Goal: Task Accomplishment & Management: Manage account settings

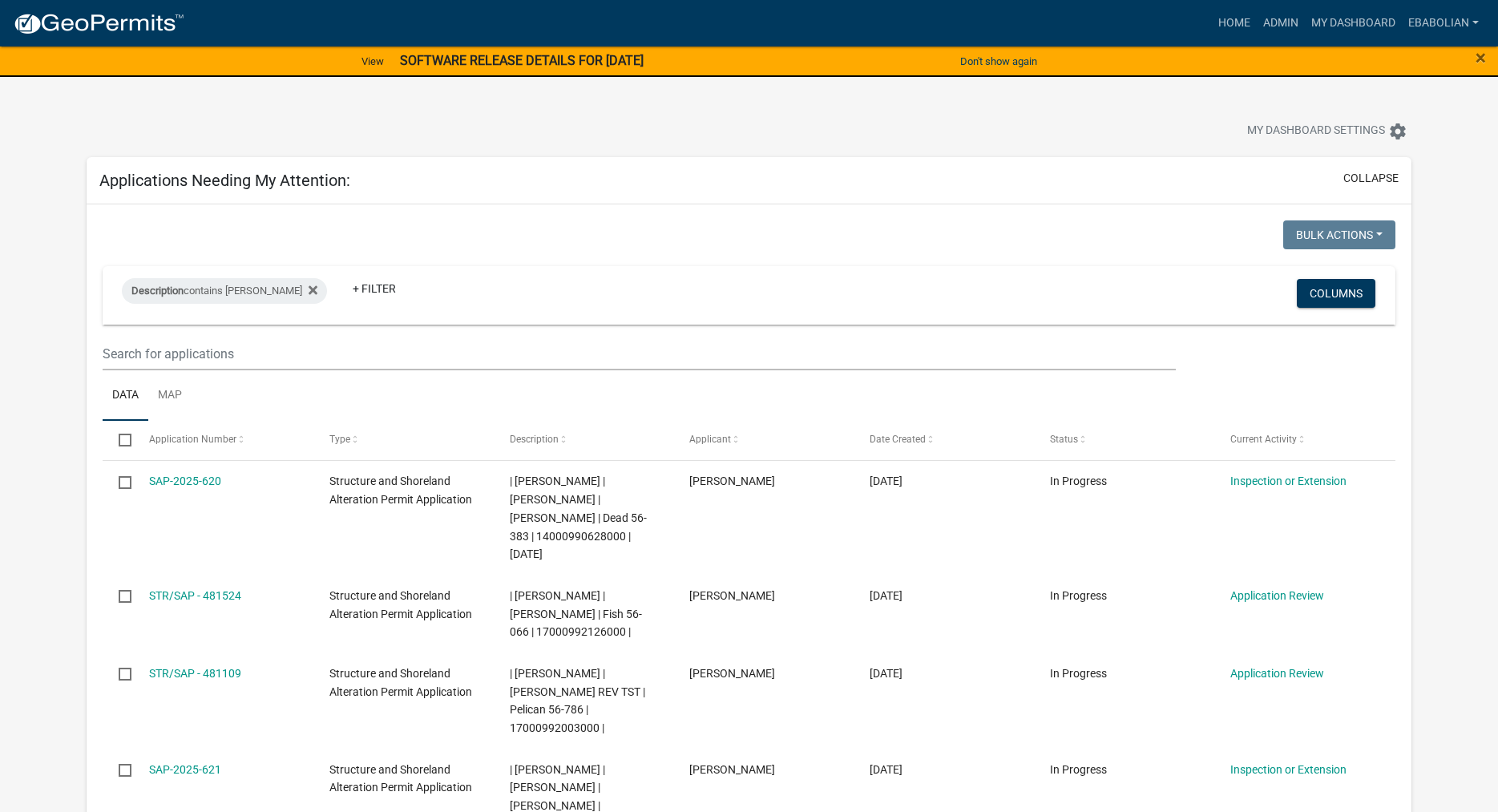
select select "3: 100"
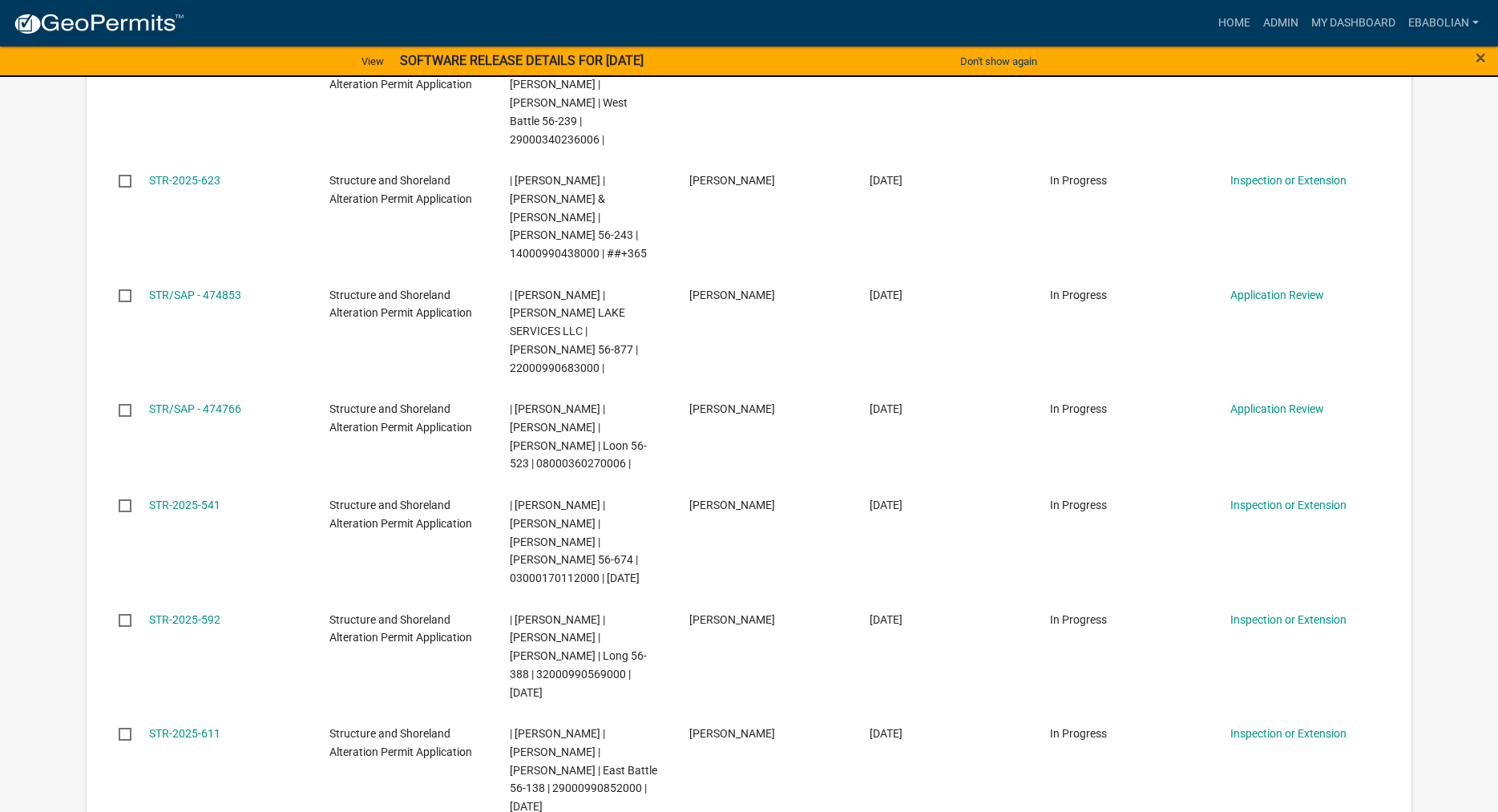
scroll to position [1256, 0]
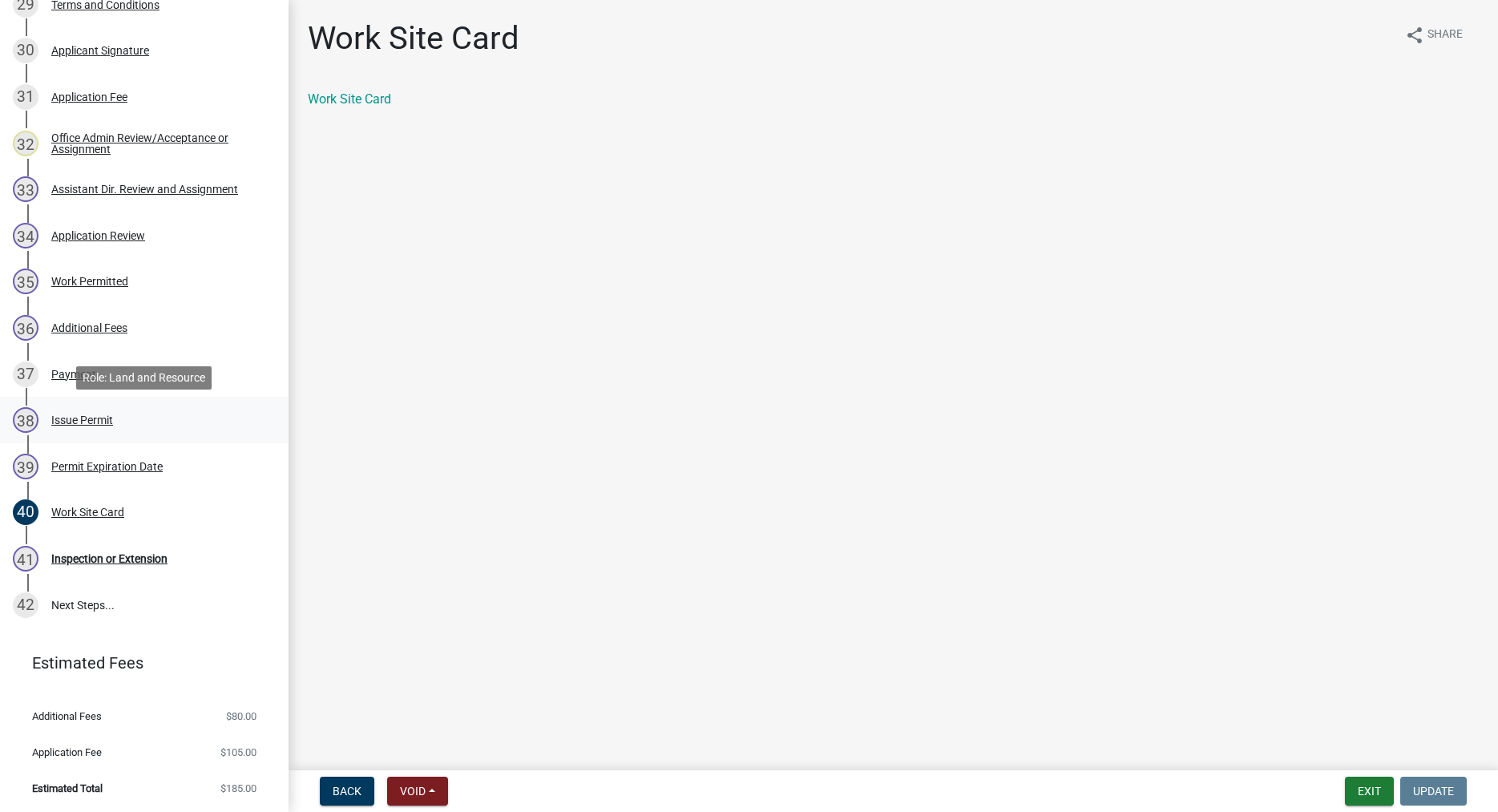
scroll to position [1645, 0]
click at [83, 279] on div "Work Permitted" at bounding box center [89, 281] width 77 height 11
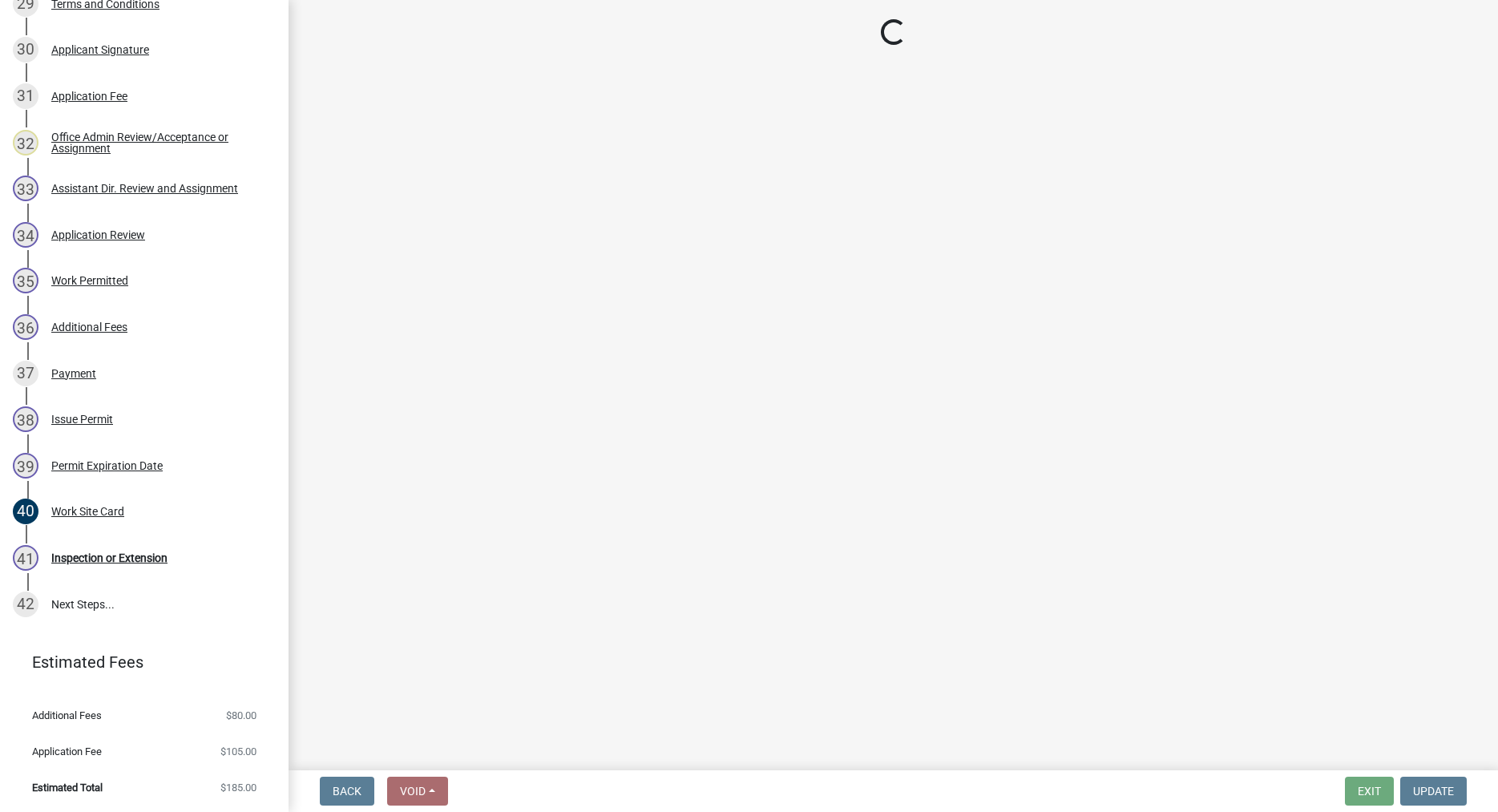
select select "f66be788-4dd6-459d-a9ec-6d83f4dfb709"
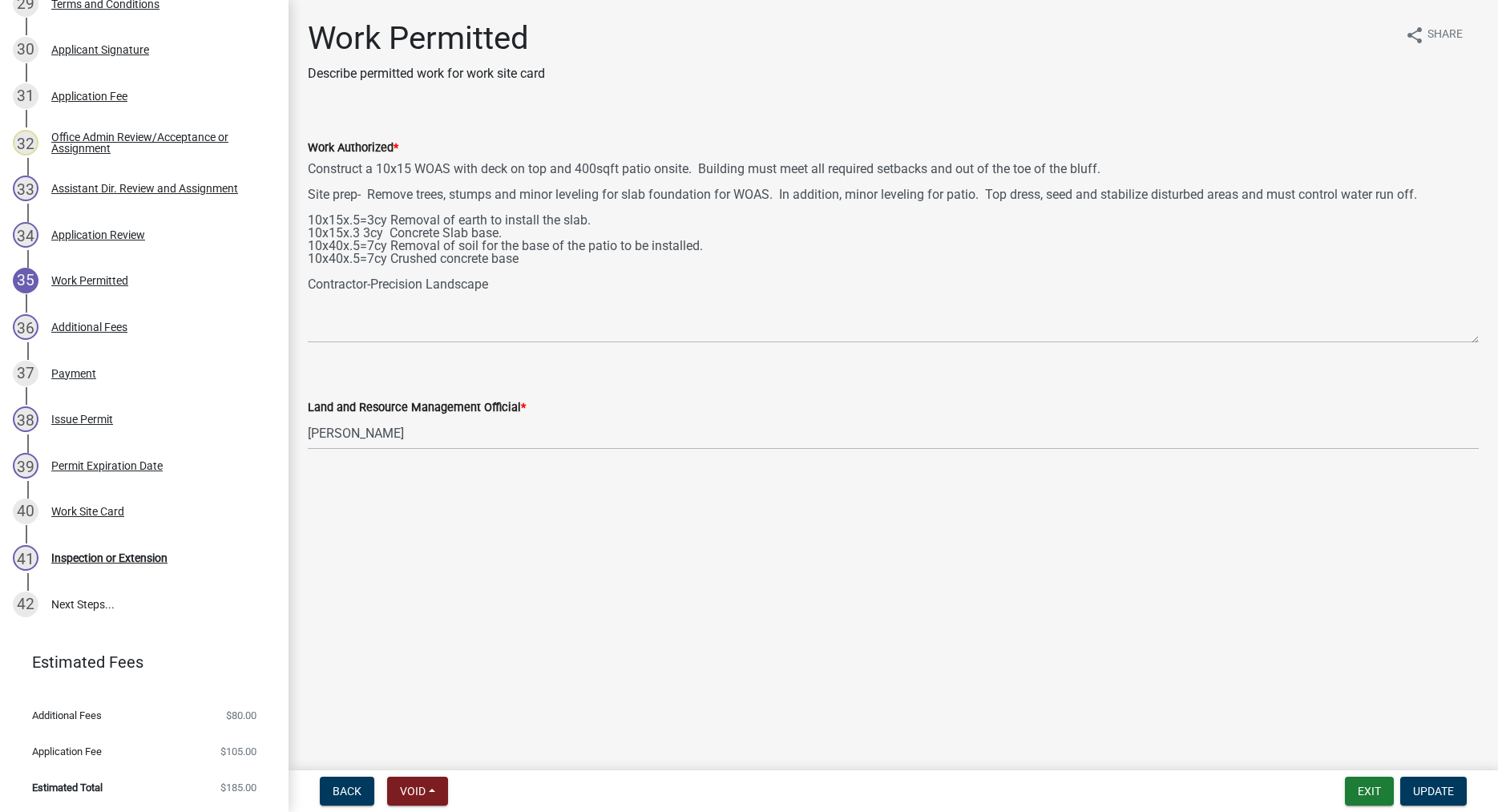
drag, startPoint x: 1472, startPoint y: 226, endPoint x: 1432, endPoint y: 337, distance: 118.0
click at [1432, 337] on textarea "Construct a 10x15 WOAS with deck on top and 400sqft patio onsite. Building must…" at bounding box center [893, 250] width 1171 height 186
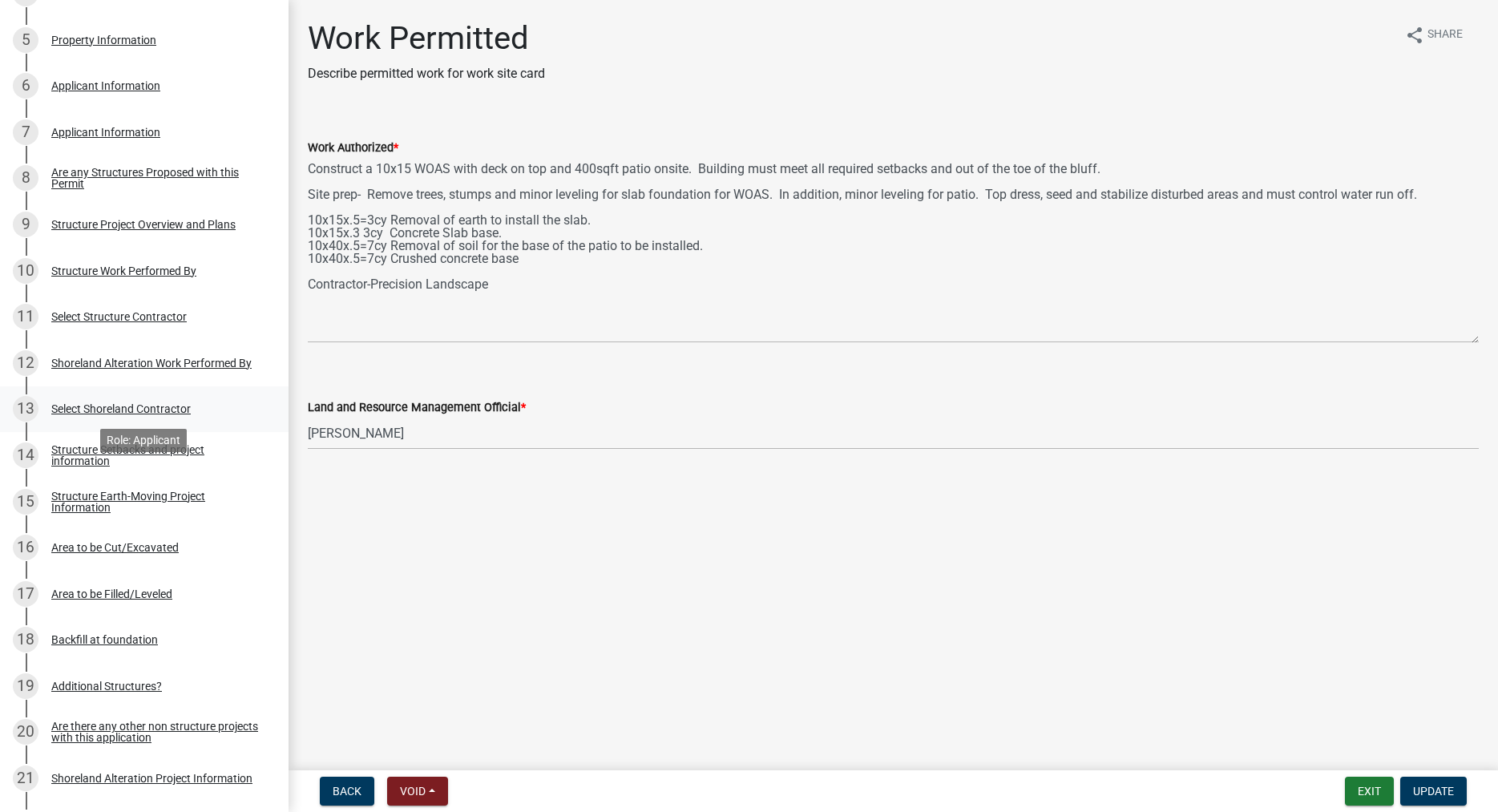
scroll to position [92, 0]
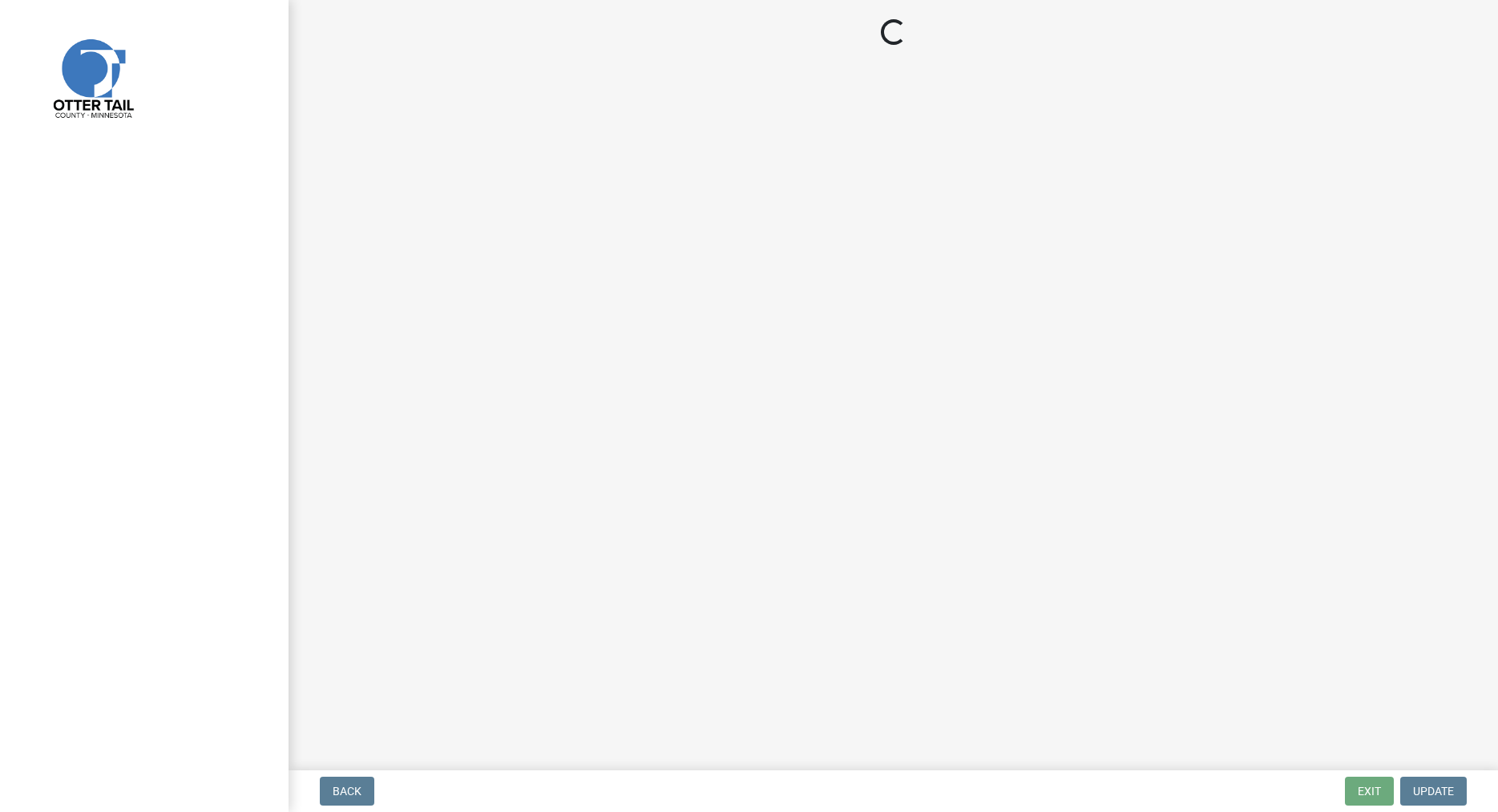
select select "710d5f49-2663-4e73-9718-d0c4e189f5ed"
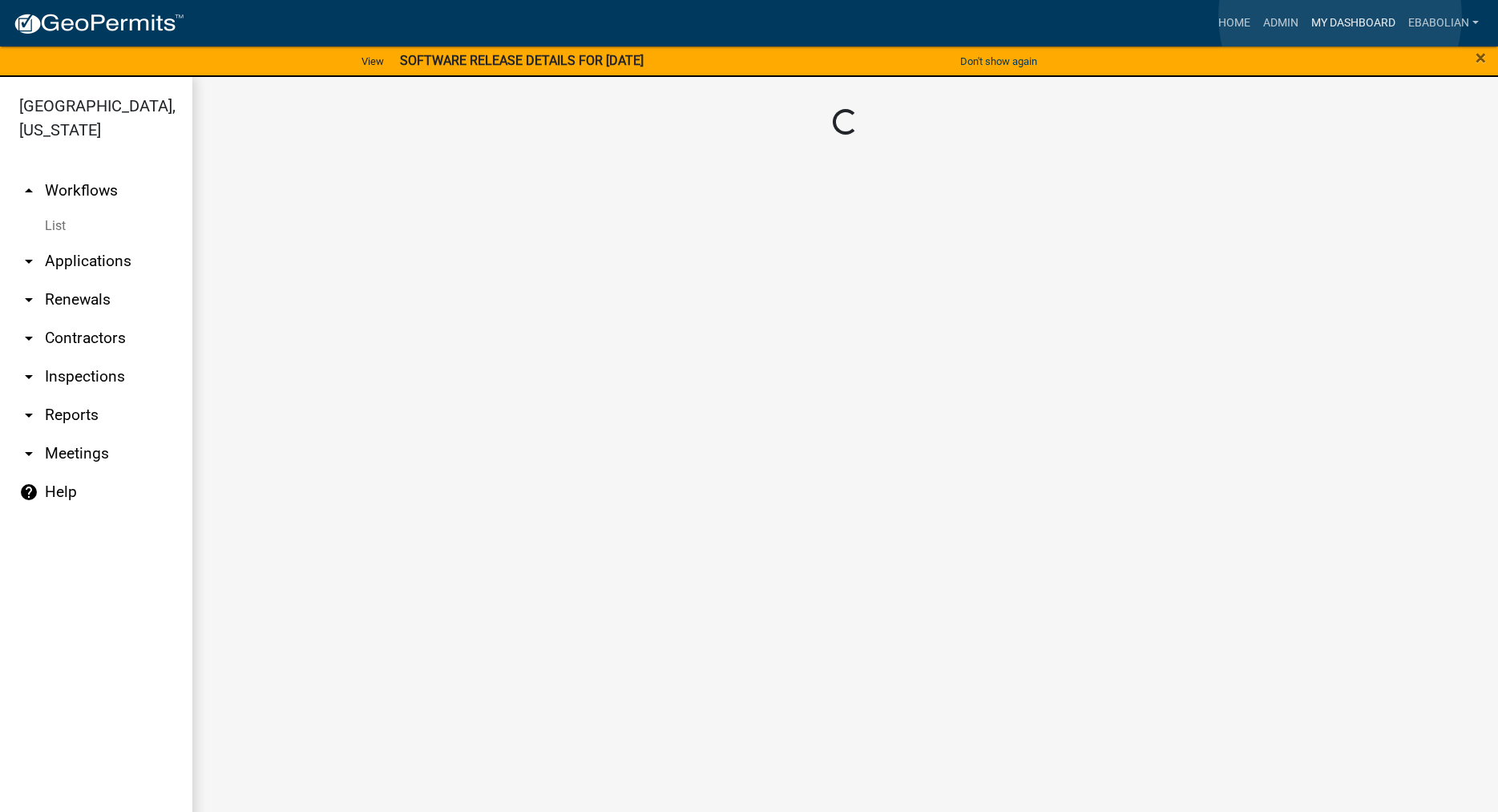
click at [1340, 16] on link "My Dashboard" at bounding box center [1353, 23] width 97 height 31
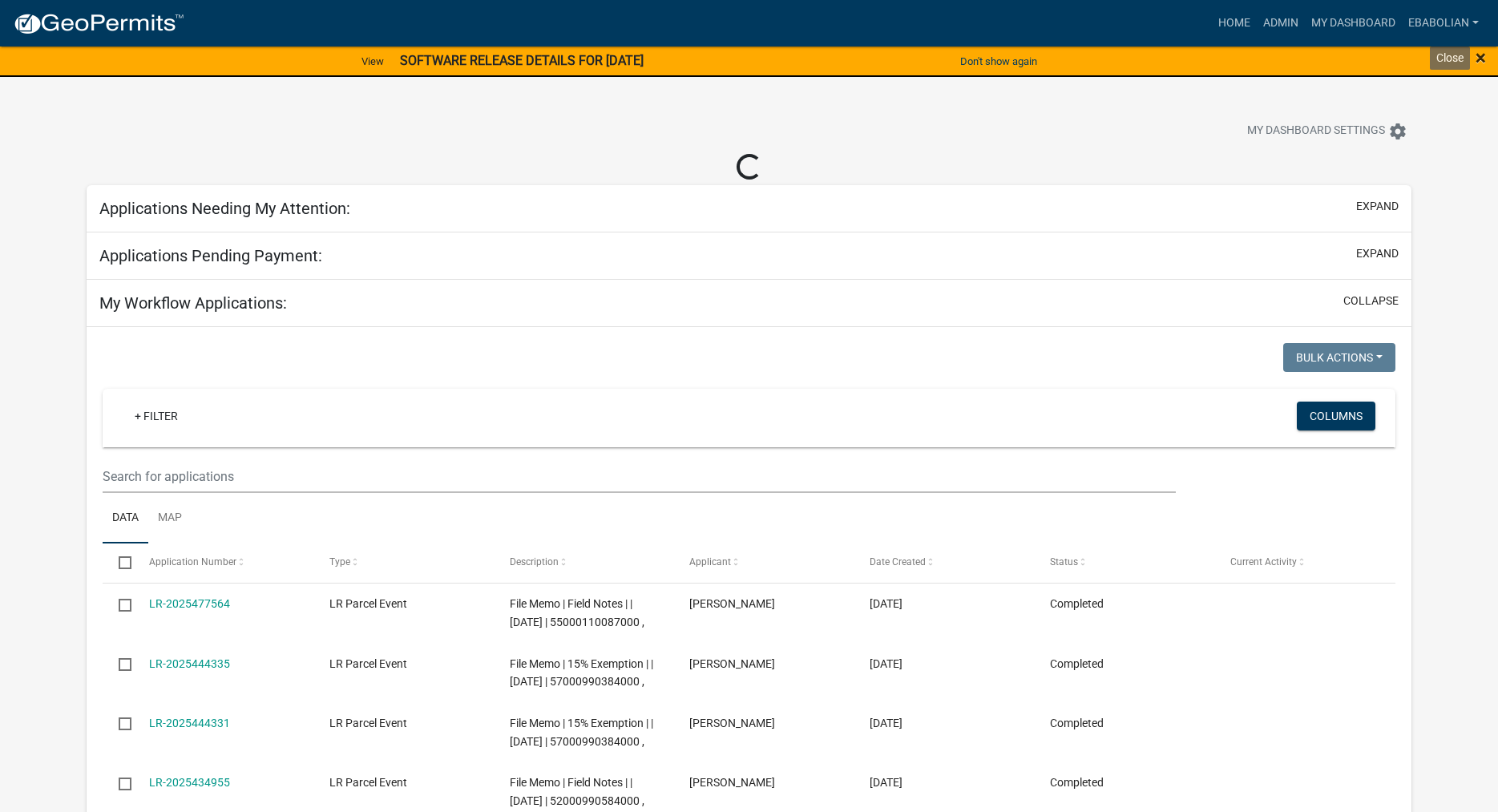
click at [1480, 59] on span "×" at bounding box center [1480, 57] width 11 height 23
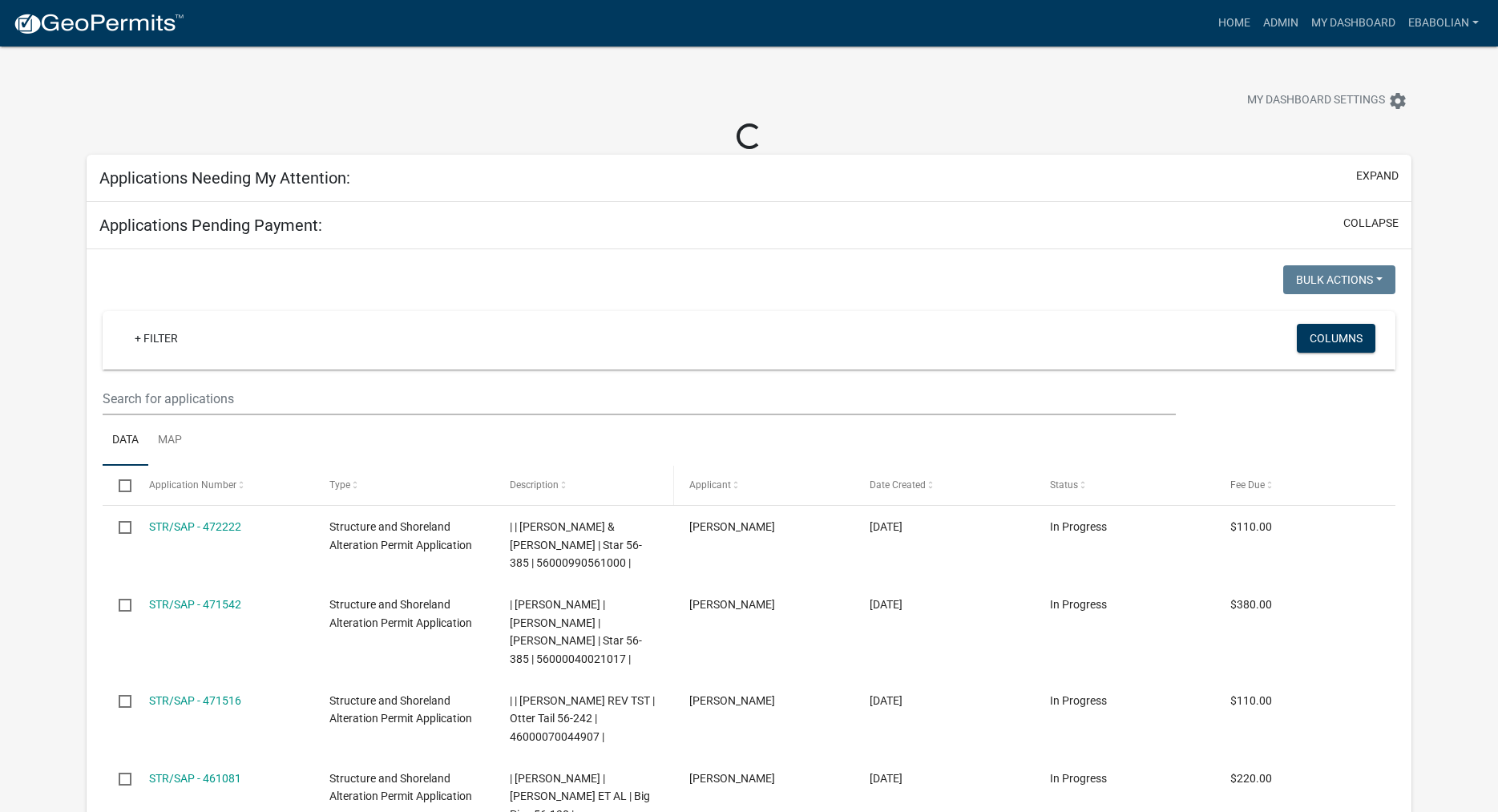
select select "3: 100"
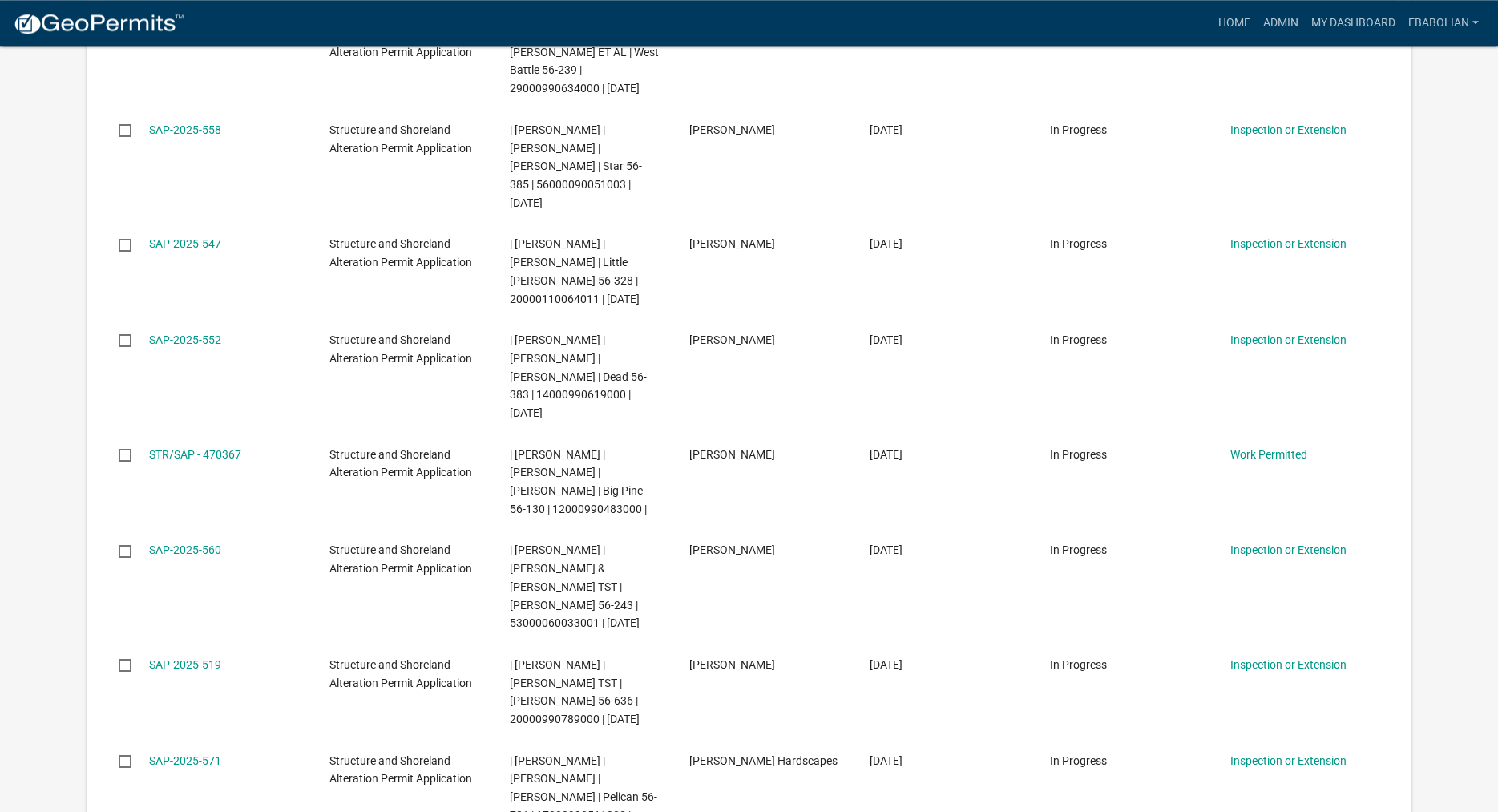
scroll to position [2044, 0]
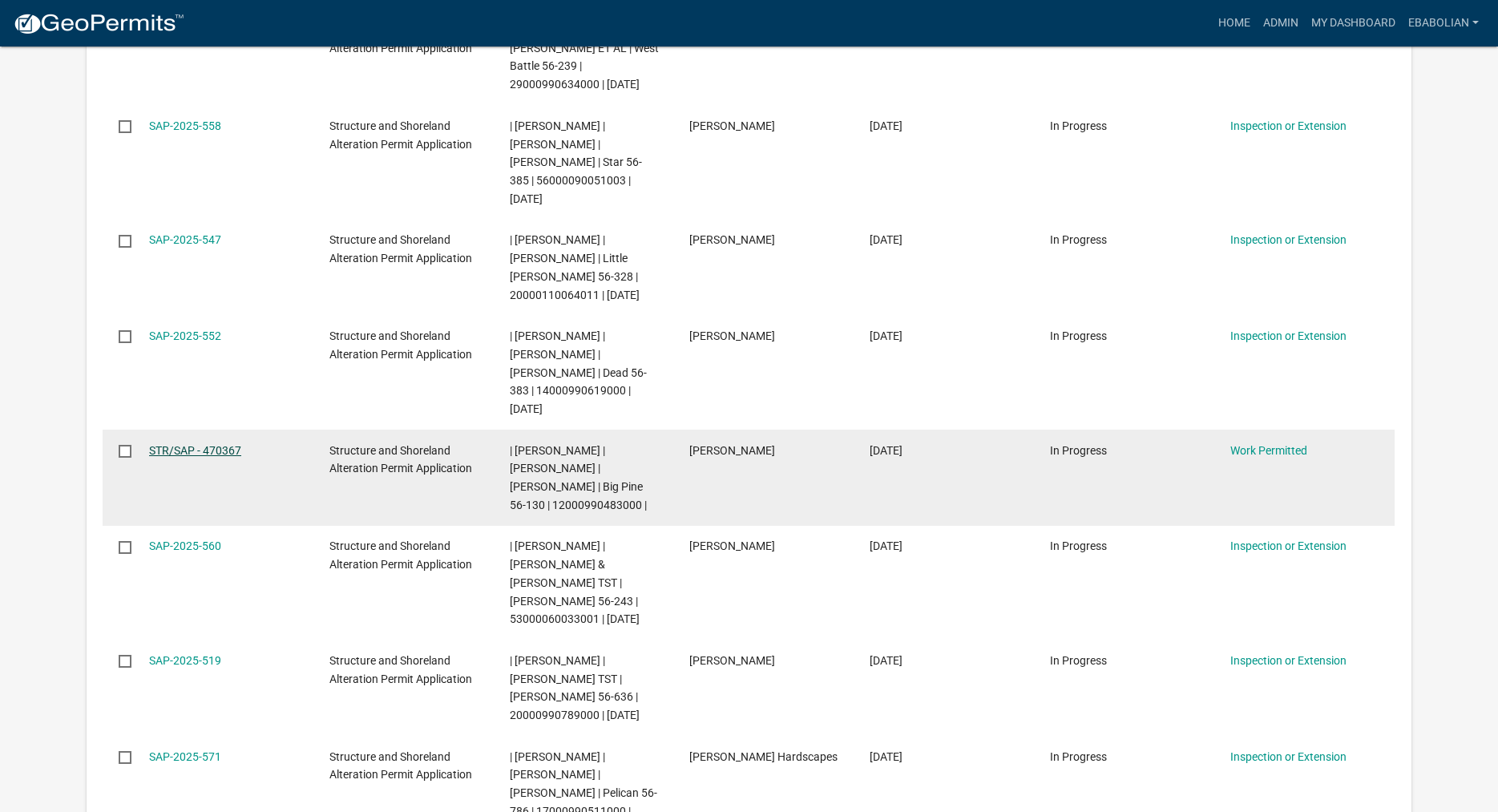
click at [225, 444] on link "STR/SAP - 470367" at bounding box center [195, 450] width 92 height 13
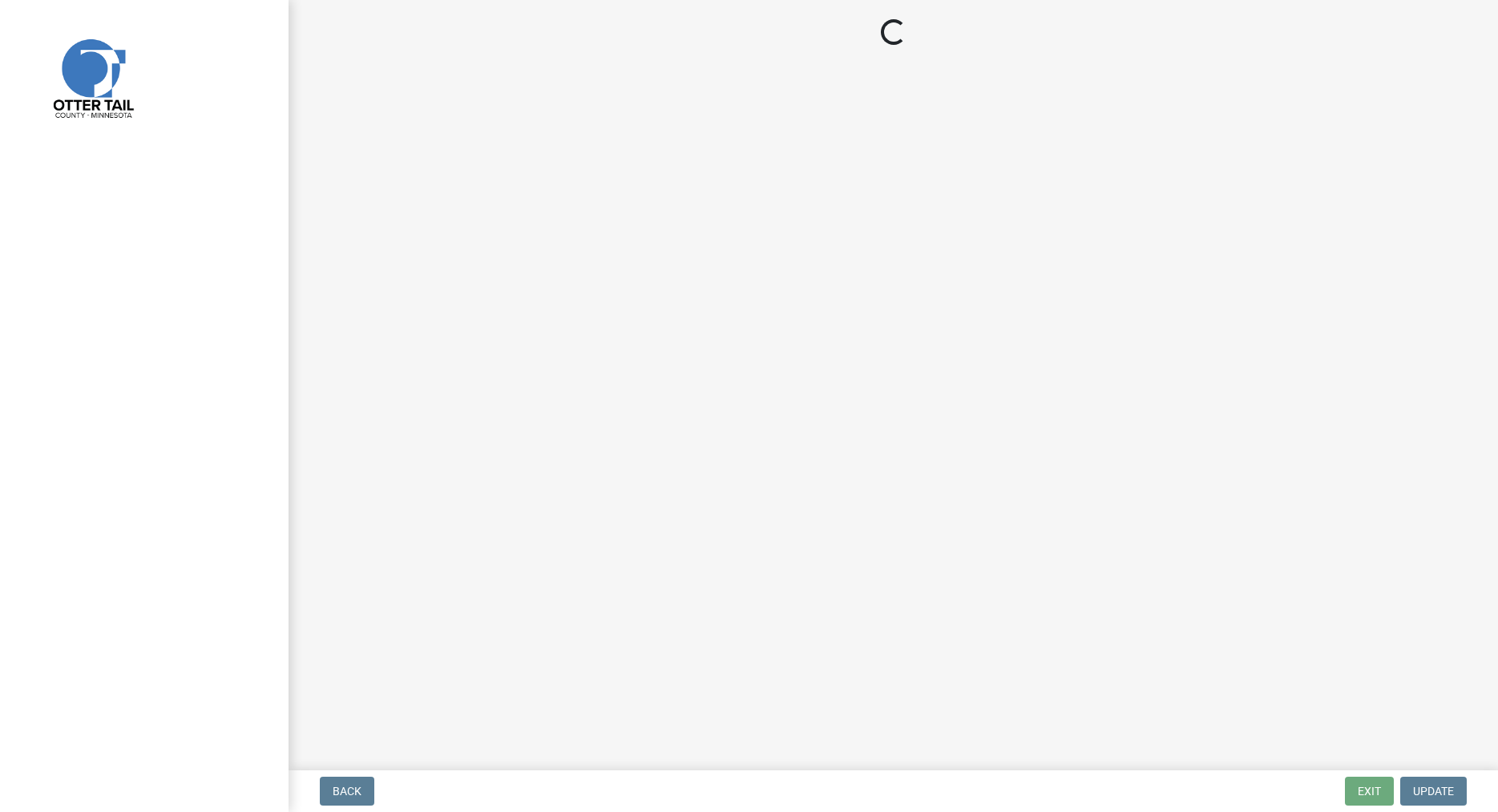
select select "f66be788-4dd6-459d-a9ec-6d83f4dfb709"
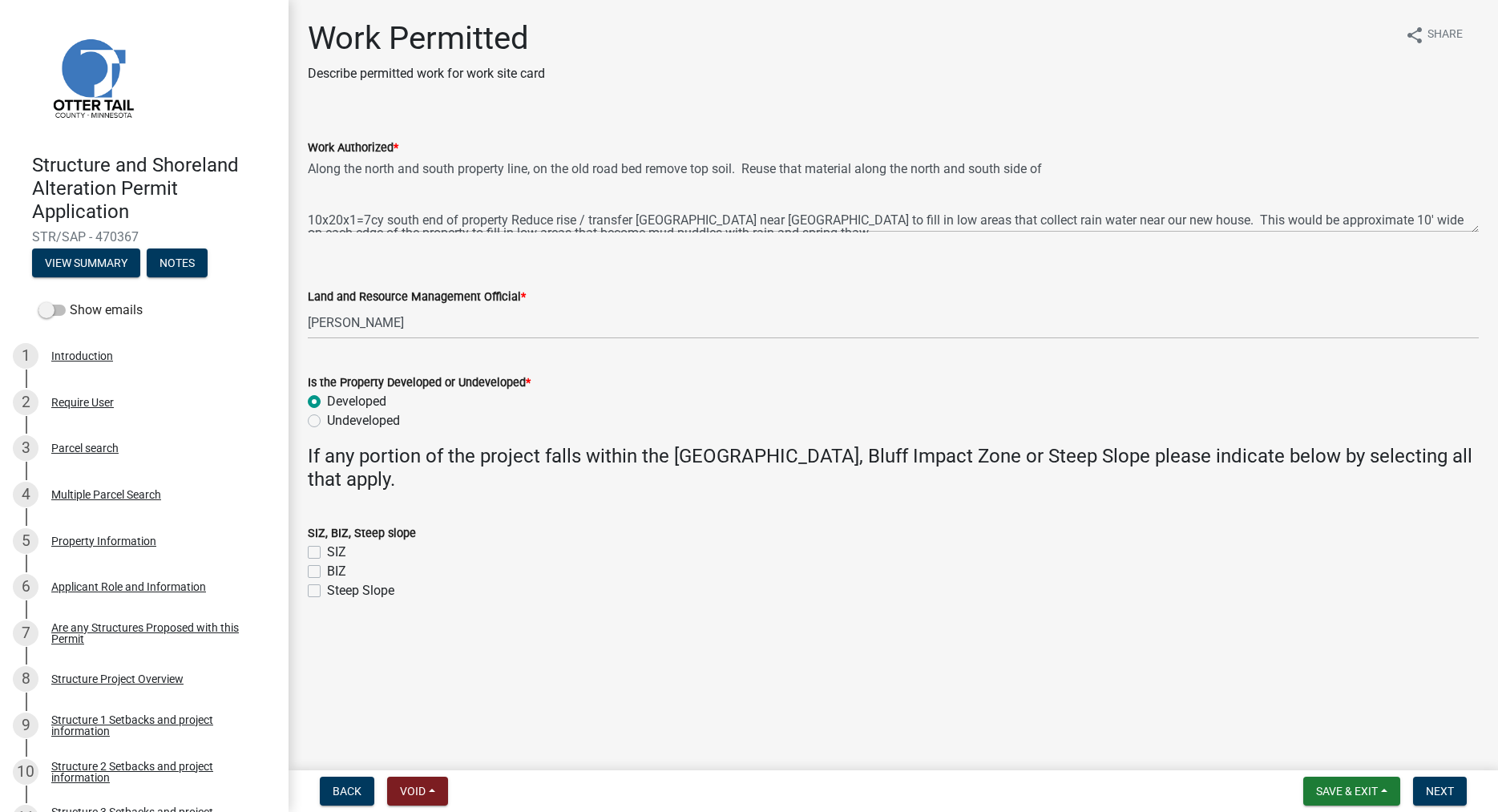
click at [172, 277] on div "Structure and Shoreland Alteration Permit Application STR/SAP - 470367 View Sum…" at bounding box center [144, 210] width 263 height 140
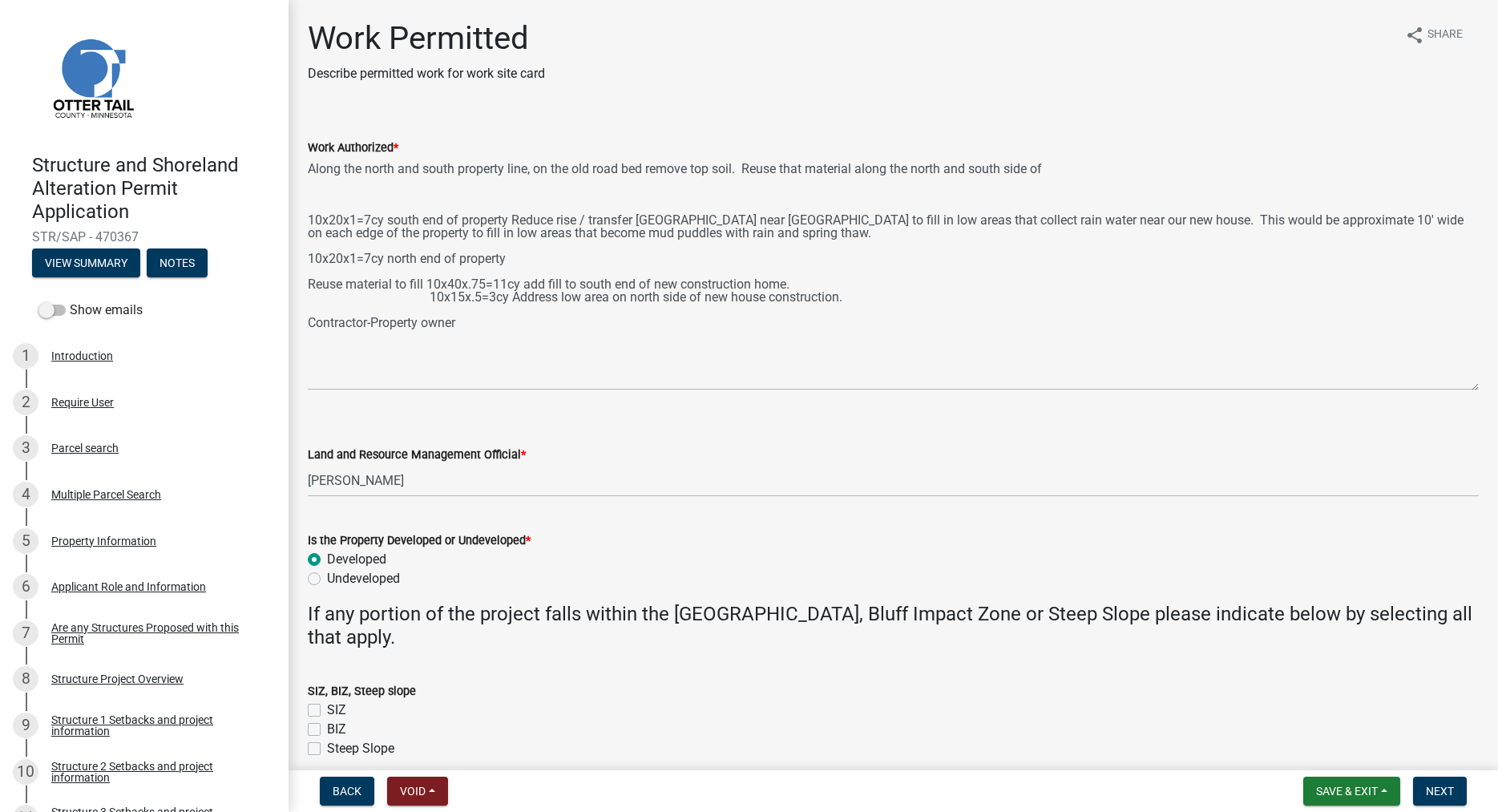
drag, startPoint x: 1470, startPoint y: 229, endPoint x: 1491, endPoint y: 387, distance: 159.4
click at [1479, 387] on textarea "Along the north and south property line, on the old road bed remove top soil. R…" at bounding box center [893, 273] width 1171 height 233
click at [183, 264] on button "Notes" at bounding box center [176, 263] width 61 height 29
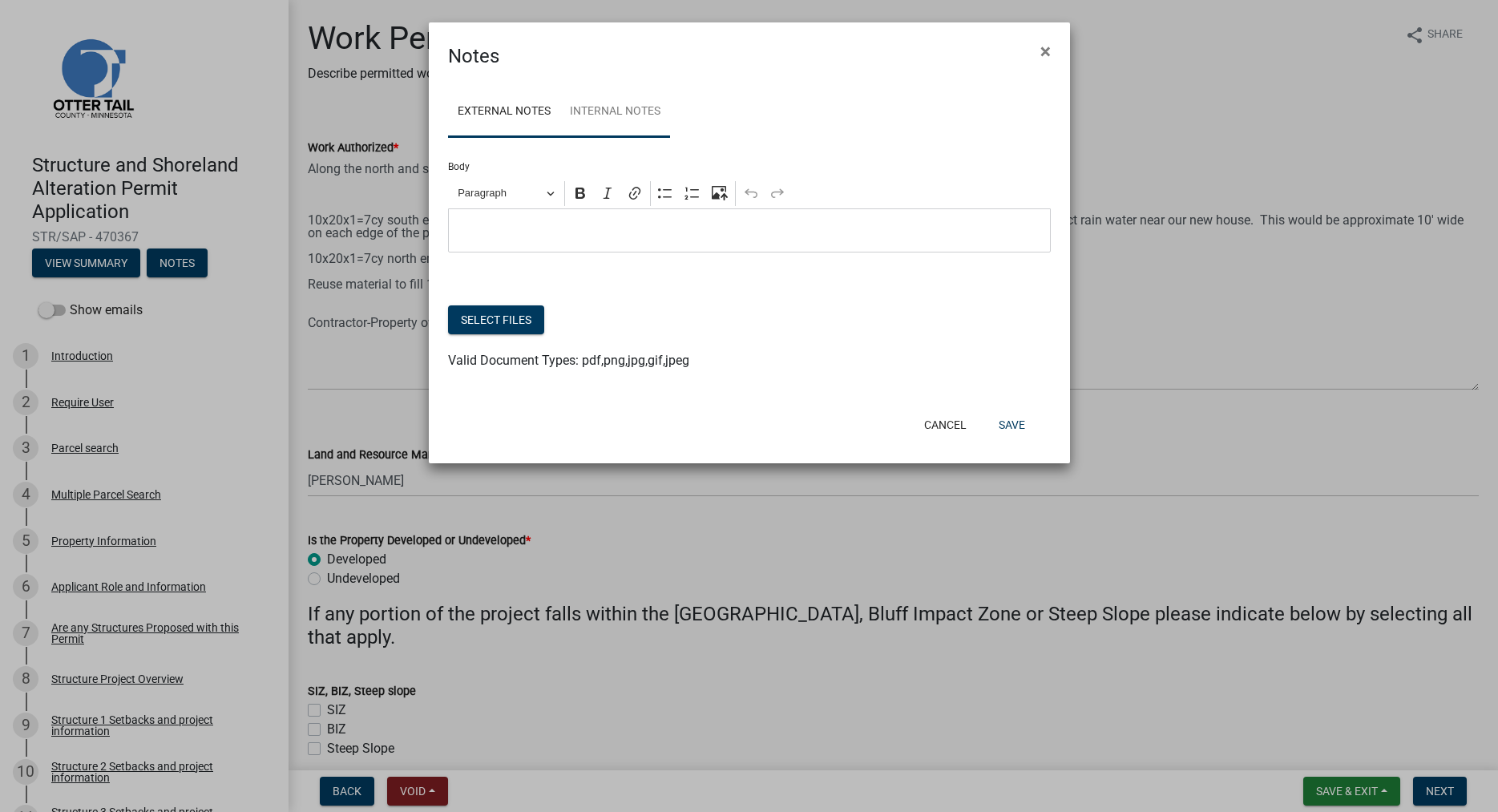
click at [626, 126] on link "Internal Notes" at bounding box center [616, 112] width 110 height 51
click at [527, 230] on p "Editor editing area: main. Press Alt+0 for help." at bounding box center [749, 230] width 586 height 19
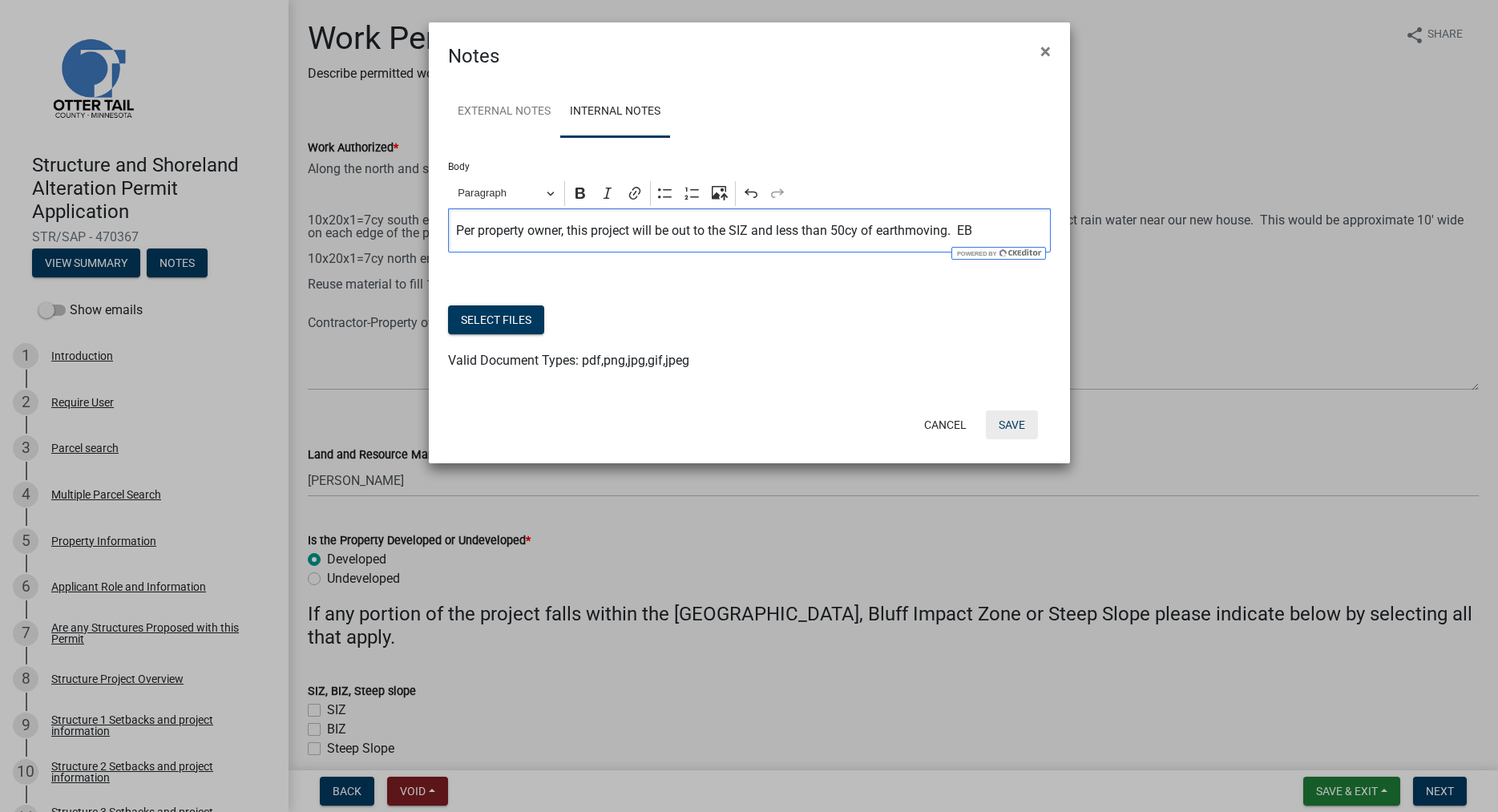
click at [1014, 428] on button "Save" at bounding box center [1012, 425] width 52 height 29
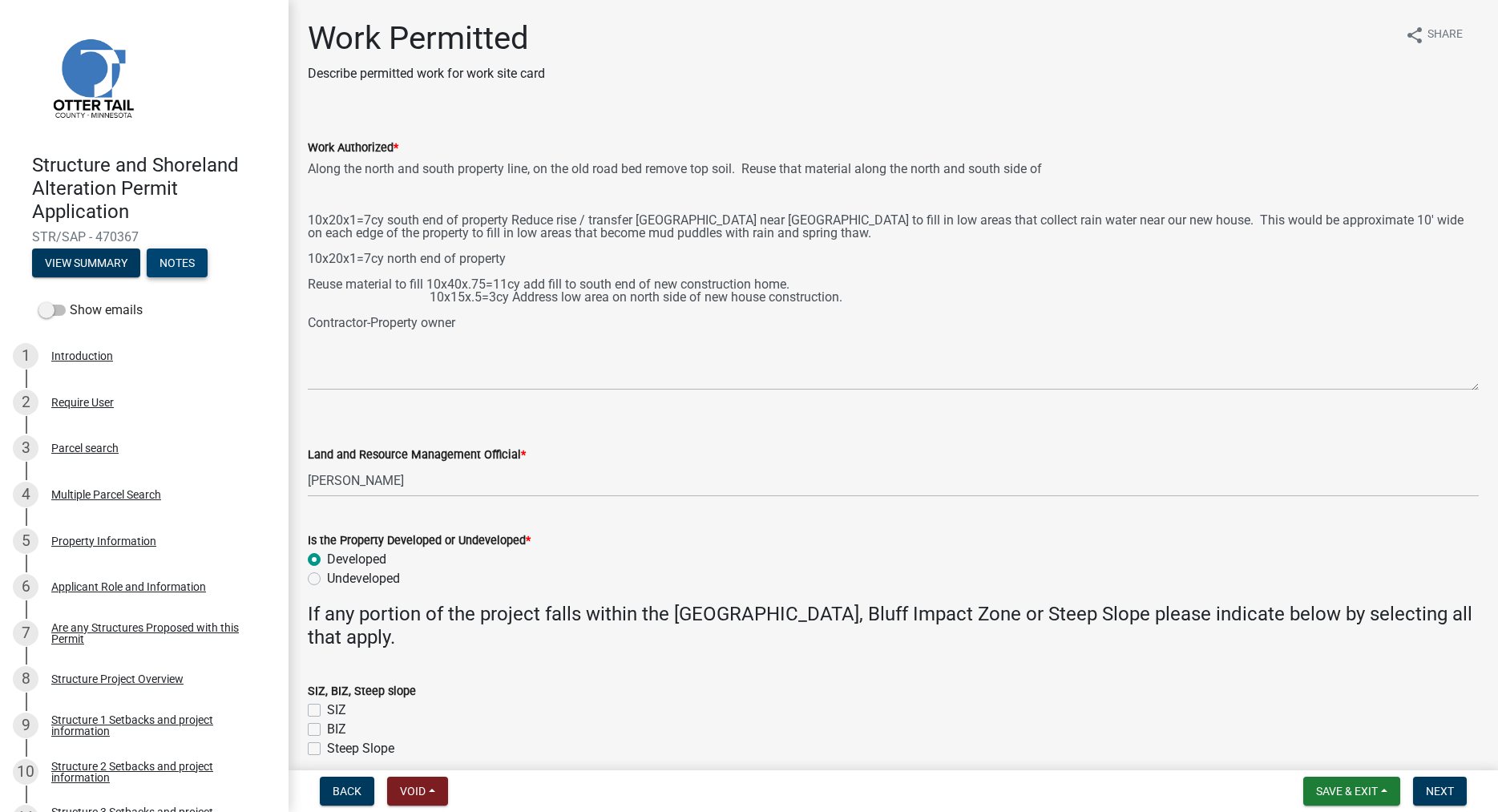
click at [186, 260] on button "Notes" at bounding box center [176, 263] width 61 height 29
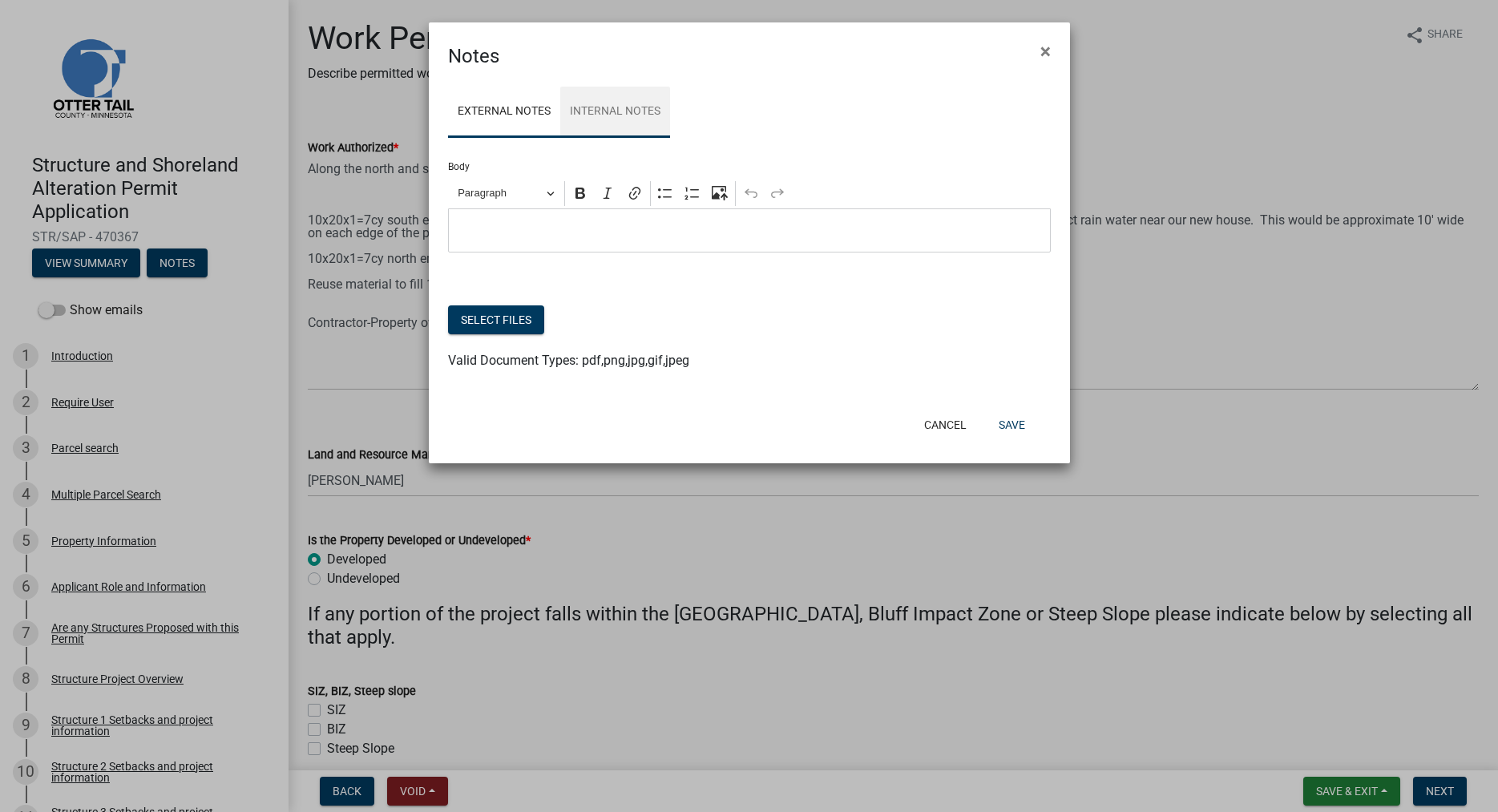
click at [603, 117] on link "Internal Notes" at bounding box center [616, 112] width 110 height 51
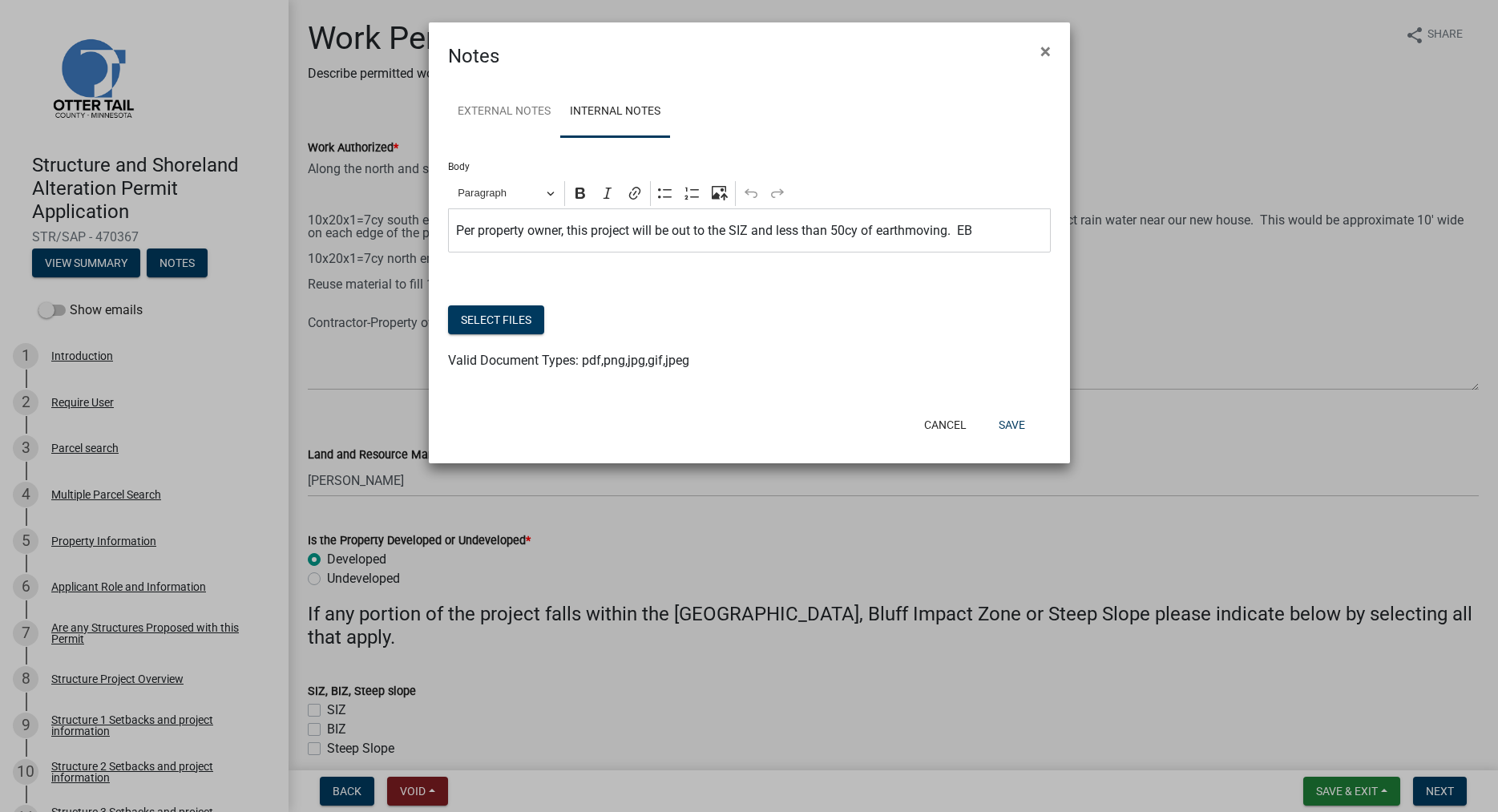
click at [960, 232] on p "Per property owner, this project will be out to the SIZ and less than 50cy of e…" at bounding box center [749, 230] width 586 height 19
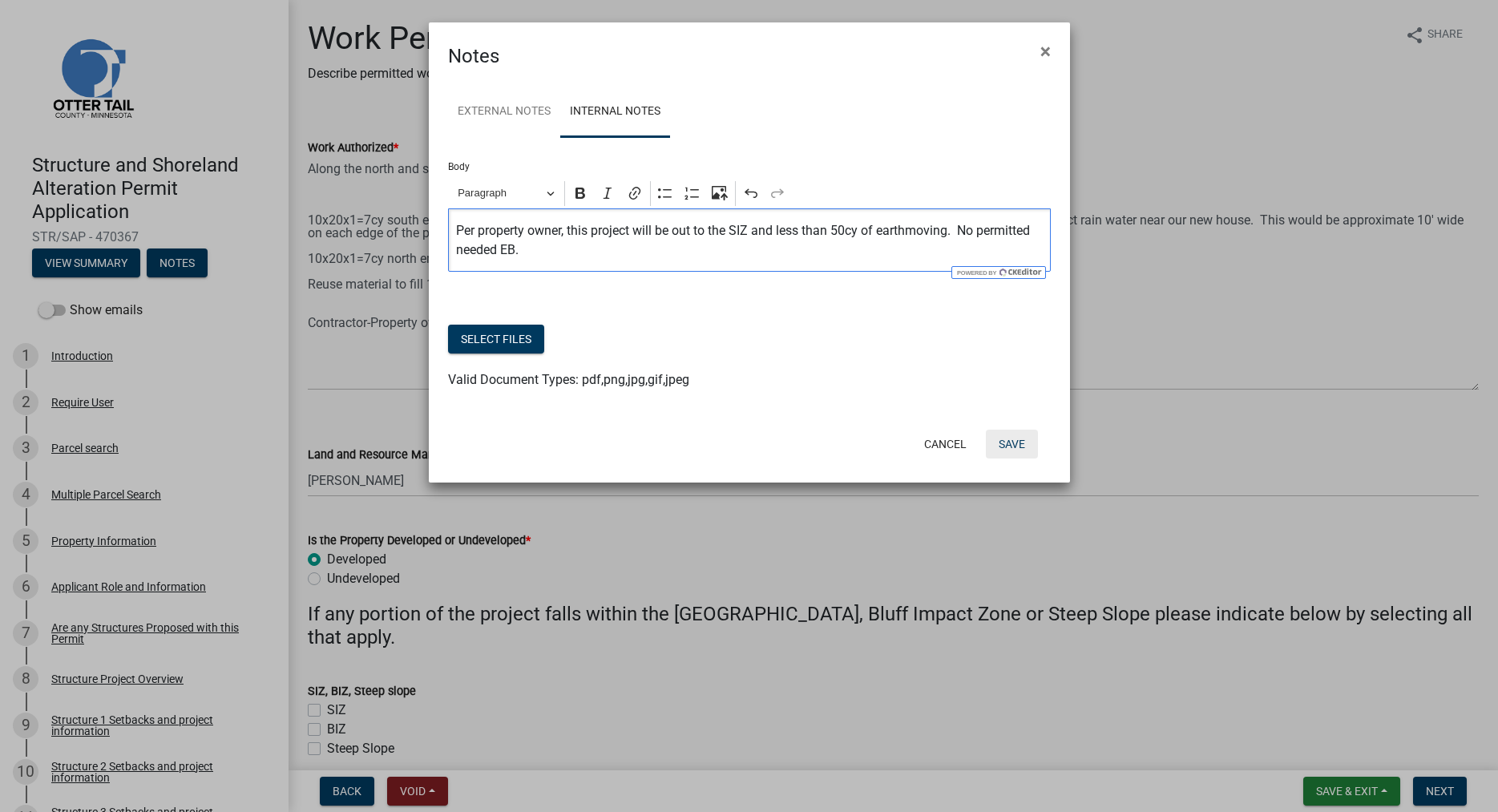
click at [1013, 445] on button "Save" at bounding box center [1012, 444] width 52 height 29
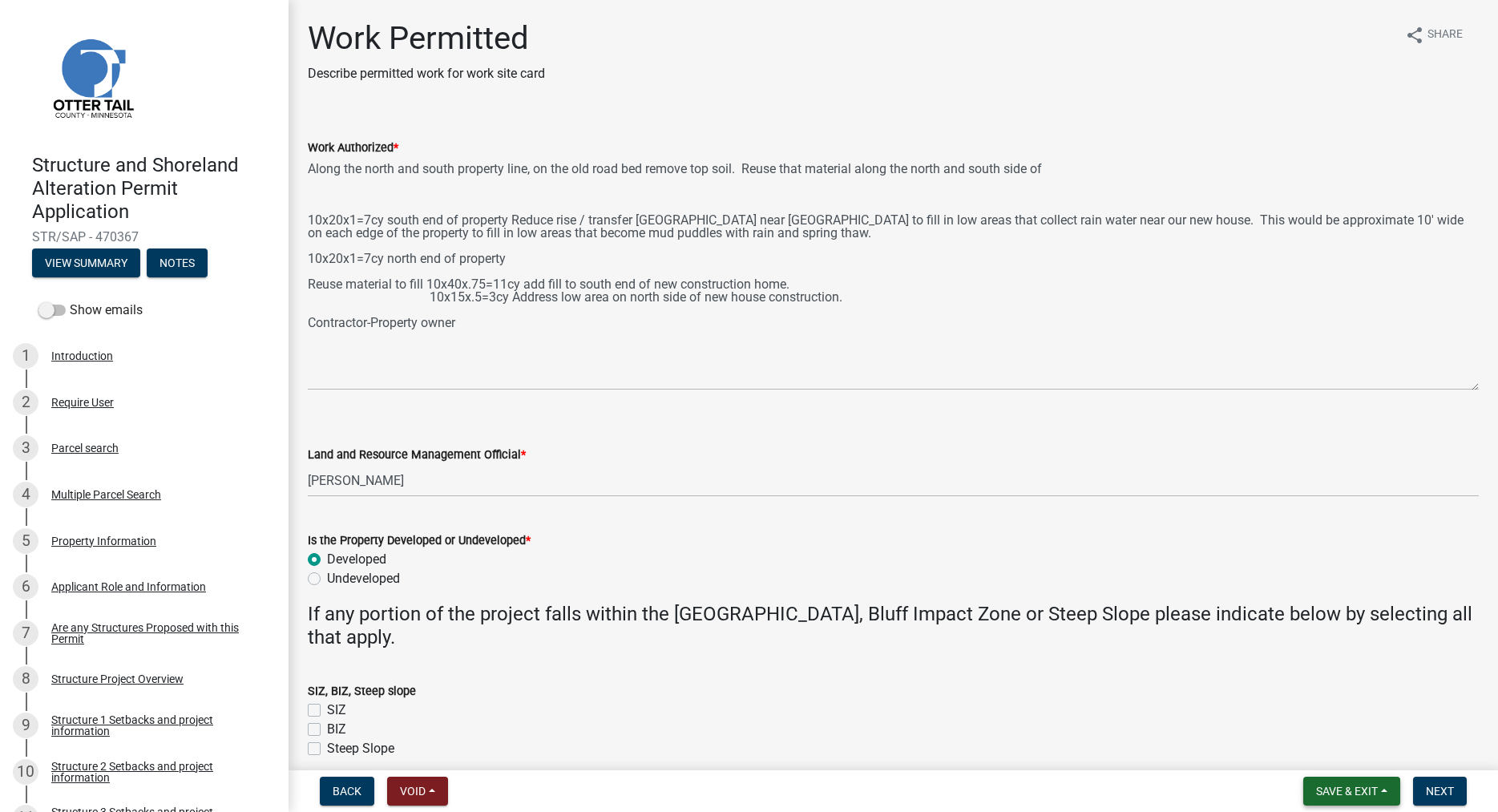
click at [1327, 788] on span "Save & Exit" at bounding box center [1347, 791] width 61 height 13
click at [1316, 750] on button "Save & Exit" at bounding box center [1335, 750] width 129 height 39
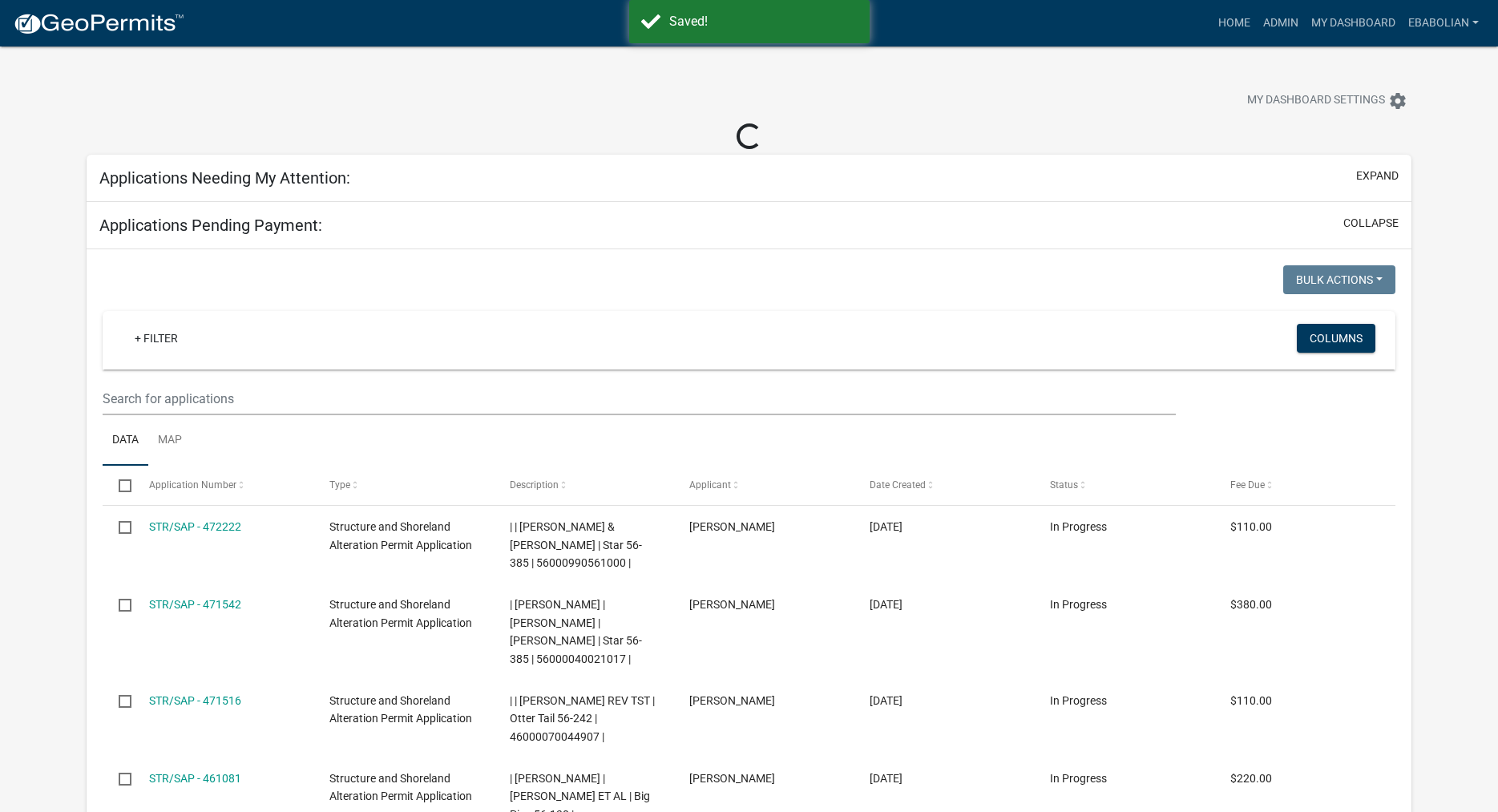
select select "3: 100"
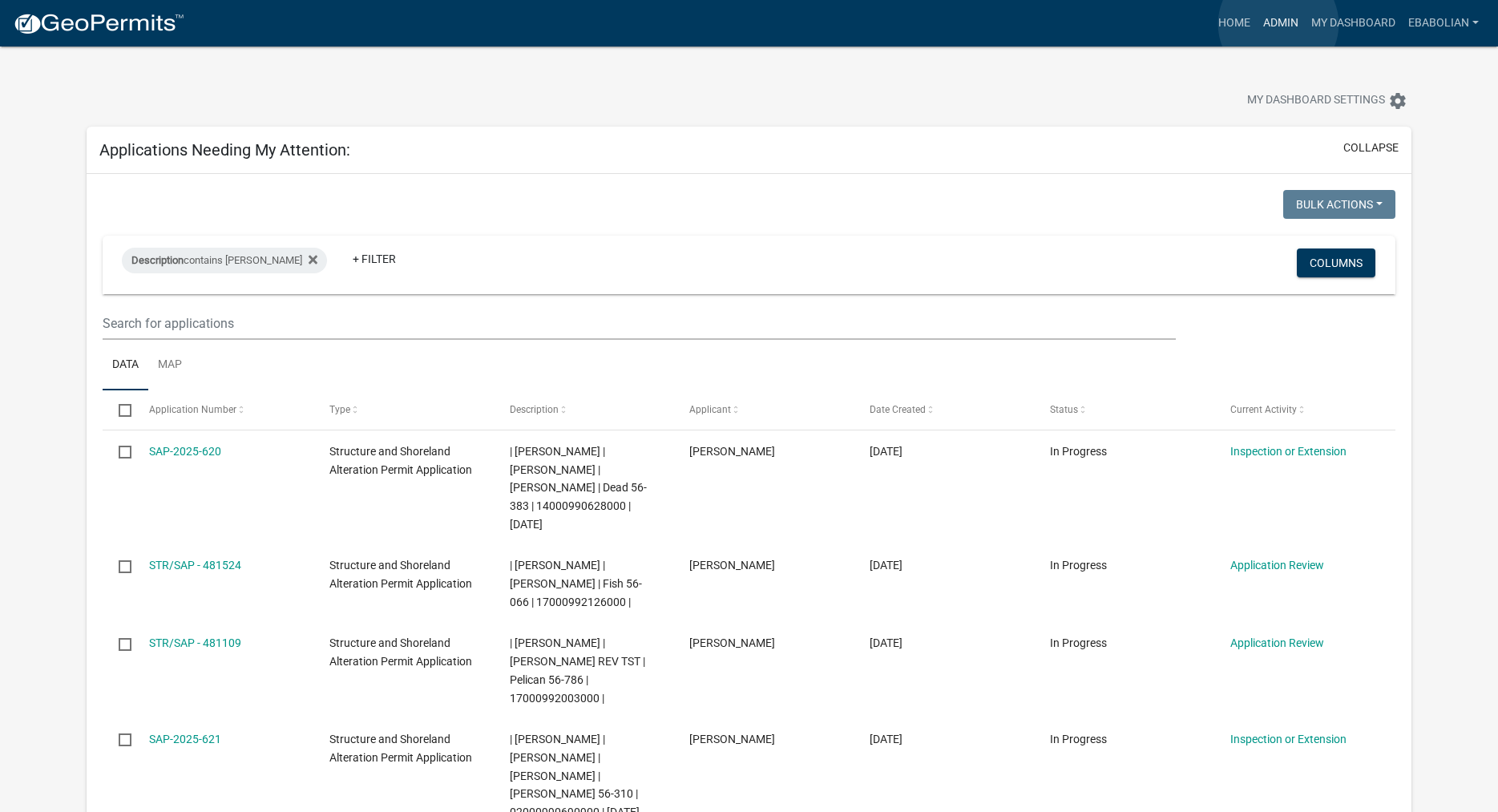
click at [1278, 24] on link "Admin" at bounding box center [1280, 23] width 48 height 31
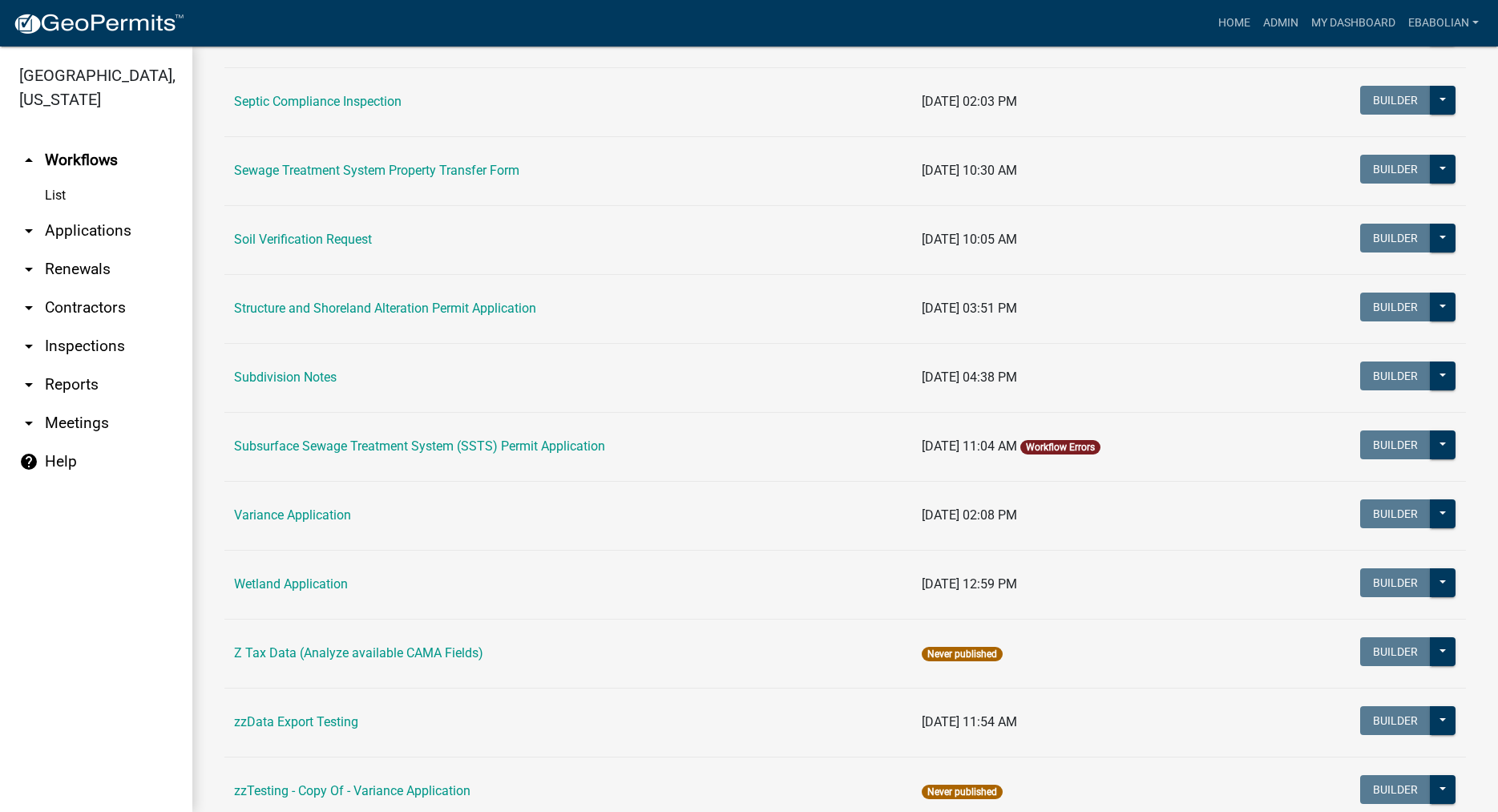
scroll to position [866, 0]
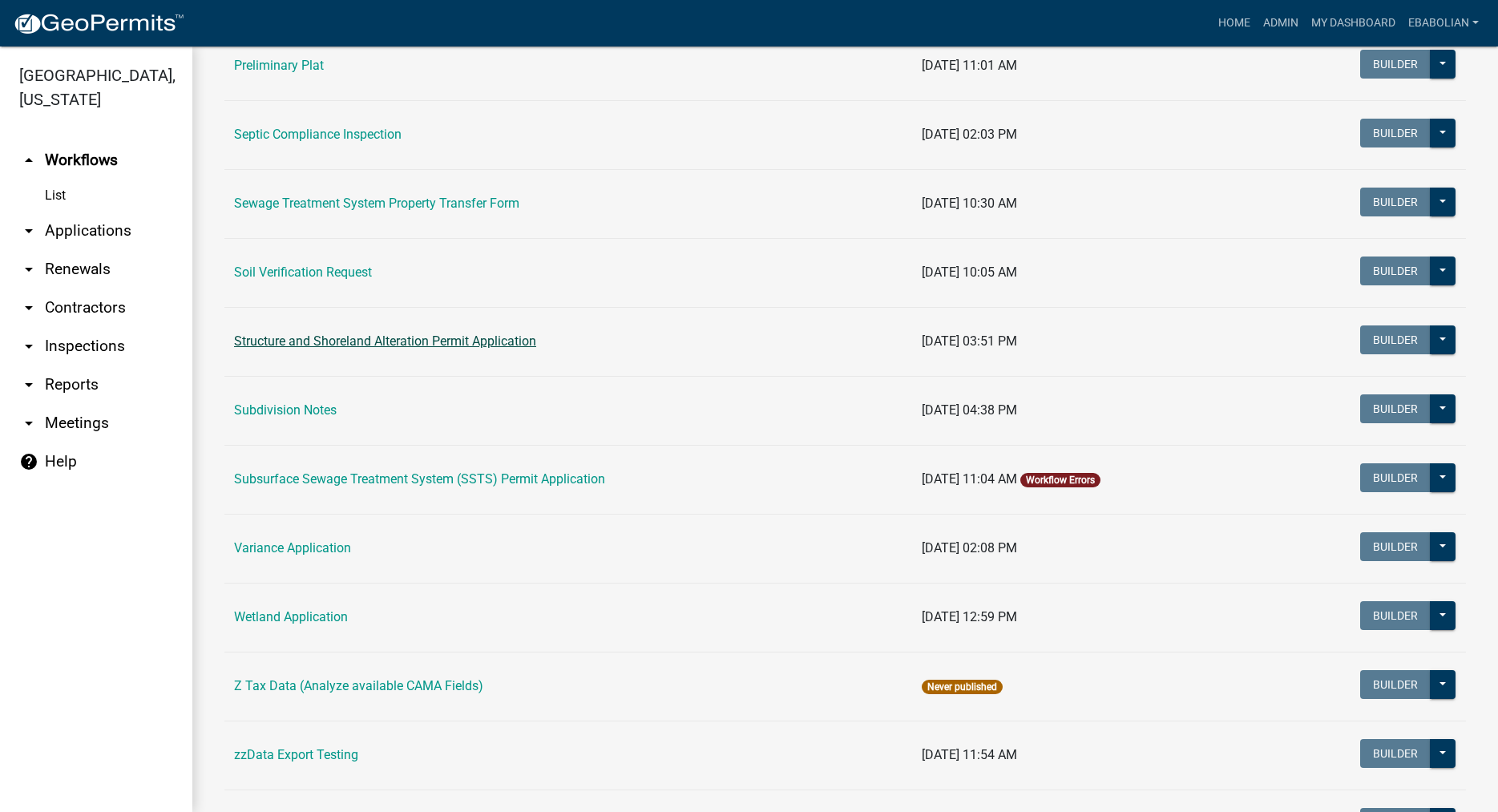
click at [404, 349] on link "Structure and Shoreland Alteration Permit Application" at bounding box center [385, 340] width 303 height 15
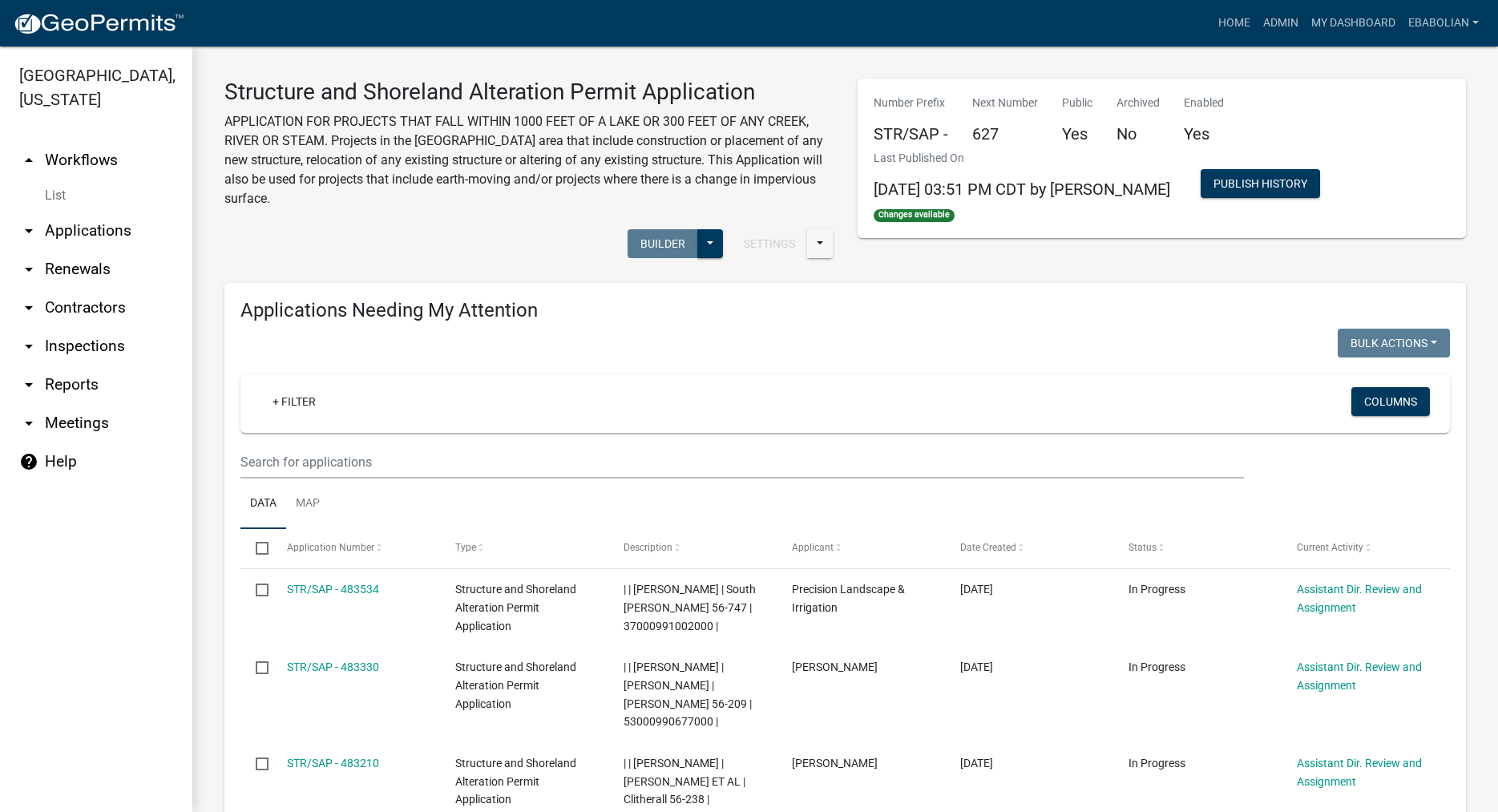
select select "3: 100"
click at [335, 462] on input "text" at bounding box center [742, 462] width 1004 height 33
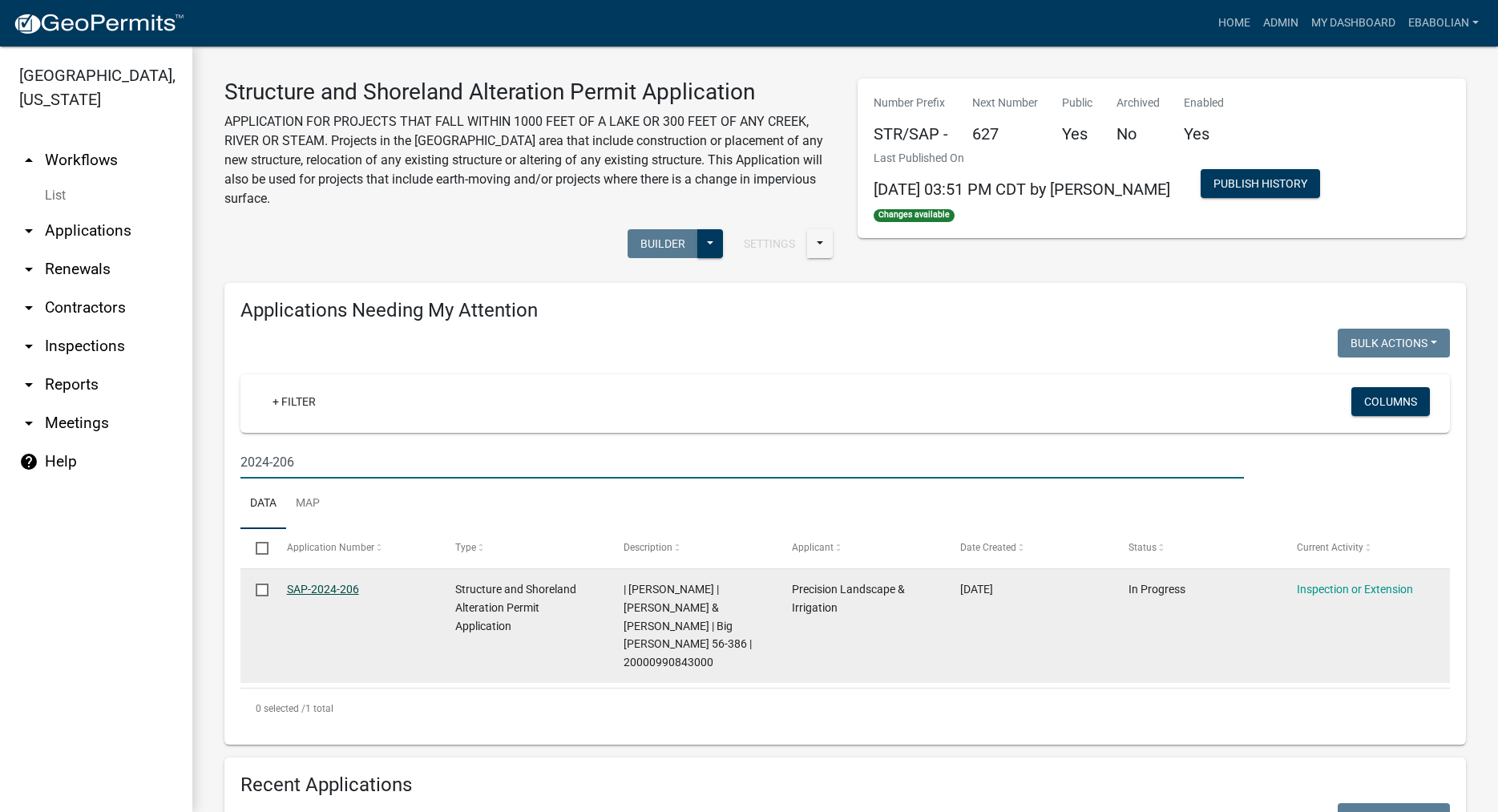
type input "2024-206"
click at [311, 593] on link "SAP-2024-206" at bounding box center [323, 589] width 72 height 13
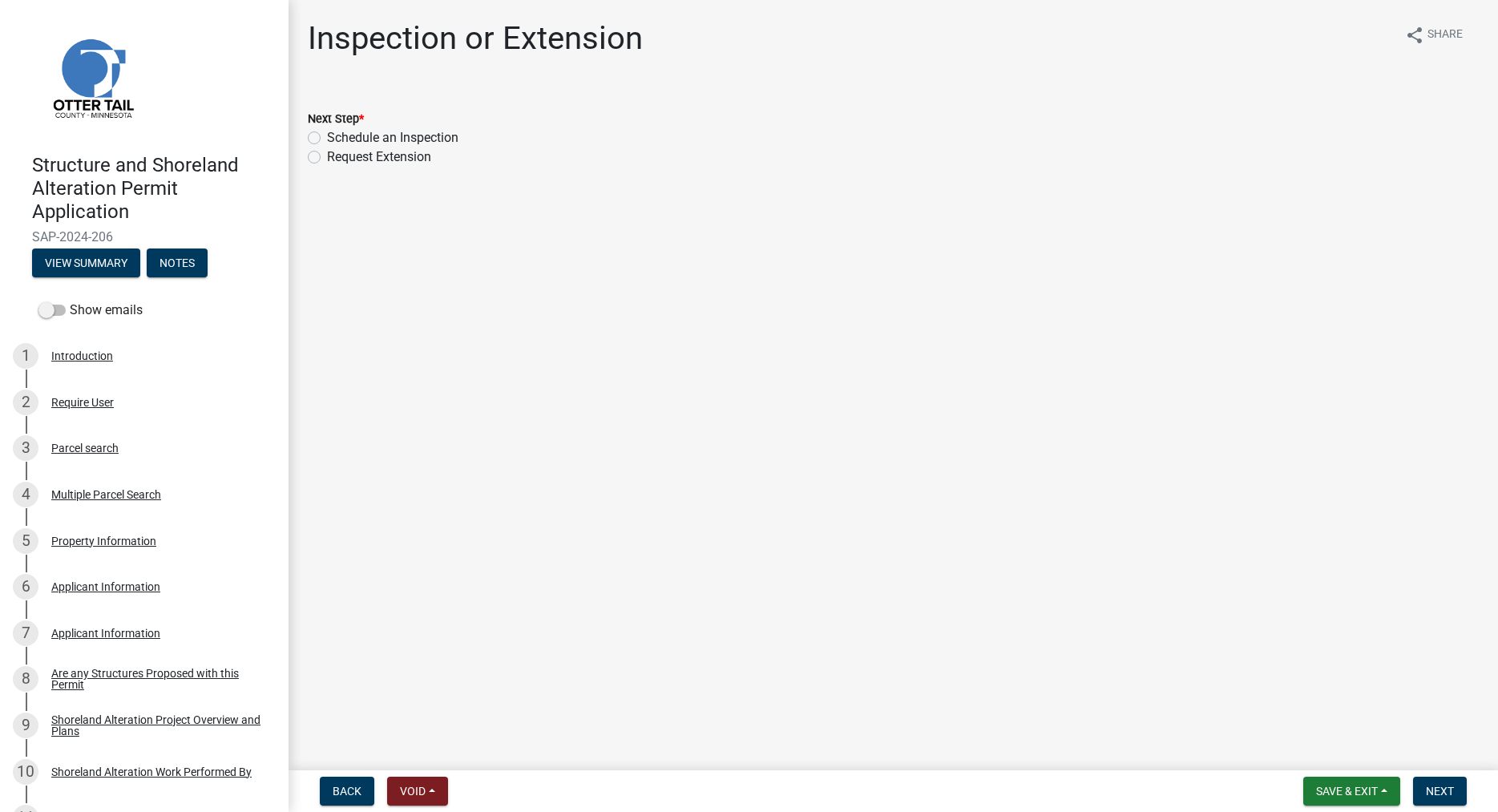
click at [327, 136] on label "Schedule an Inspection" at bounding box center [392, 138] width 131 height 19
click at [327, 136] on input "Schedule an Inspection" at bounding box center [332, 133] width 11 height 11
radio input "true"
click at [1422, 786] on button "Next" at bounding box center [1440, 791] width 53 height 29
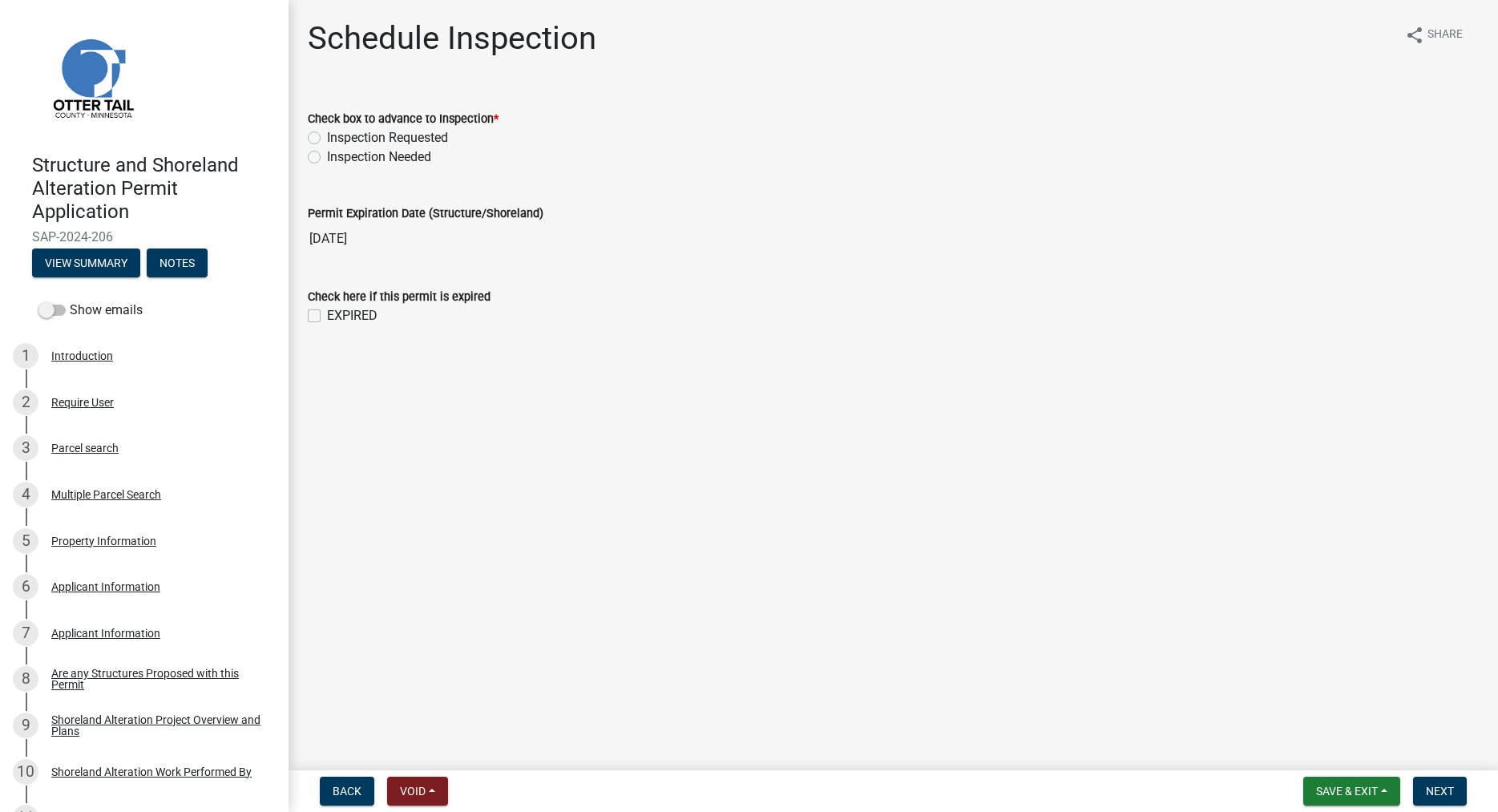
click at [327, 156] on label "Inspection Needed" at bounding box center [379, 157] width 104 height 19
click at [327, 156] on input "Inspection Needed" at bounding box center [332, 152] width 11 height 11
radio input "true"
click at [327, 315] on label "EXPIRED" at bounding box center [352, 315] width 50 height 19
click at [327, 315] on input "EXPIRED" at bounding box center [332, 311] width 11 height 11
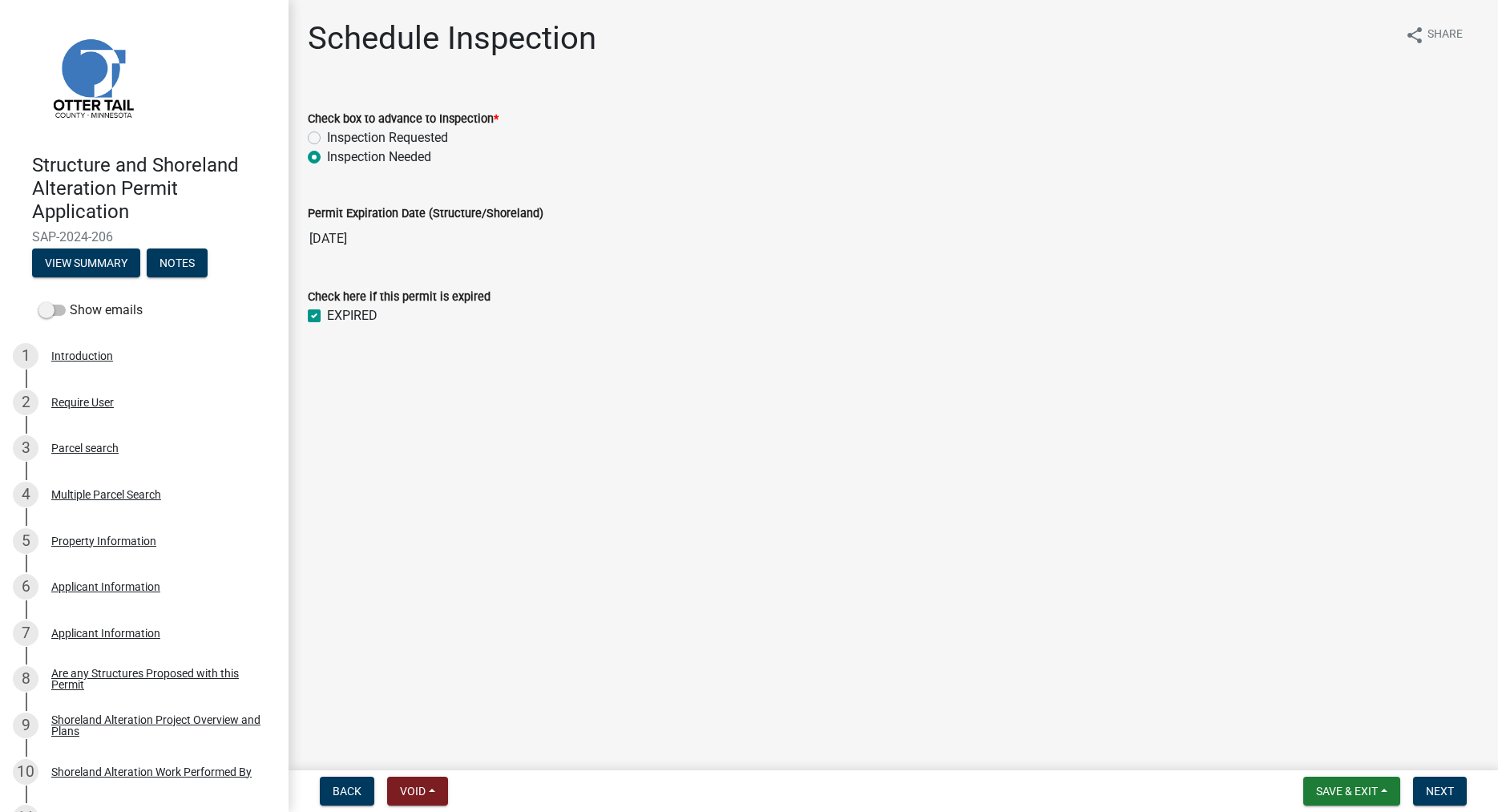
checkbox input "true"
click at [1444, 785] on span "Next" at bounding box center [1440, 791] width 28 height 13
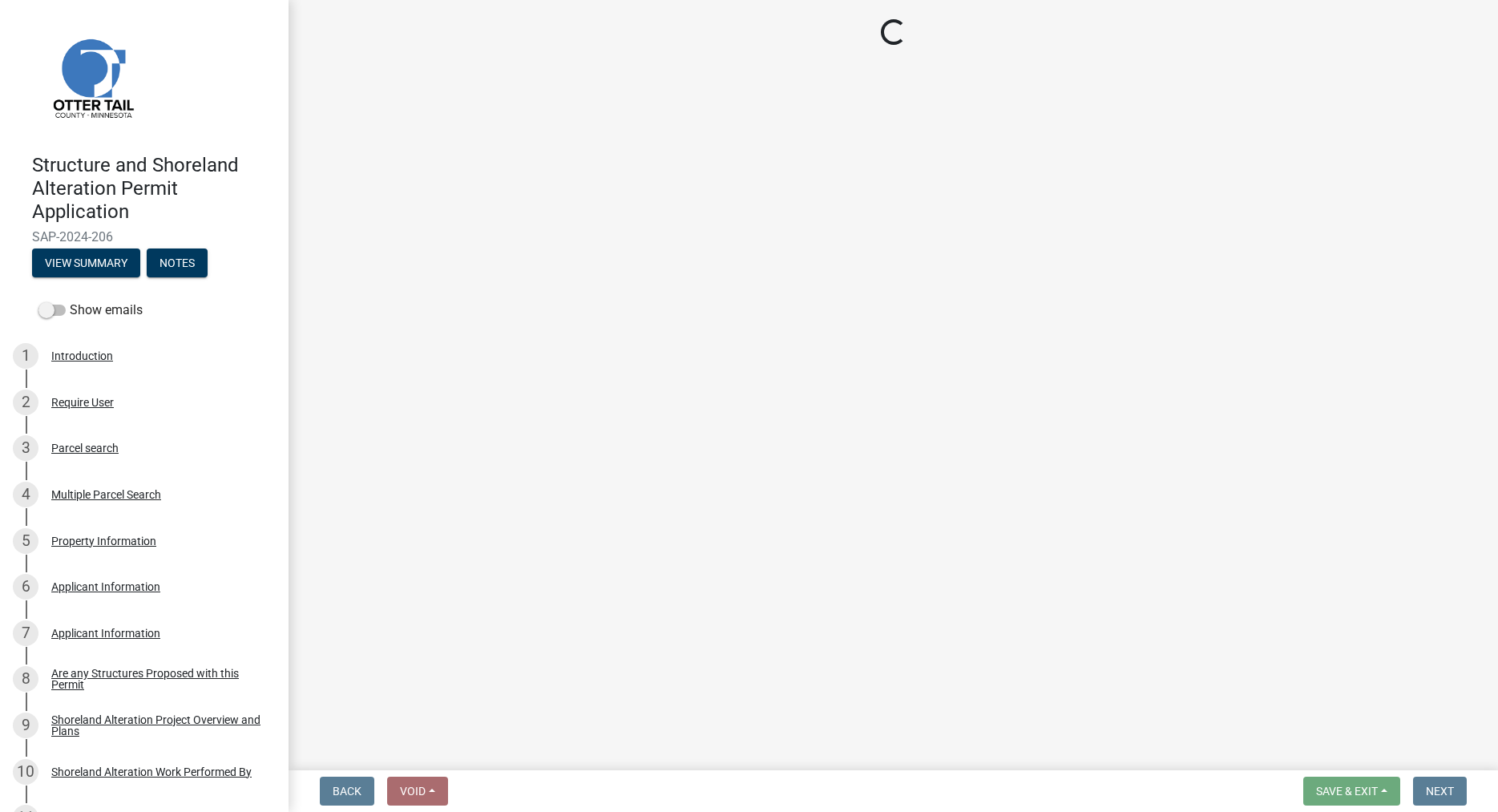
select select "710d5f49-2663-4e73-9718-d0c4e189f5ed"
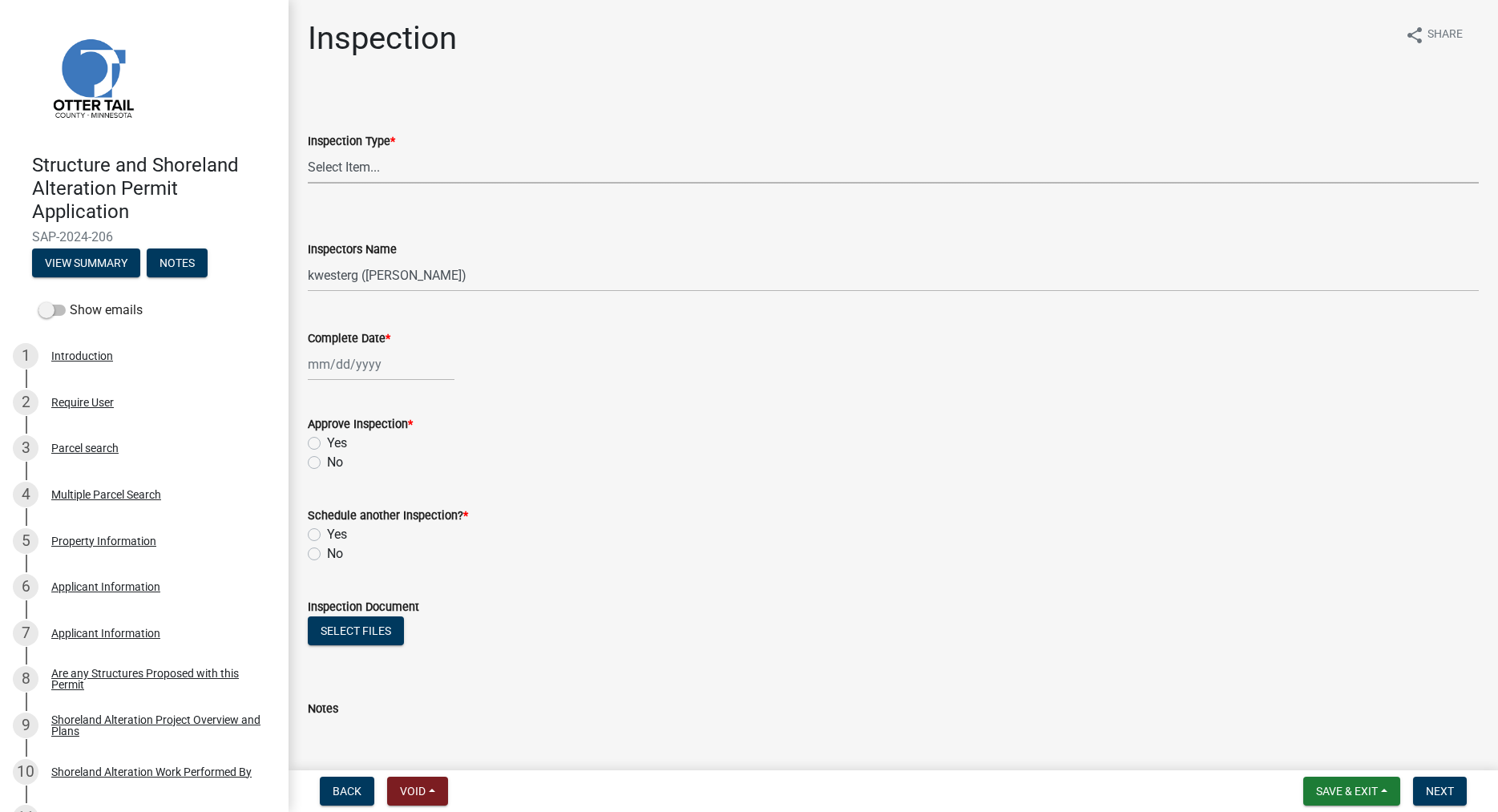
click at [307, 150] on select "Select Item... Footing / Structure Inspection Shoreland Alteration Not Built" at bounding box center [893, 167] width 1171 height 33
click option "Shoreland Alteration" at bounding box center [0, 0] width 0 height 0
select select "47ea1fb7-c502-4f3a-a094-06b583cbebcf"
click at [307, 259] on select "Select Item... btollefson (Brittany Tollefson) alexisnewark (Alexis Newark) epl…" at bounding box center [893, 275] width 1171 height 33
select select "cd31a072-cd4e-4306-9b8c-c26eab70e9de"
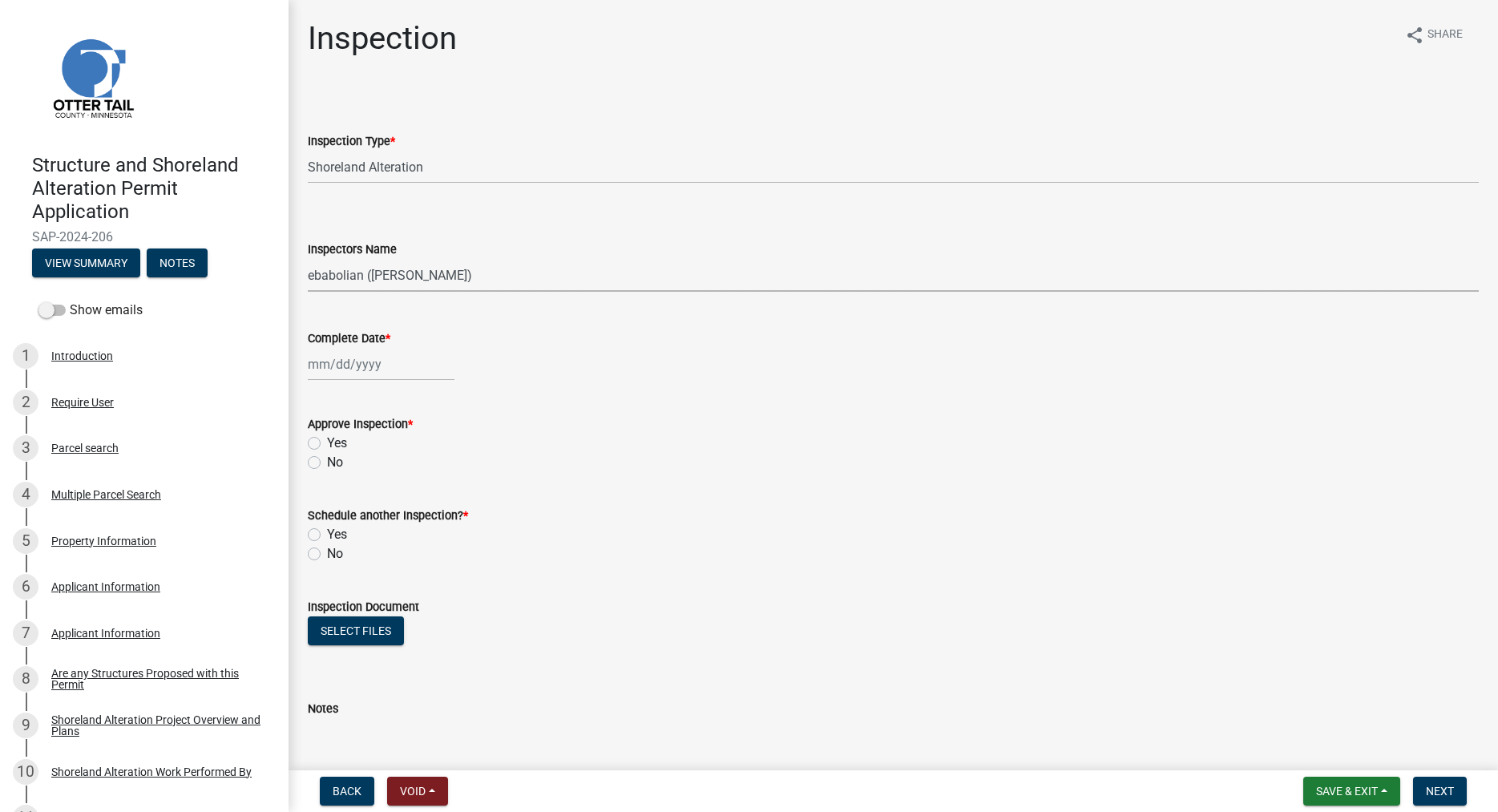
click option "ebabolian (Eric Babolian)" at bounding box center [0, 0] width 0 height 0
click at [335, 372] on input "Complete Date *" at bounding box center [380, 364] width 146 height 33
select select "9"
select select "2025"
click at [347, 523] on div "23" at bounding box center [349, 527] width 26 height 26
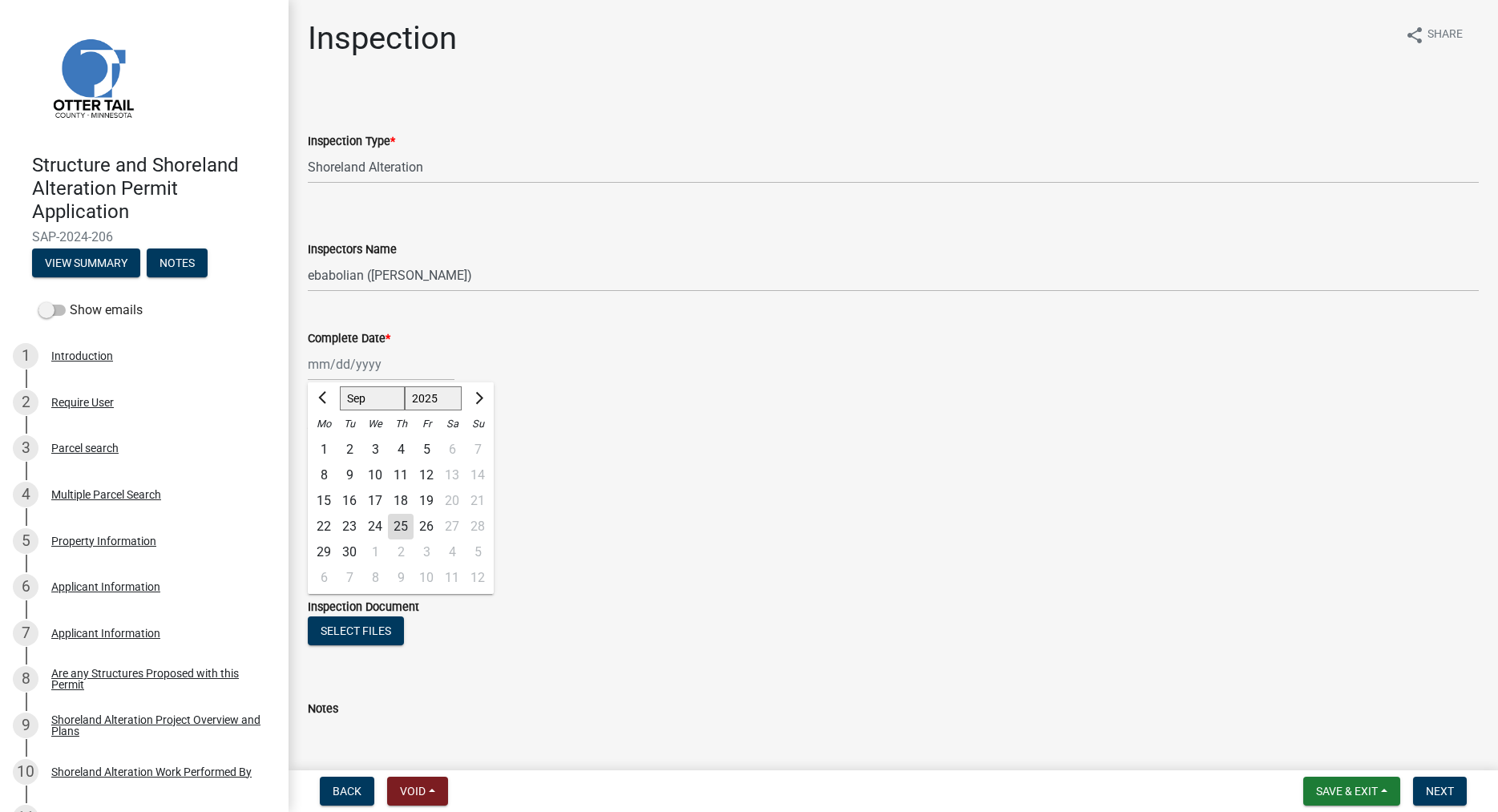
type input "[DATE]"
click at [327, 556] on label "No" at bounding box center [335, 554] width 16 height 19
click at [327, 555] on input "No" at bounding box center [332, 549] width 11 height 11
radio input "true"
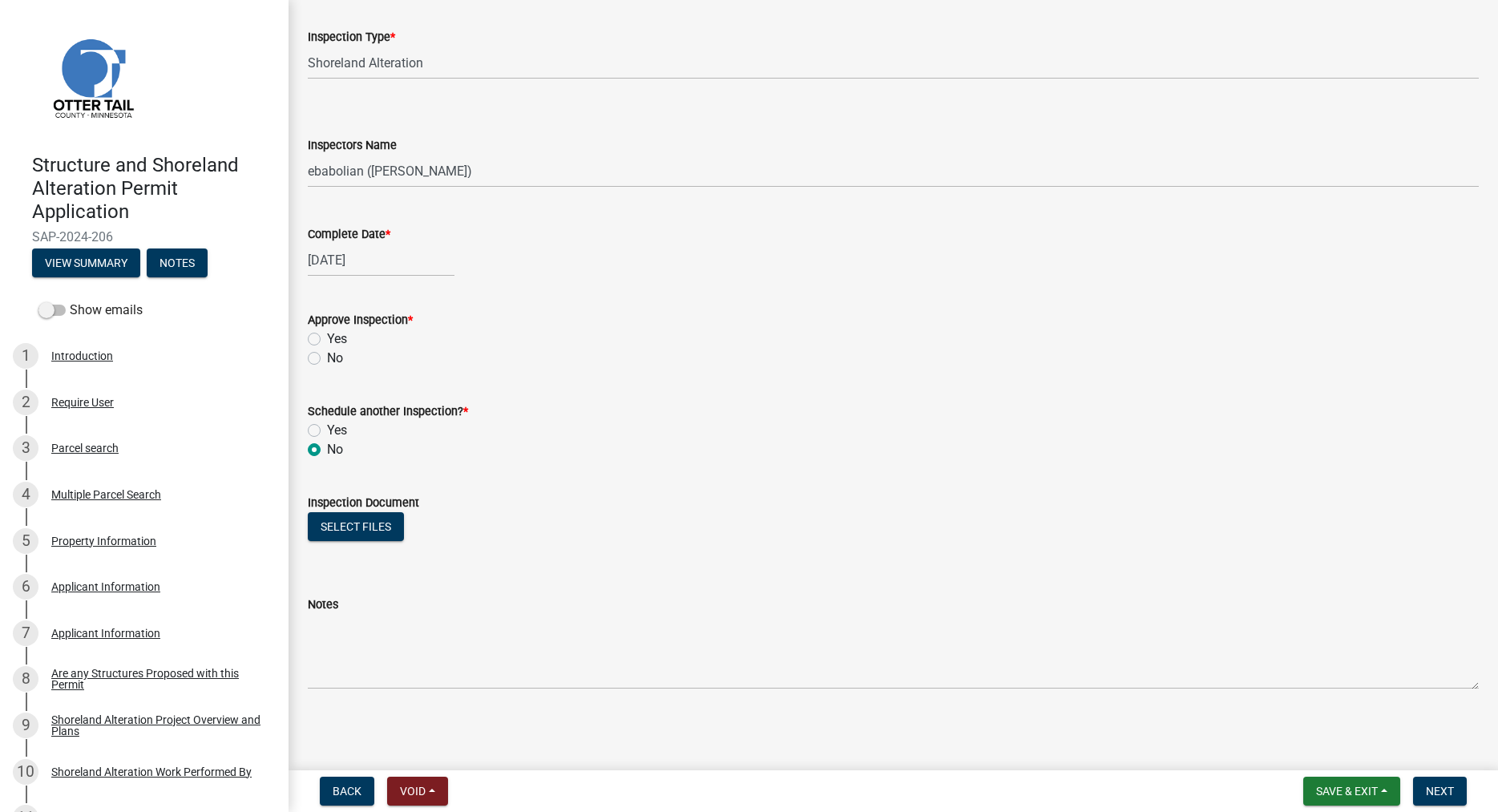
scroll to position [105, 0]
click at [362, 524] on button "Select files" at bounding box center [355, 526] width 96 height 29
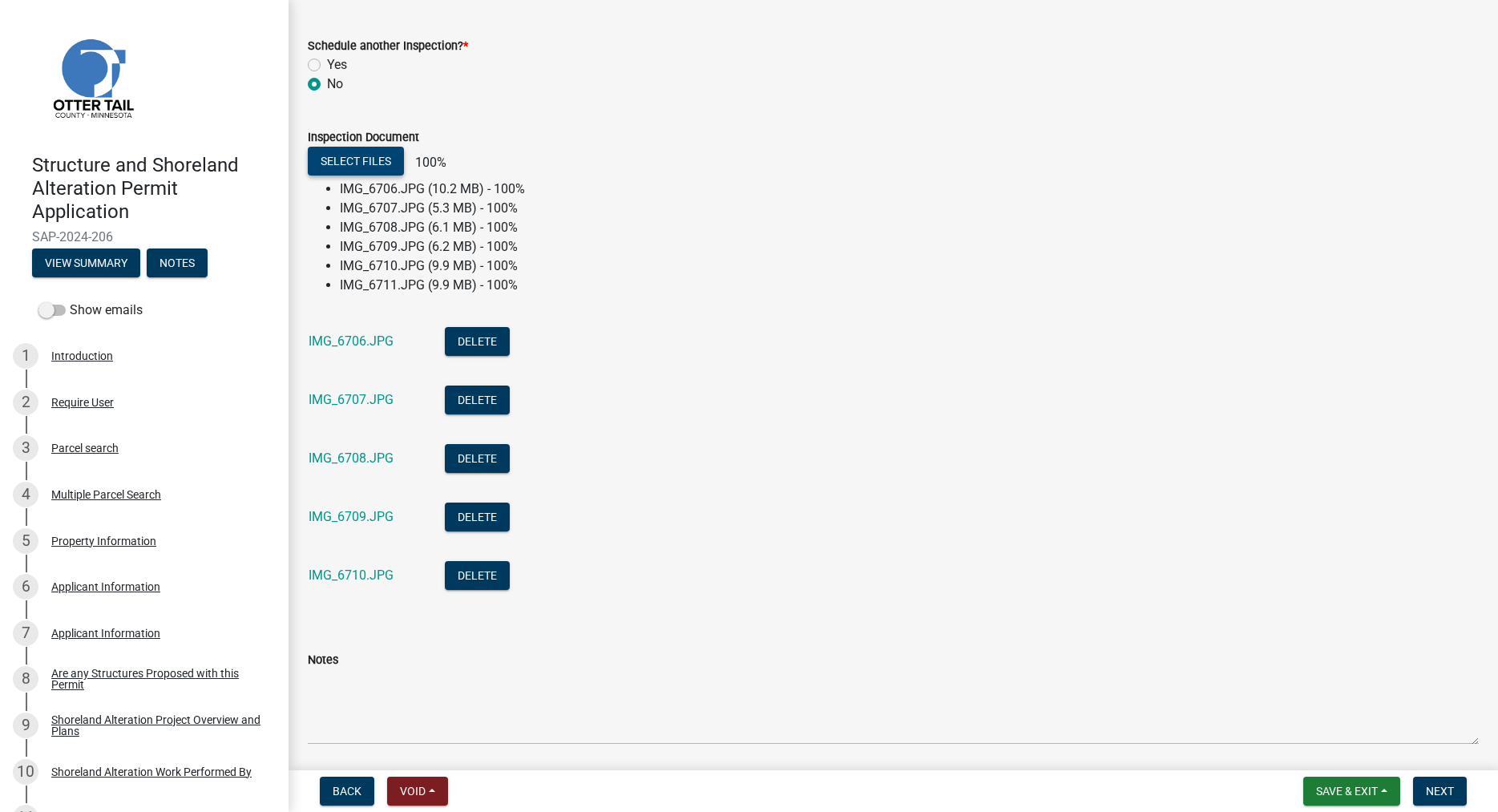
scroll to position [456, 0]
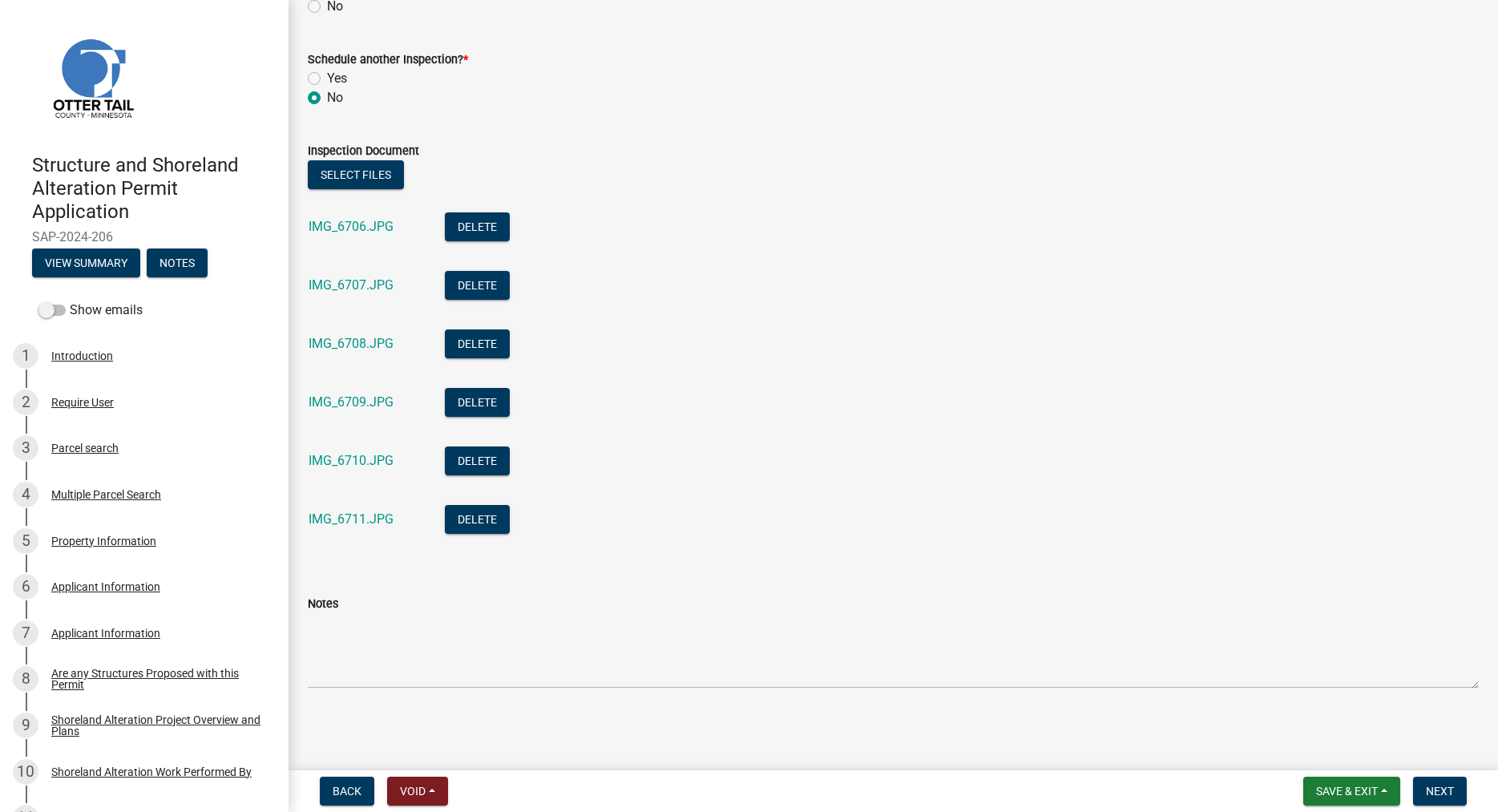
click at [348, 235] on div "IMG_6706.JPG" at bounding box center [363, 229] width 111 height 33
click at [349, 230] on link "IMG_6706.JPG" at bounding box center [350, 226] width 85 height 15
click at [366, 281] on link "IMG_6707.JPG" at bounding box center [350, 285] width 85 height 15
click at [328, 341] on link "IMG_6708.JPG" at bounding box center [350, 343] width 85 height 15
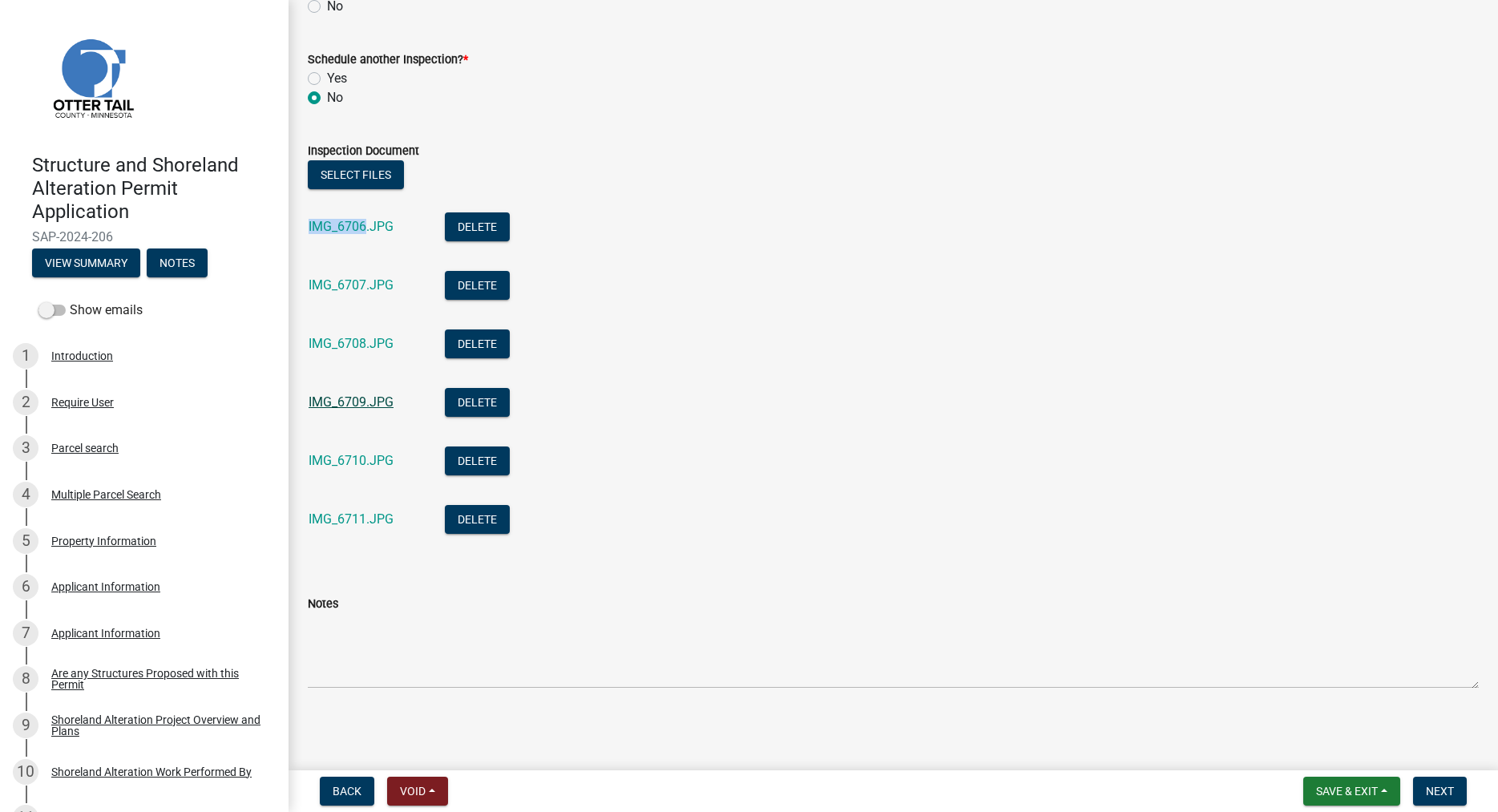
click at [344, 403] on link "IMG_6709.JPG" at bounding box center [350, 401] width 85 height 15
click at [377, 462] on link "IMG_6710.JPG" at bounding box center [350, 460] width 85 height 15
click at [349, 518] on link "IMG_6711.JPG" at bounding box center [350, 518] width 85 height 15
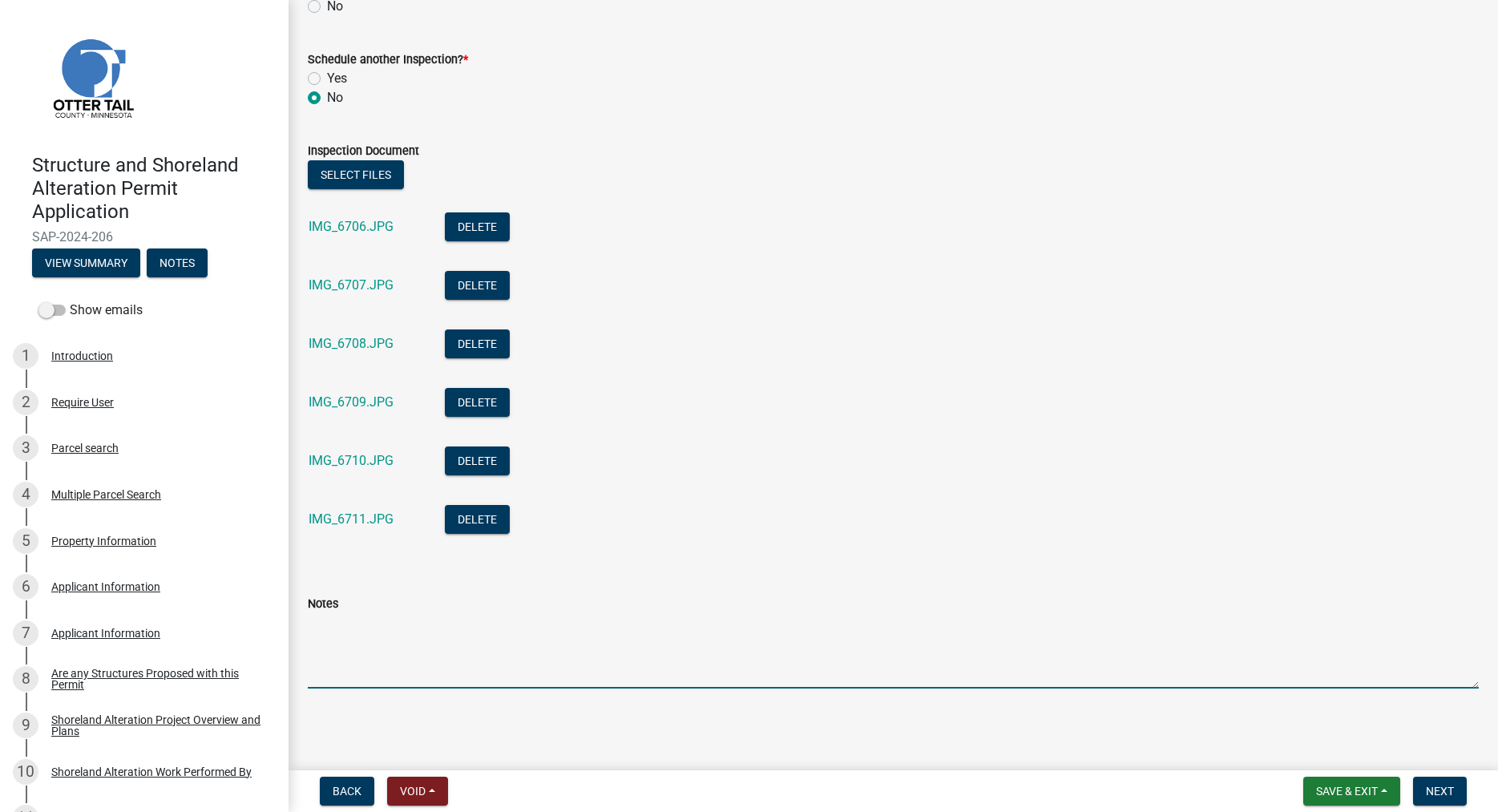
click at [376, 664] on textarea "Notes" at bounding box center [893, 650] width 1171 height 75
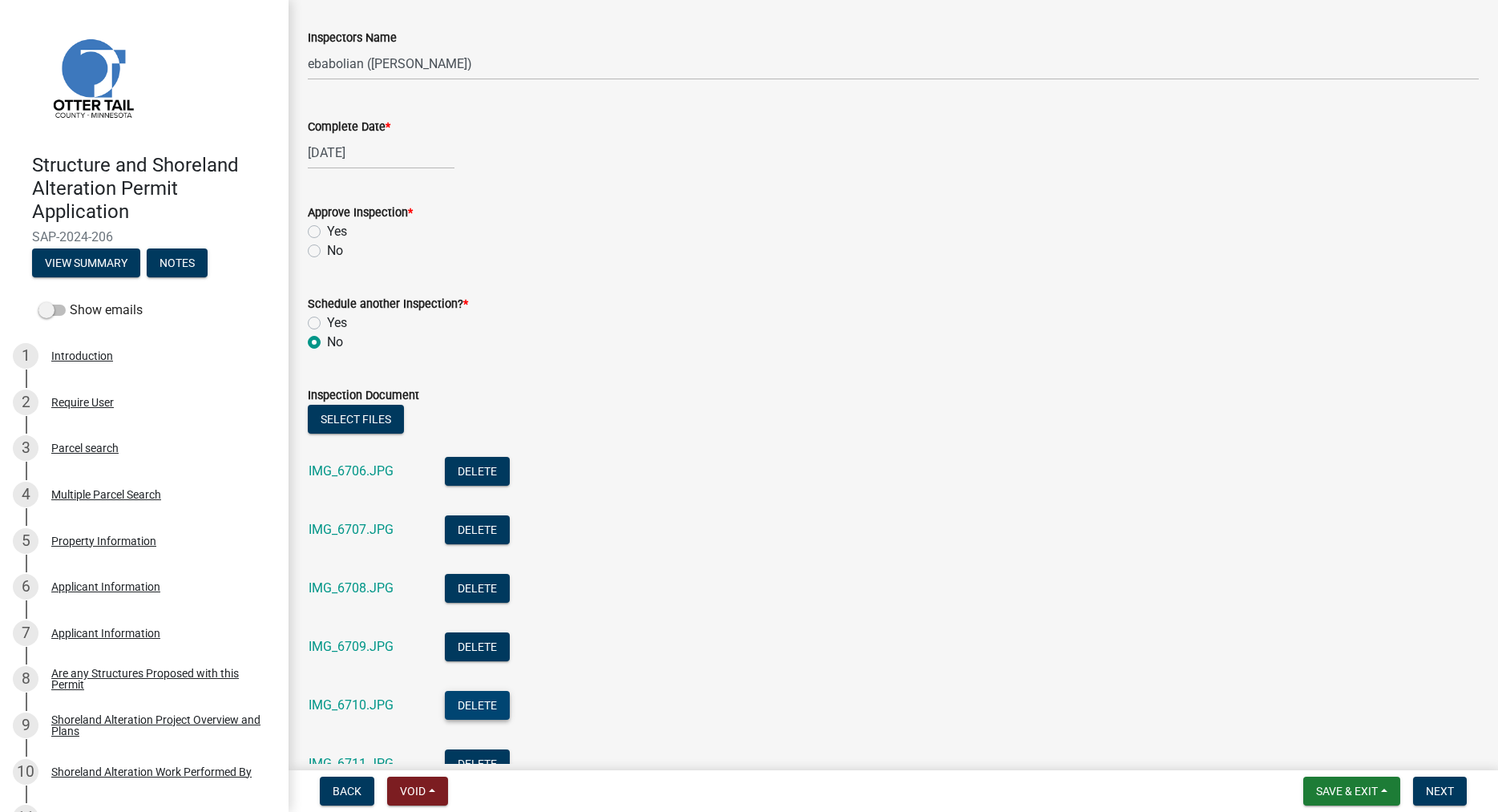
scroll to position [91, 0]
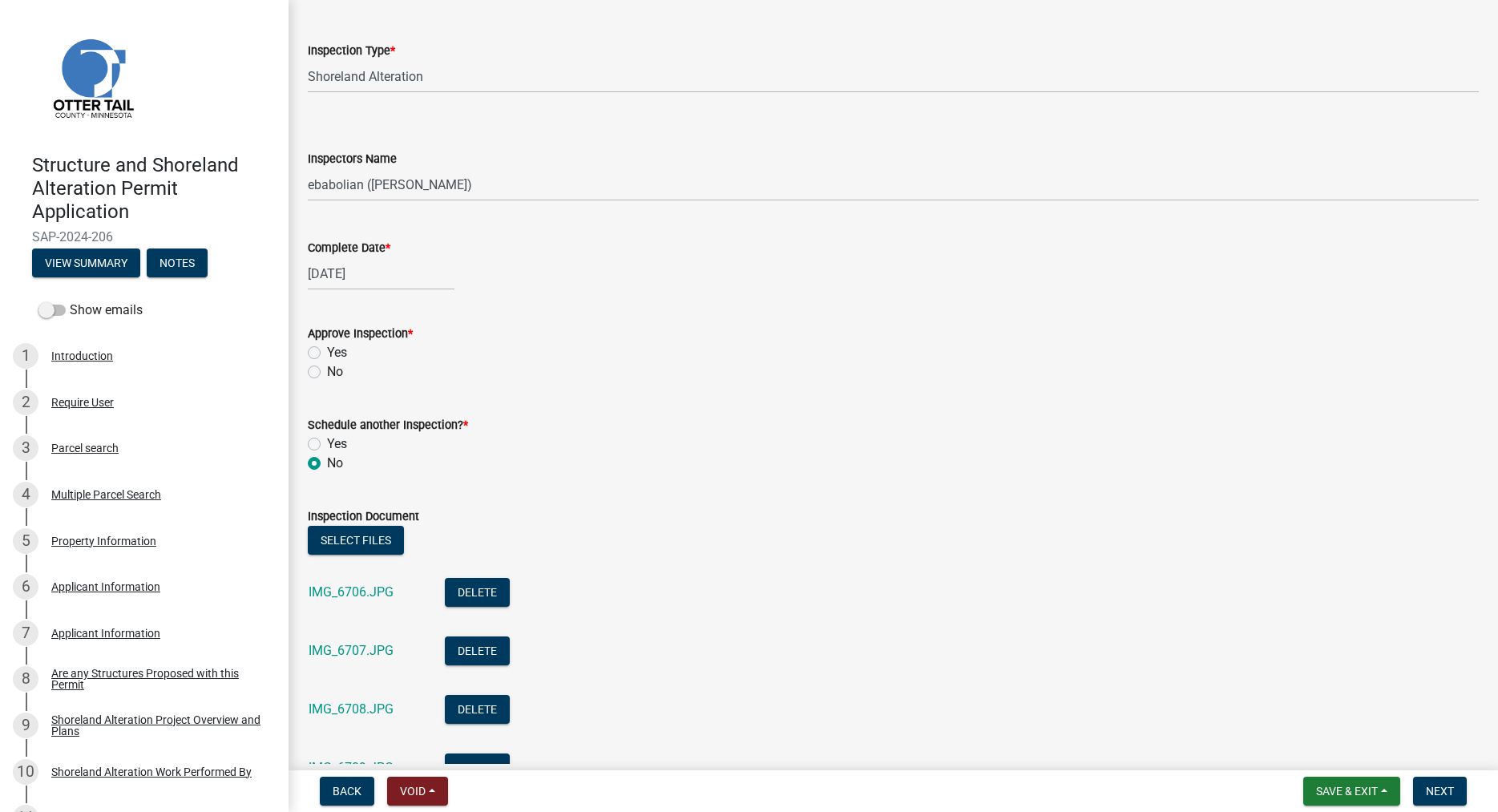
type textarea "Completed as permitted."
click at [327, 357] on label "Yes" at bounding box center [336, 353] width 20 height 19
click at [327, 353] on input "Yes" at bounding box center [332, 348] width 11 height 11
radio input "true"
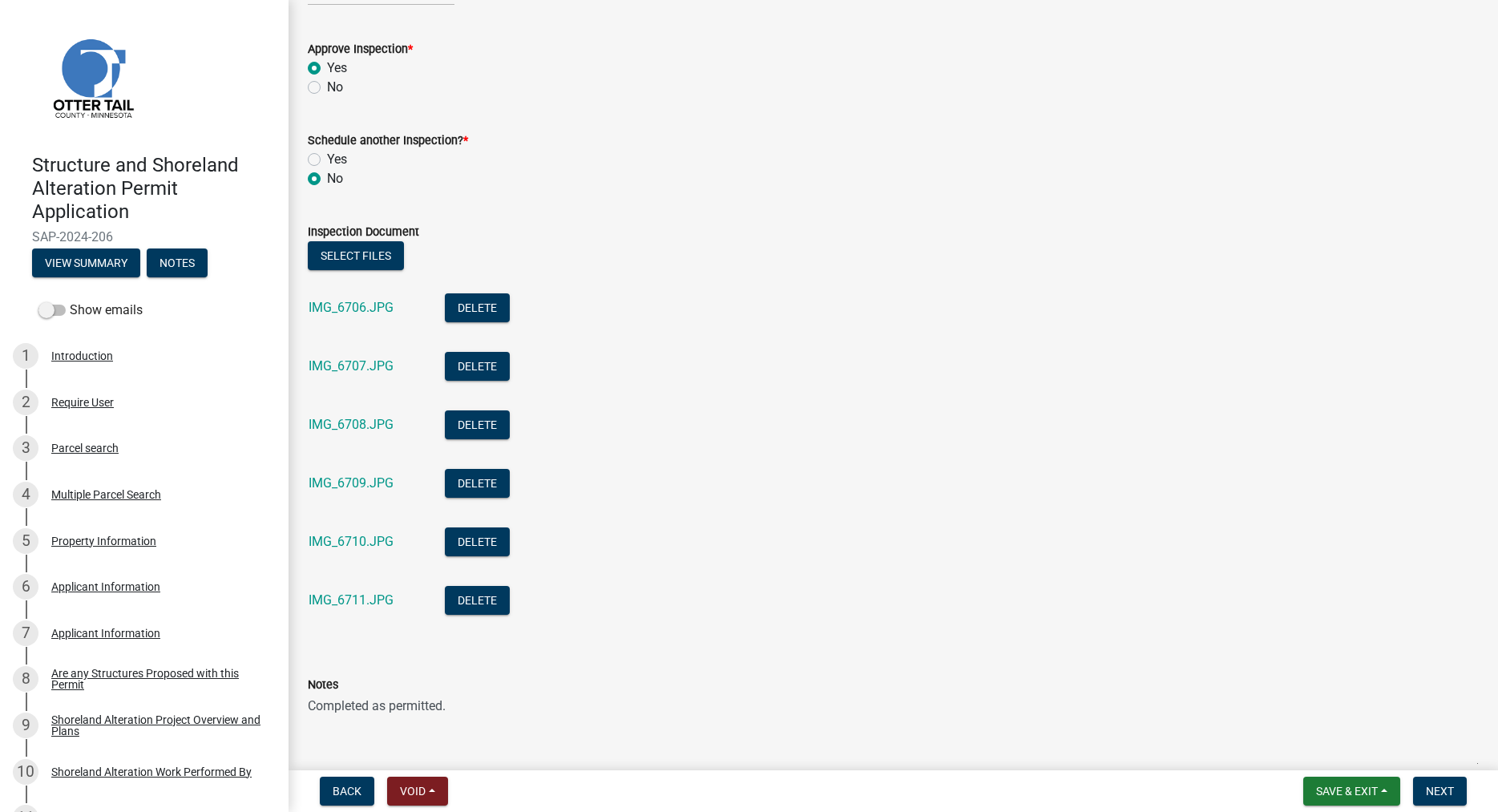
scroll to position [456, 0]
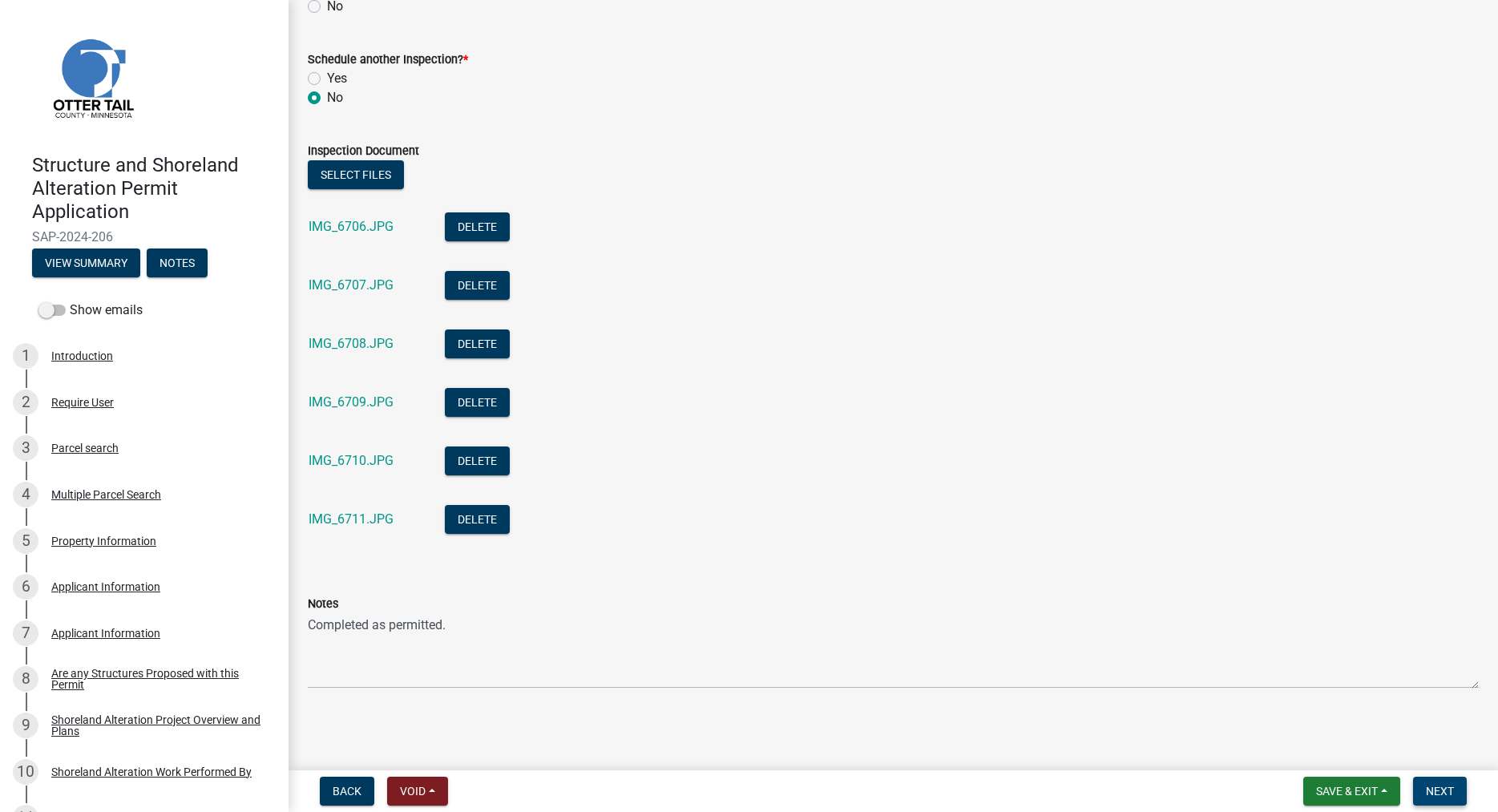
click at [1447, 788] on span "Next" at bounding box center [1440, 791] width 28 height 13
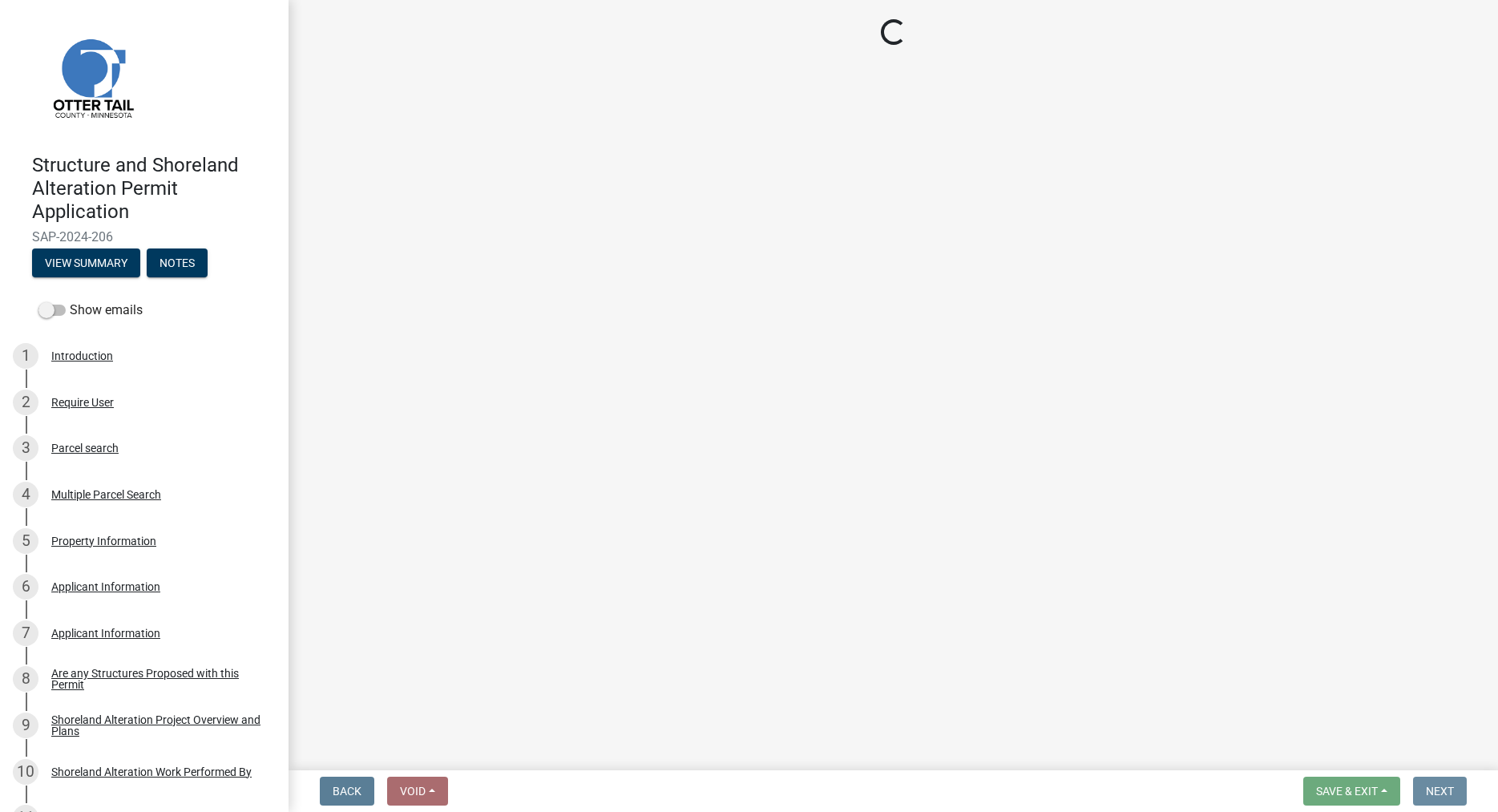
scroll to position [0, 0]
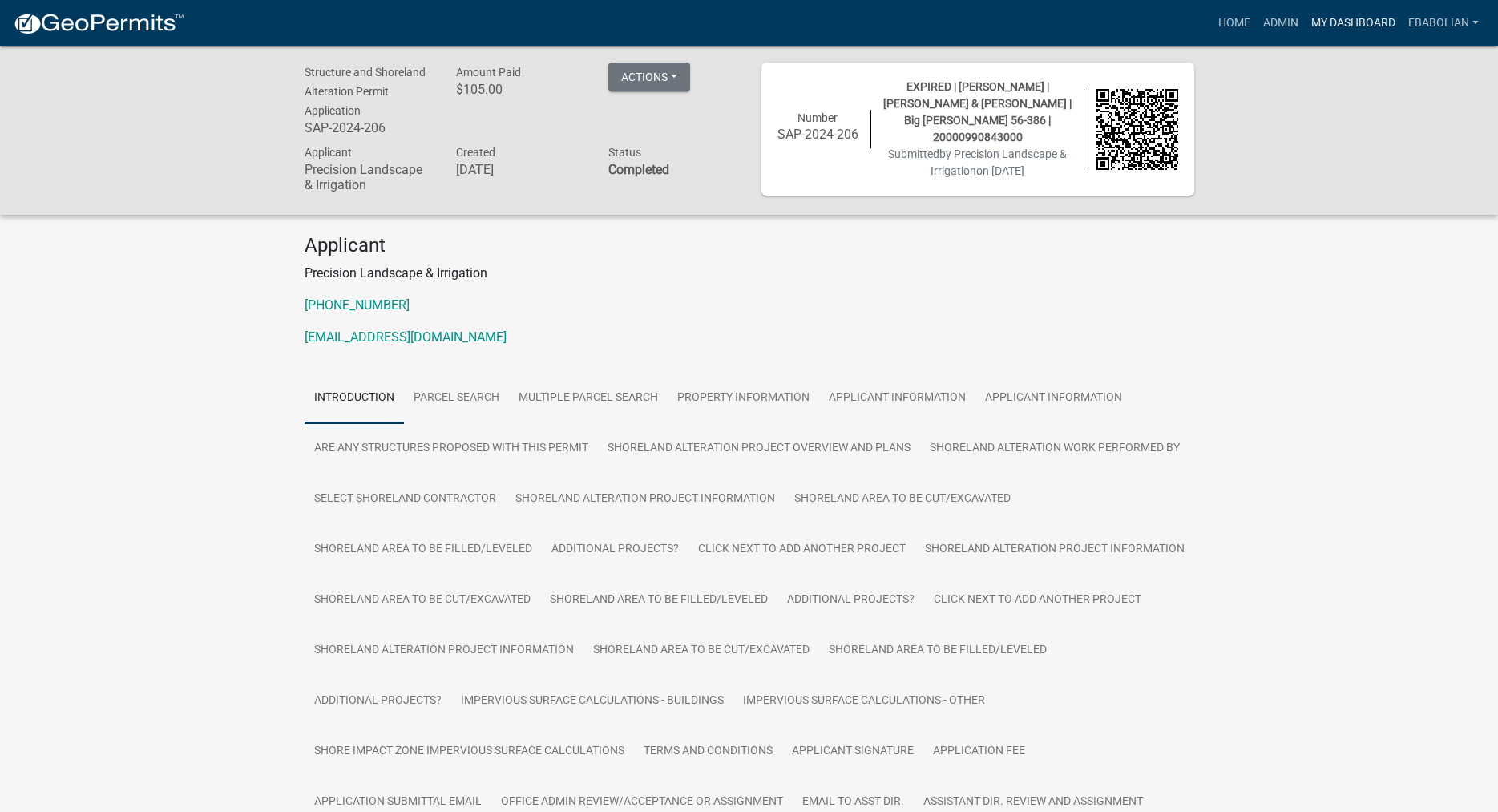
click at [1360, 27] on link "My Dashboard" at bounding box center [1353, 23] width 97 height 31
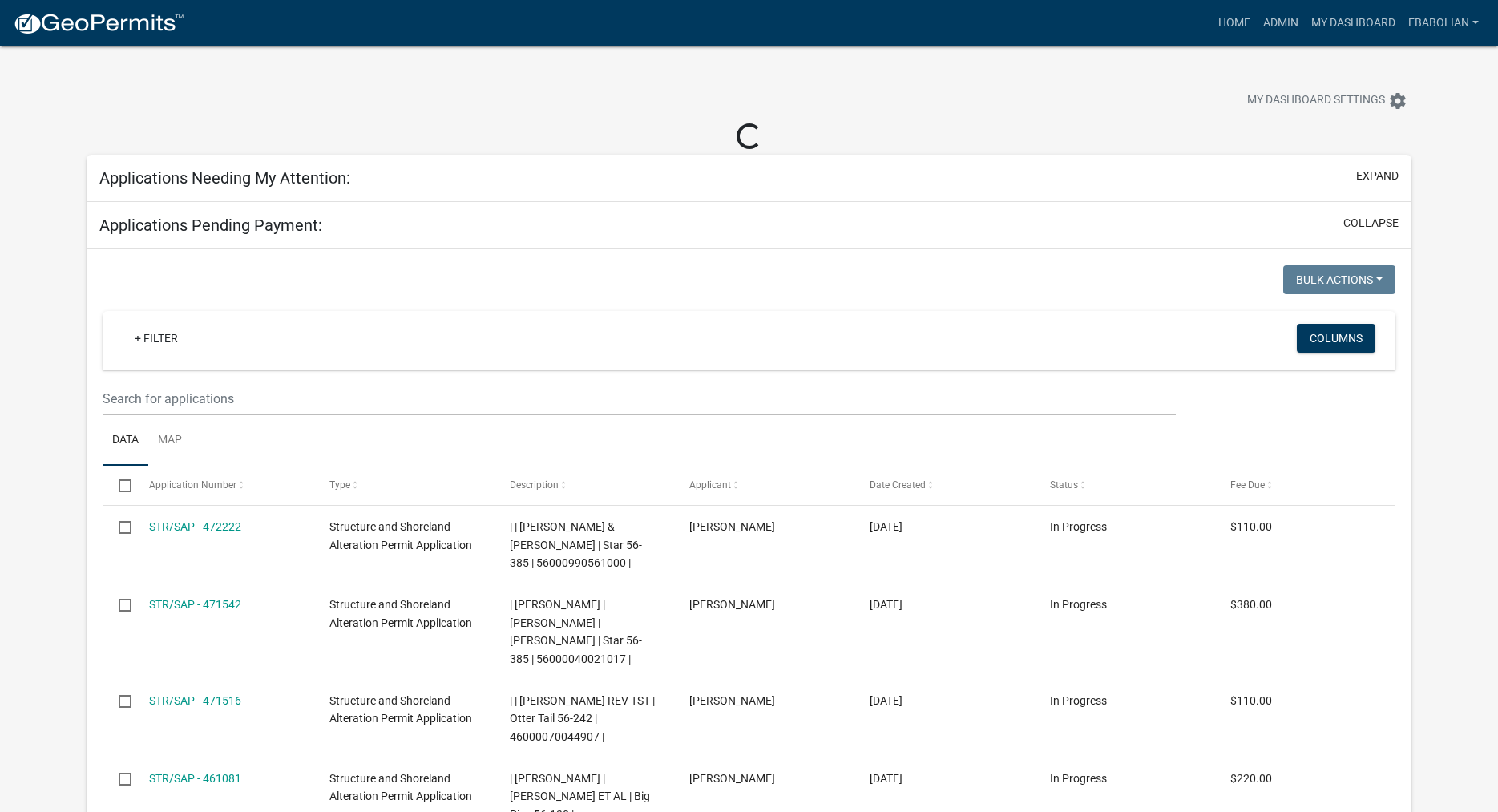
select select "3: 100"
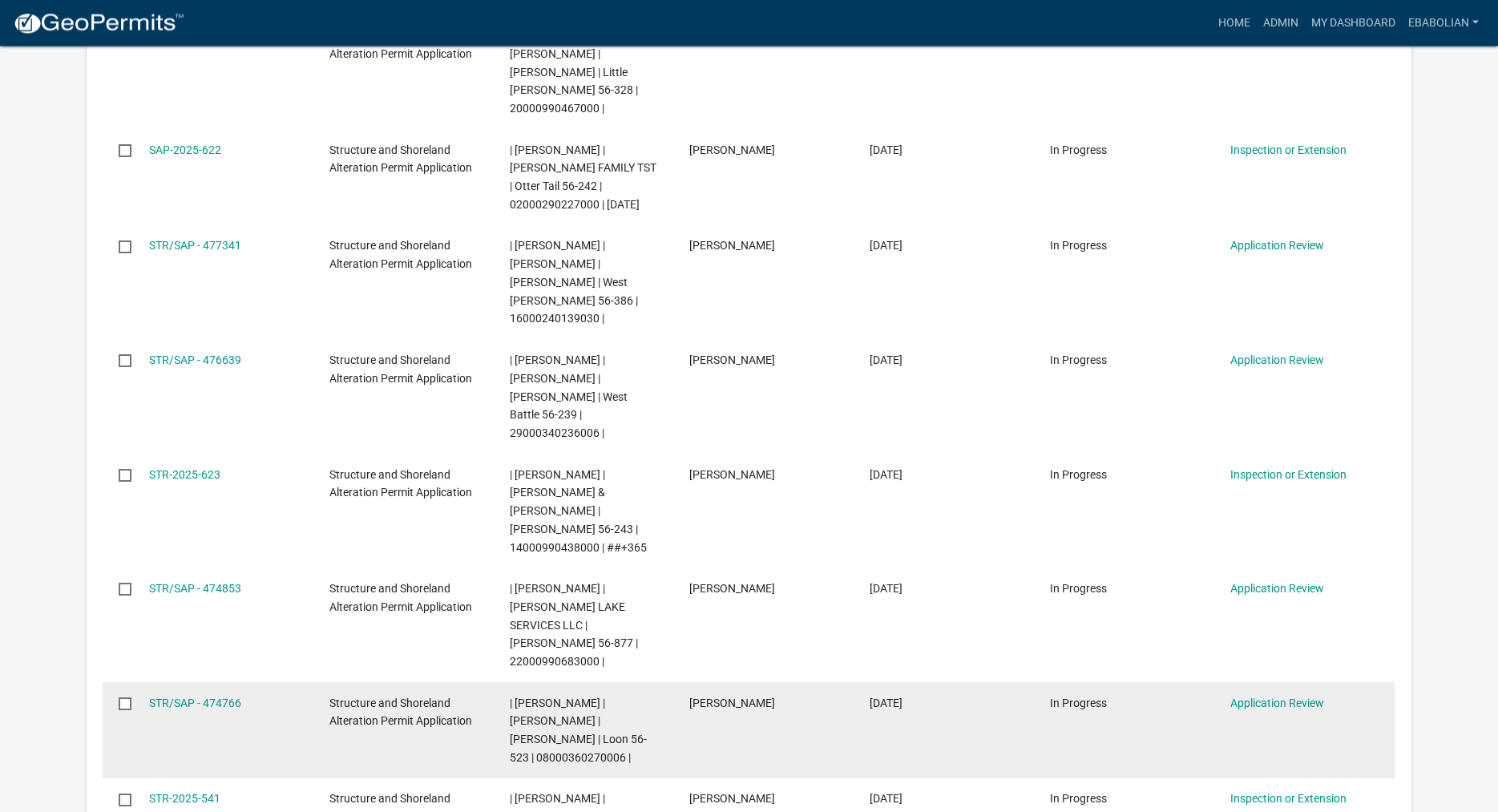
scroll to position [899, 0]
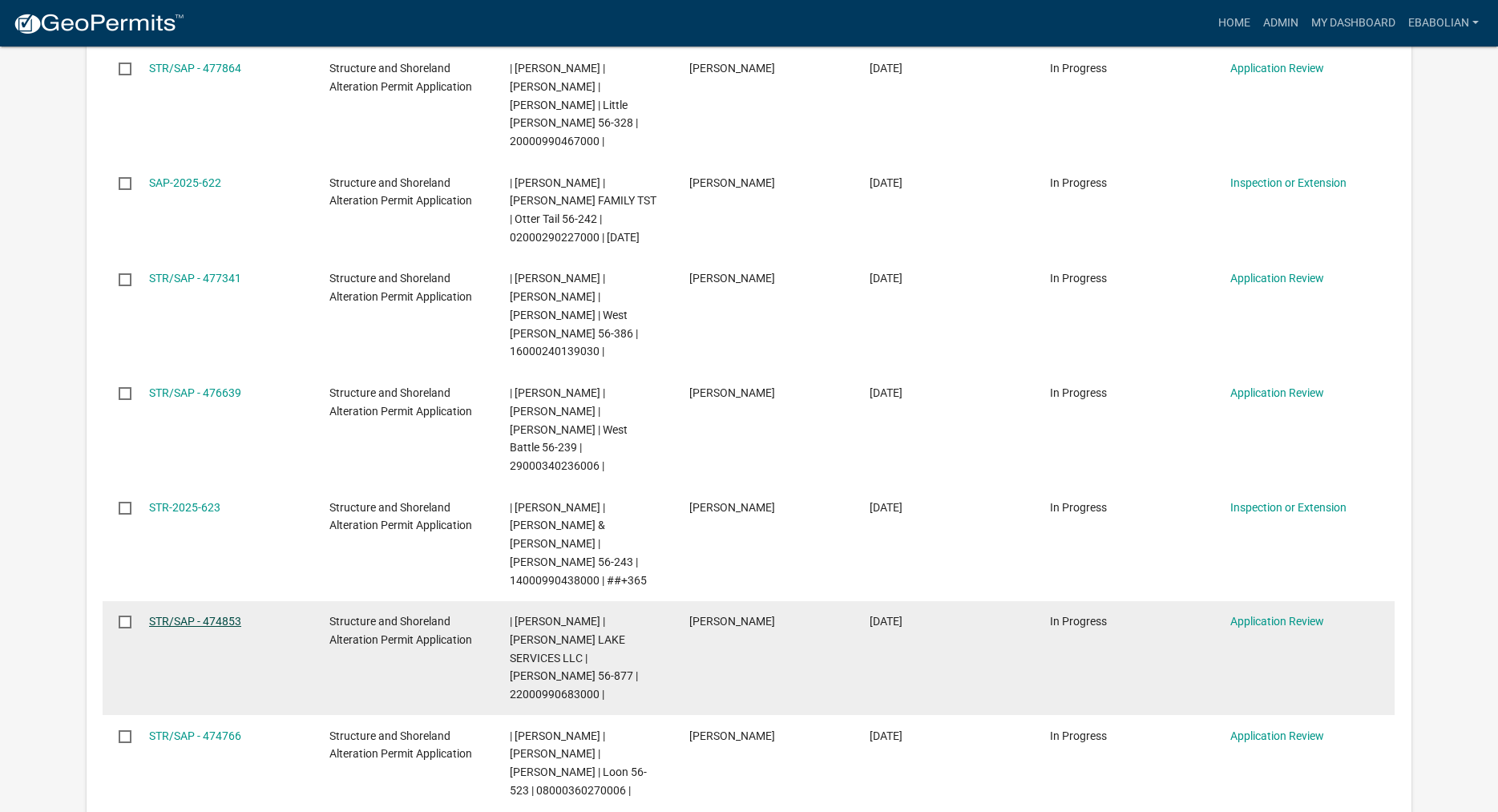
click at [214, 615] on link "STR/SAP - 474853" at bounding box center [195, 621] width 92 height 13
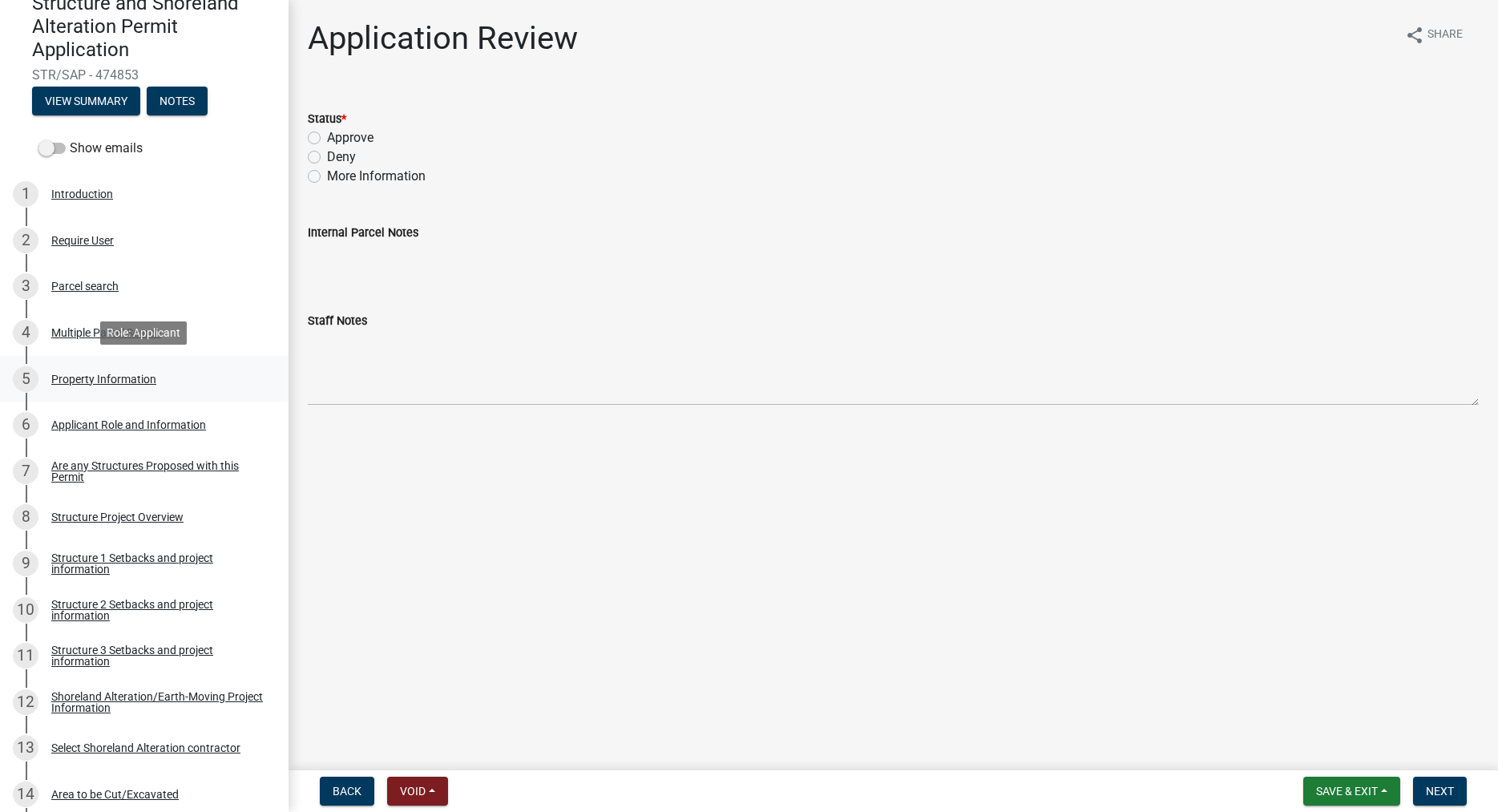
scroll to position [163, 0]
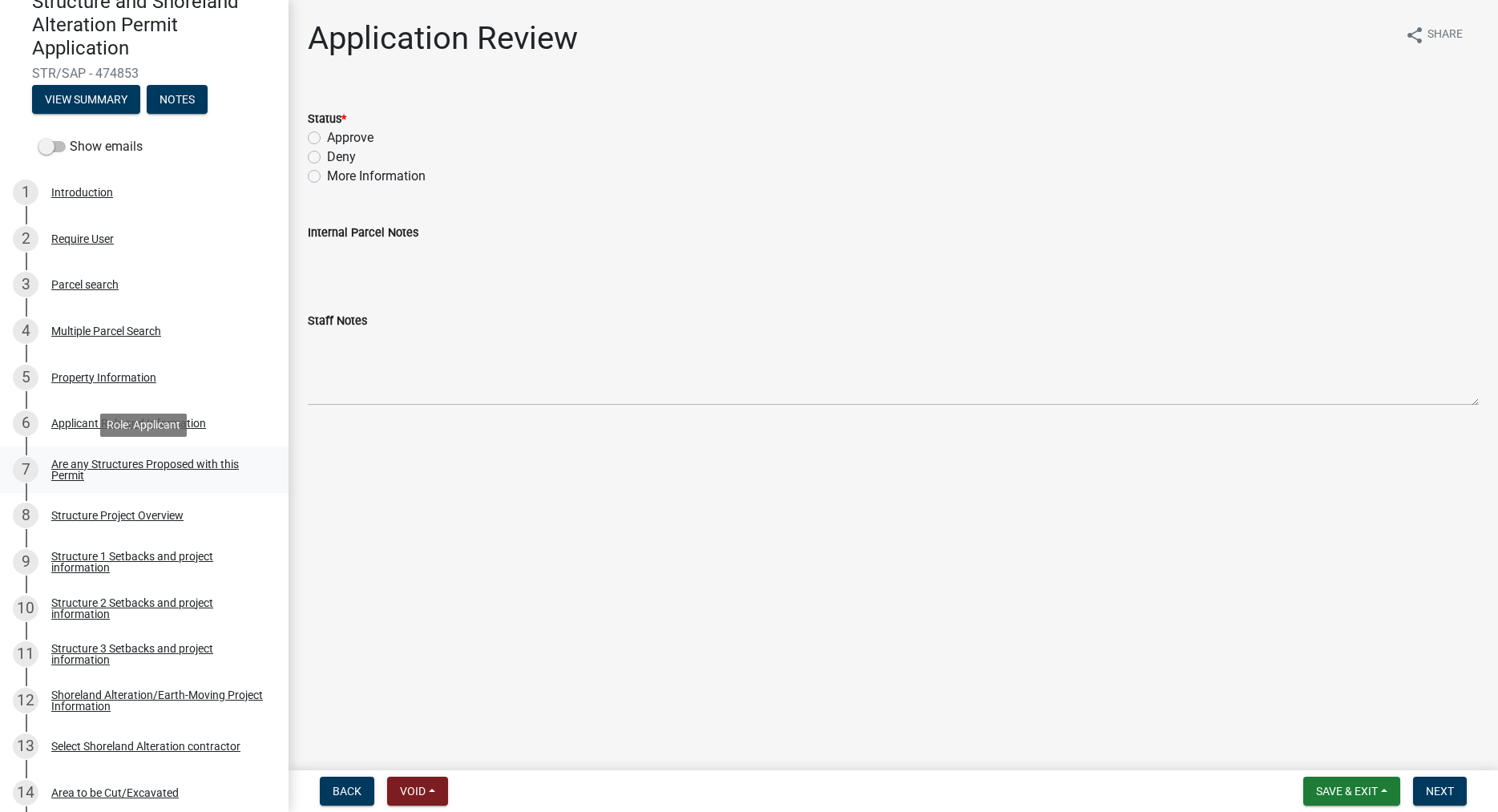
click at [77, 468] on div "Are any Structures Proposed with this Permit" at bounding box center [157, 470] width 212 height 23
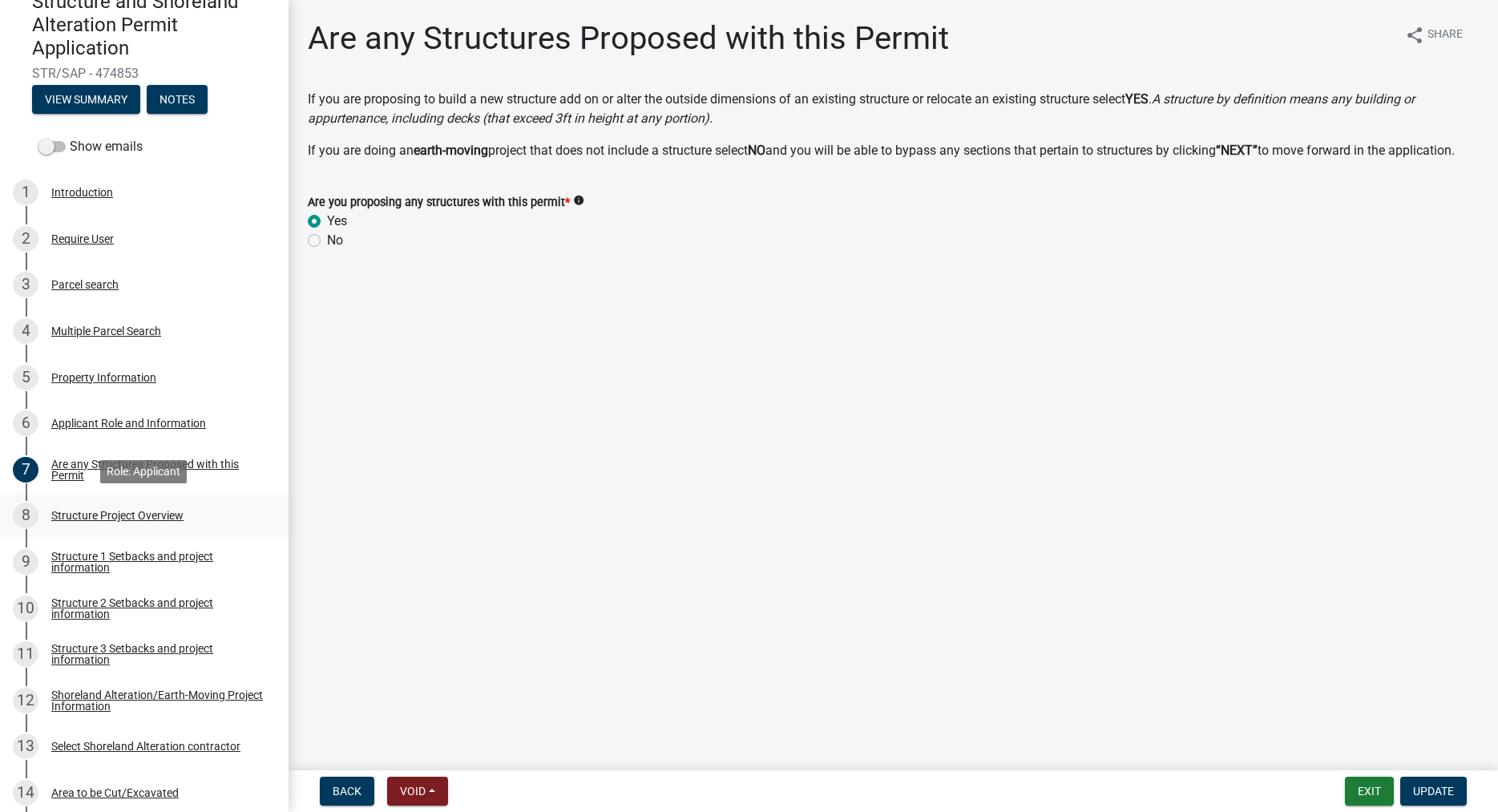
click at [75, 514] on div "Structure Project Overview" at bounding box center [116, 515] width 132 height 11
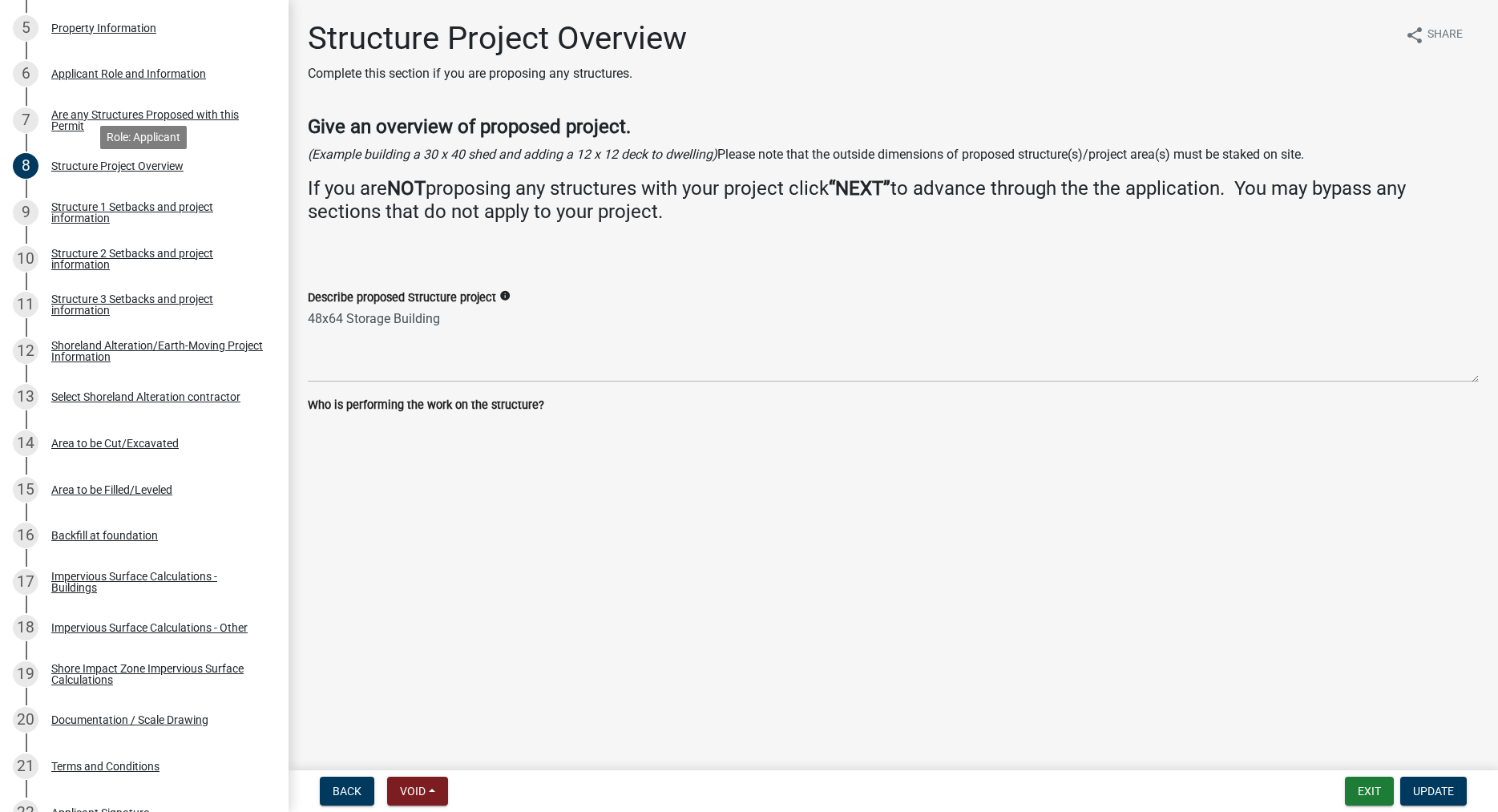
scroll to position [572, 0]
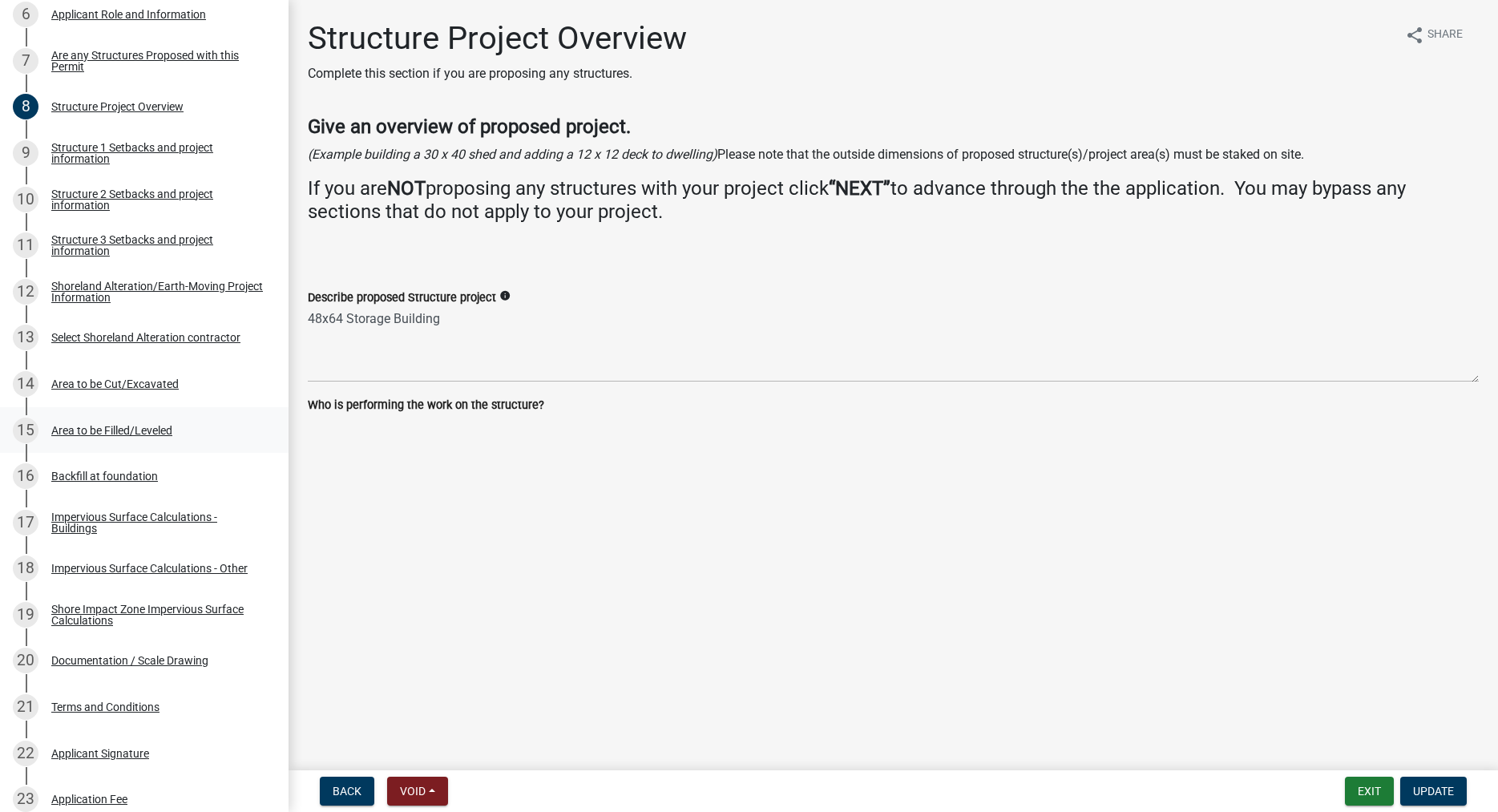
click at [91, 429] on div "Area to be Filled/Leveled" at bounding box center [112, 430] width 121 height 11
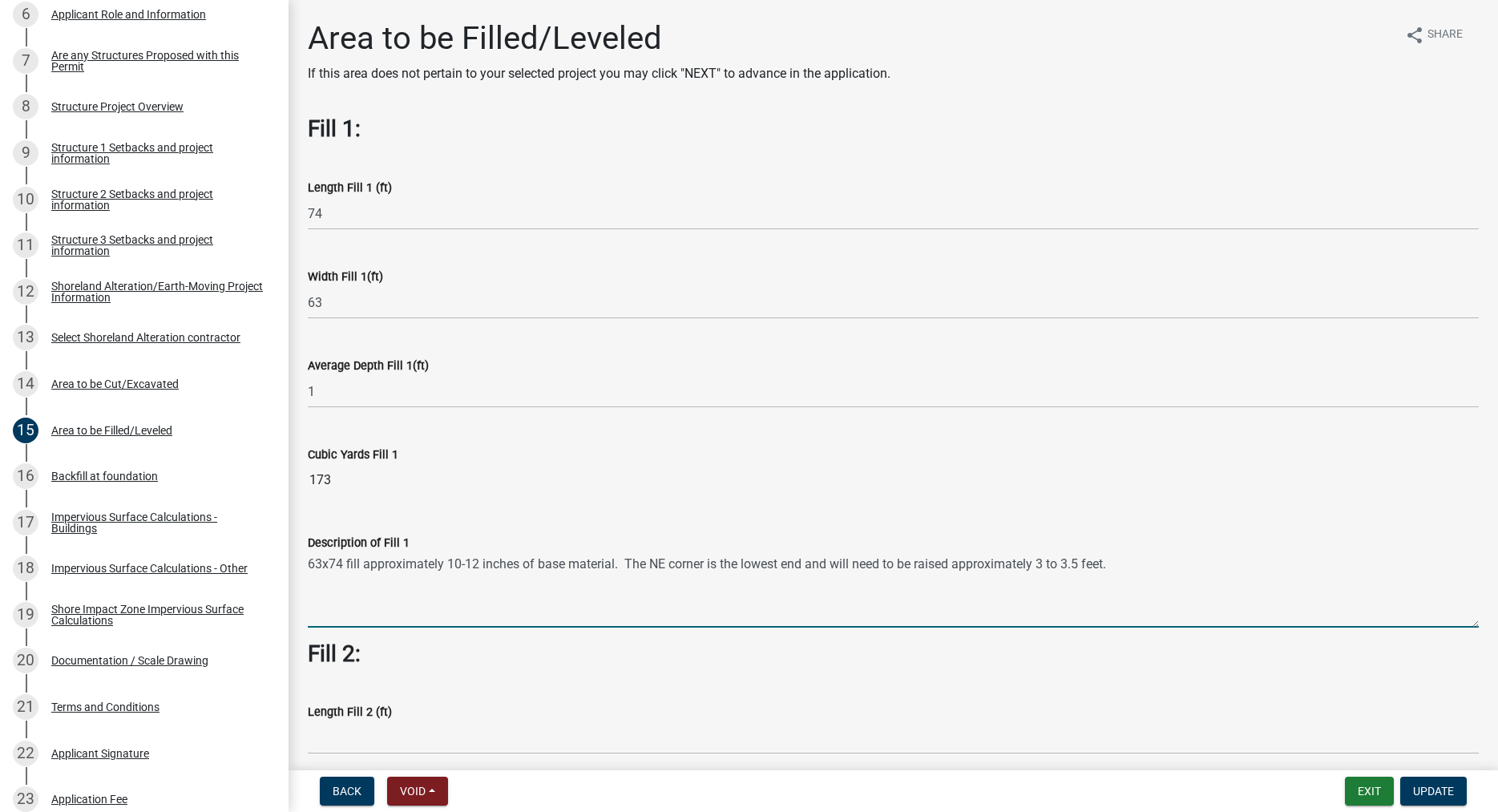
drag, startPoint x: 1116, startPoint y: 568, endPoint x: 308, endPoint y: 569, distance: 808.0
click at [308, 569] on textarea "63x74 fill approximately 10-12 inches of base material. The NE corner is the lo…" at bounding box center [893, 590] width 1171 height 75
click at [1200, 555] on textarea "63x74 fill approximately 10-12 inches of base material. The NE corner is the lo…" at bounding box center [893, 590] width 1171 height 75
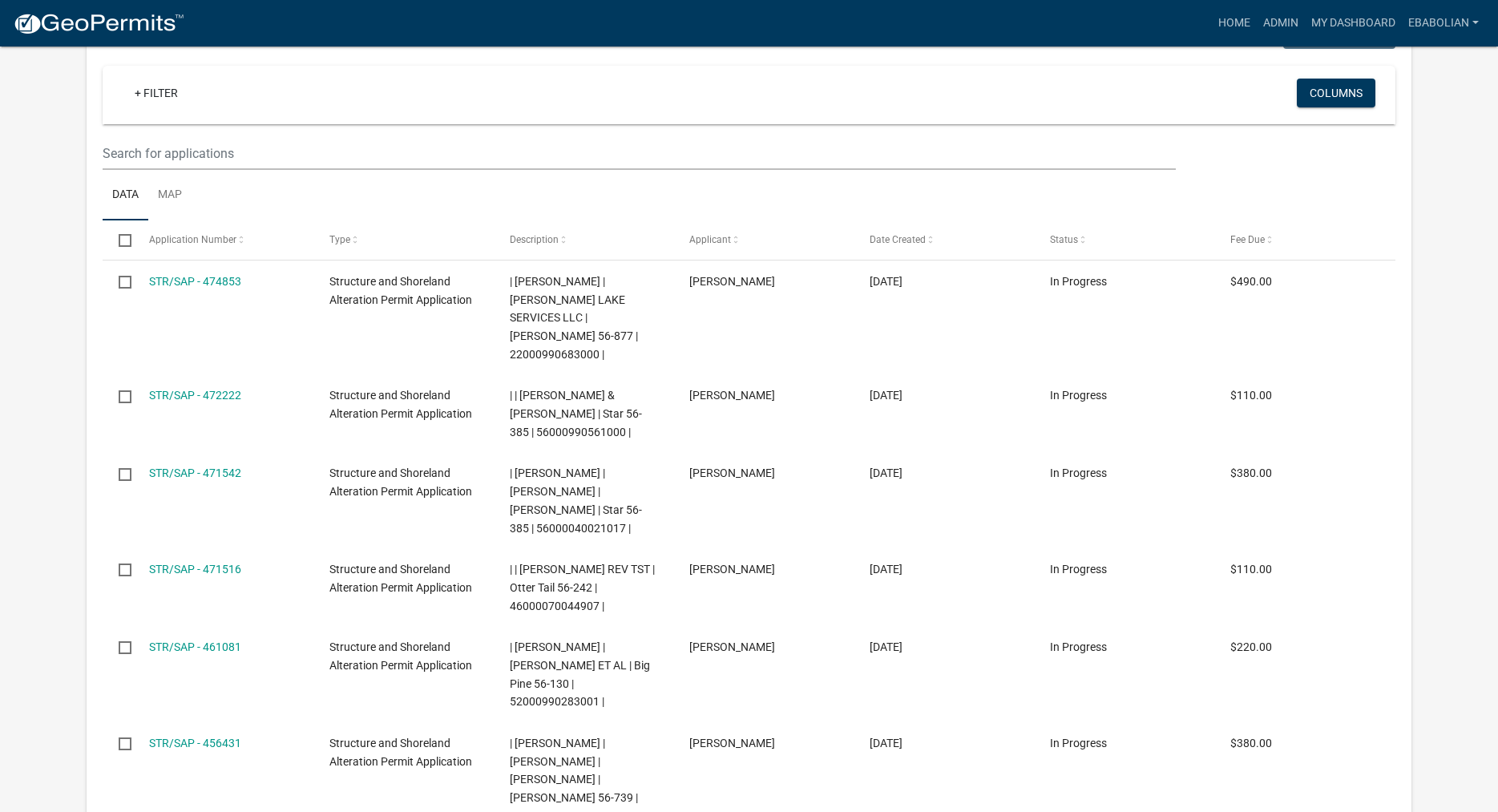
select select "3: 100"
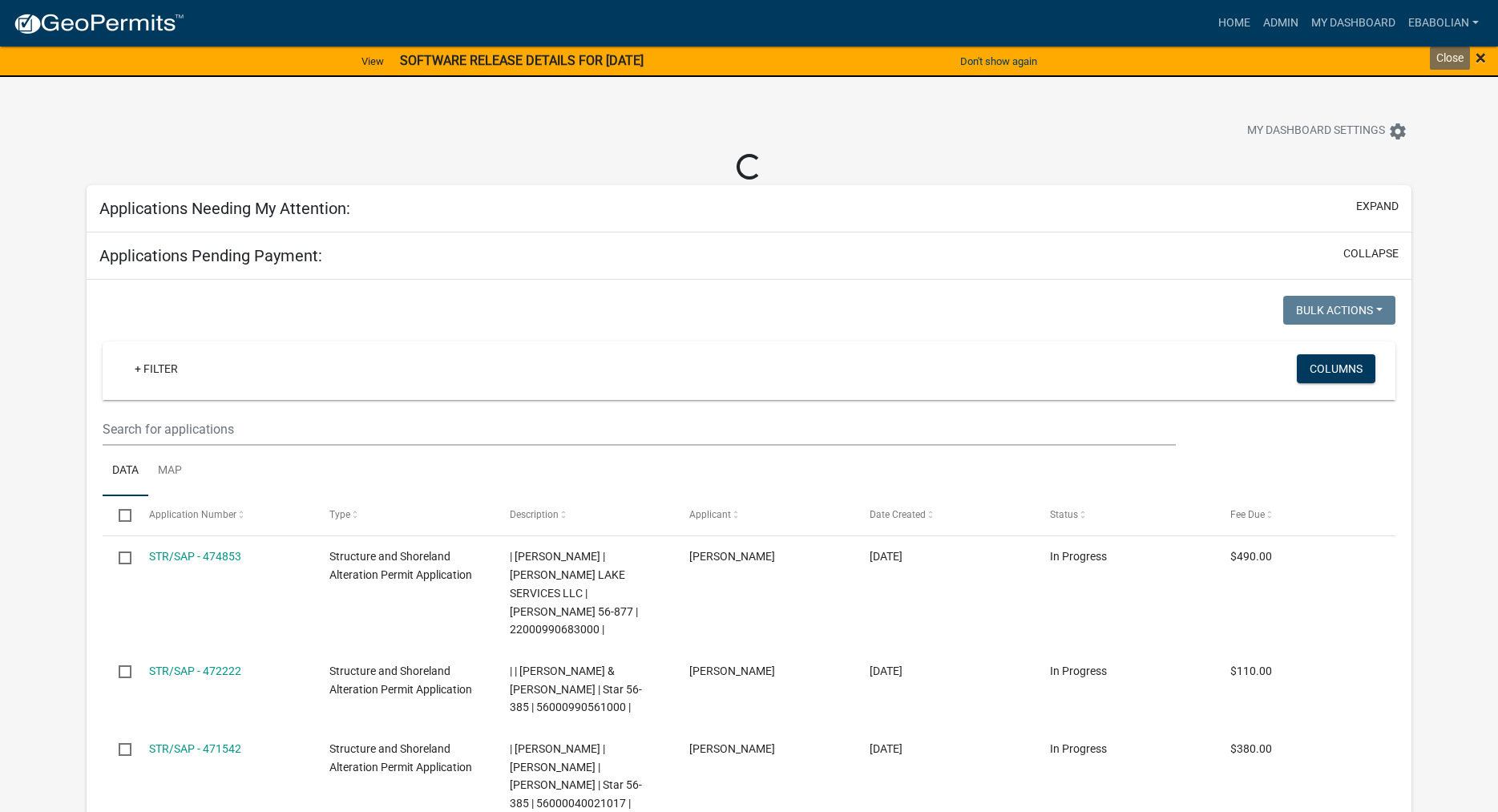
click at [1479, 59] on span "×" at bounding box center [1480, 57] width 11 height 23
select select "3: 100"
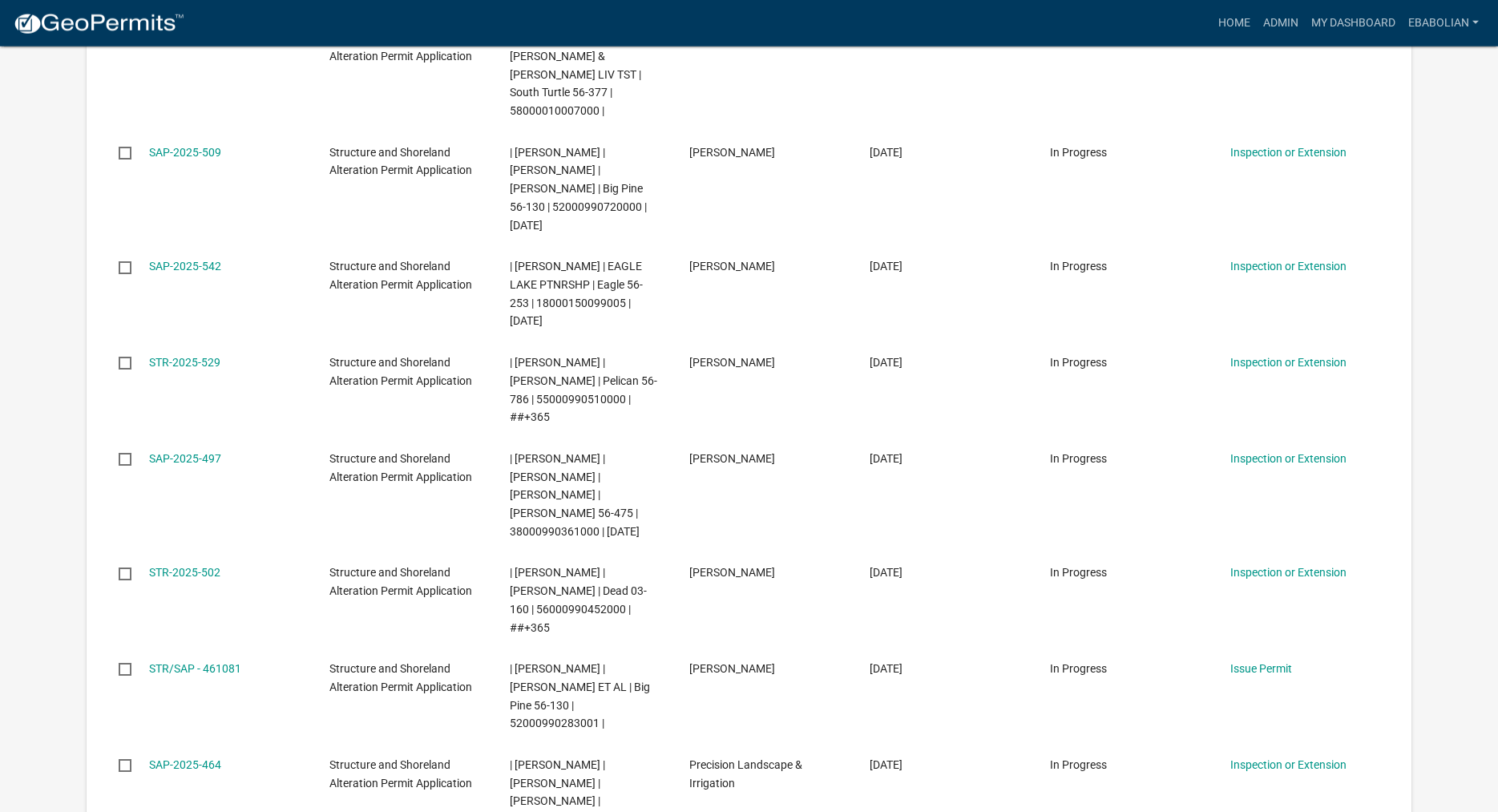
scroll to position [3597, 0]
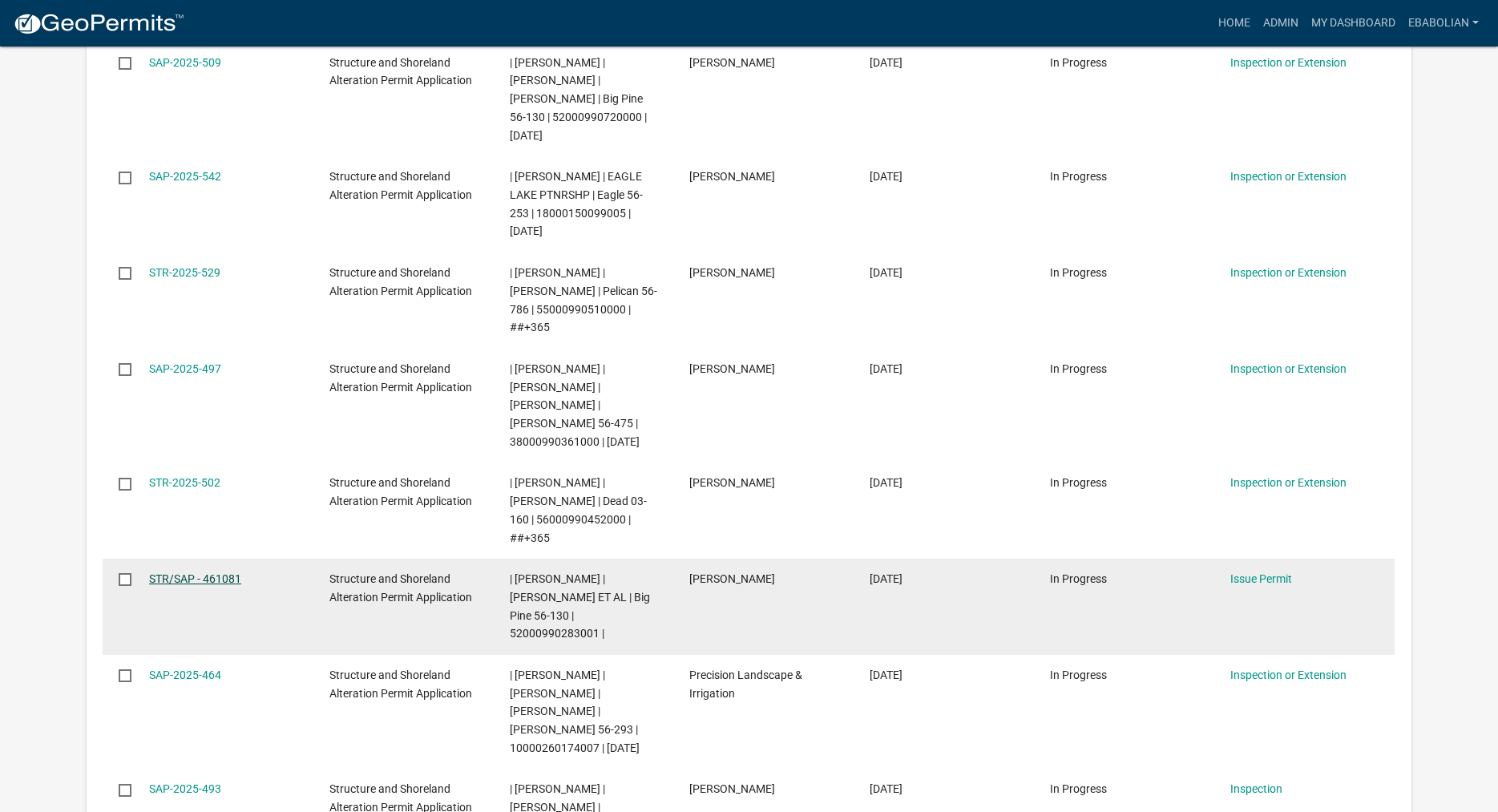
click at [225, 572] on link "STR/SAP - 461081" at bounding box center [195, 578] width 92 height 13
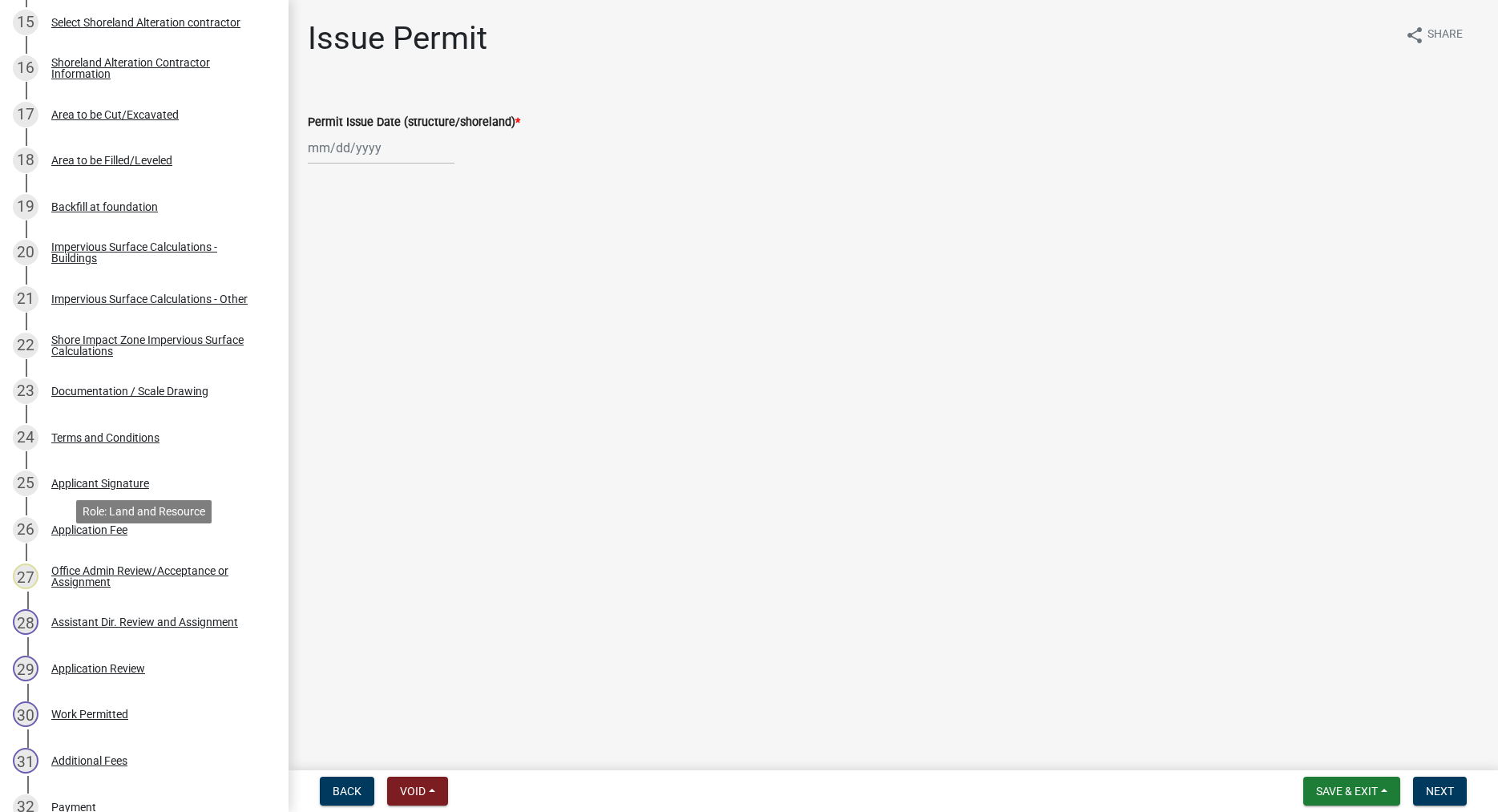
scroll to position [1308, 0]
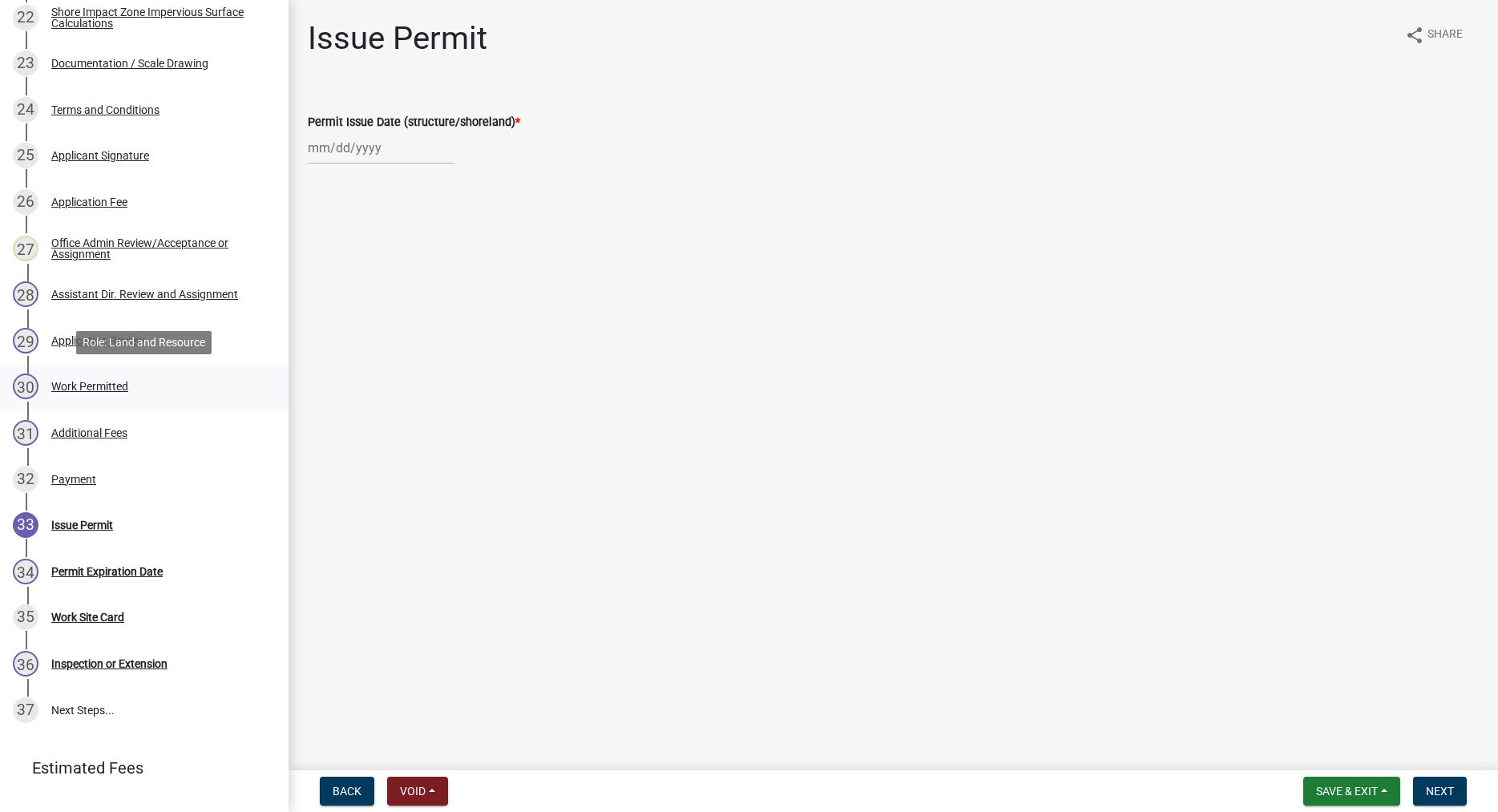
click at [72, 386] on div "Work Permitted" at bounding box center [89, 387] width 77 height 11
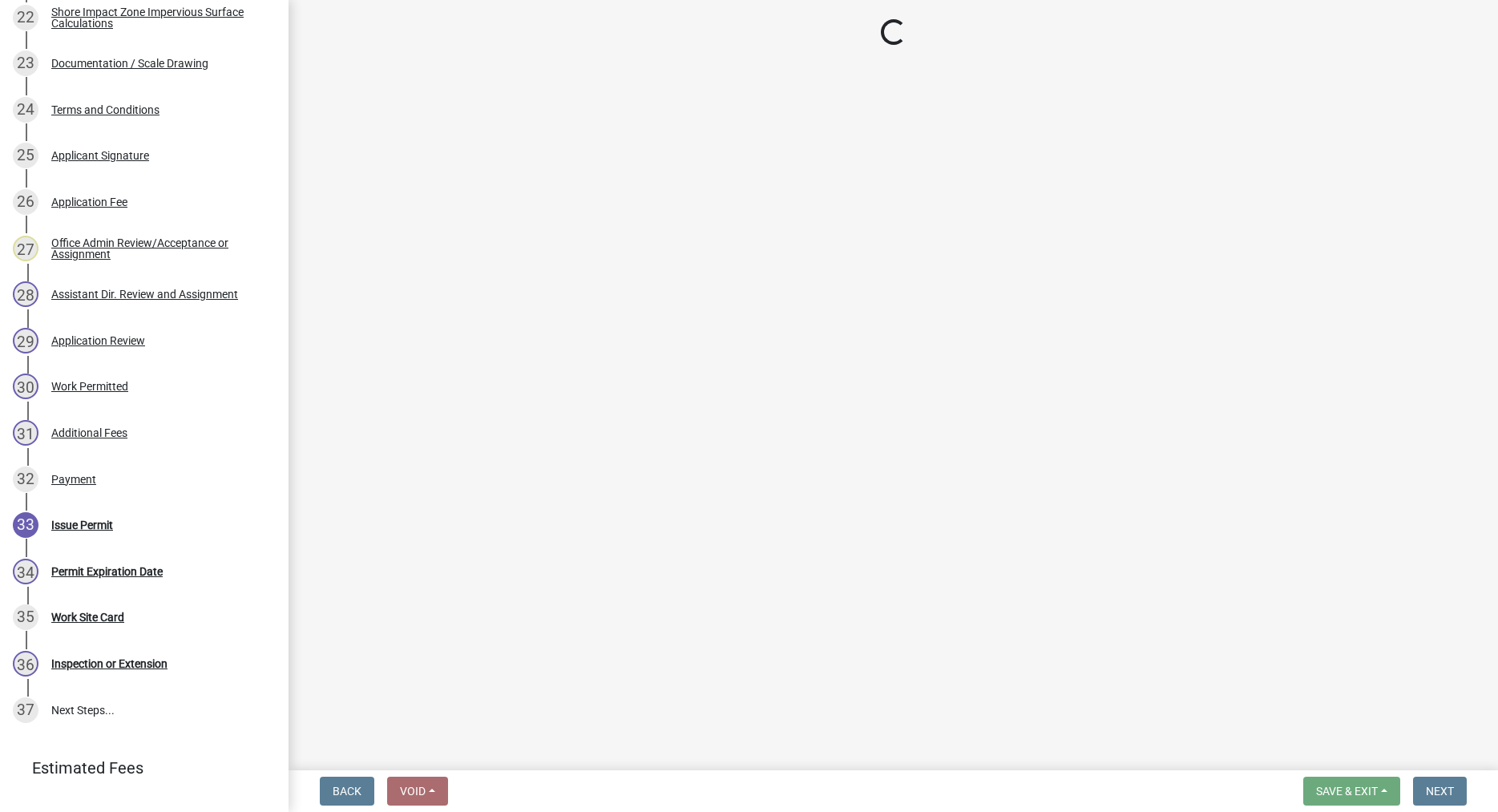
select select "f66be788-4dd6-459d-a9ec-6d83f4dfb709"
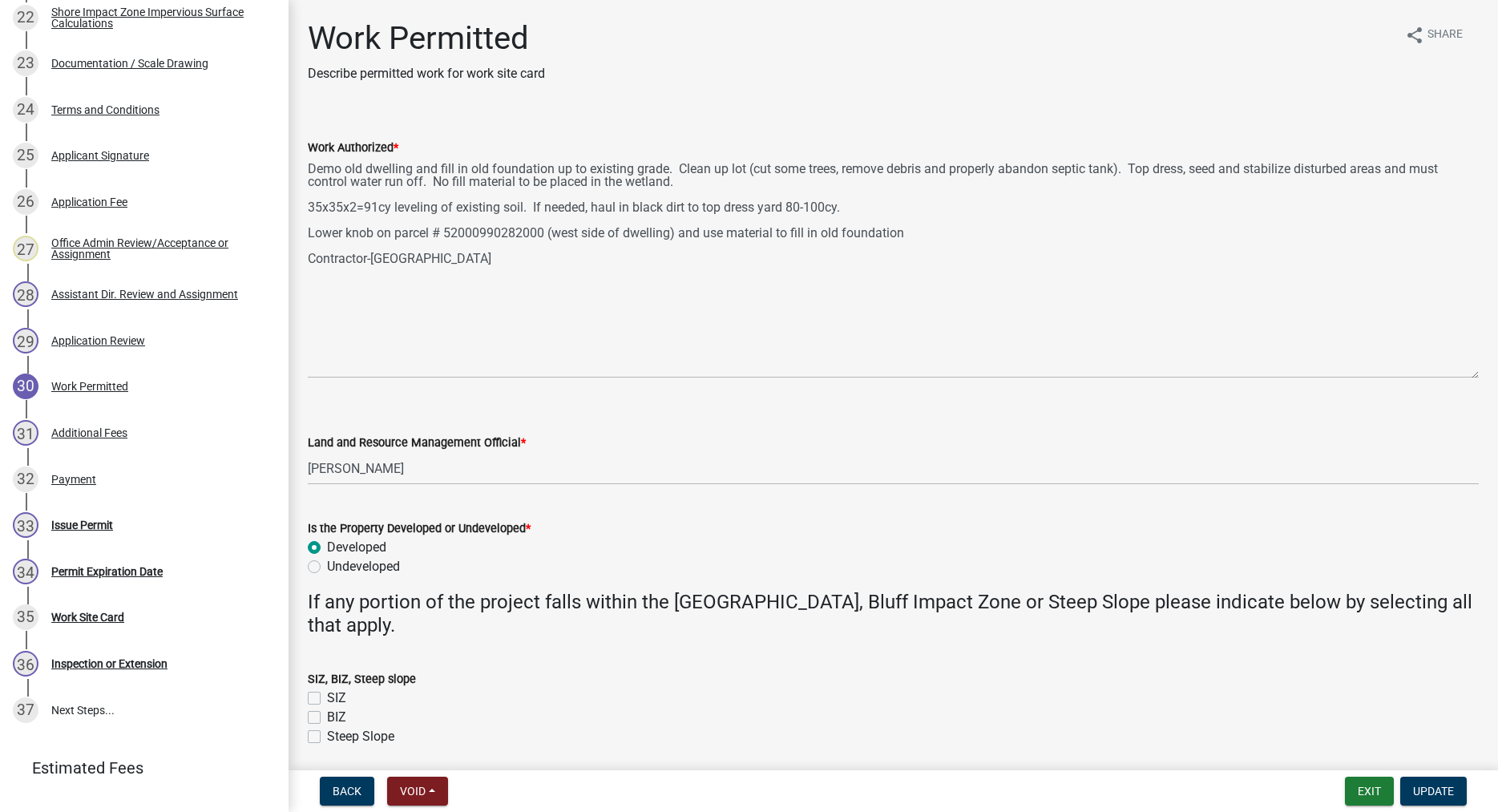
drag, startPoint x: 1473, startPoint y: 228, endPoint x: 1477, endPoint y: 374, distance: 146.1
click at [1477, 374] on textarea "Demo old dwelling and fill in old foundation up to existing grade. Clean up lot…" at bounding box center [893, 267] width 1171 height 221
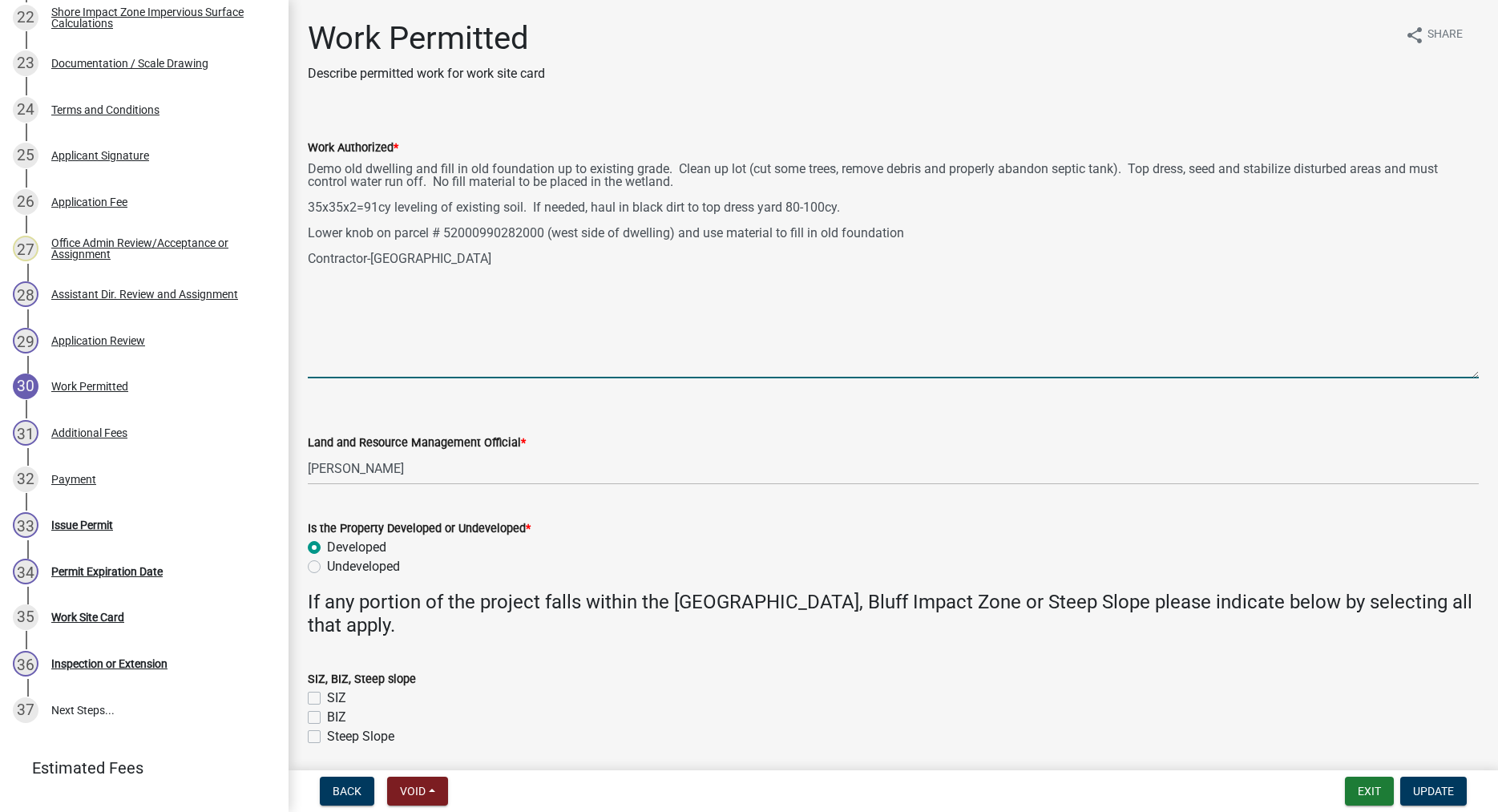
click at [543, 232] on textarea "Demo old dwelling and fill in old foundation up to existing grade. Clean up lot…" at bounding box center [893, 267] width 1171 height 221
type textarea "Demo old dwelling and fill in old foundation up to existing grade. Clean up lot…"
click at [1442, 783] on button "Update" at bounding box center [1433, 791] width 66 height 29
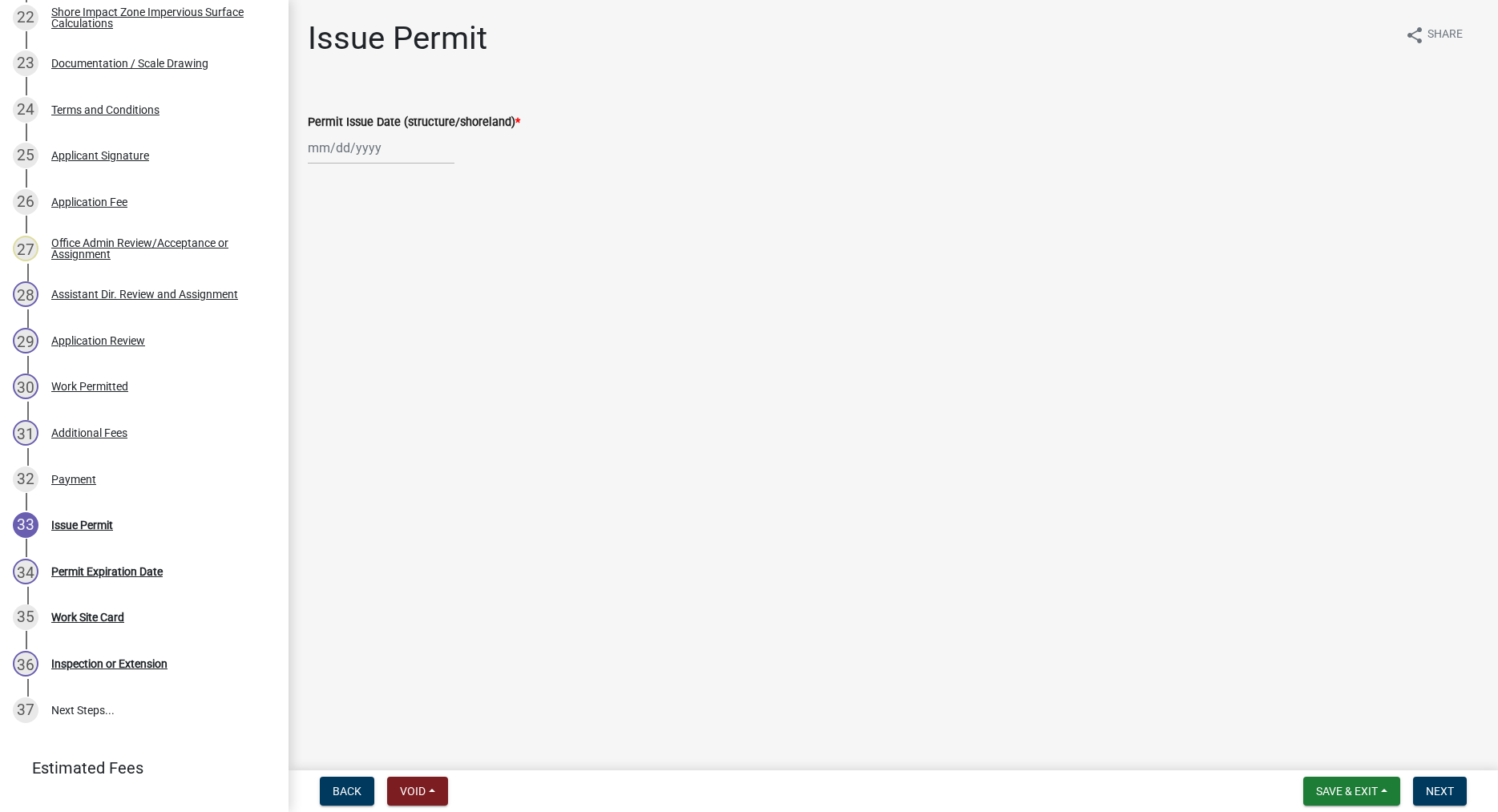
click at [353, 155] on input "Permit Issue Date (structure/shoreland) *" at bounding box center [380, 147] width 146 height 33
select select "9"
select select "2025"
click at [400, 304] on div "25" at bounding box center [401, 311] width 26 height 26
type input "09/25/2025"
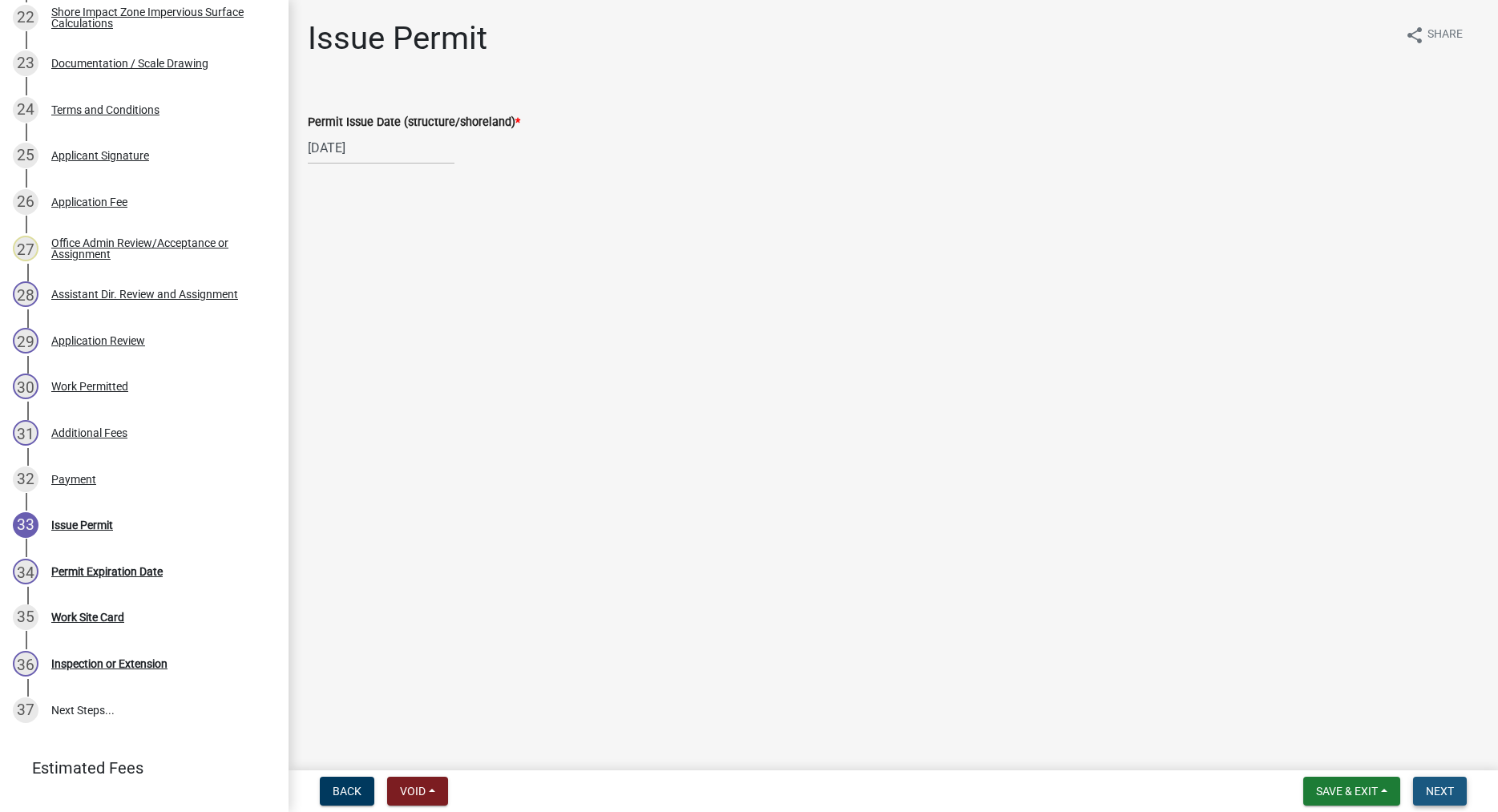
click at [1441, 789] on span "Next" at bounding box center [1440, 791] width 28 height 13
click at [1448, 792] on span "Next" at bounding box center [1440, 791] width 28 height 13
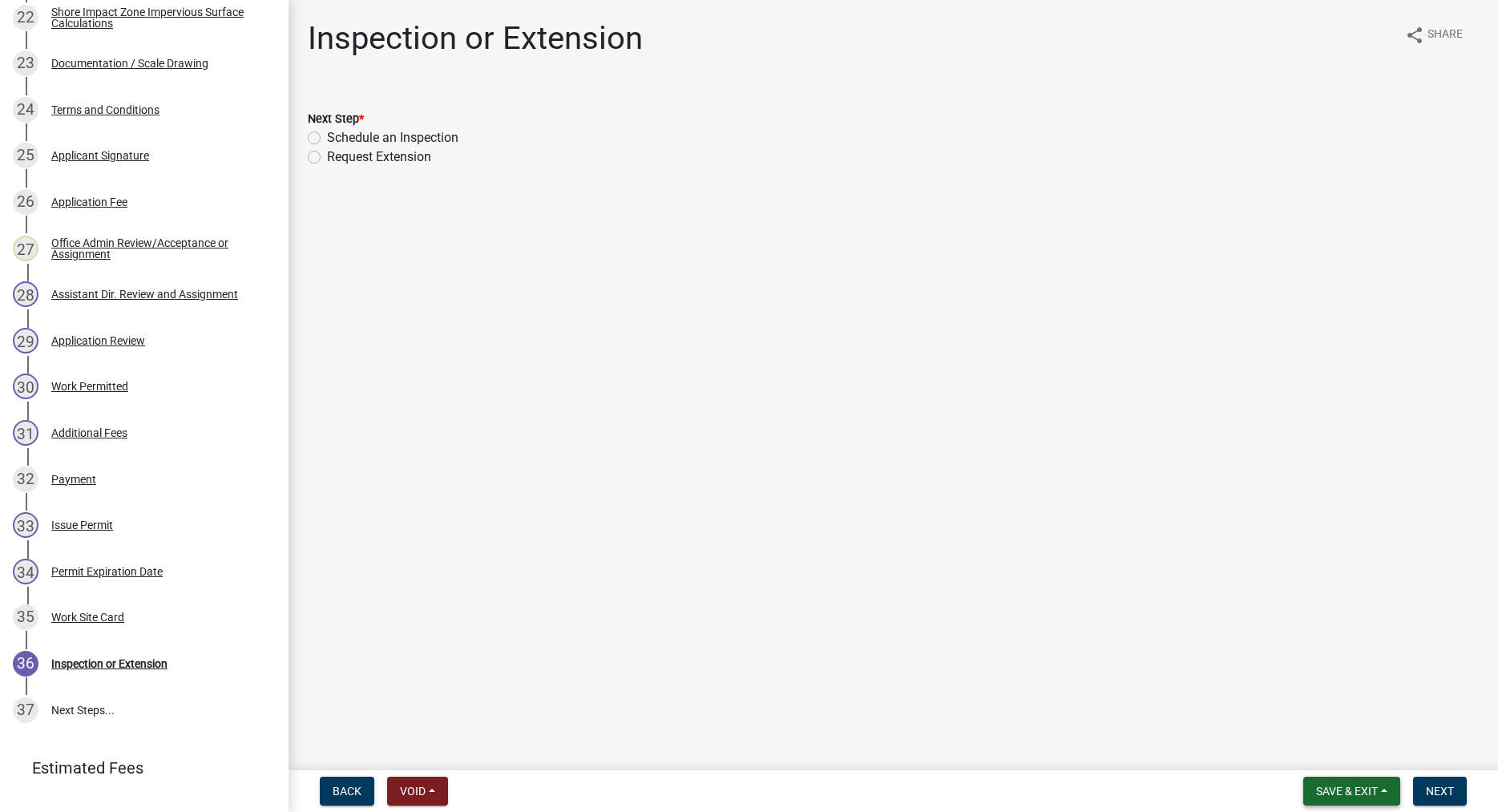
click at [1341, 793] on span "Save & Exit" at bounding box center [1347, 791] width 61 height 13
click at [1318, 758] on button "Save & Exit" at bounding box center [1335, 750] width 129 height 39
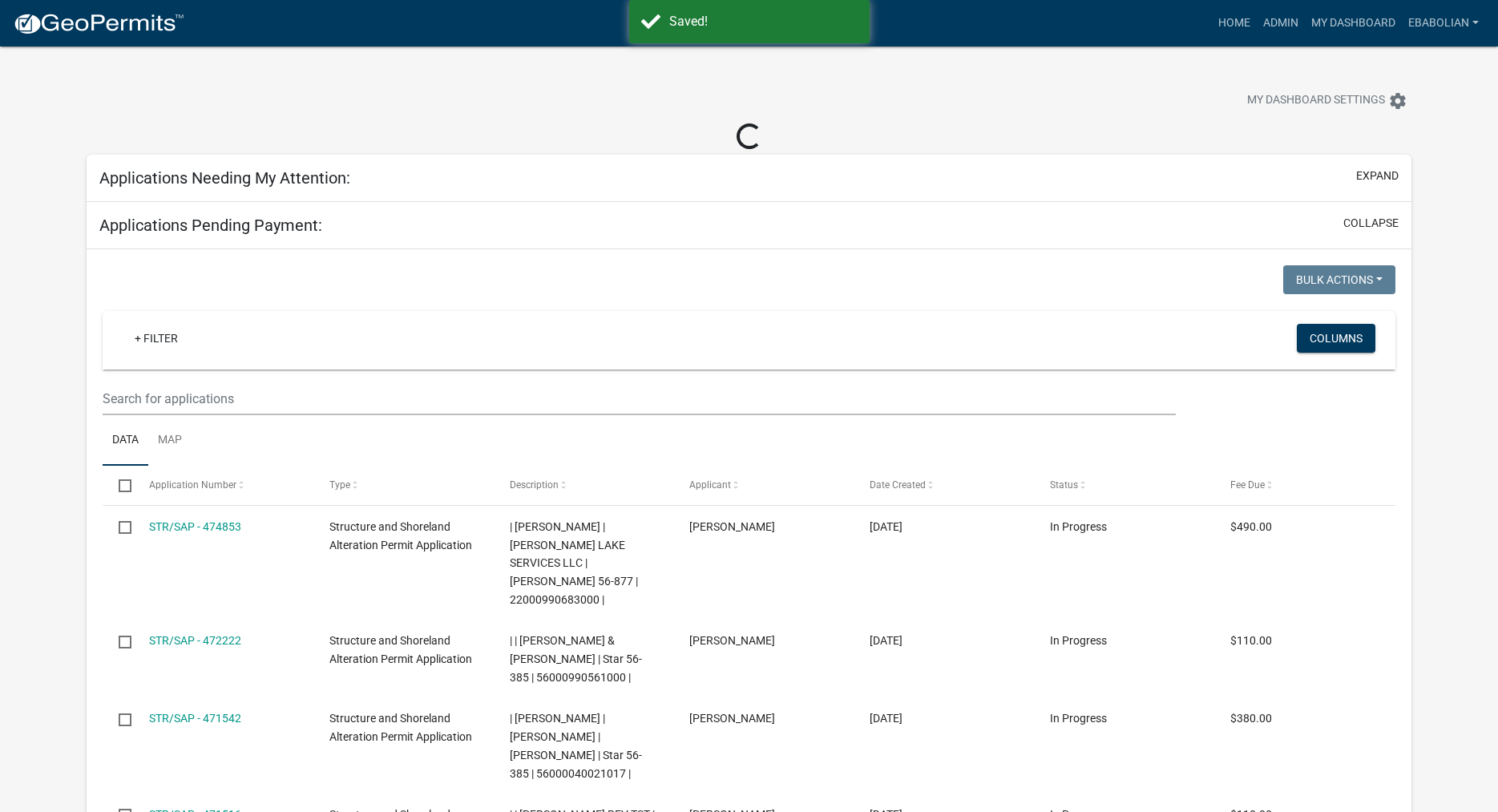
select select "3: 100"
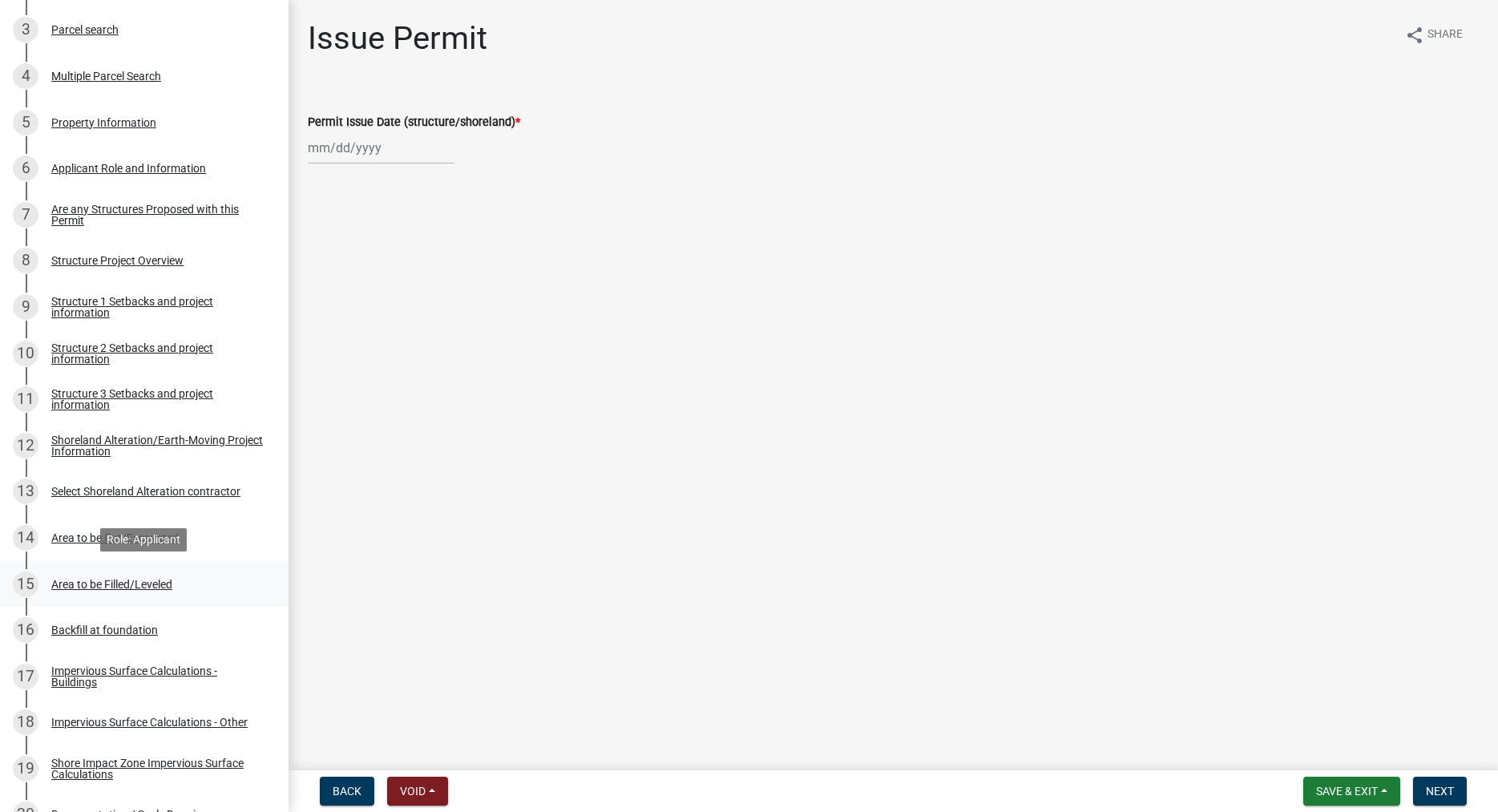
scroll to position [490, 0]
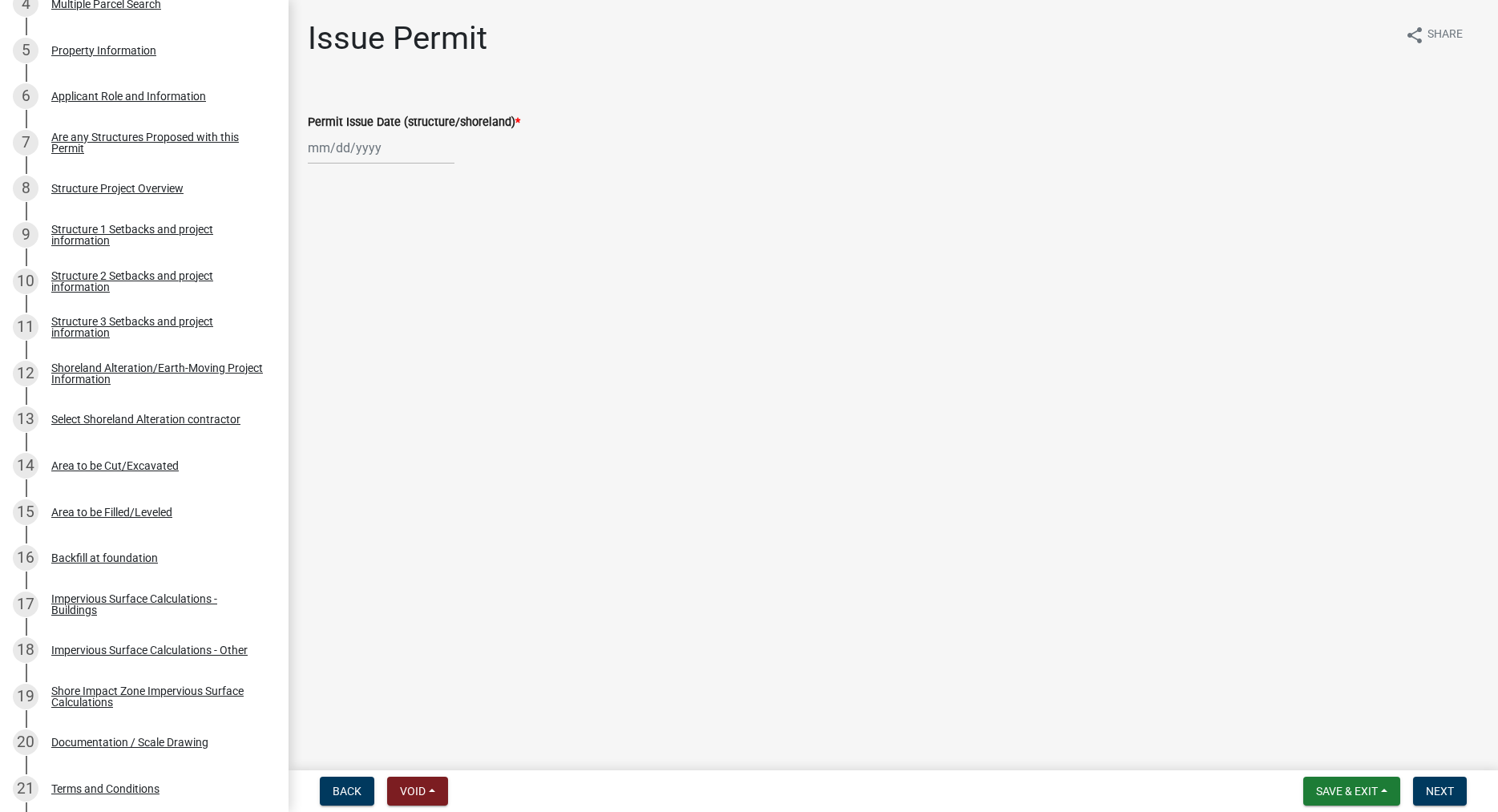
click at [341, 161] on input "Permit Issue Date (structure/shoreland) *" at bounding box center [380, 147] width 146 height 33
select select "9"
select select "2025"
click at [404, 305] on div "25" at bounding box center [401, 311] width 26 height 26
type input "09/25/2025"
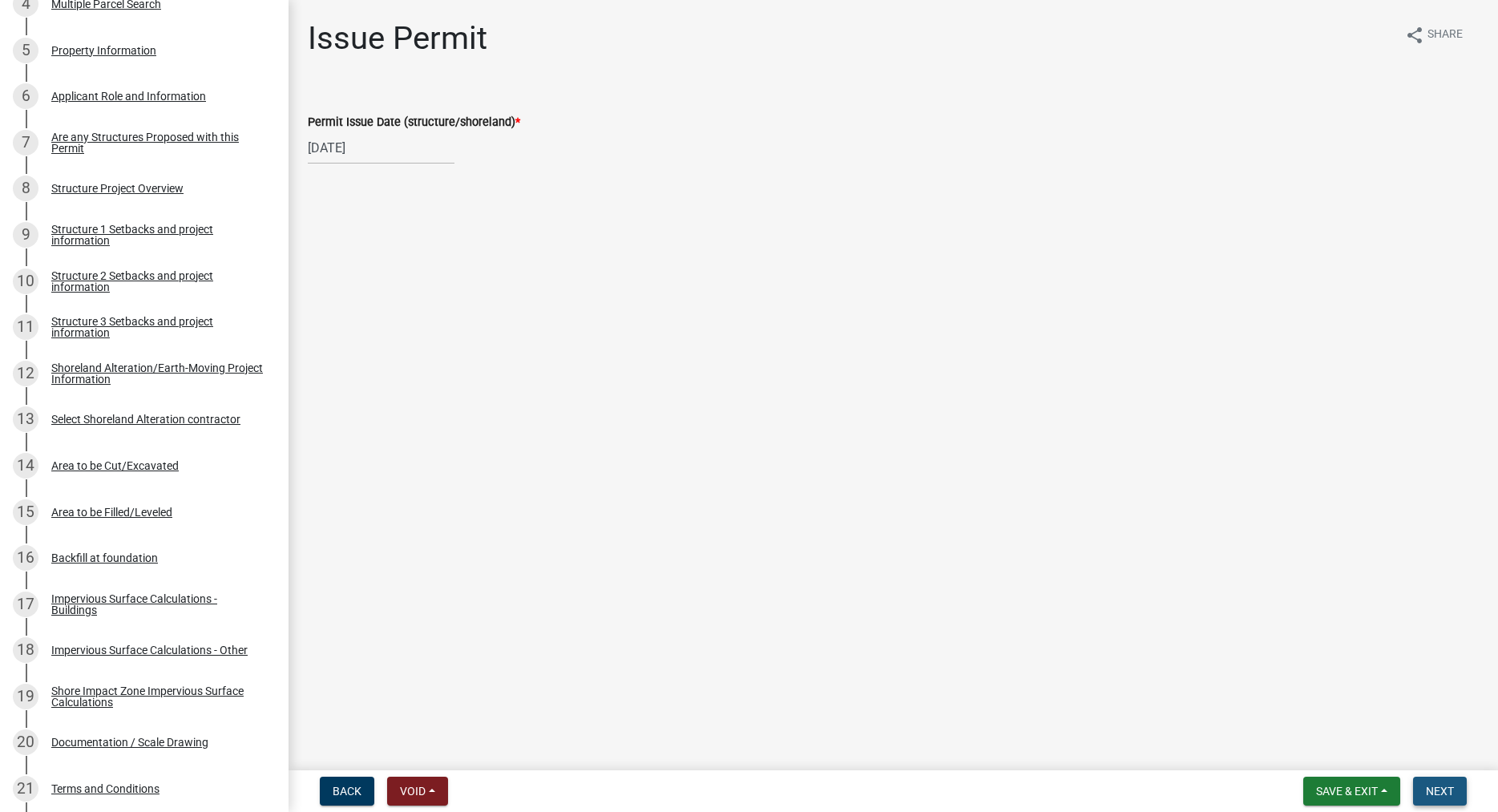
click at [1441, 783] on button "Next" at bounding box center [1440, 791] width 53 height 29
click at [1437, 787] on span "Next" at bounding box center [1440, 791] width 28 height 13
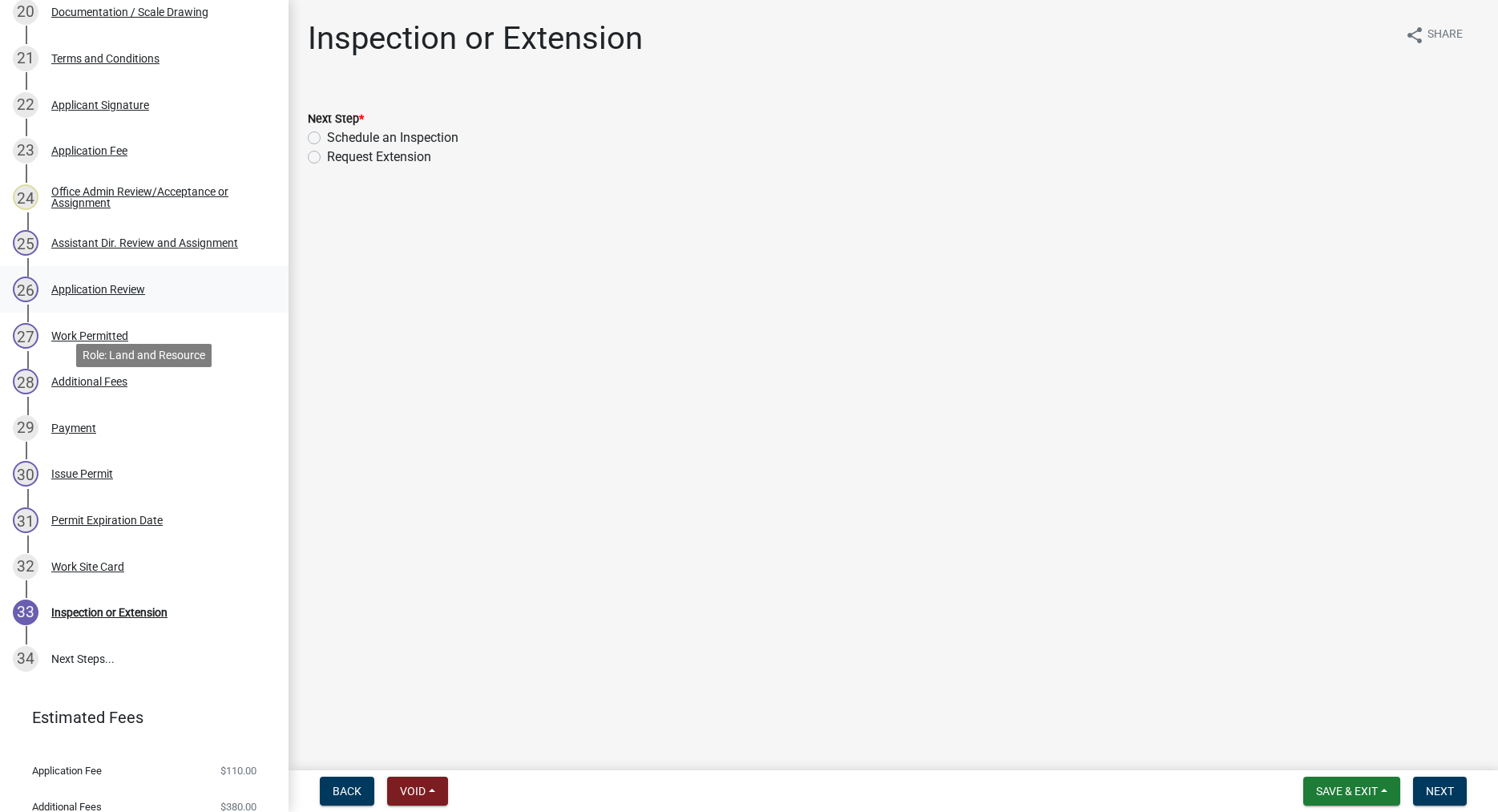
scroll to position [1226, 0]
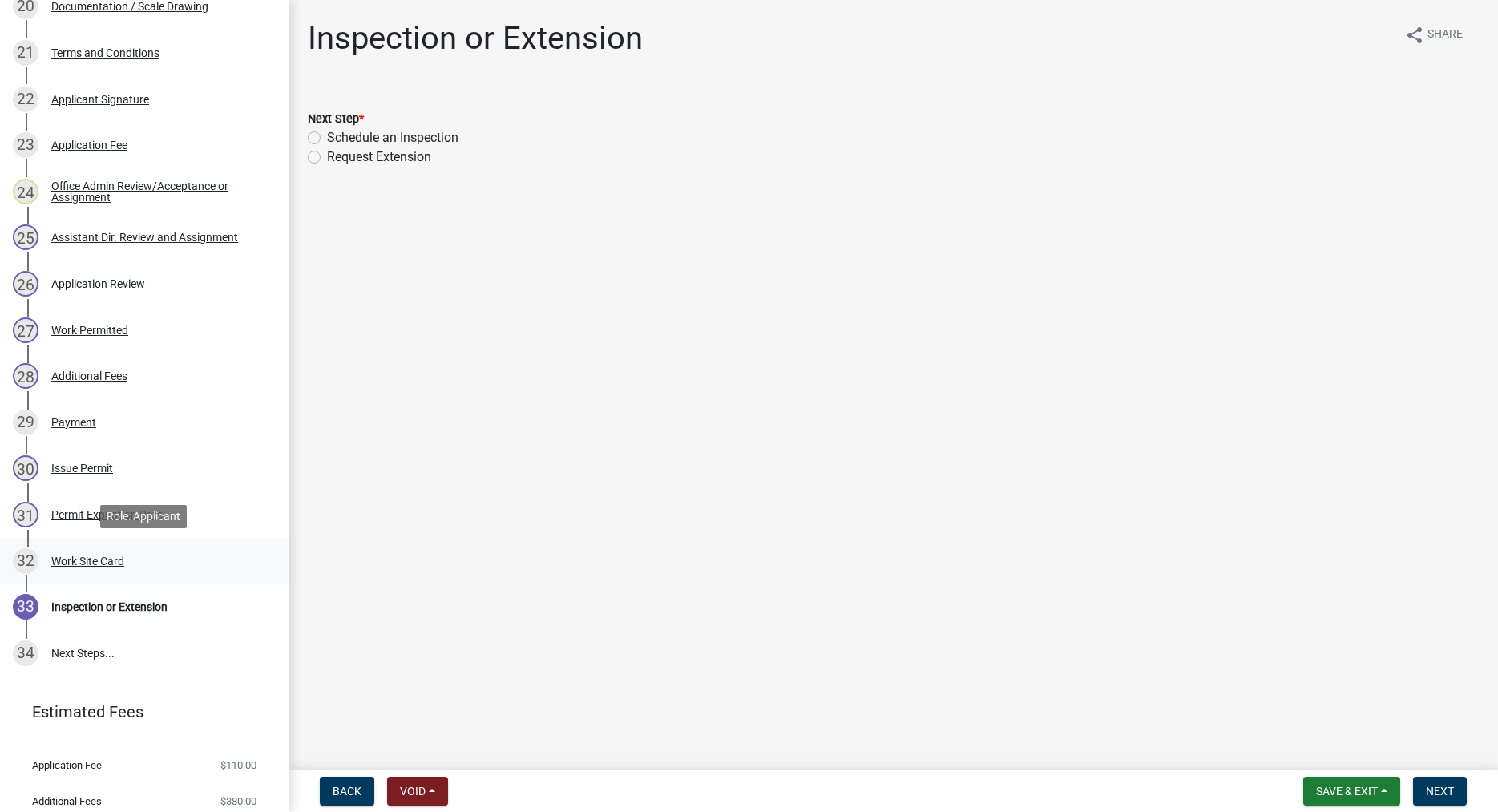
click at [103, 559] on div "Work Site Card" at bounding box center [87, 561] width 73 height 11
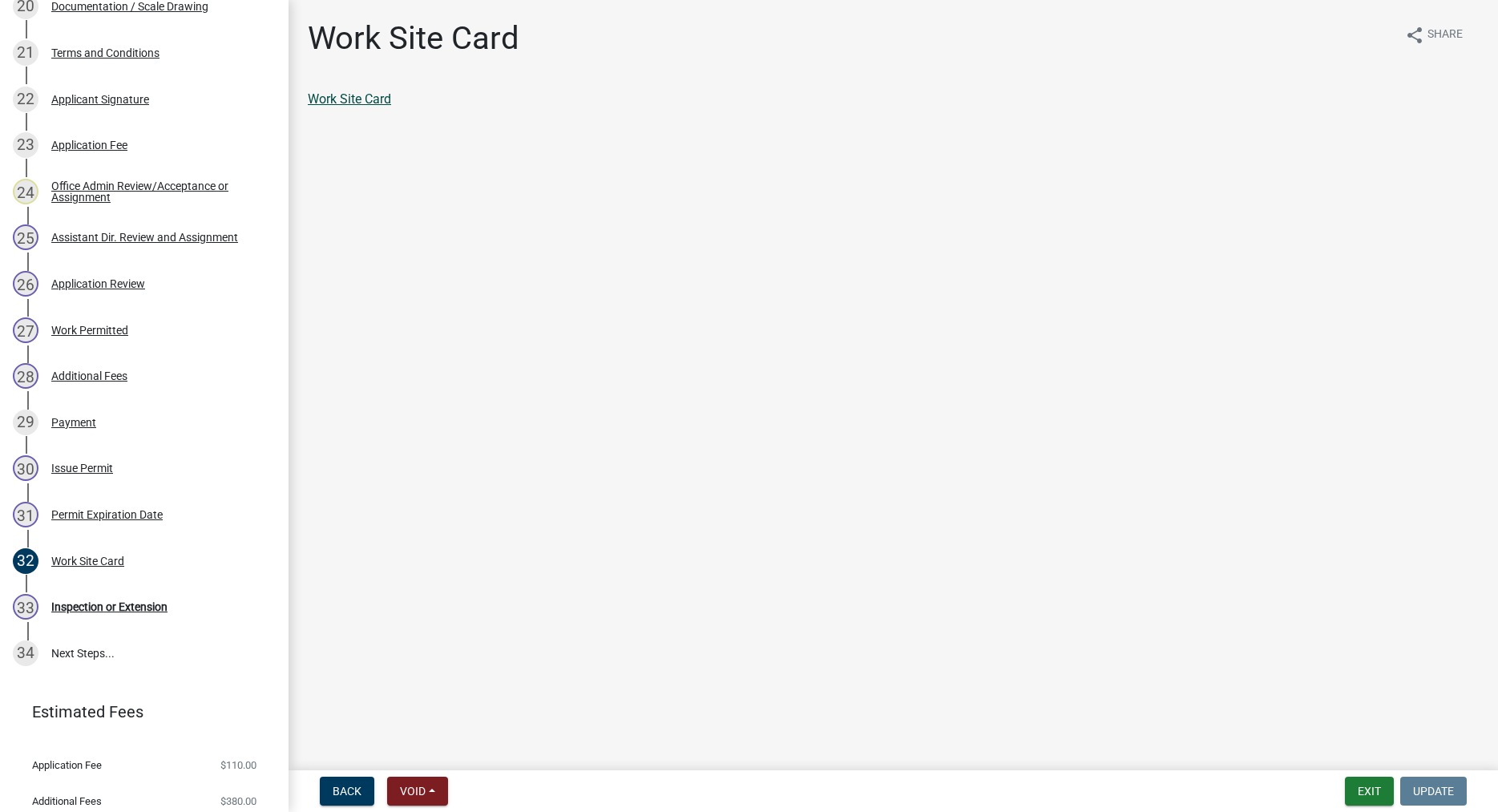
click at [358, 94] on link "Work Site Card" at bounding box center [349, 99] width 83 height 15
click at [1370, 793] on button "Exit" at bounding box center [1369, 791] width 49 height 29
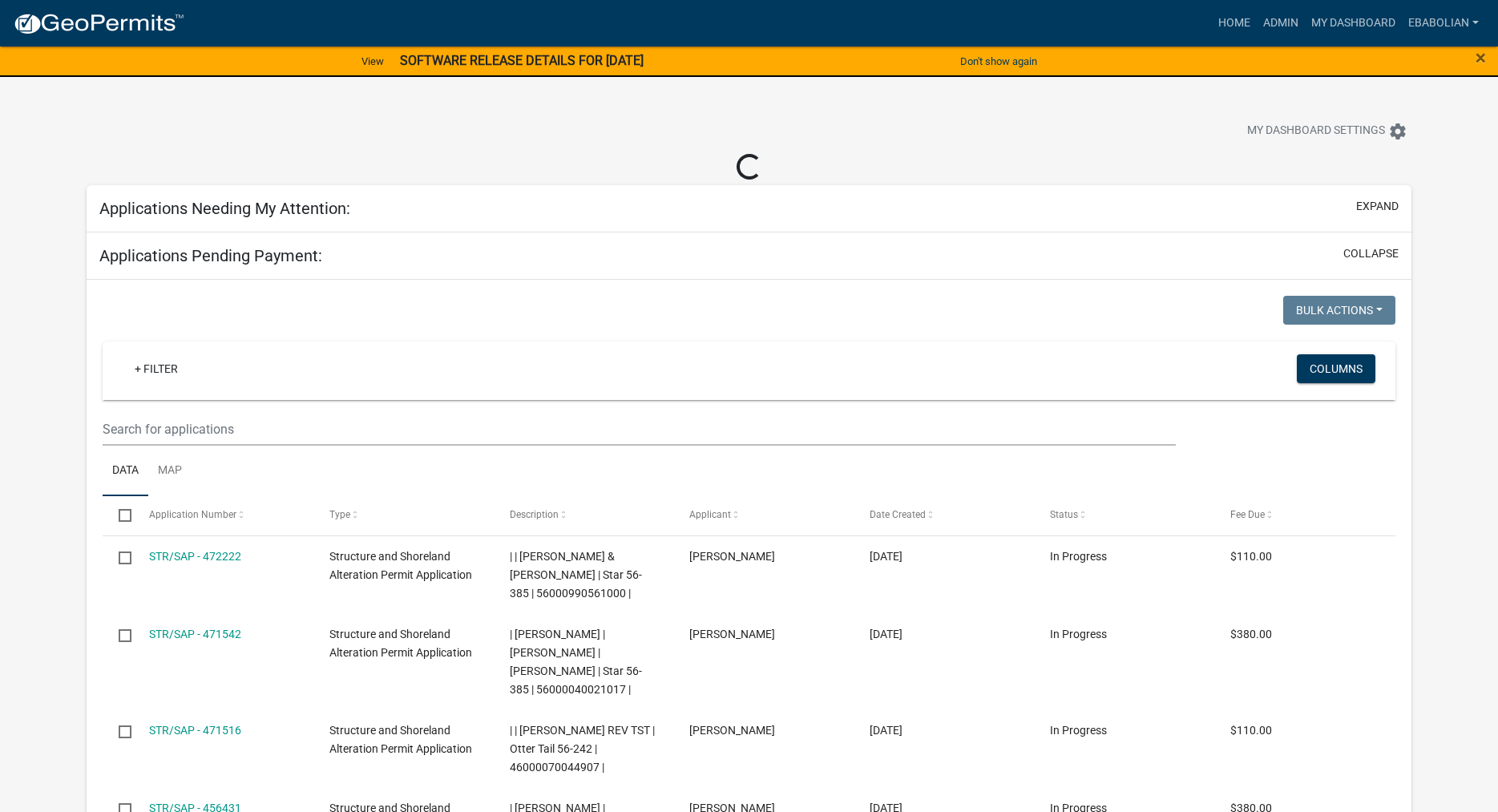
select select "3: 100"
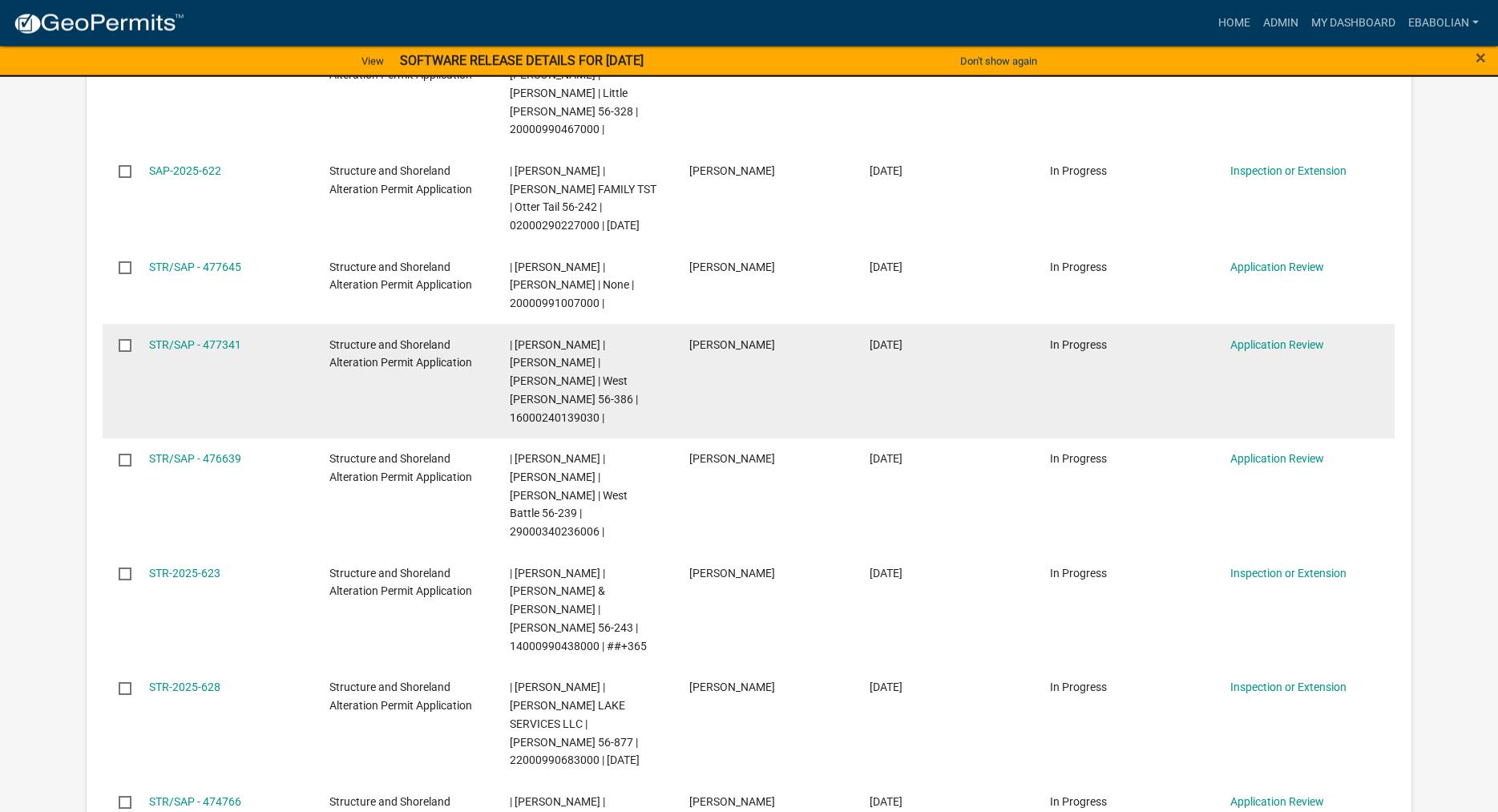
scroll to position [1144, 0]
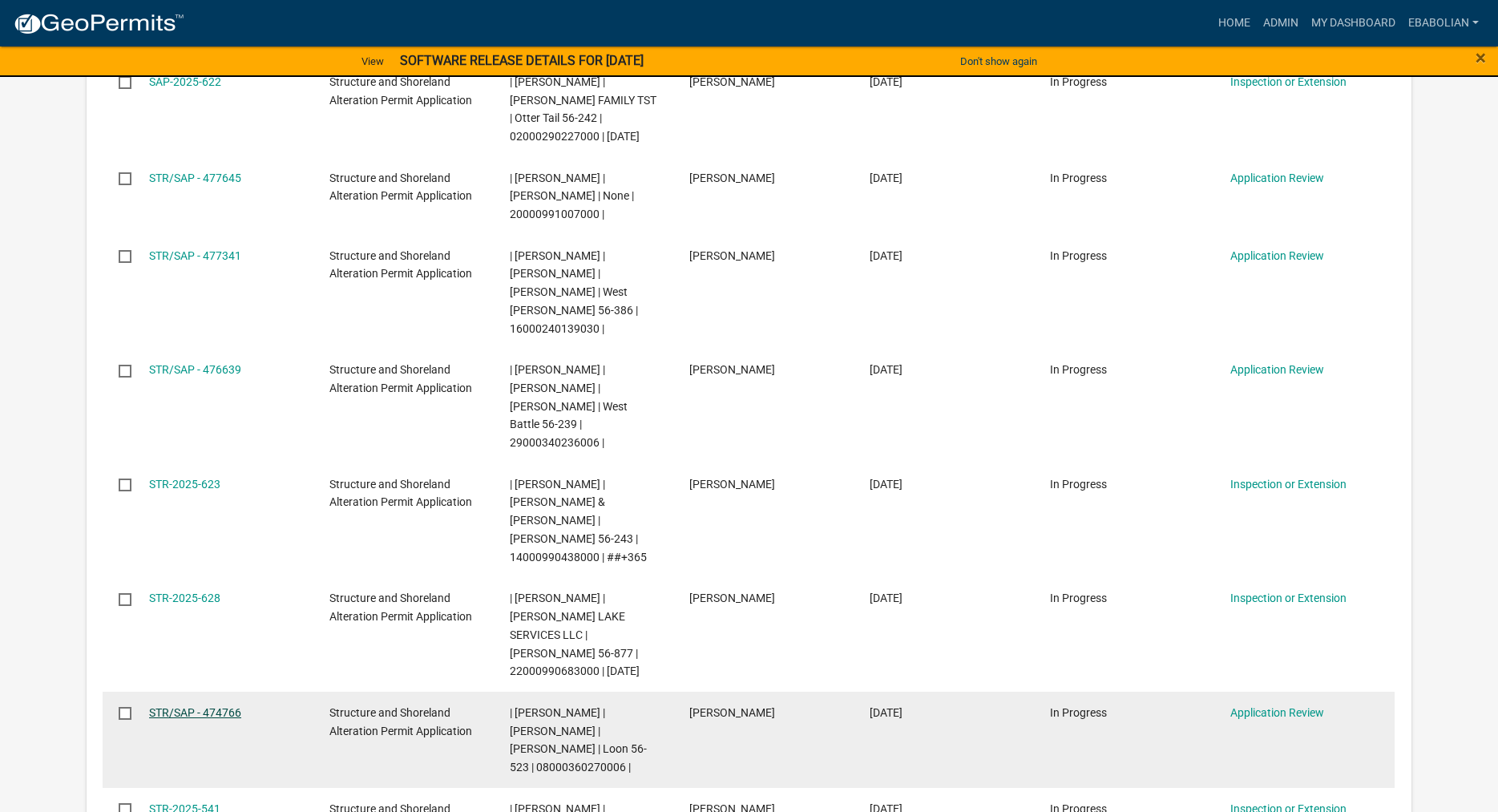
click at [223, 706] on link "STR/SAP - 474766" at bounding box center [195, 713] width 92 height 13
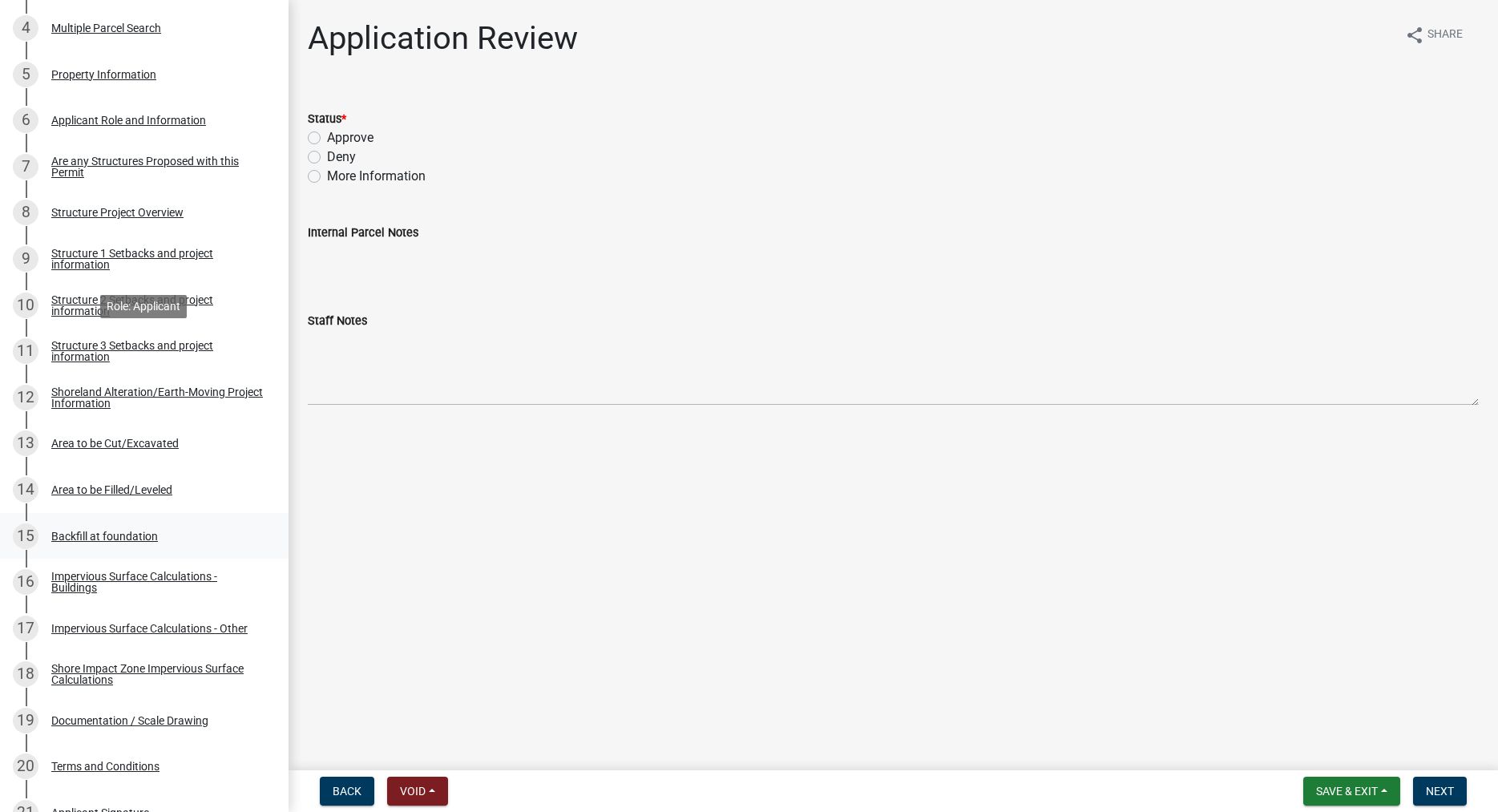
scroll to position [490, 0]
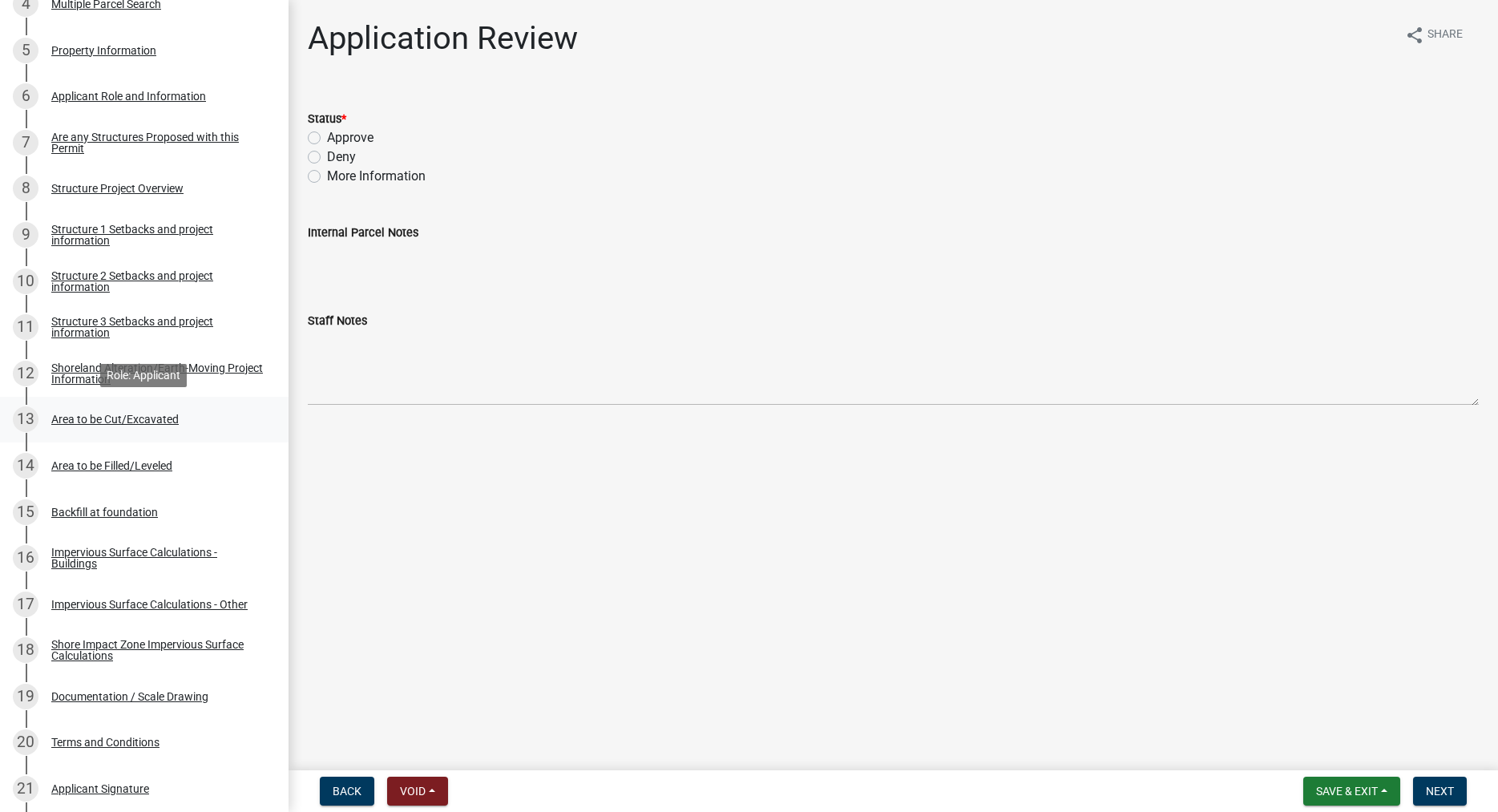
click at [90, 421] on div "Area to be Cut/Excavated" at bounding box center [115, 419] width 128 height 11
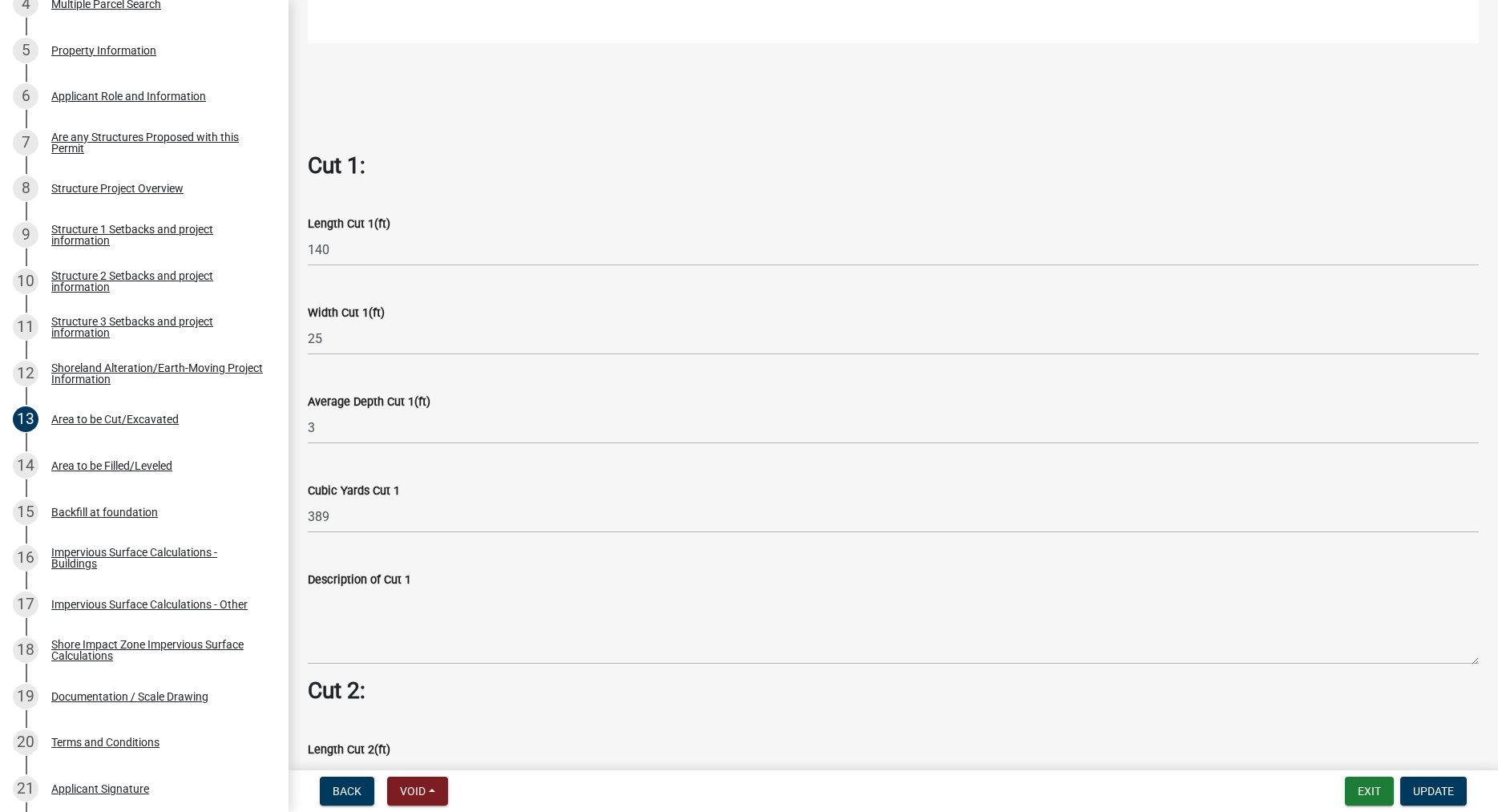
scroll to position [823, 0]
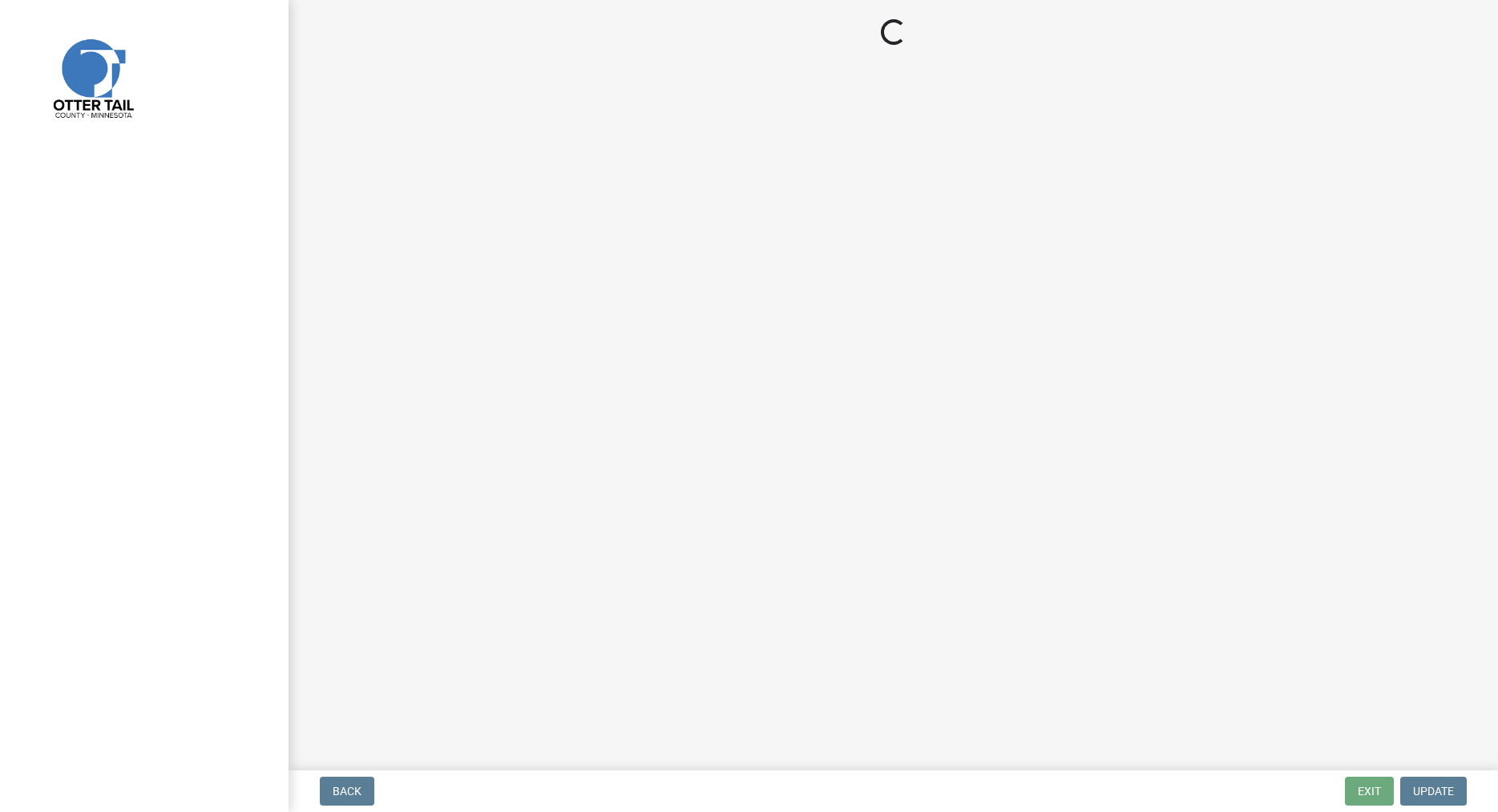
select select "f66be788-4dd6-459d-a9ec-6d83f4dfb709"
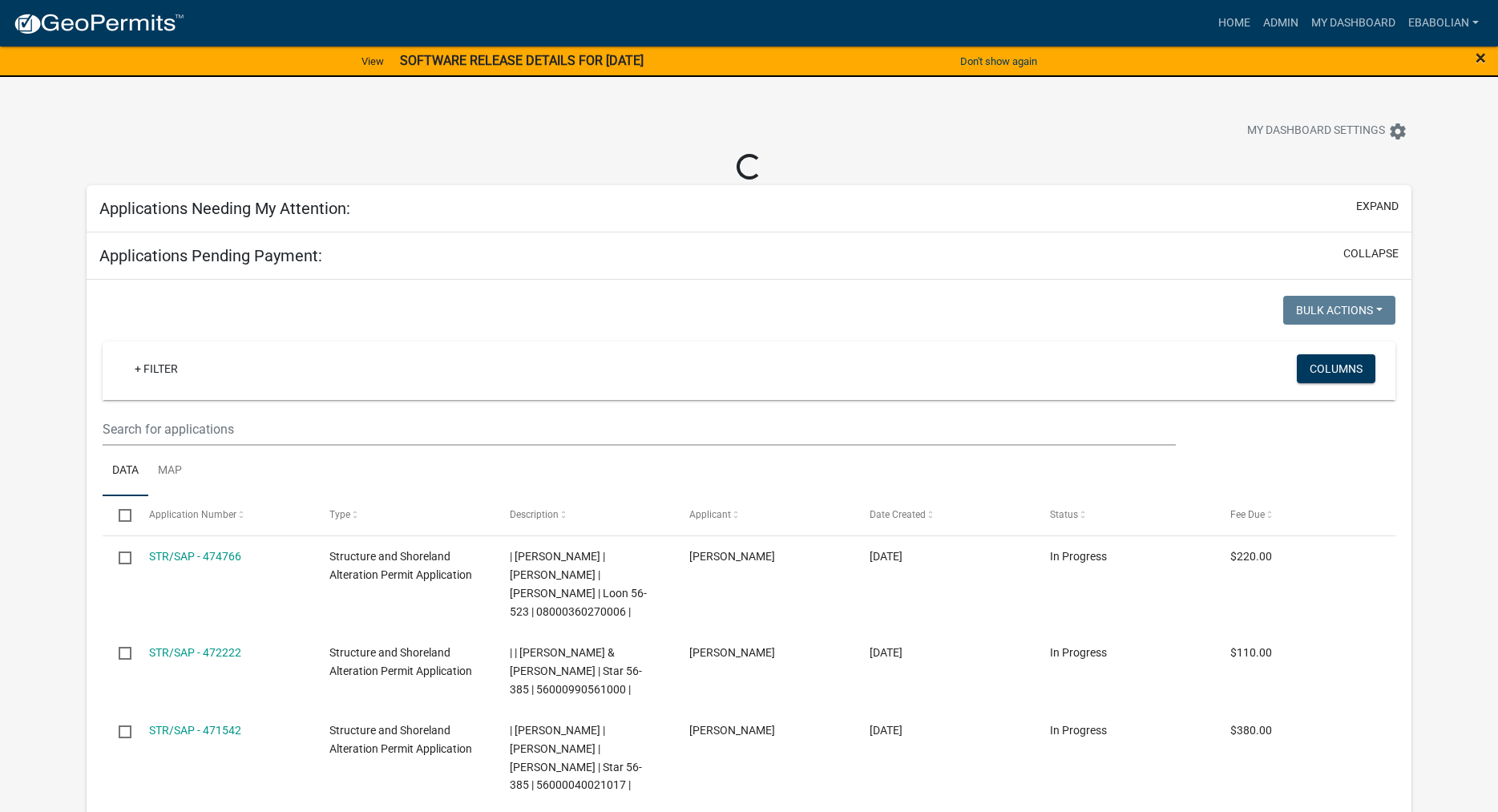
click at [1479, 58] on span "×" at bounding box center [1480, 57] width 11 height 23
select select "3: 100"
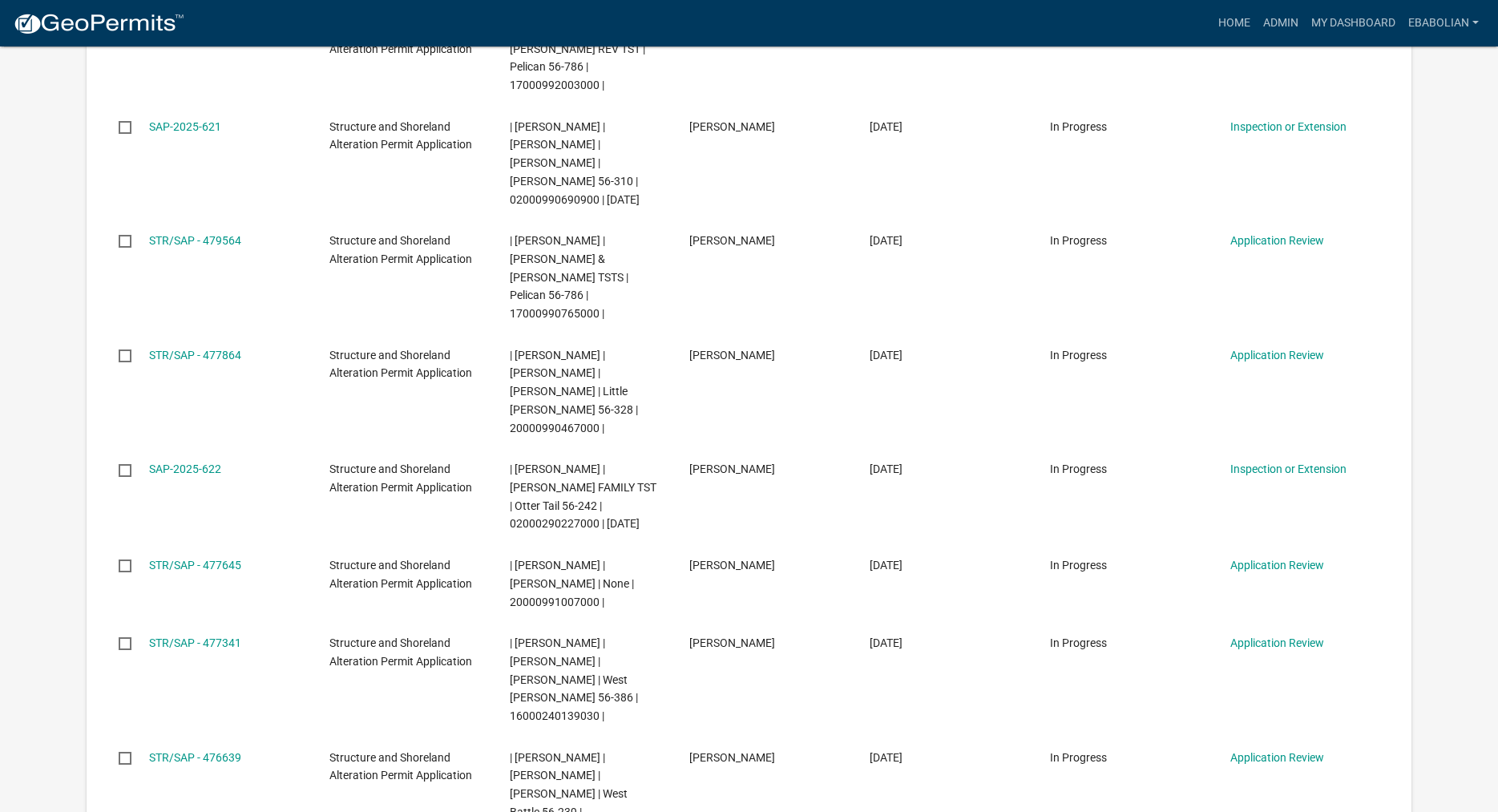
scroll to position [736, 0]
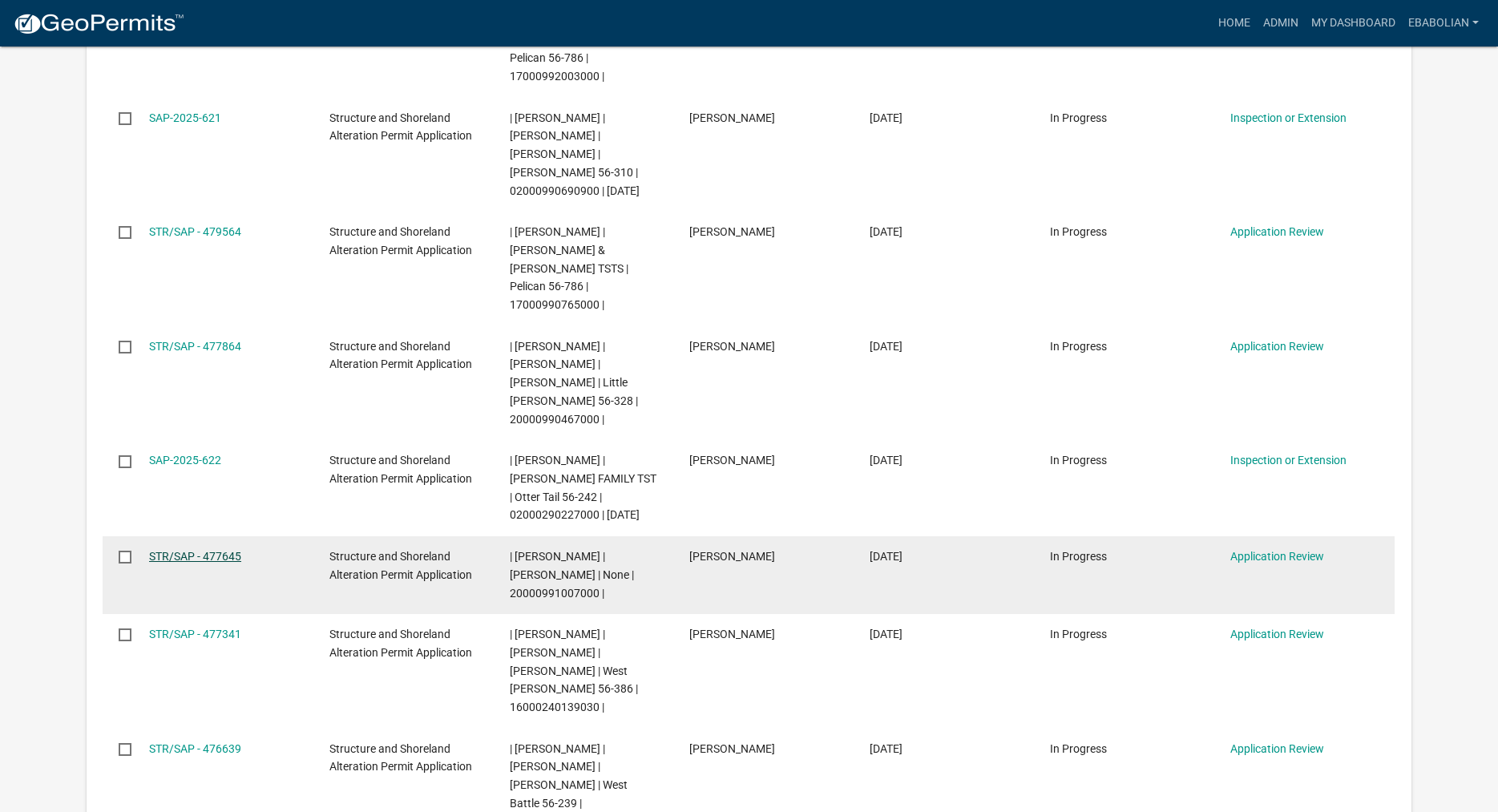
click at [225, 550] on link "STR/SAP - 477645" at bounding box center [195, 556] width 92 height 13
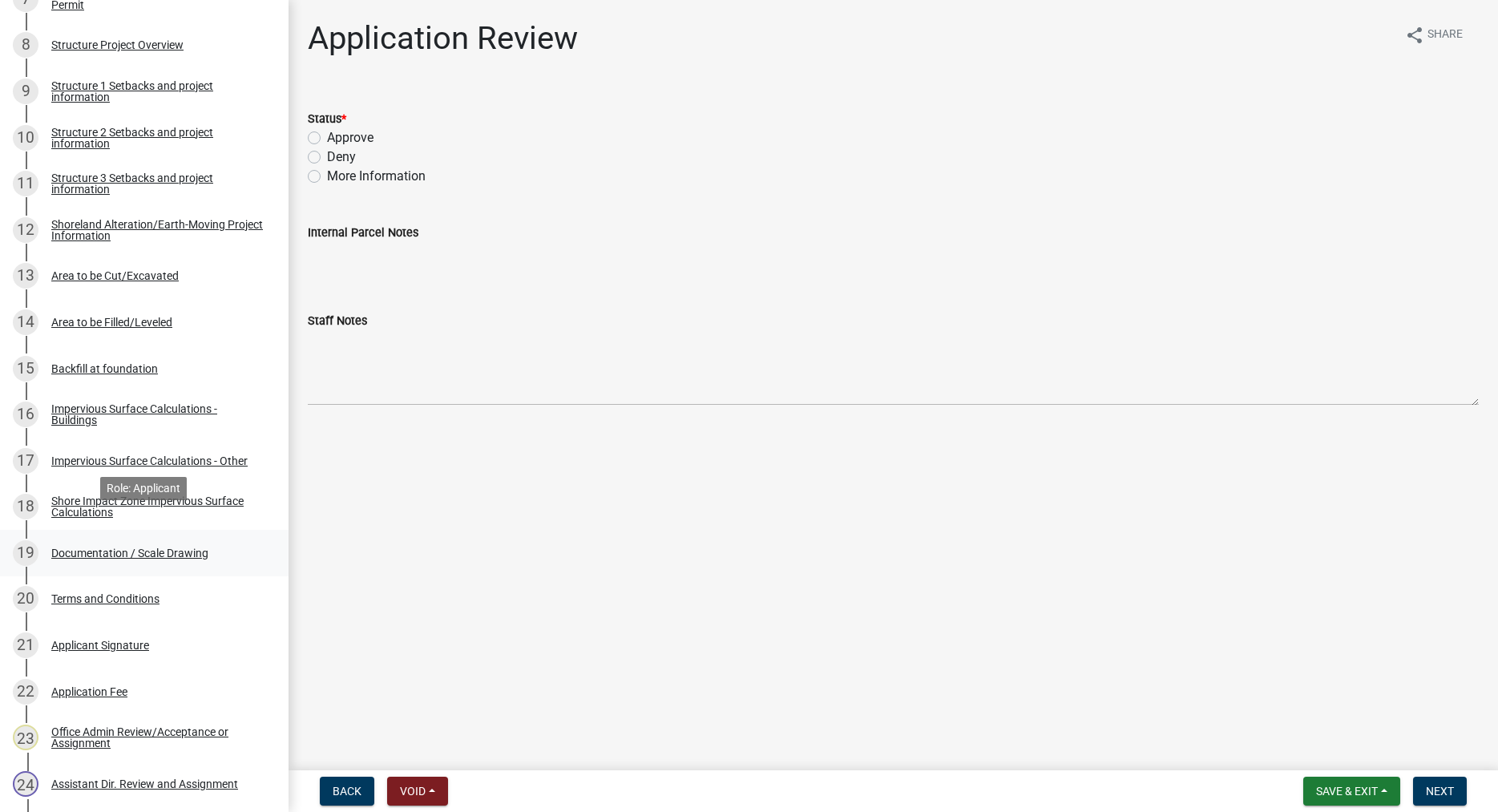
scroll to position [654, 0]
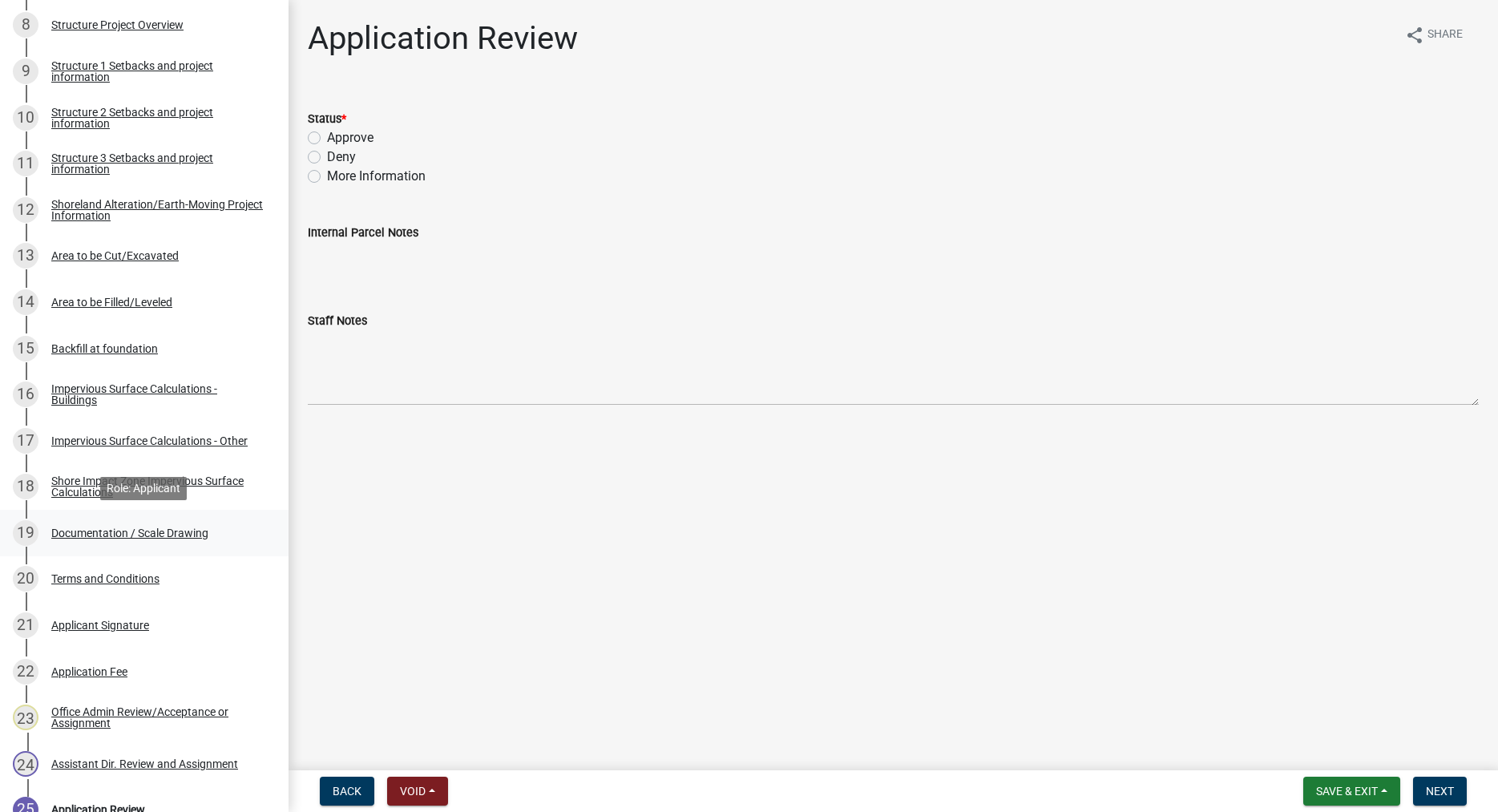
click at [194, 531] on div "Documentation / Scale Drawing" at bounding box center [129, 533] width 157 height 11
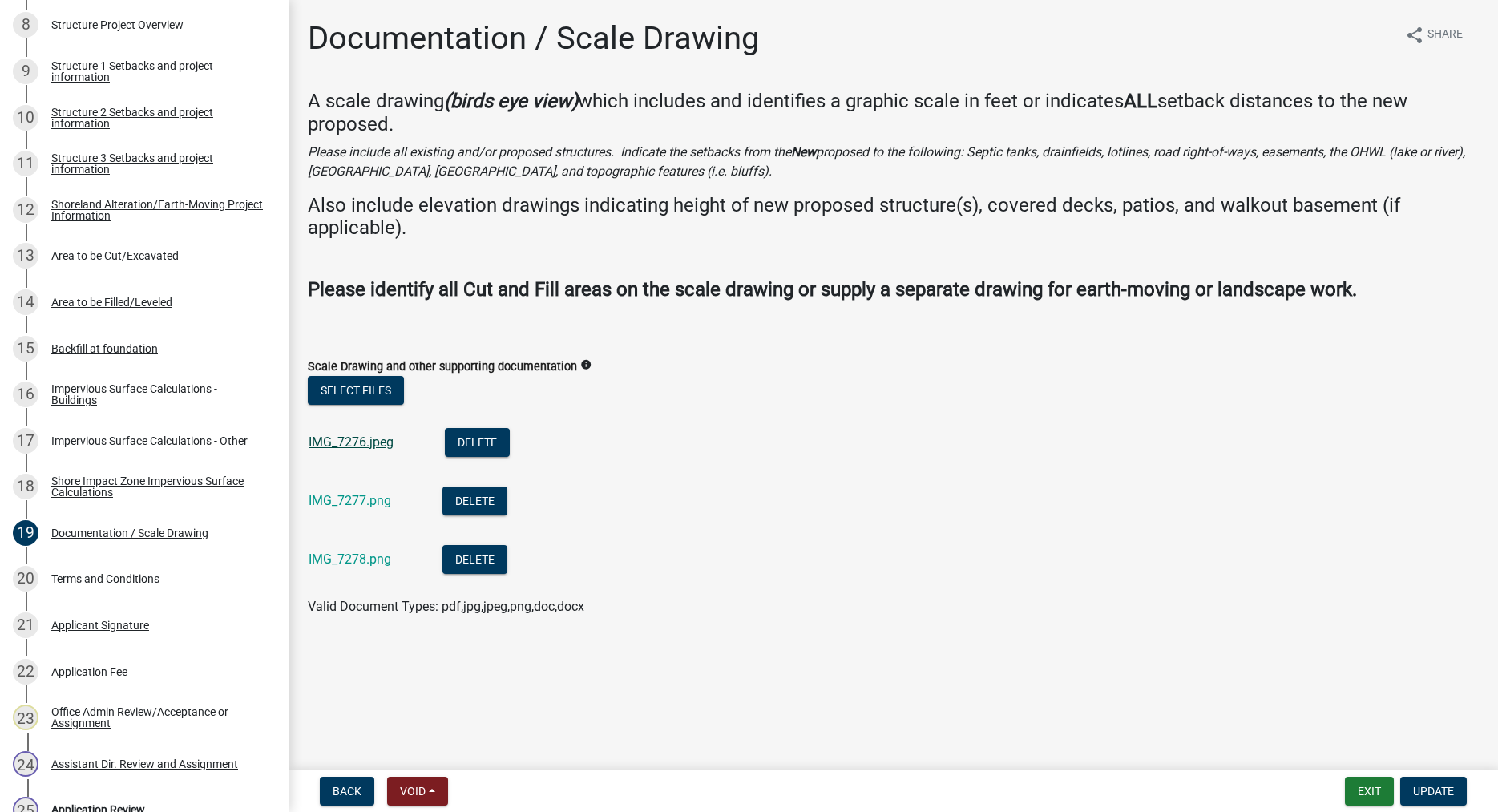
click at [366, 443] on link "IMG_7276.jpeg" at bounding box center [350, 442] width 85 height 15
click at [353, 492] on div "IMG_7277.png" at bounding box center [362, 502] width 108 height 33
click at [358, 502] on link "IMG_7277.png" at bounding box center [349, 500] width 83 height 15
click at [366, 563] on link "IMG_7278.png" at bounding box center [349, 559] width 83 height 15
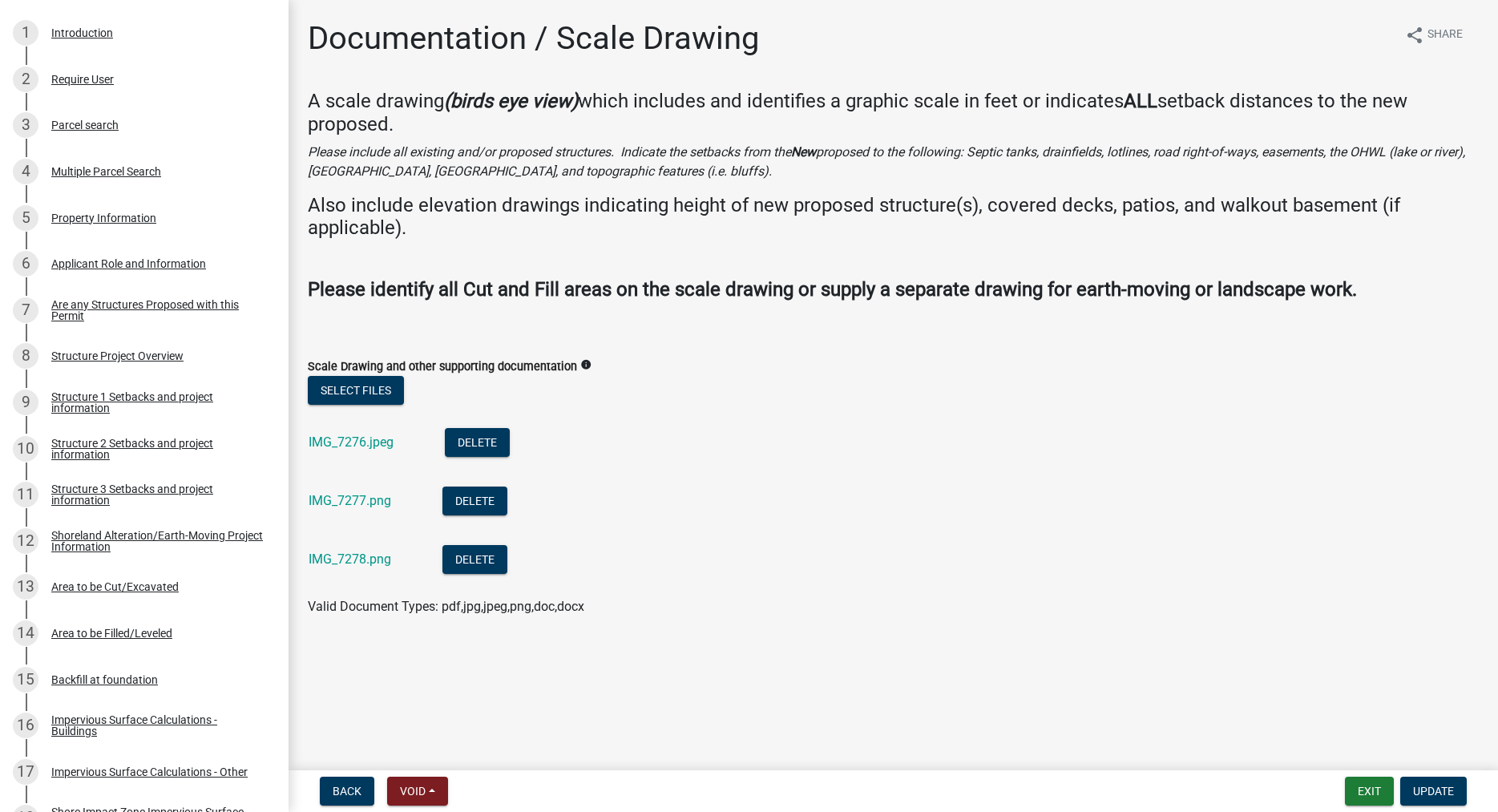
scroll to position [0, 0]
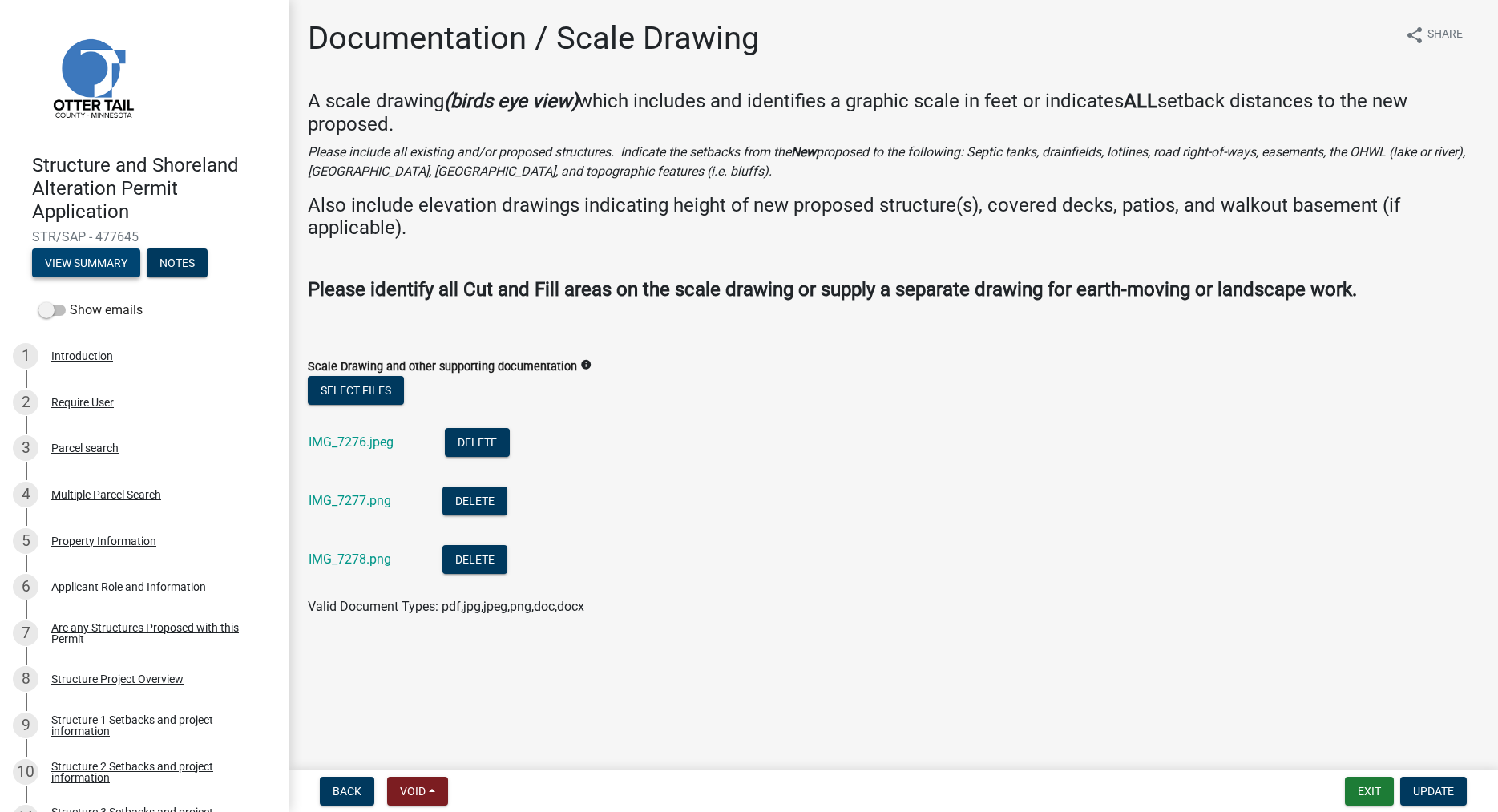
click at [99, 270] on button "View Summary" at bounding box center [87, 263] width 108 height 29
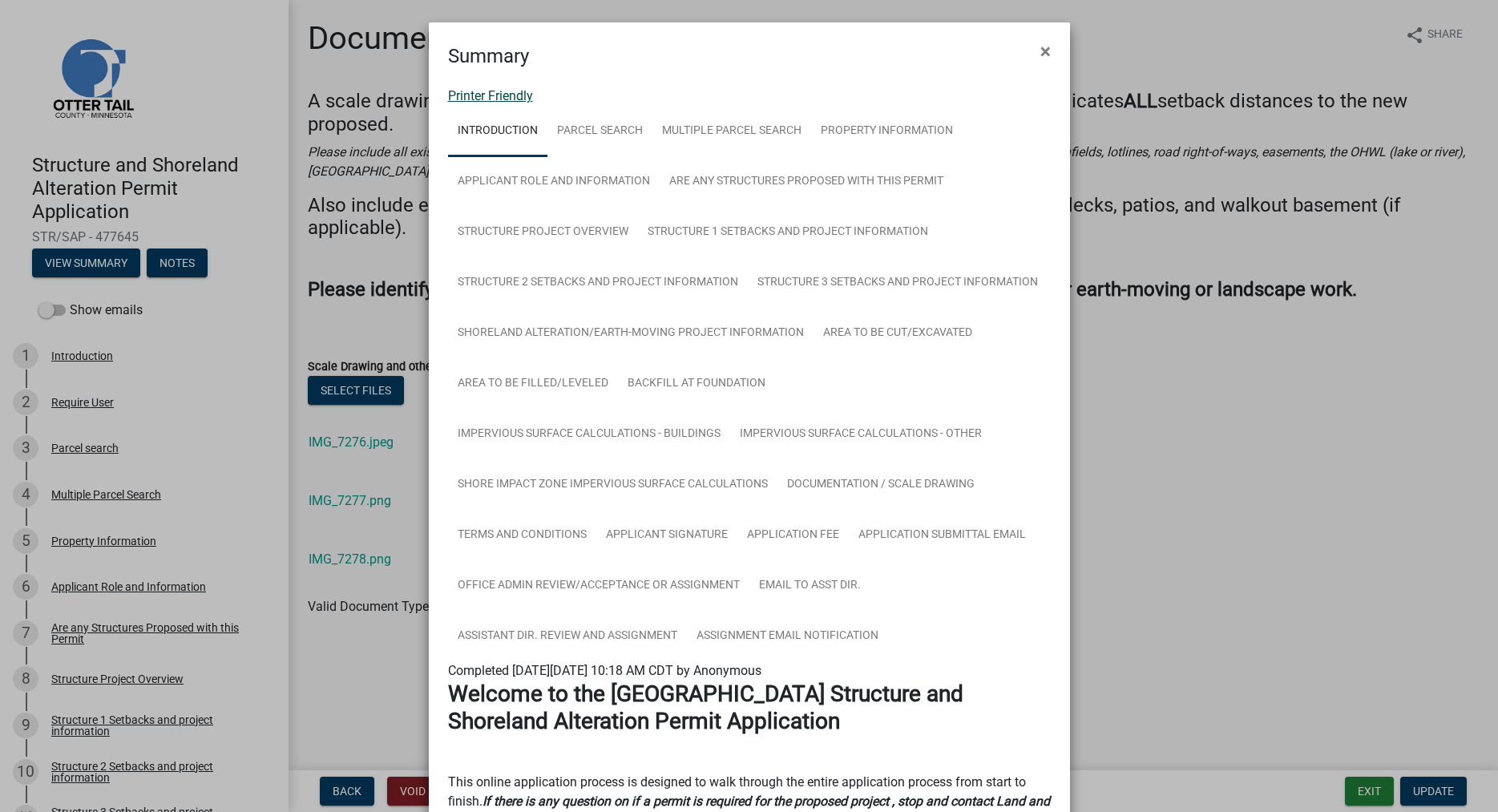
click at [506, 95] on link "Printer Friendly" at bounding box center [490, 95] width 85 height 15
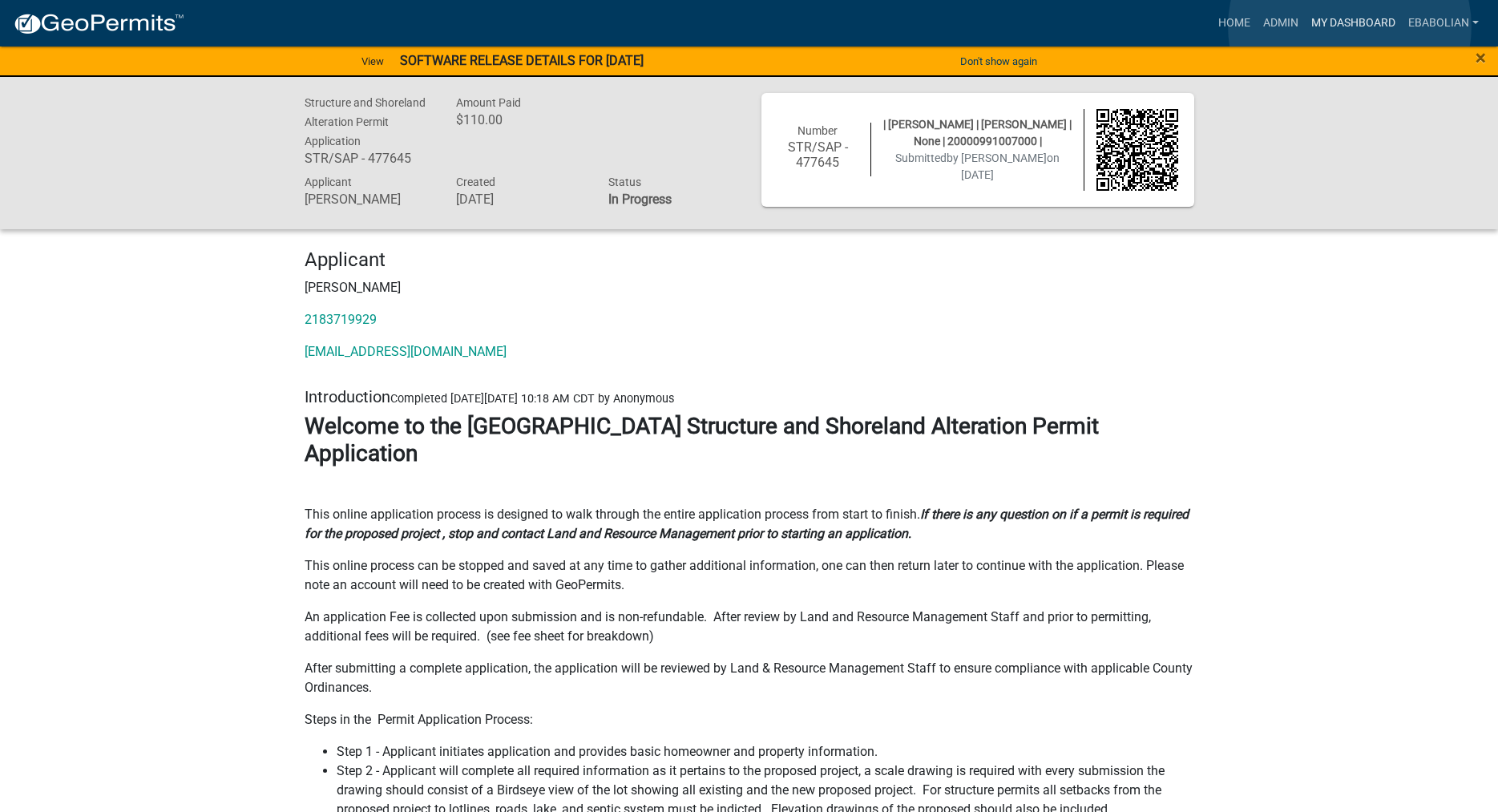
click at [1350, 27] on link "My Dashboard" at bounding box center [1353, 23] width 97 height 31
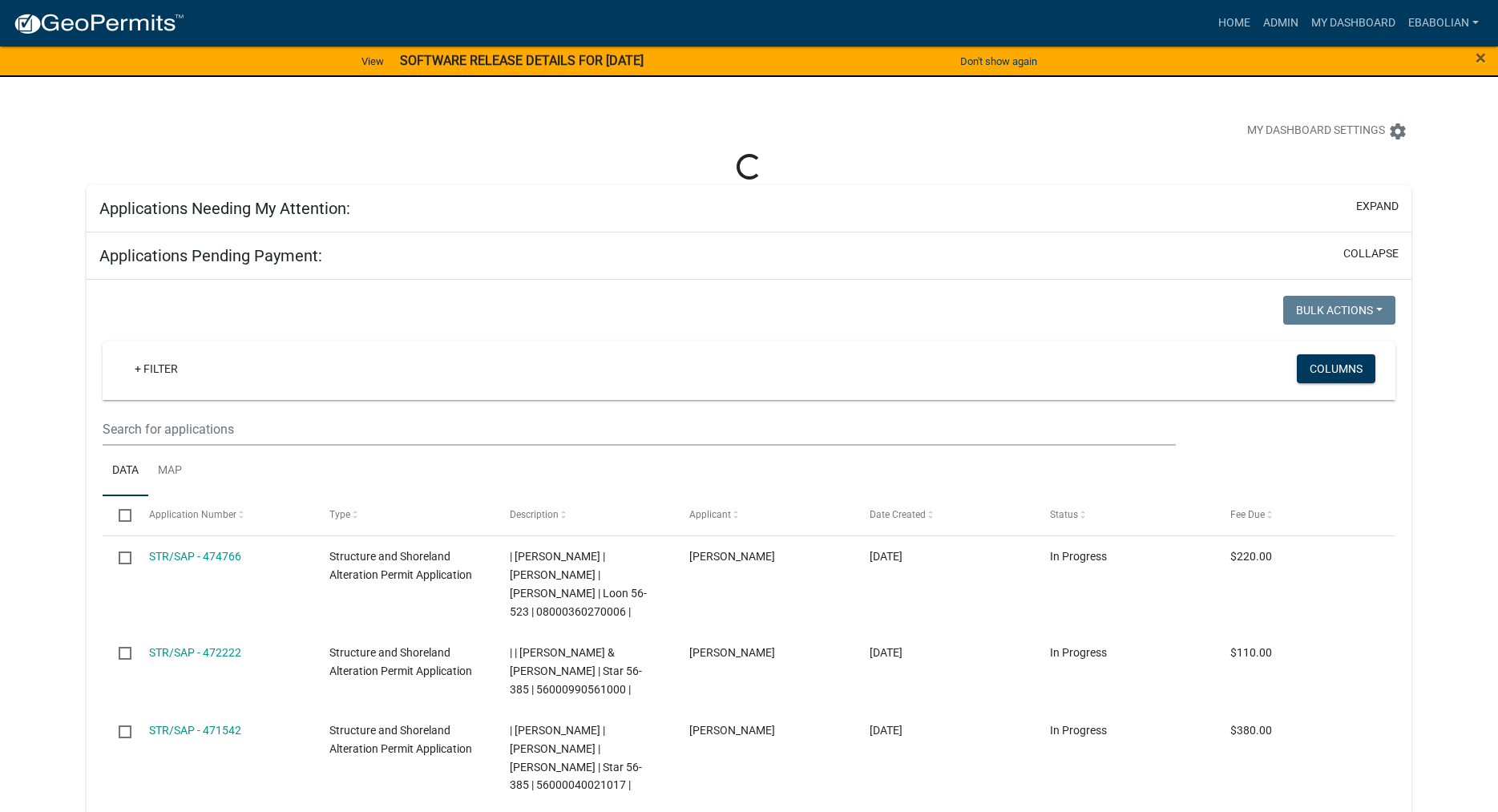
select select "3: 100"
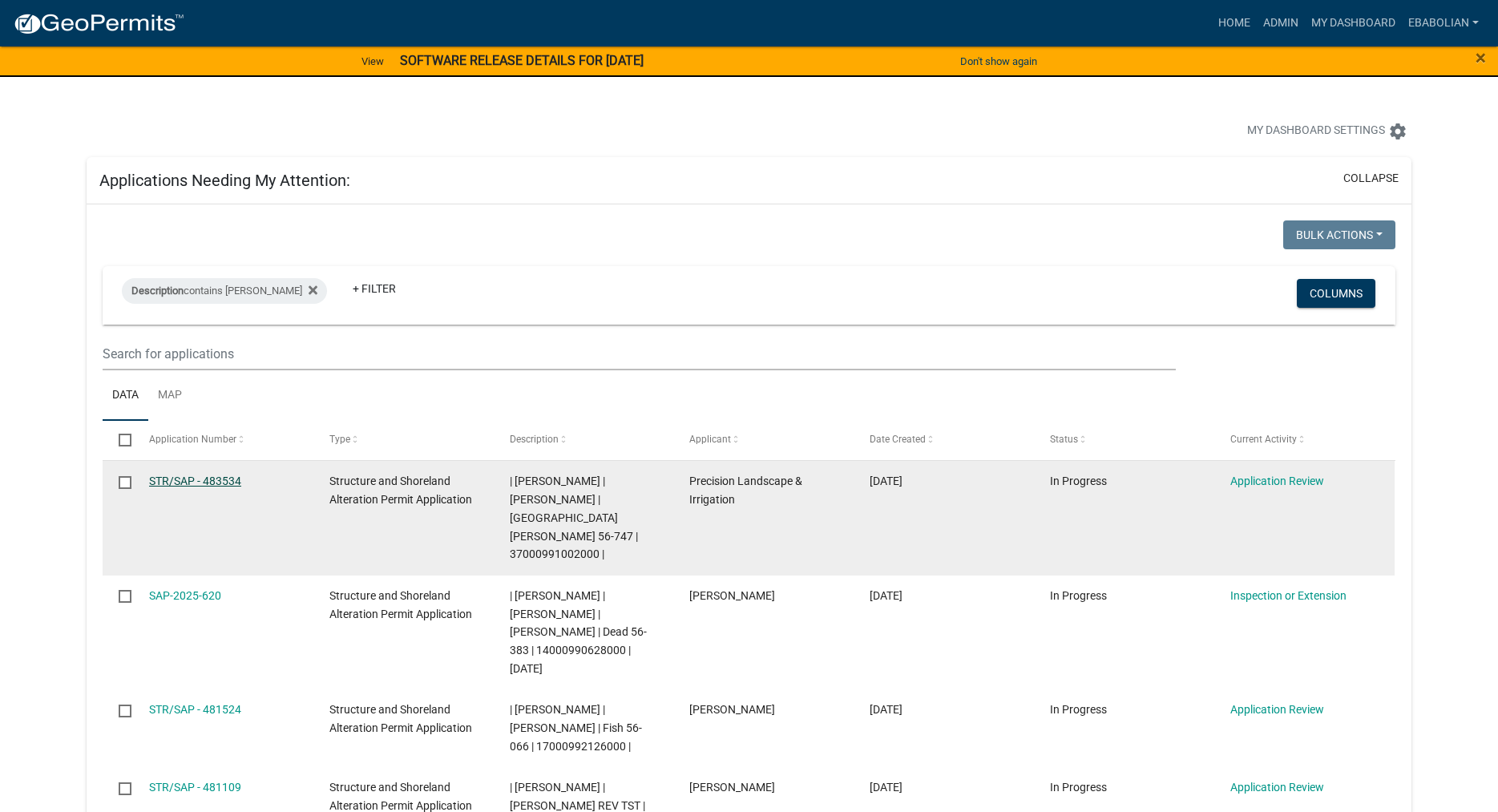
click at [203, 480] on link "STR/SAP - 483534" at bounding box center [195, 481] width 92 height 13
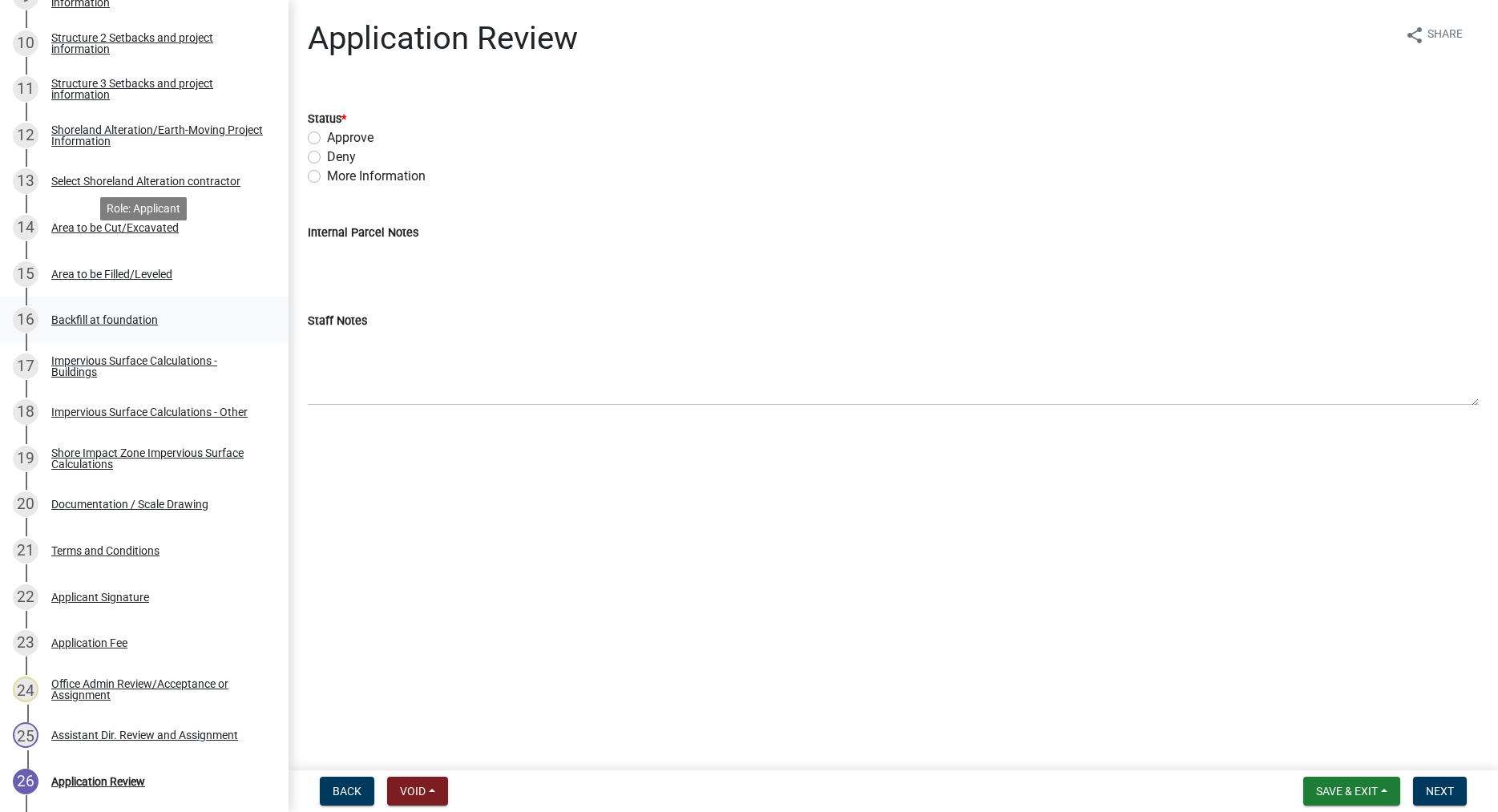
scroll to position [818, 0]
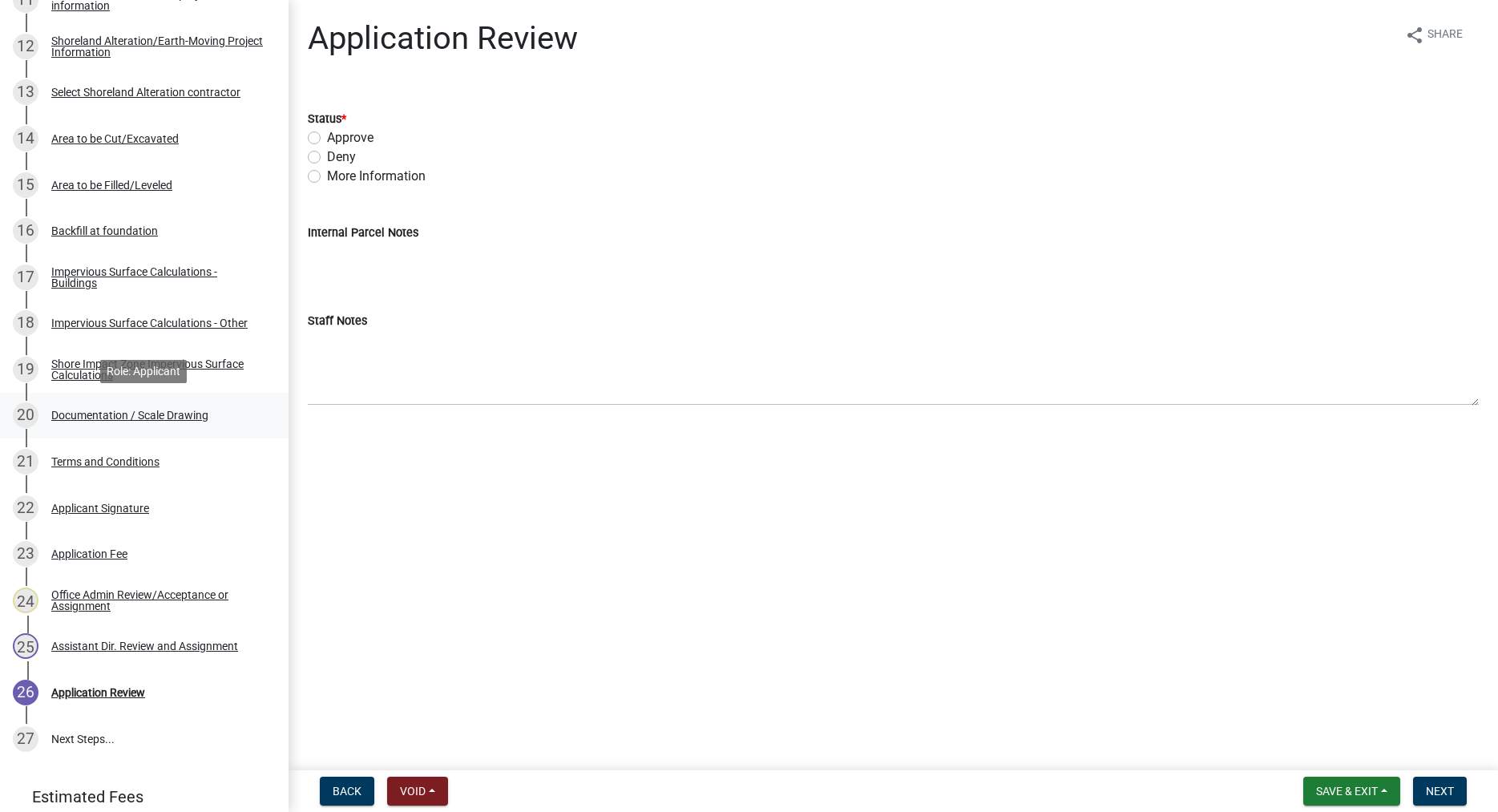
click at [195, 414] on div "Documentation / Scale Drawing" at bounding box center [129, 415] width 157 height 11
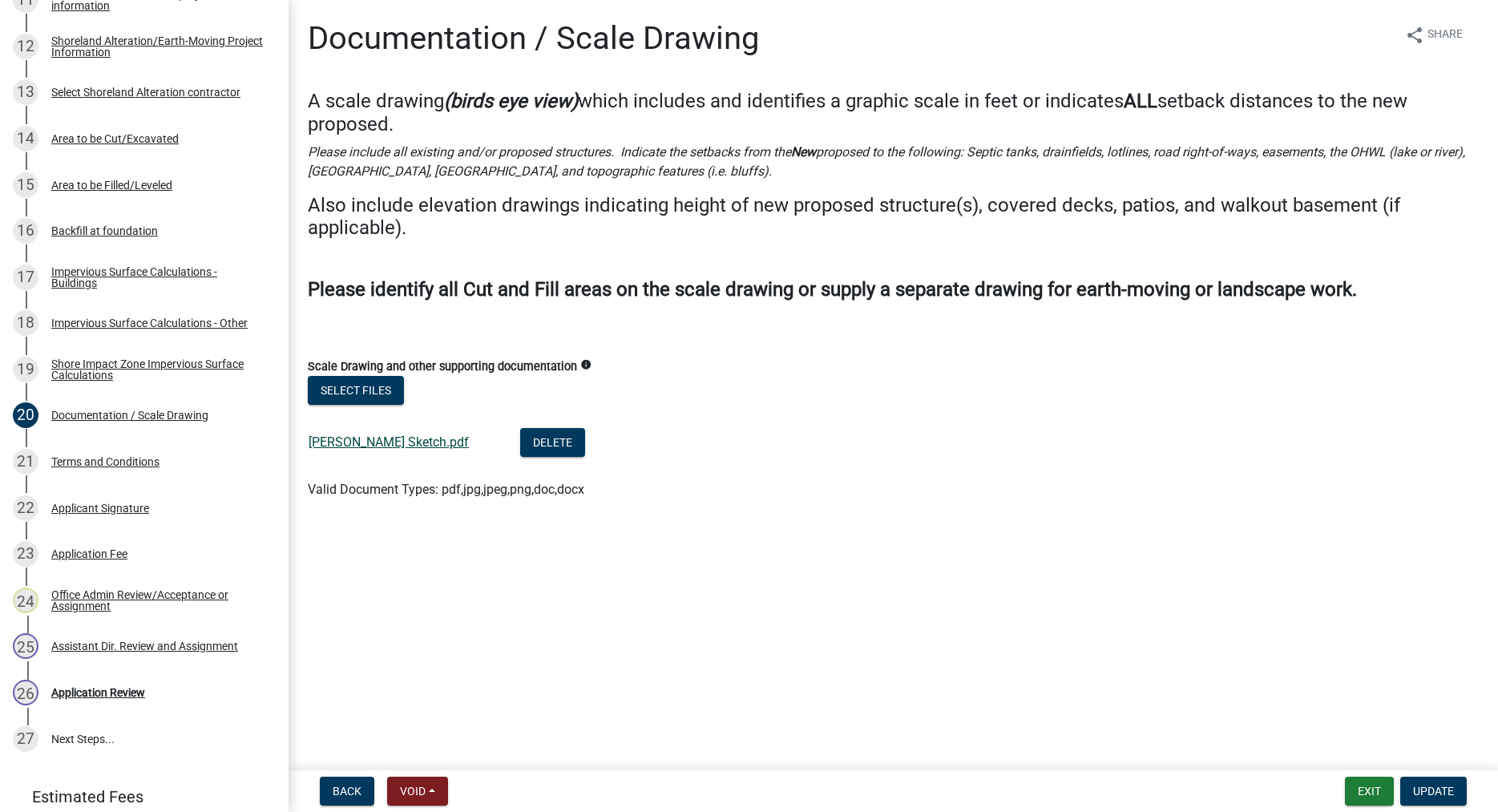
click at [379, 442] on link "[PERSON_NAME] Sketch.pdf" at bounding box center [388, 442] width 160 height 15
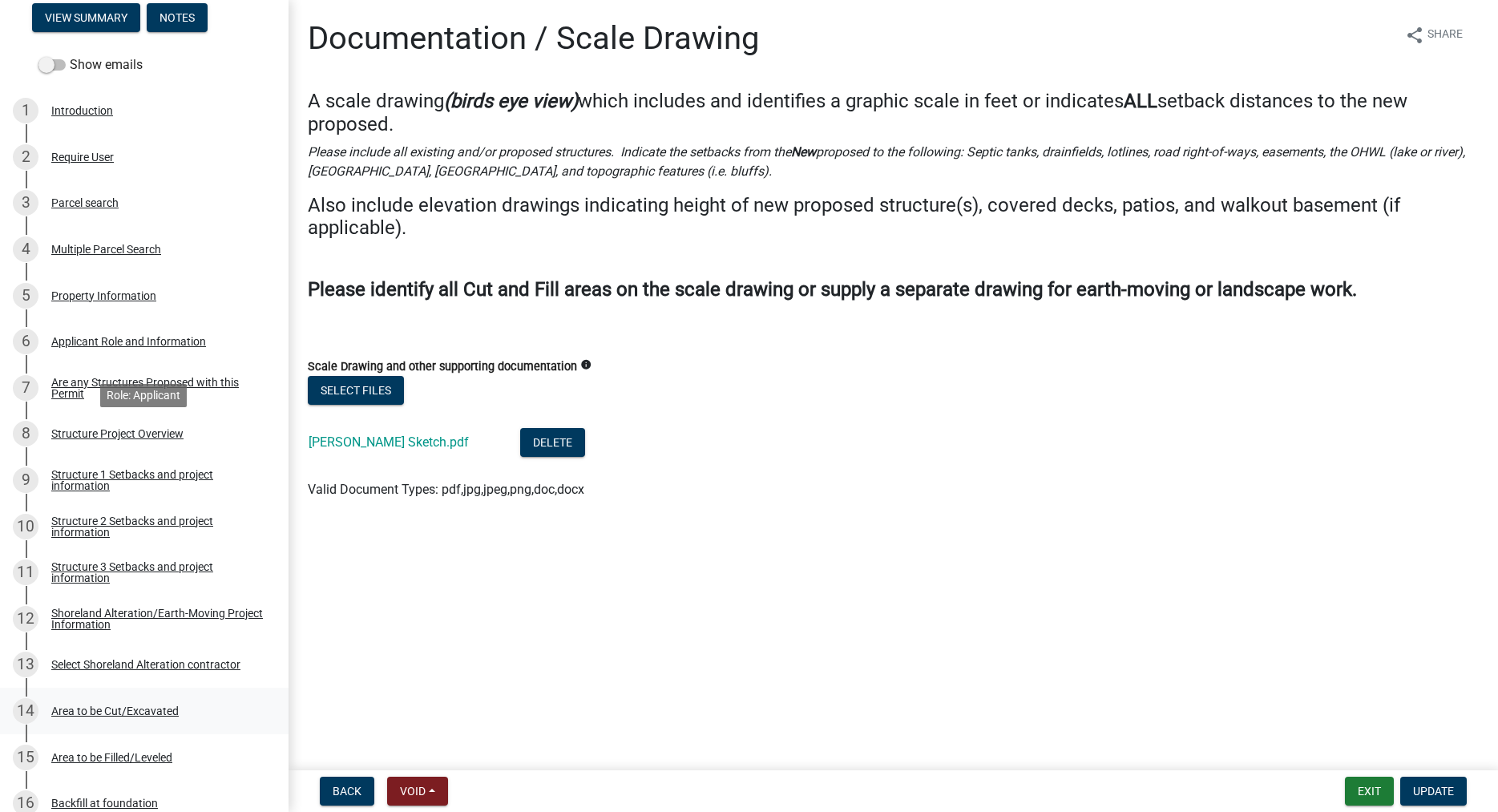
scroll to position [0, 0]
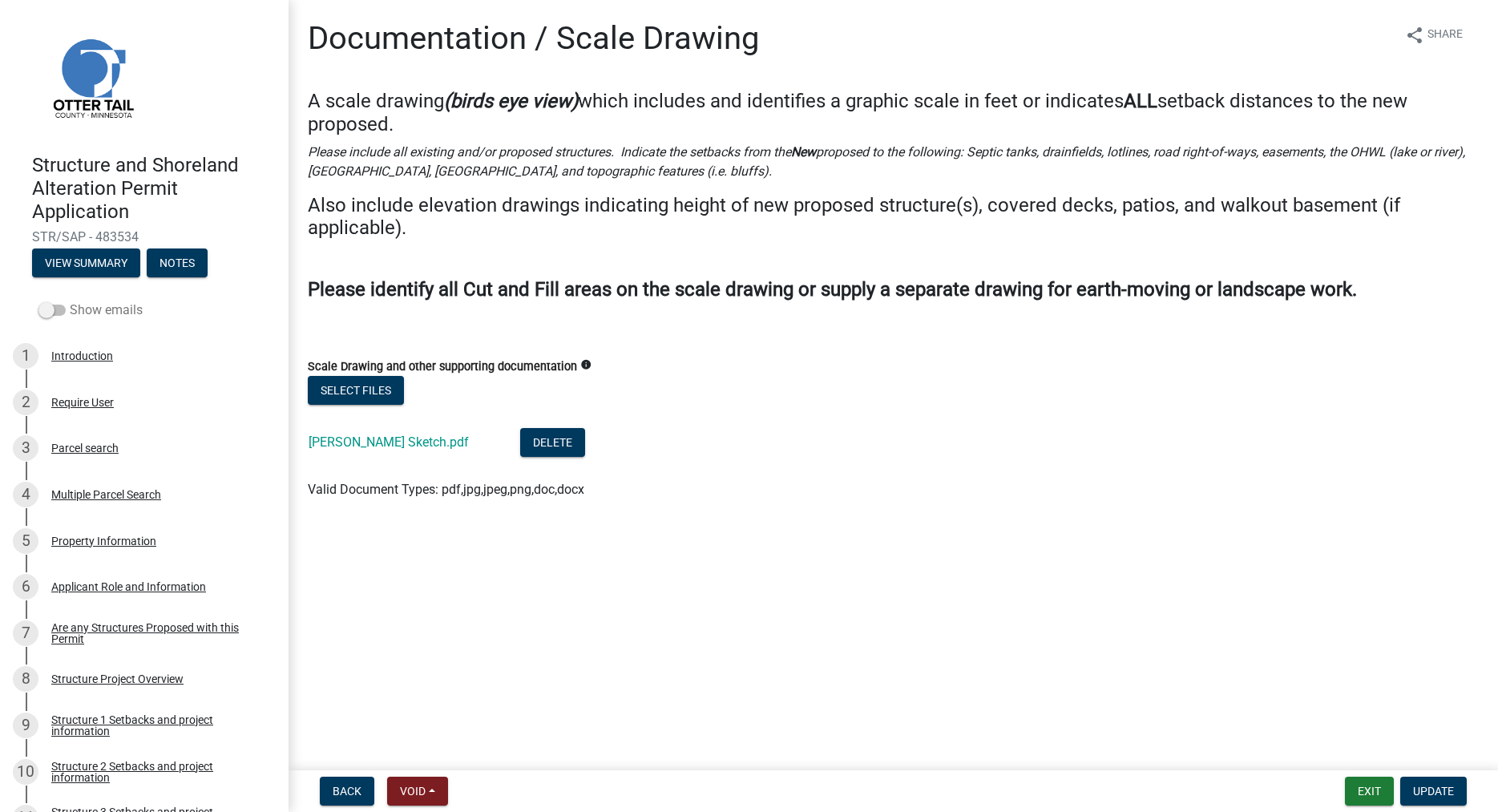
click at [41, 317] on label "Show emails" at bounding box center [91, 311] width 104 height 19
click at [70, 301] on input "Show emails" at bounding box center [70, 301] width 0 height 0
click at [76, 259] on button "View Summary" at bounding box center [87, 263] width 108 height 29
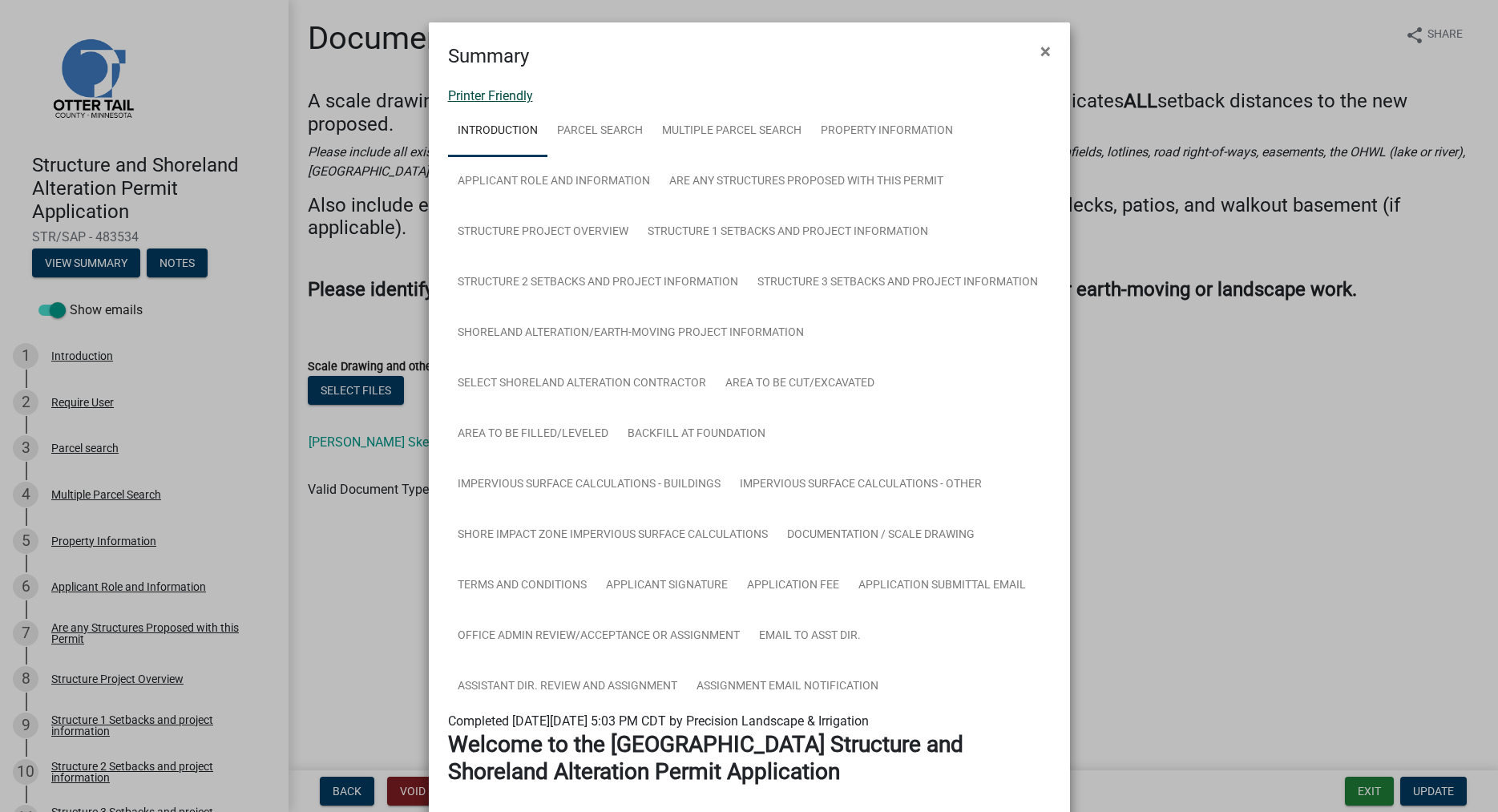
click at [498, 94] on link "Printer Friendly" at bounding box center [490, 95] width 85 height 15
click at [1044, 54] on span "×" at bounding box center [1045, 52] width 11 height 23
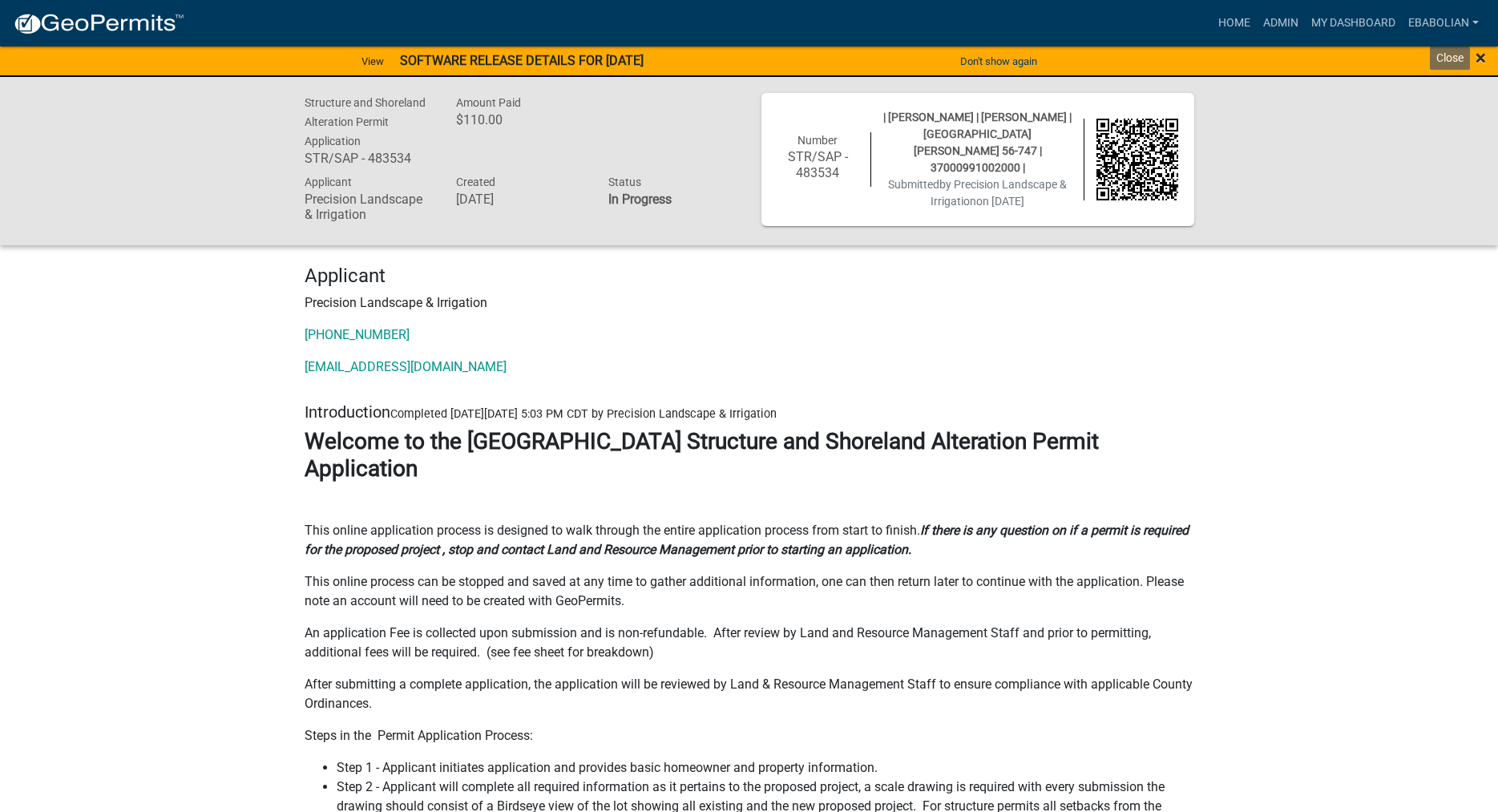
click at [1477, 60] on span "×" at bounding box center [1480, 57] width 11 height 23
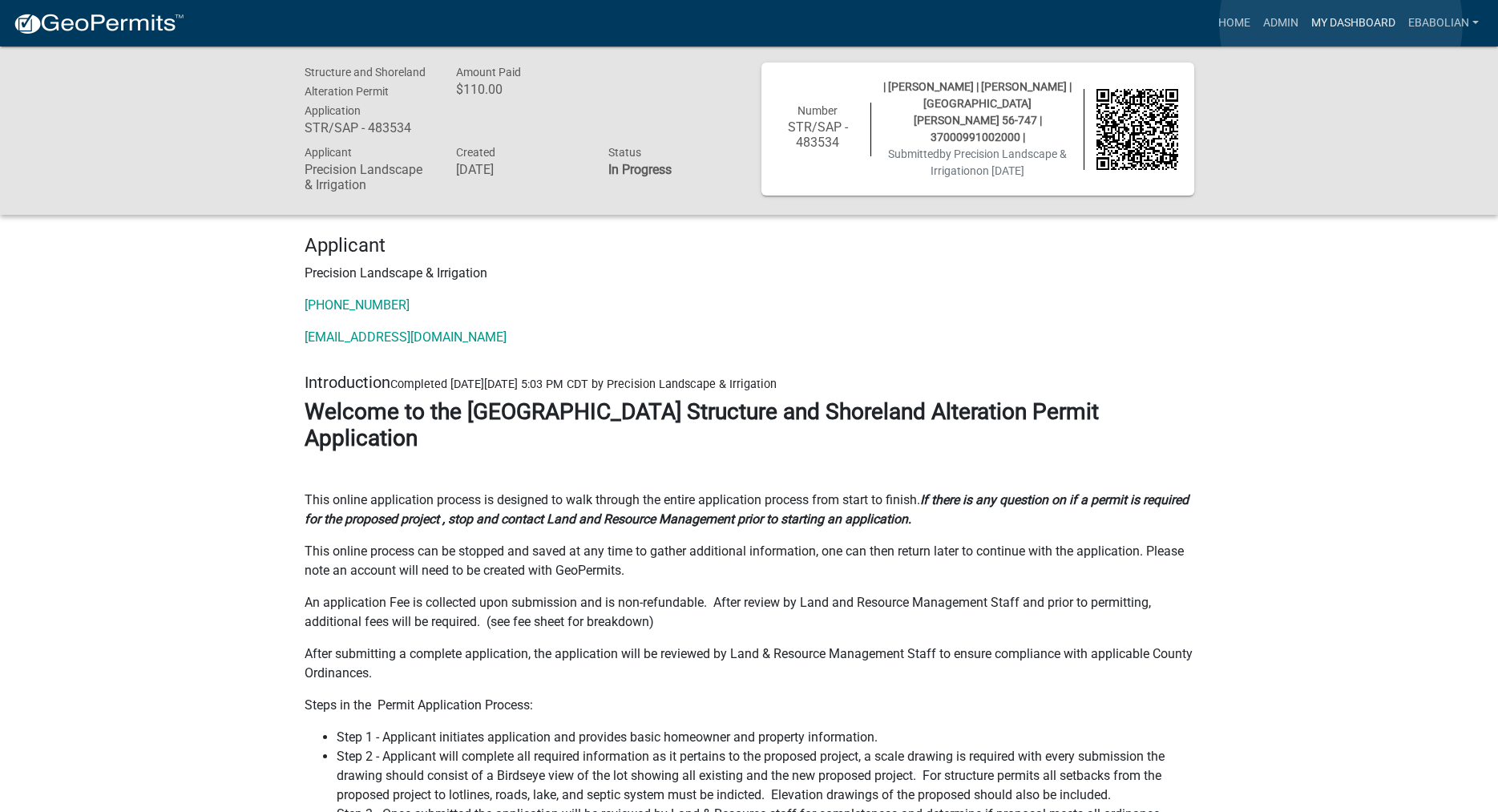
click at [1341, 24] on link "My Dashboard" at bounding box center [1353, 23] width 97 height 31
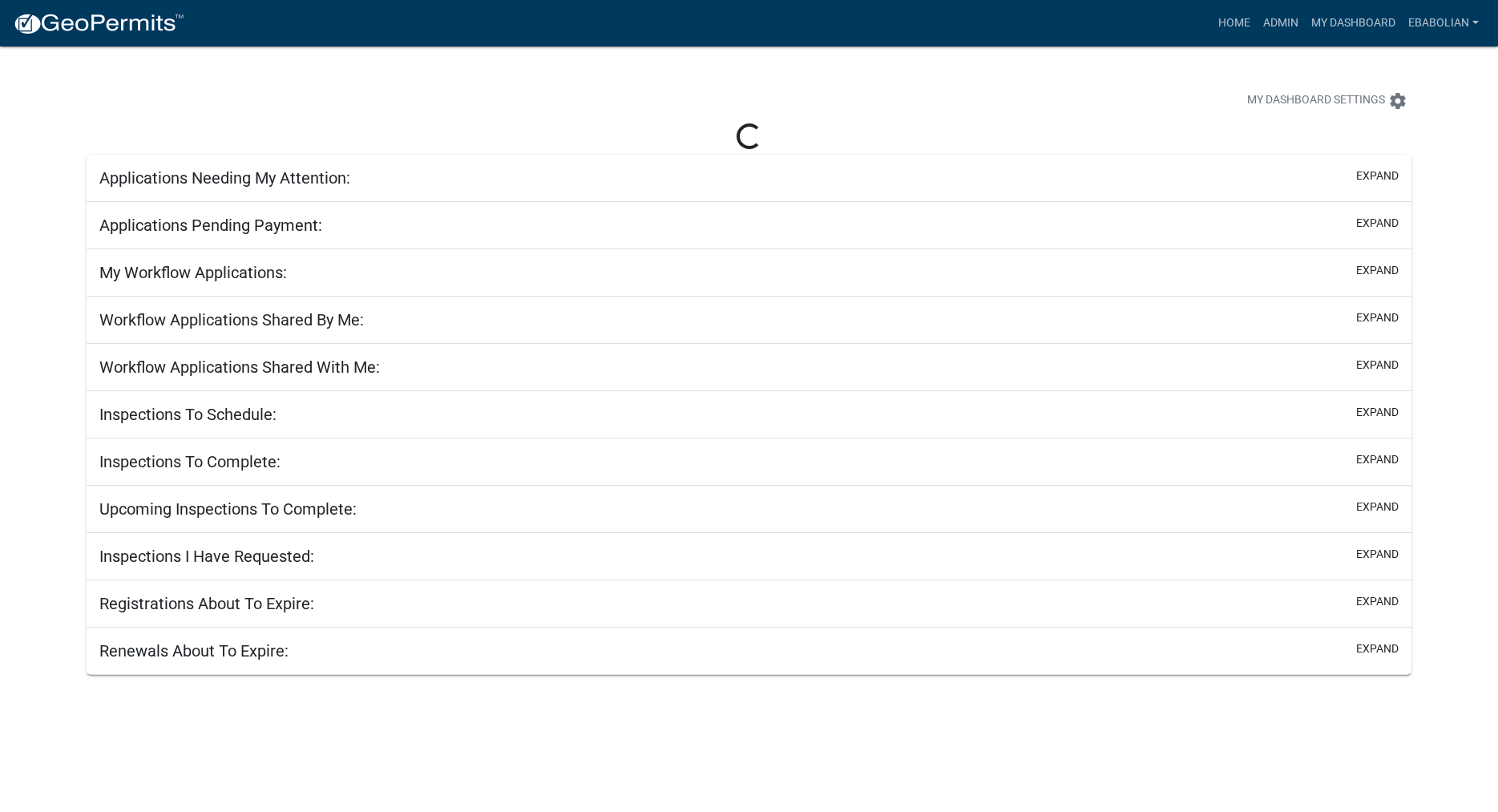
select select "3: 100"
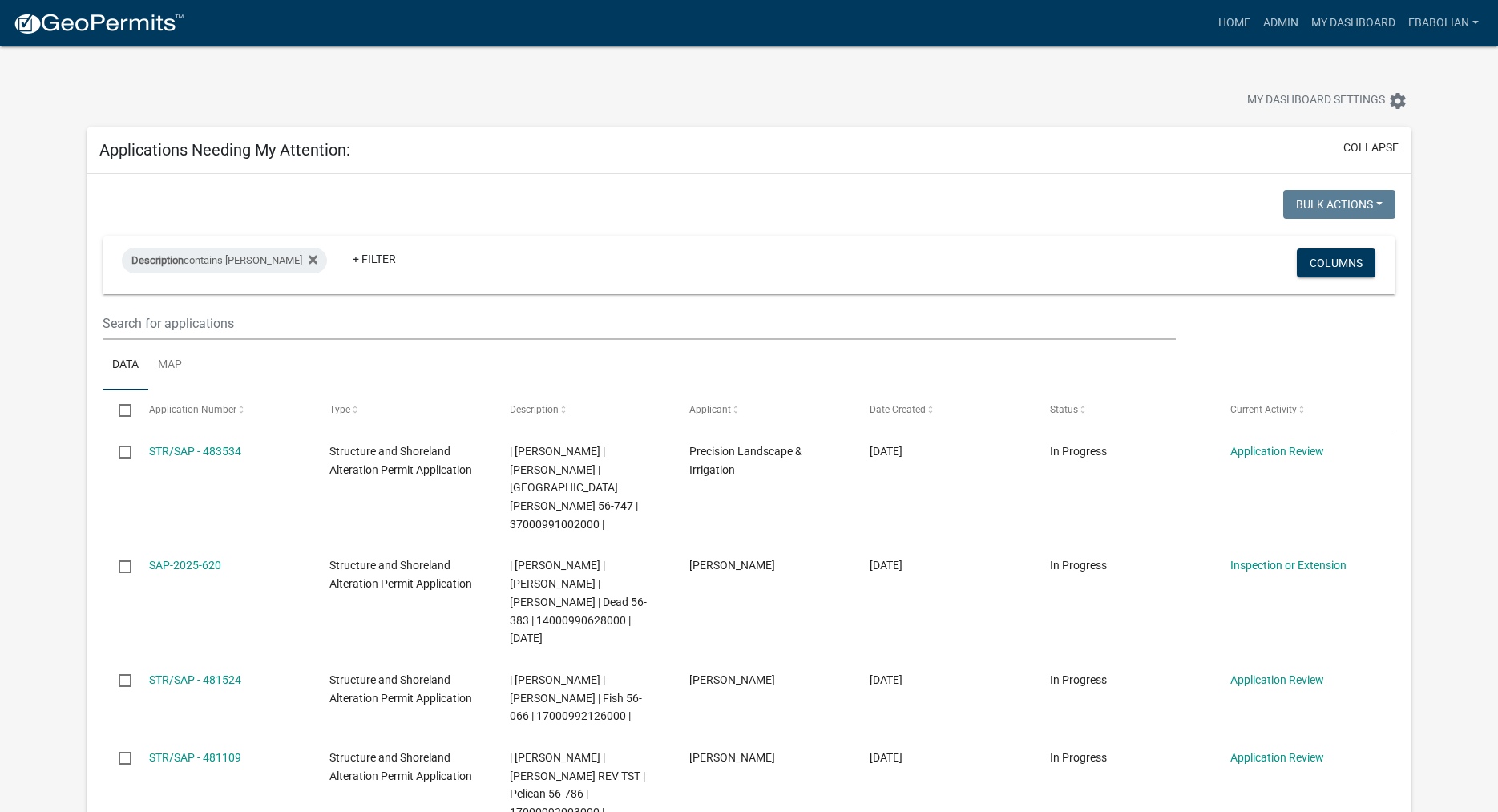
select select "3: 100"
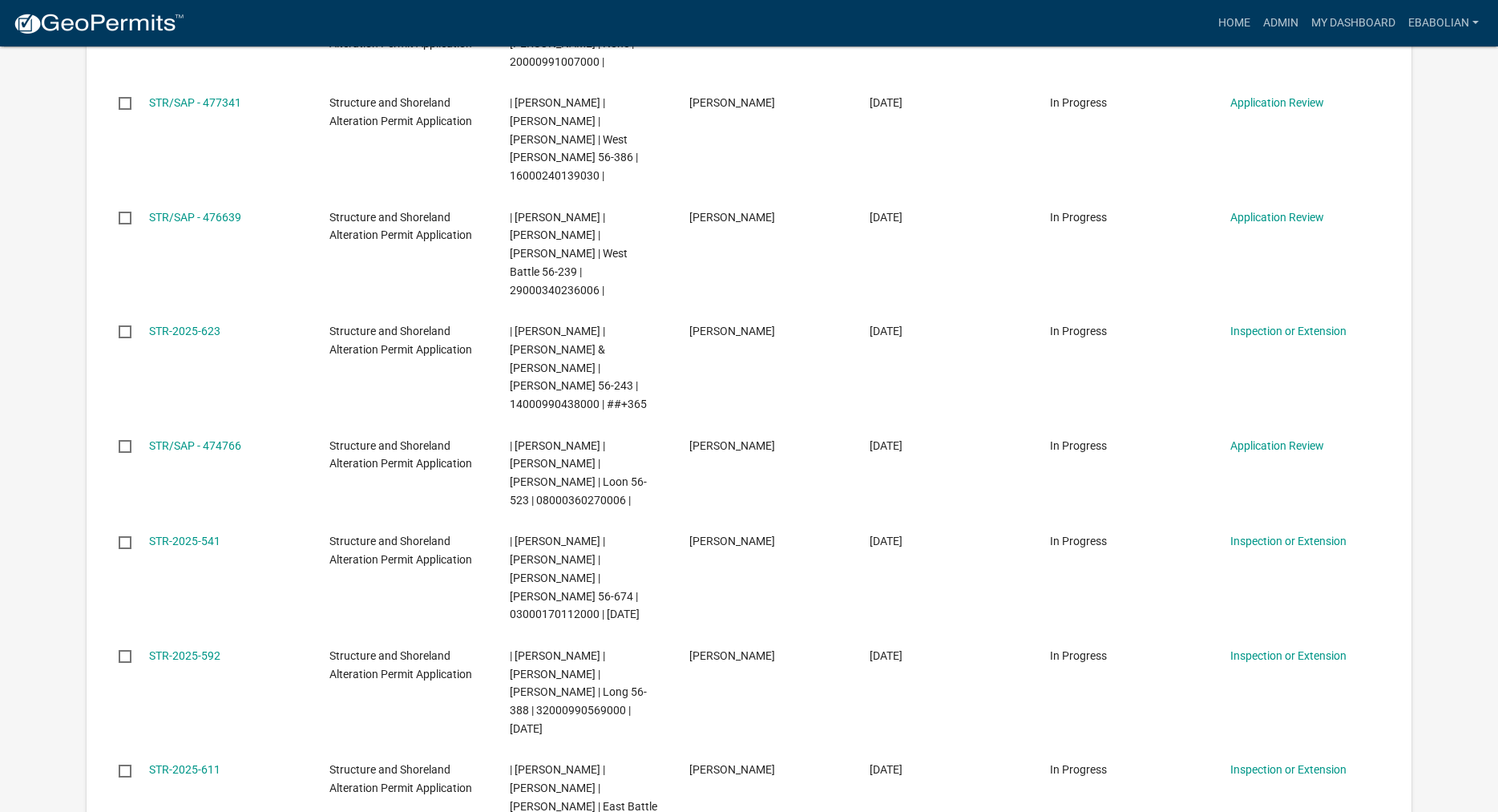
scroll to position [1144, 0]
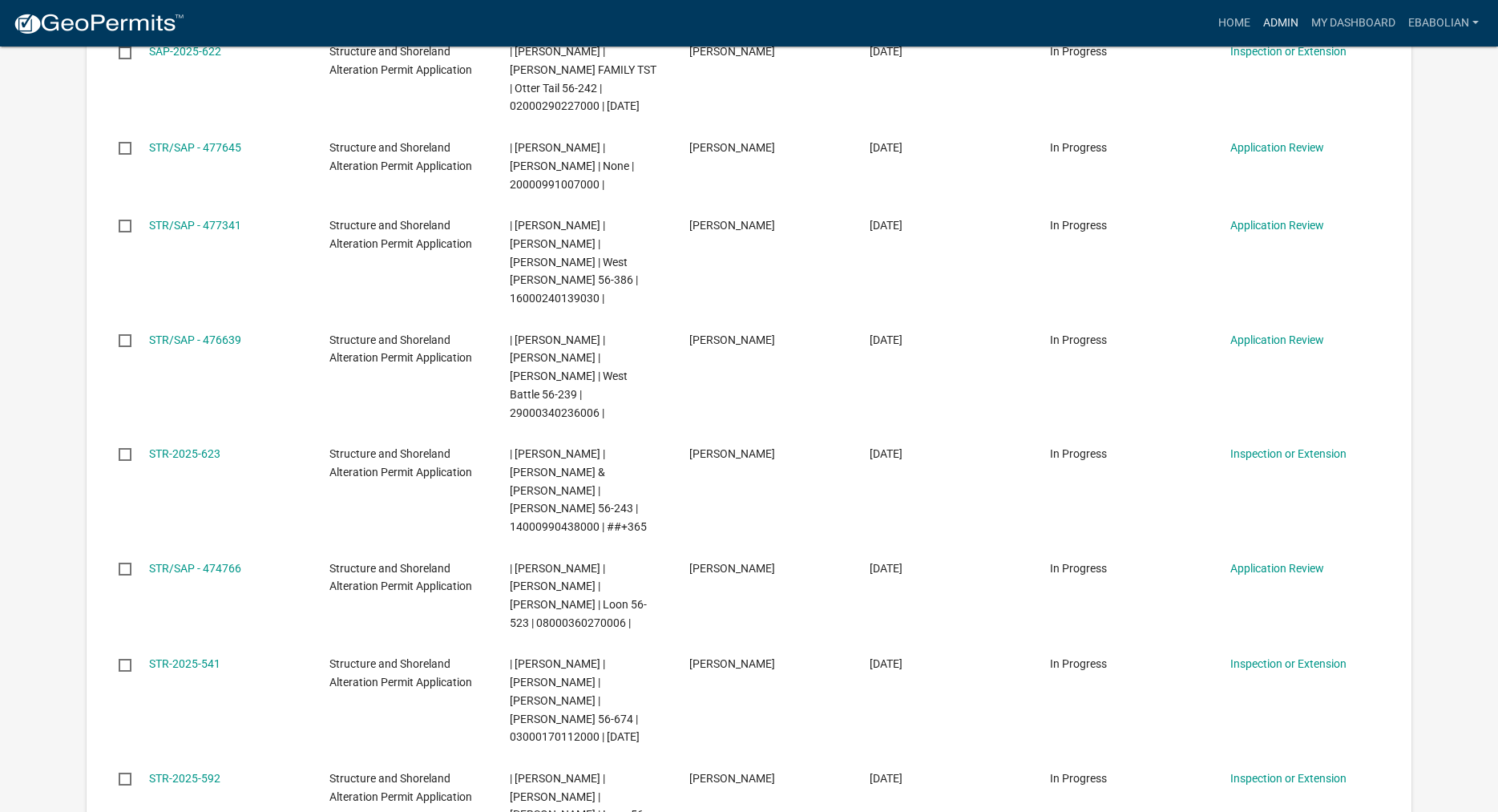
click at [1270, 19] on link "Admin" at bounding box center [1280, 23] width 48 height 31
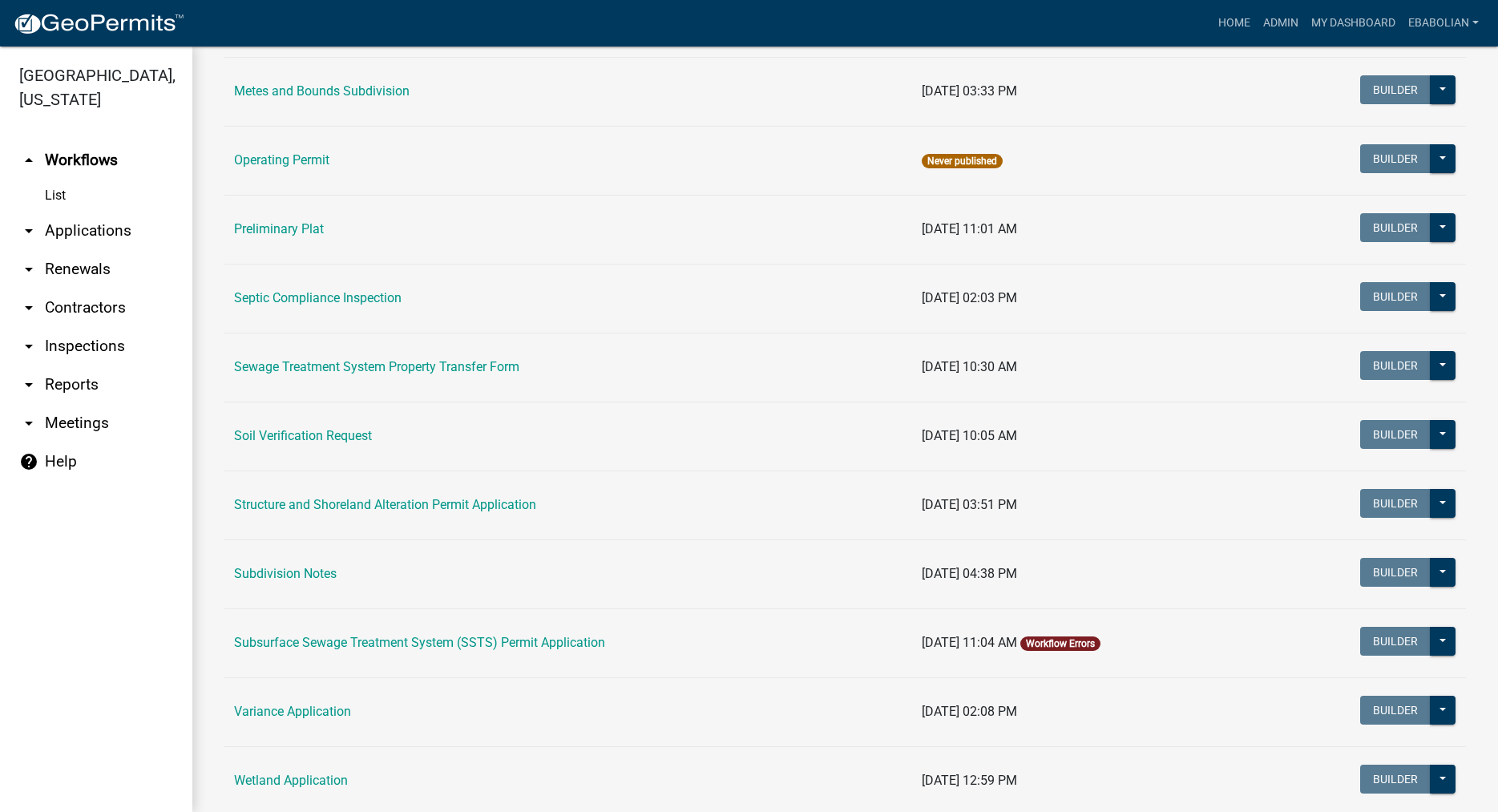
scroll to position [731, 0]
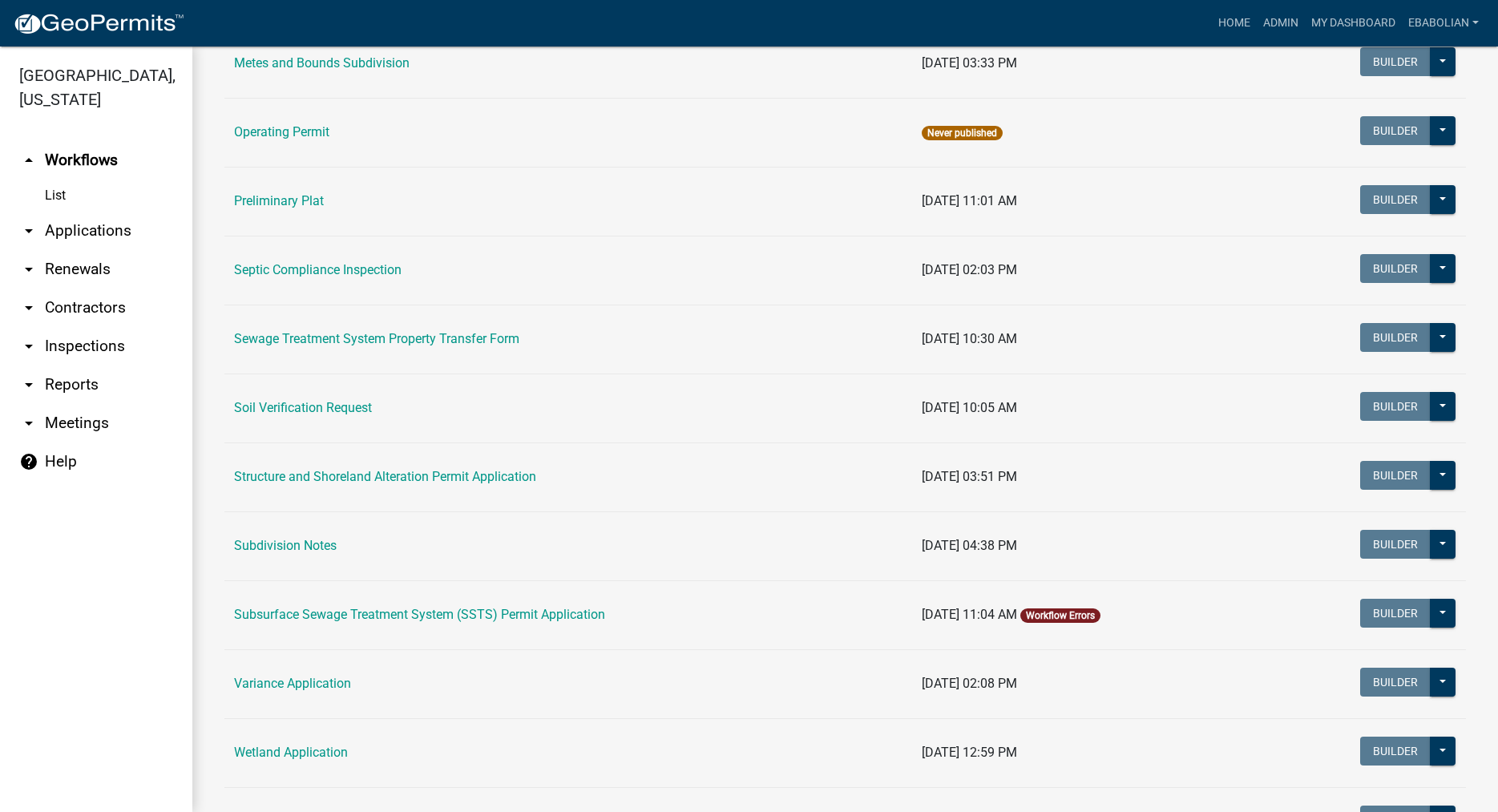
click at [407, 485] on td "Structure and Shoreland Alteration Permit Application" at bounding box center [568, 476] width 688 height 69
click at [408, 469] on td "Structure and Shoreland Alteration Permit Application" at bounding box center [568, 476] width 688 height 69
click at [408, 473] on link "Structure and Shoreland Alteration Permit Application" at bounding box center [385, 476] width 303 height 15
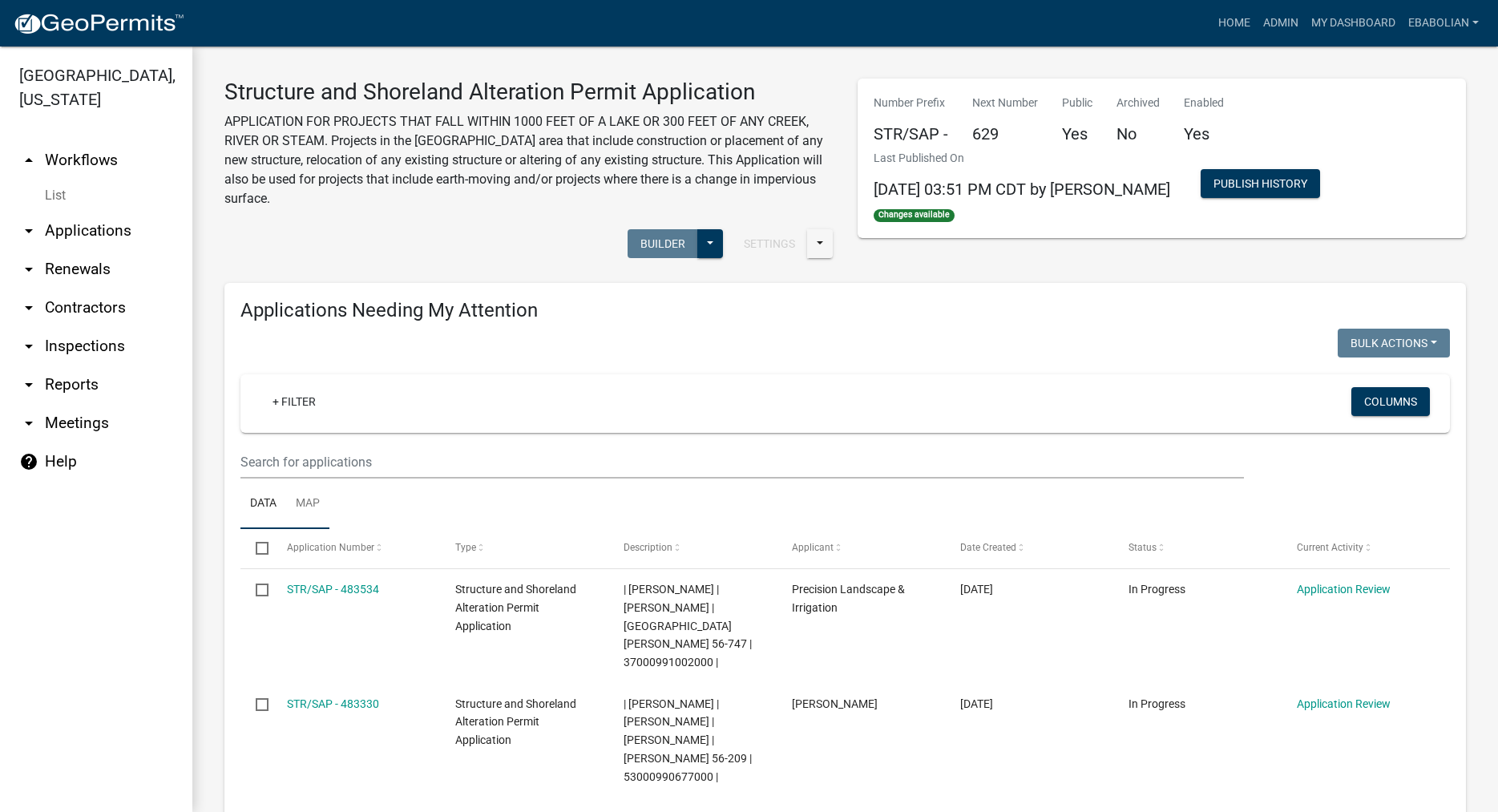
select select "3: 100"
click at [385, 464] on input "text" at bounding box center [742, 462] width 1004 height 33
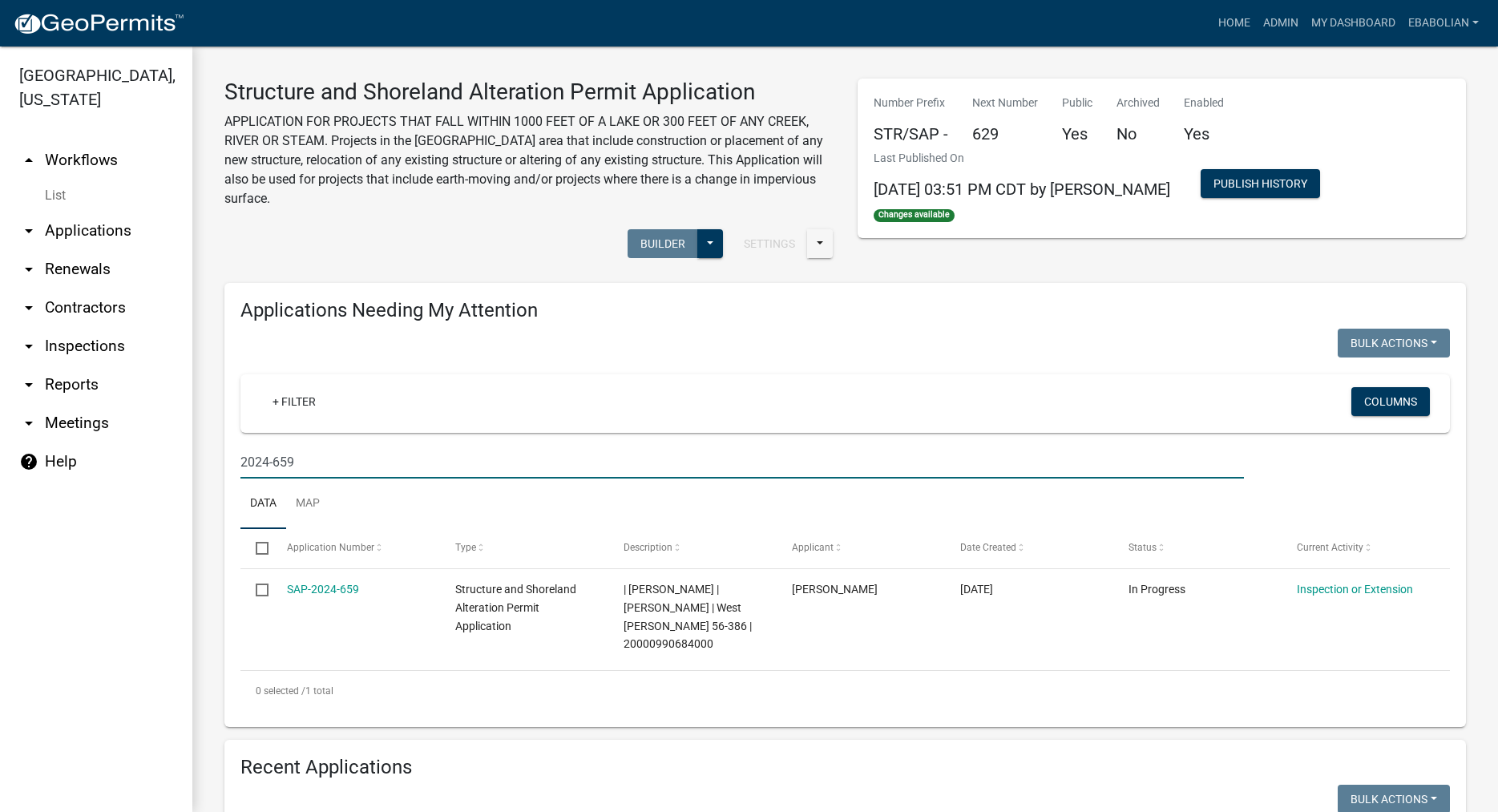
type input "2024-659"
click at [1326, 25] on link "My Dashboard" at bounding box center [1353, 23] width 97 height 31
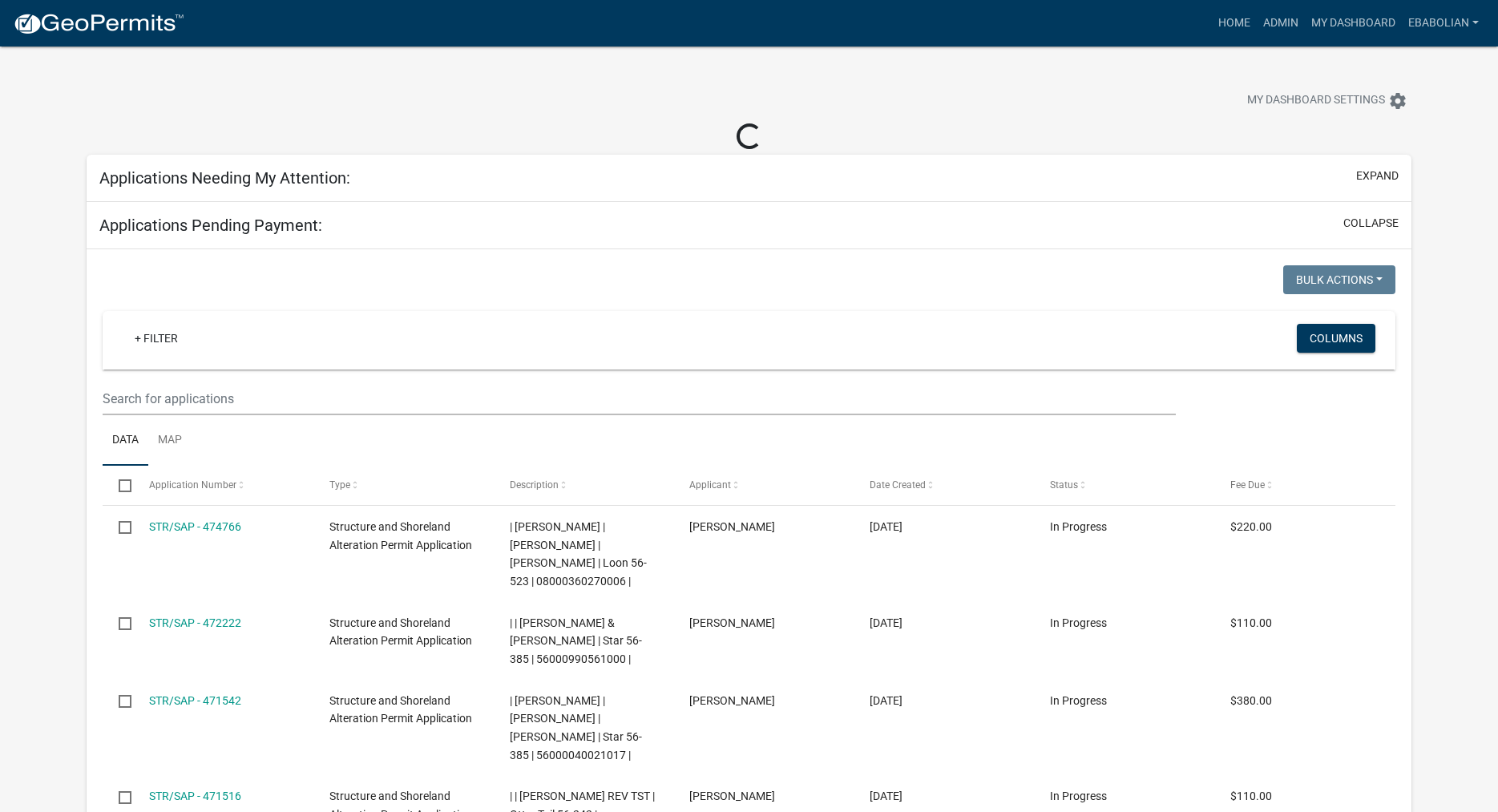
select select "3: 100"
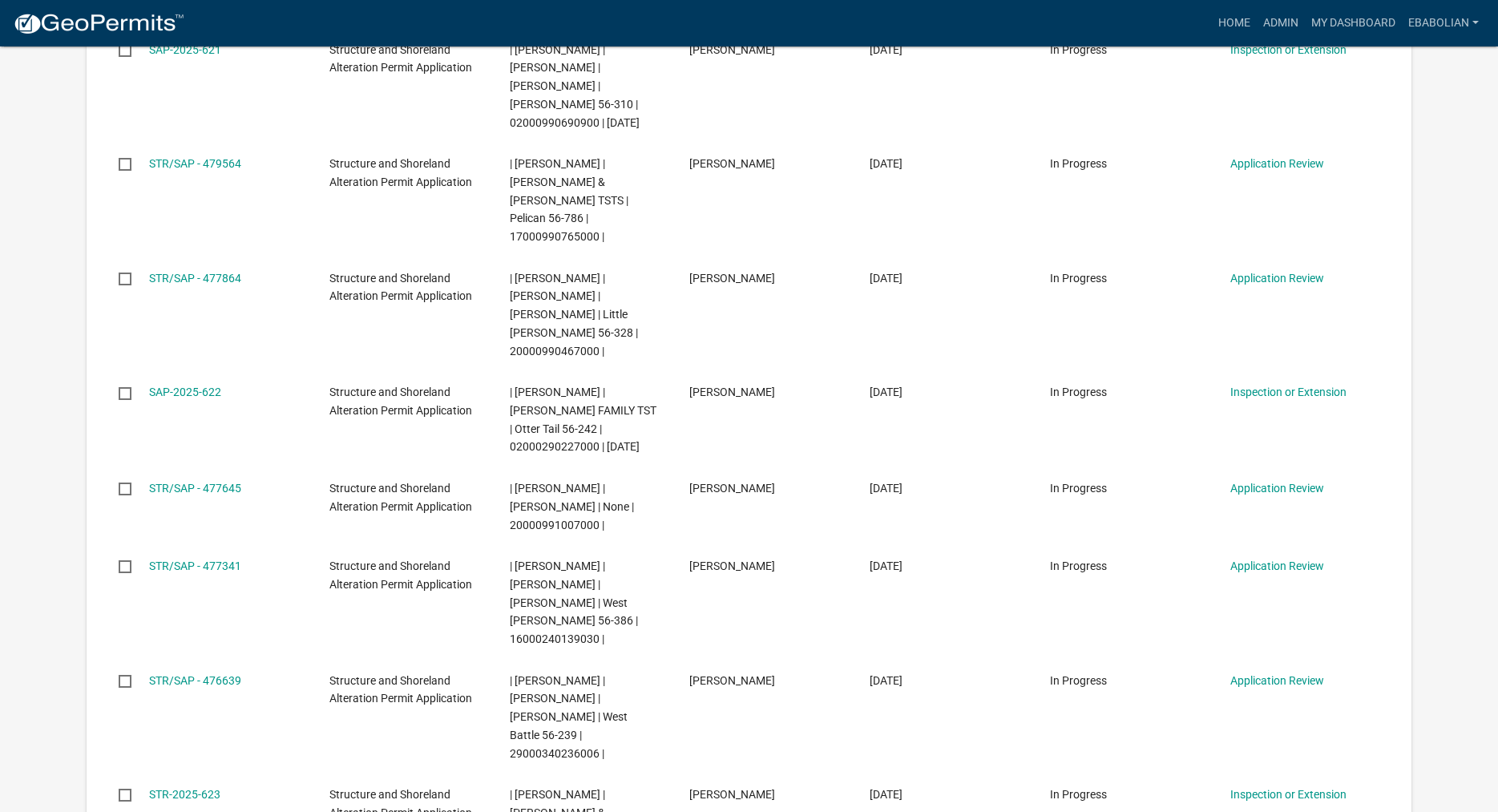
scroll to position [818, 0]
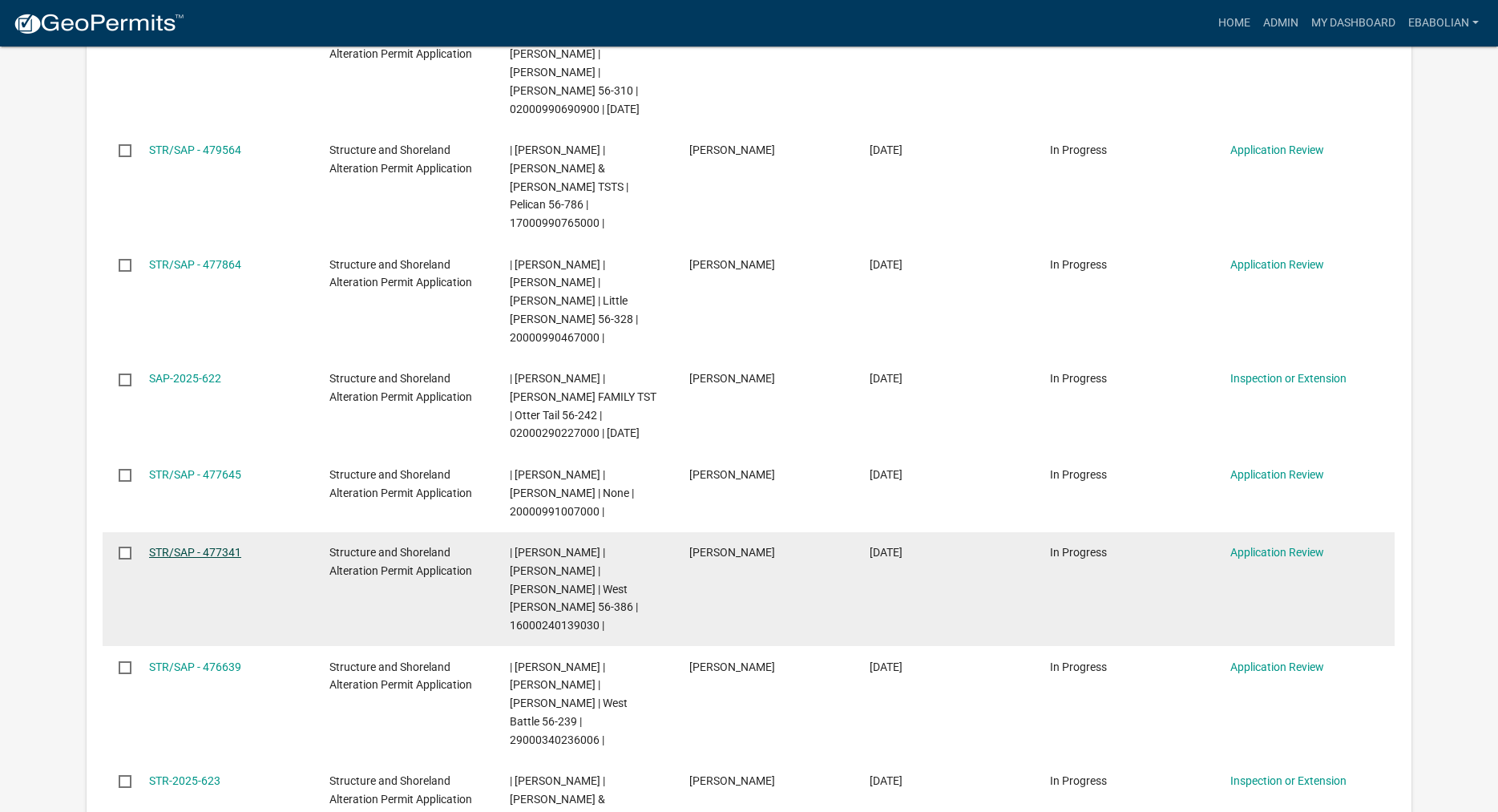
click at [217, 546] on link "STR/SAP - 477341" at bounding box center [195, 552] width 92 height 13
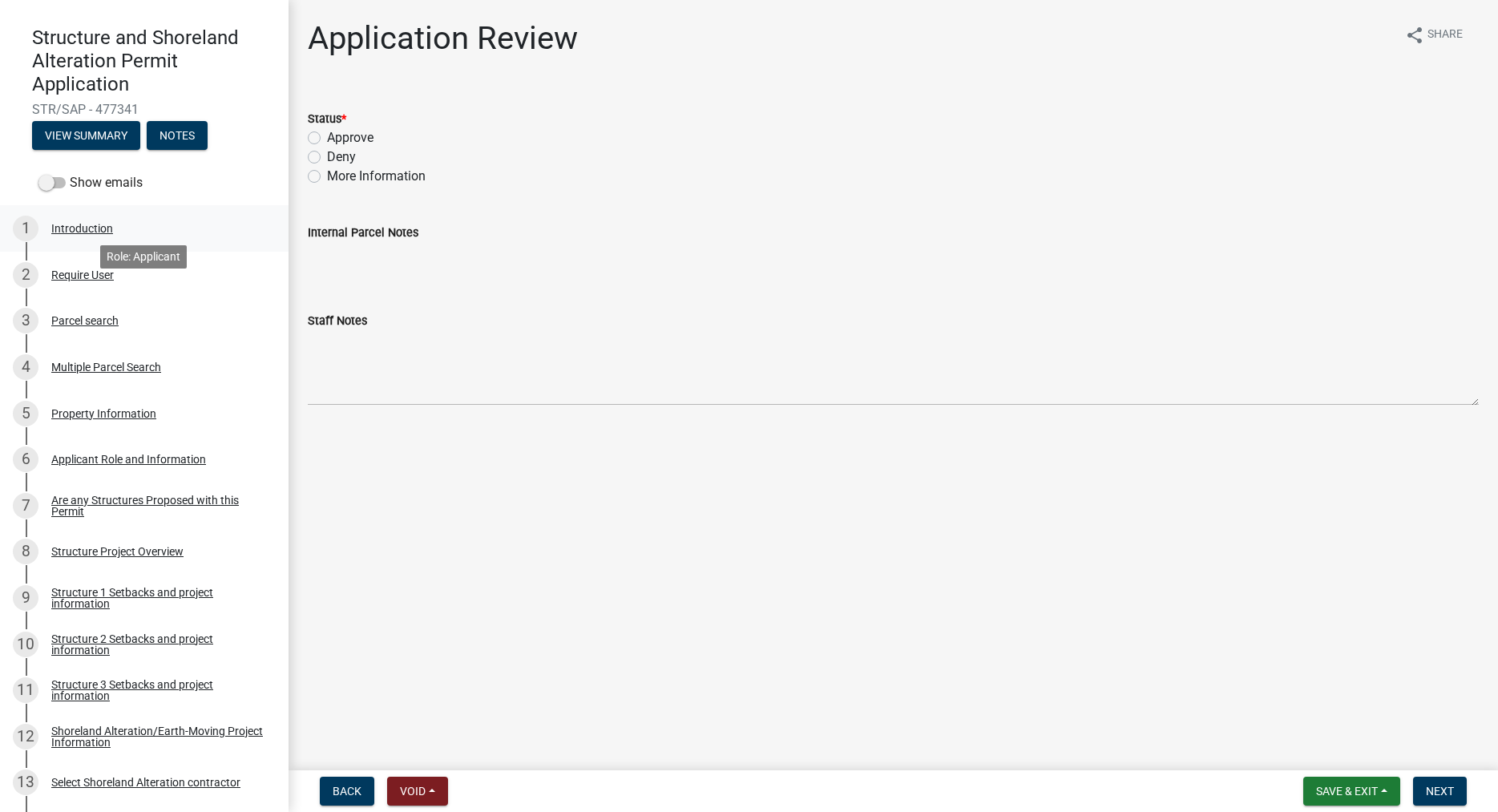
scroll to position [163, 0]
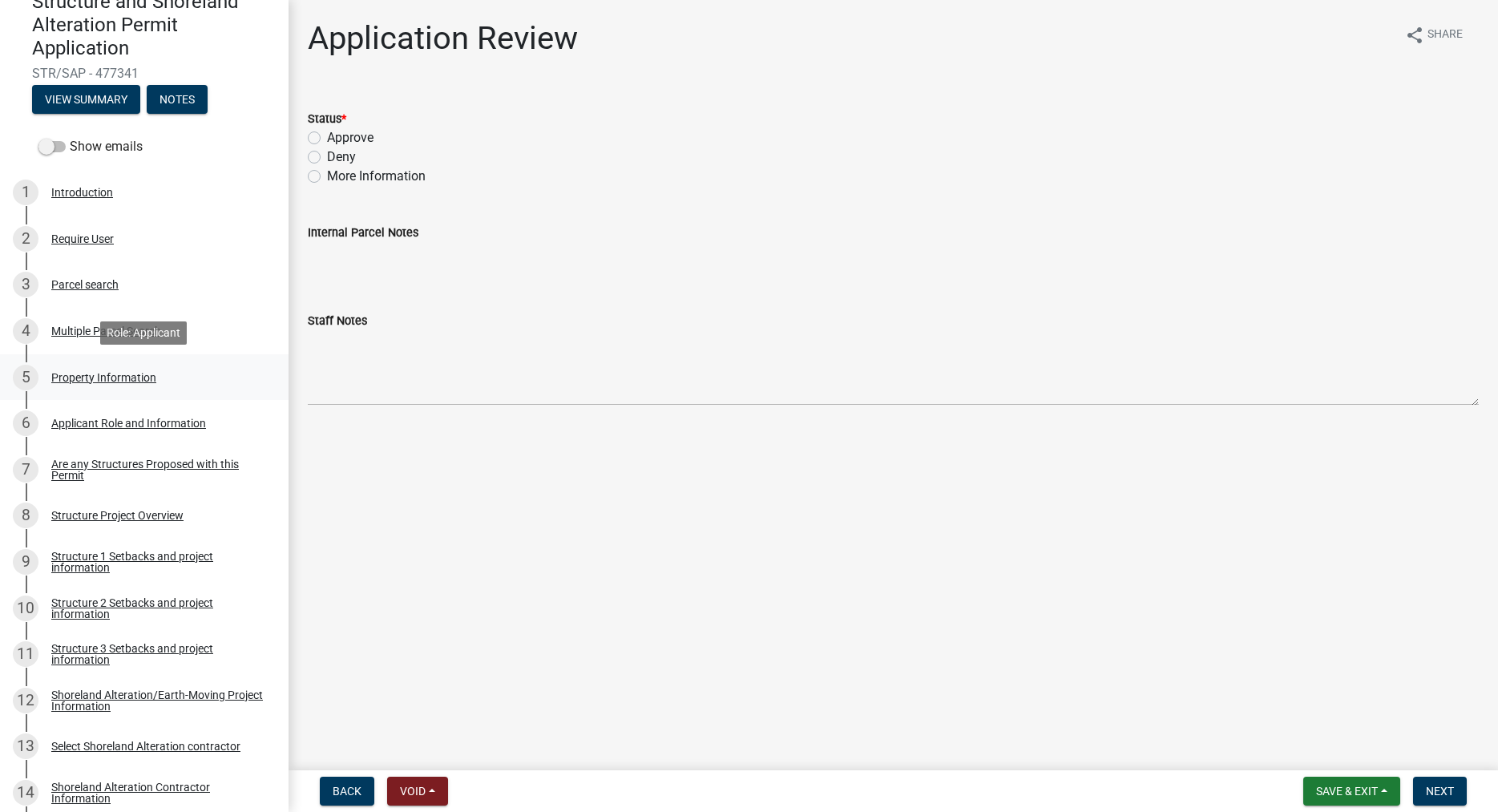
click at [73, 375] on div "Property Information" at bounding box center [104, 378] width 105 height 11
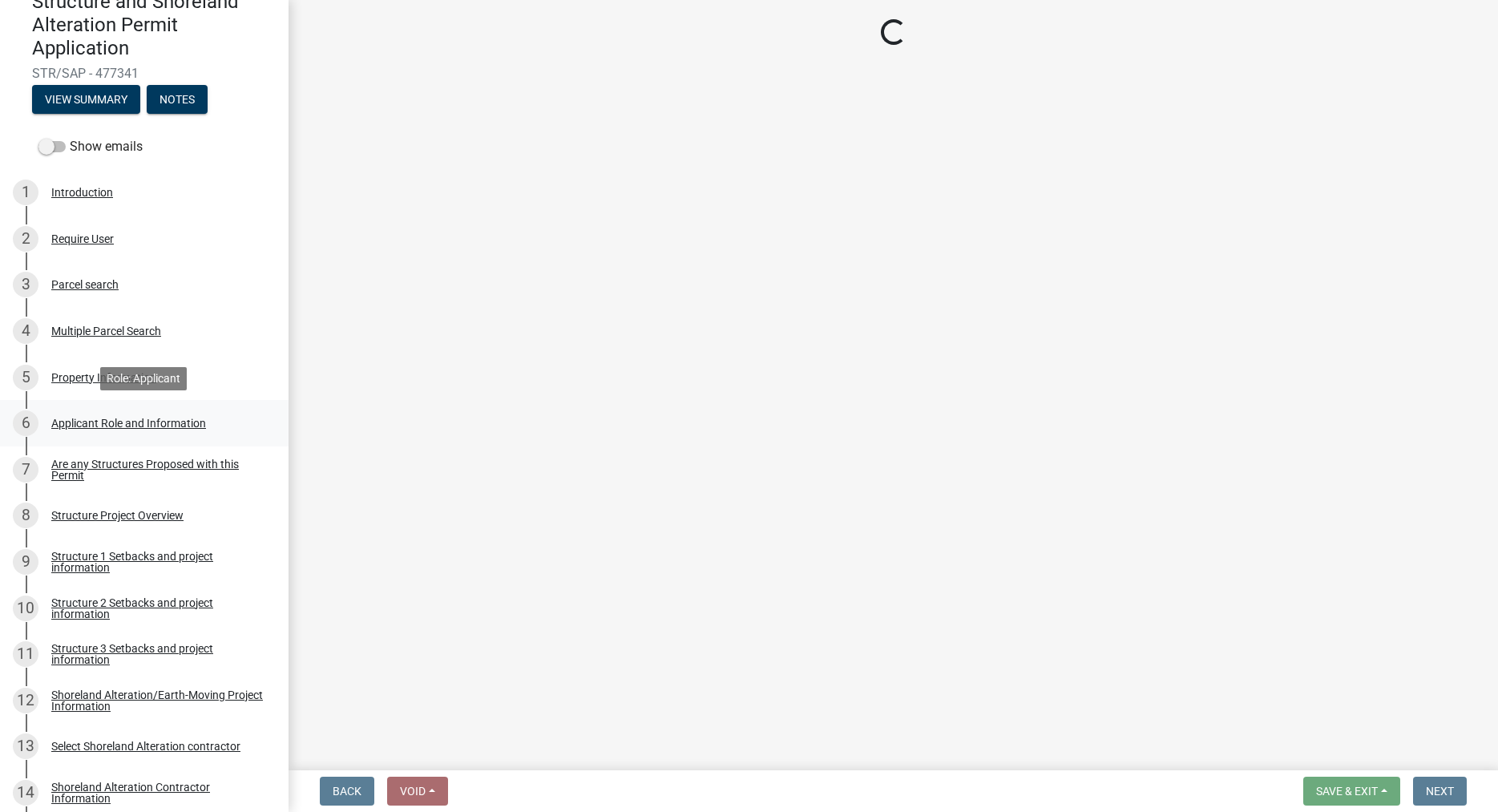
select select "575c96c9-b999-4e4a-9e4c-af57e33bf89a"
select select "9233bc03-43b7-4bc3-a622-0f4482adc204"
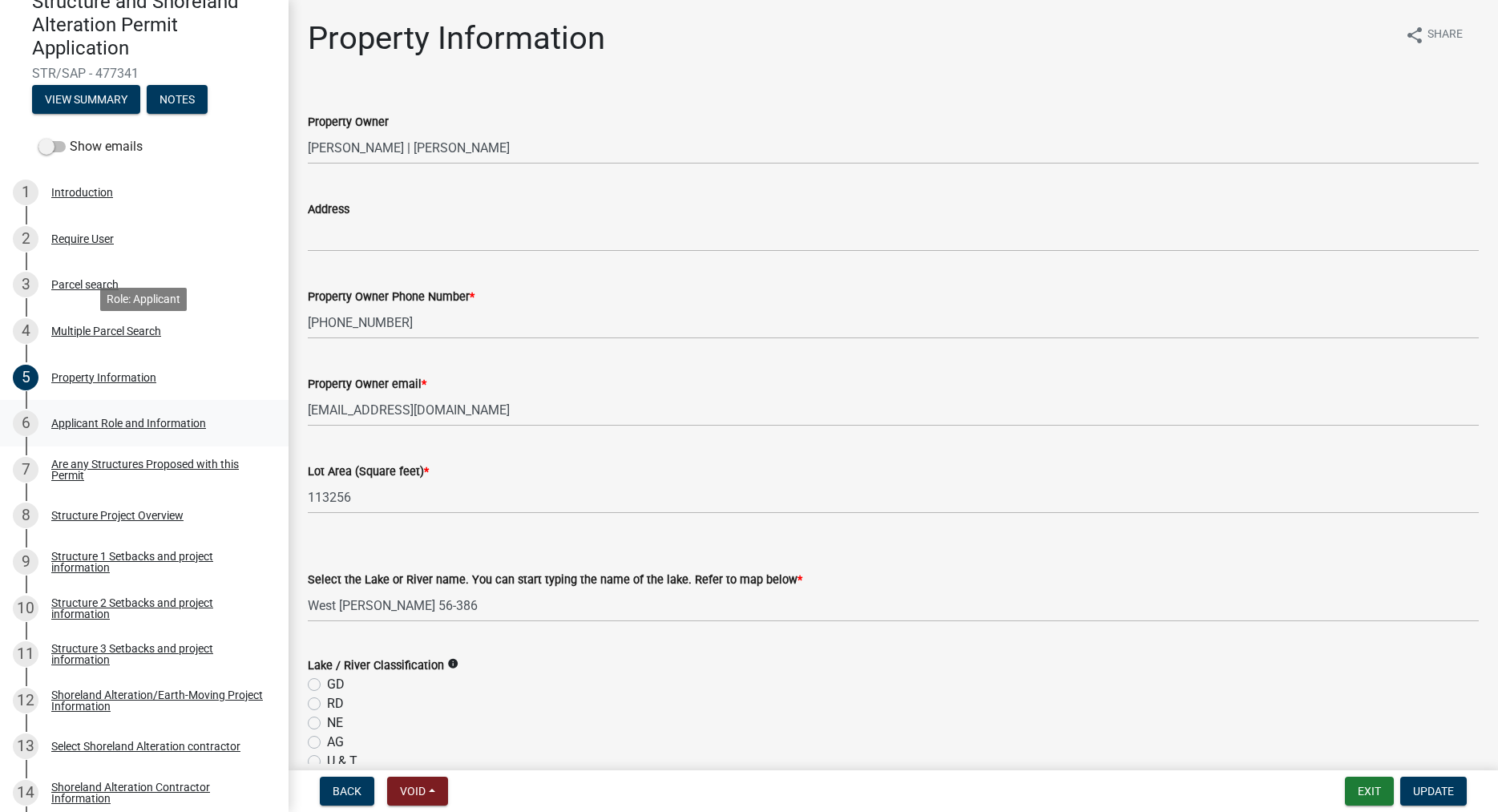
scroll to position [245, 0]
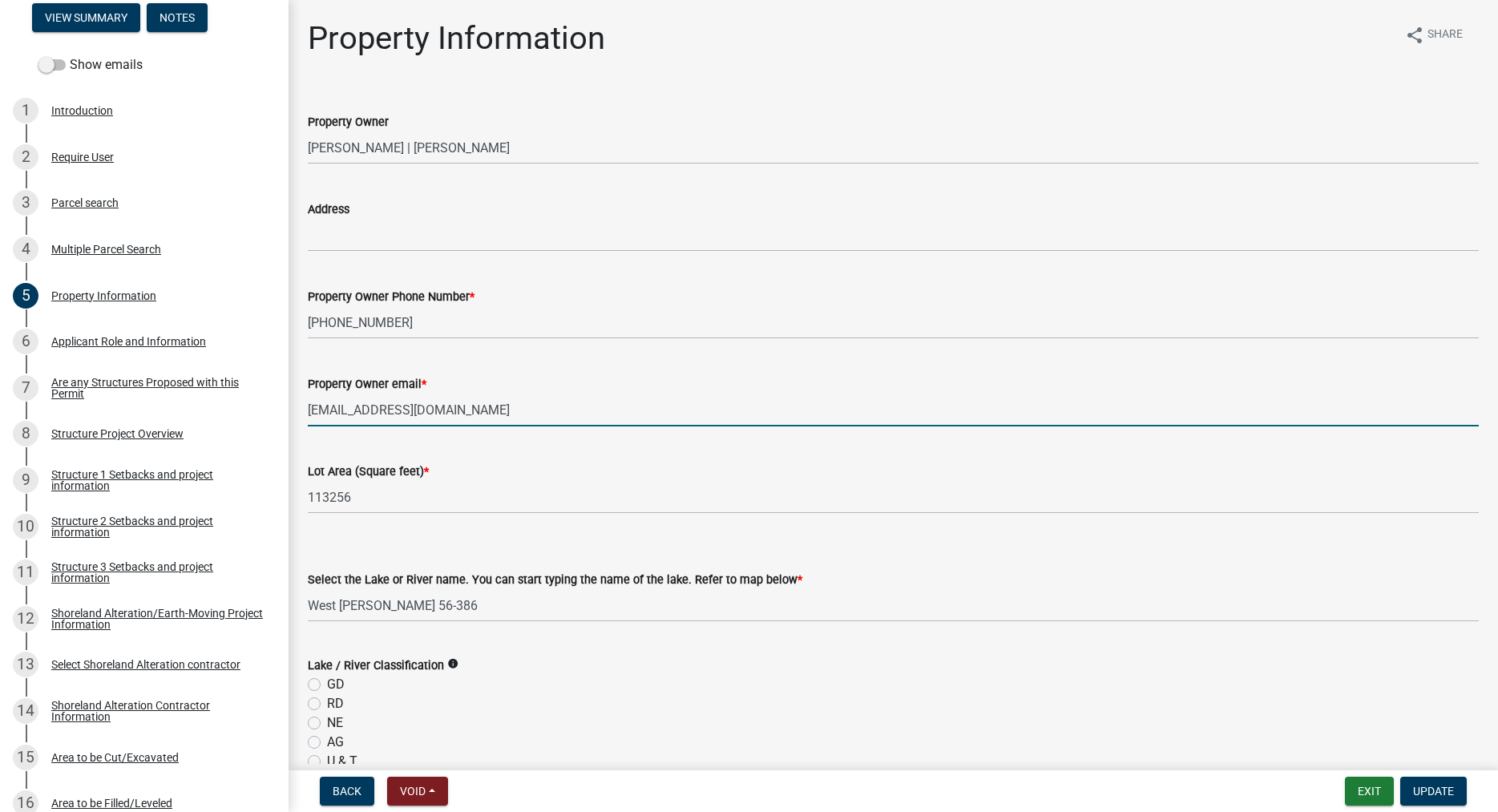
drag, startPoint x: 495, startPoint y: 411, endPoint x: 338, endPoint y: 393, distance: 158.0
click at [338, 393] on form "Property Owner email * austin.ozexcavating@gmail.com" at bounding box center [893, 400] width 1171 height 52
drag, startPoint x: 493, startPoint y: 406, endPoint x: 307, endPoint y: 412, distance: 186.1
click at [307, 412] on input "austin.ozexcavating@gmail.com" at bounding box center [893, 409] width 1171 height 33
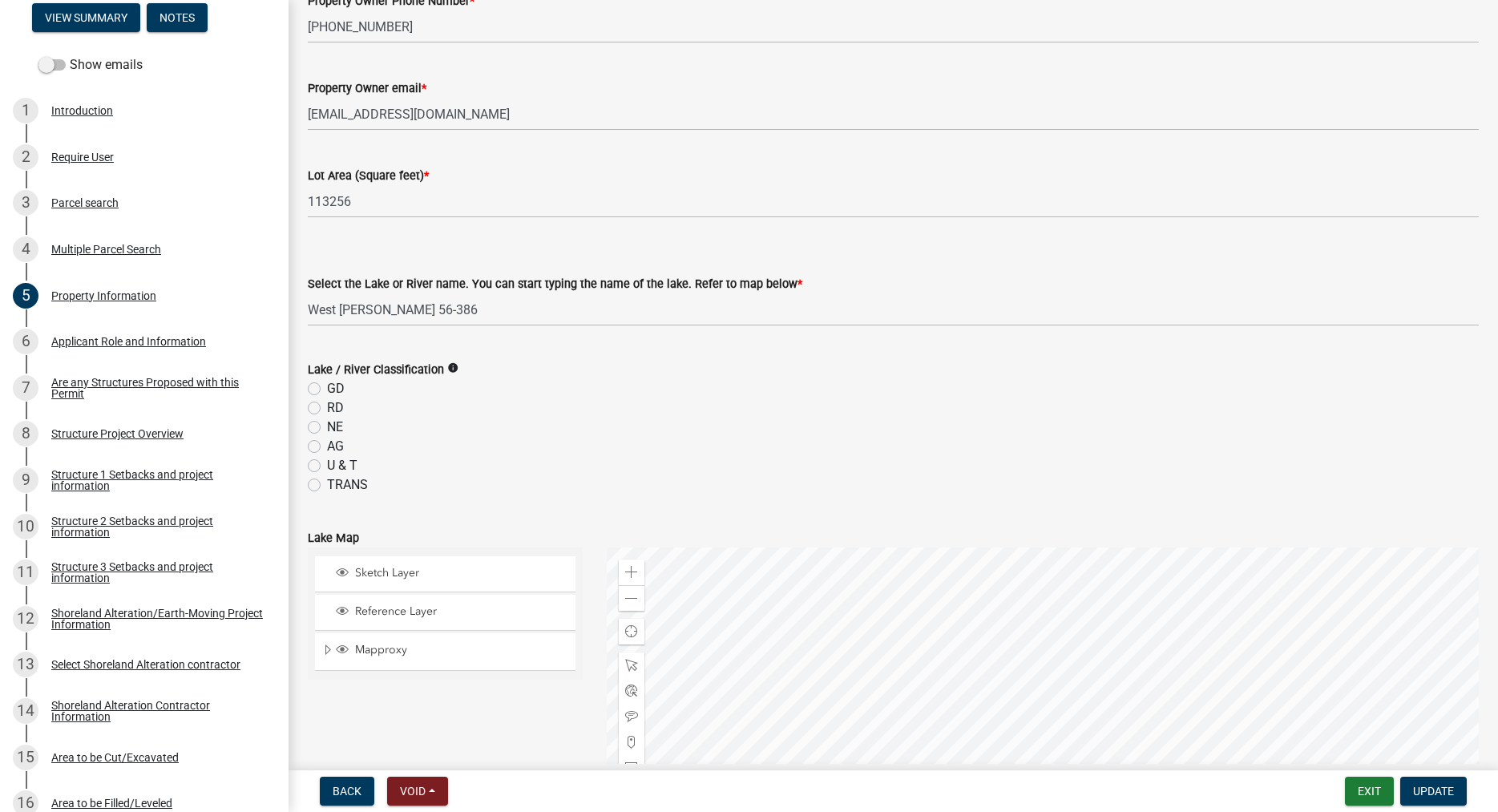
scroll to position [274, 0]
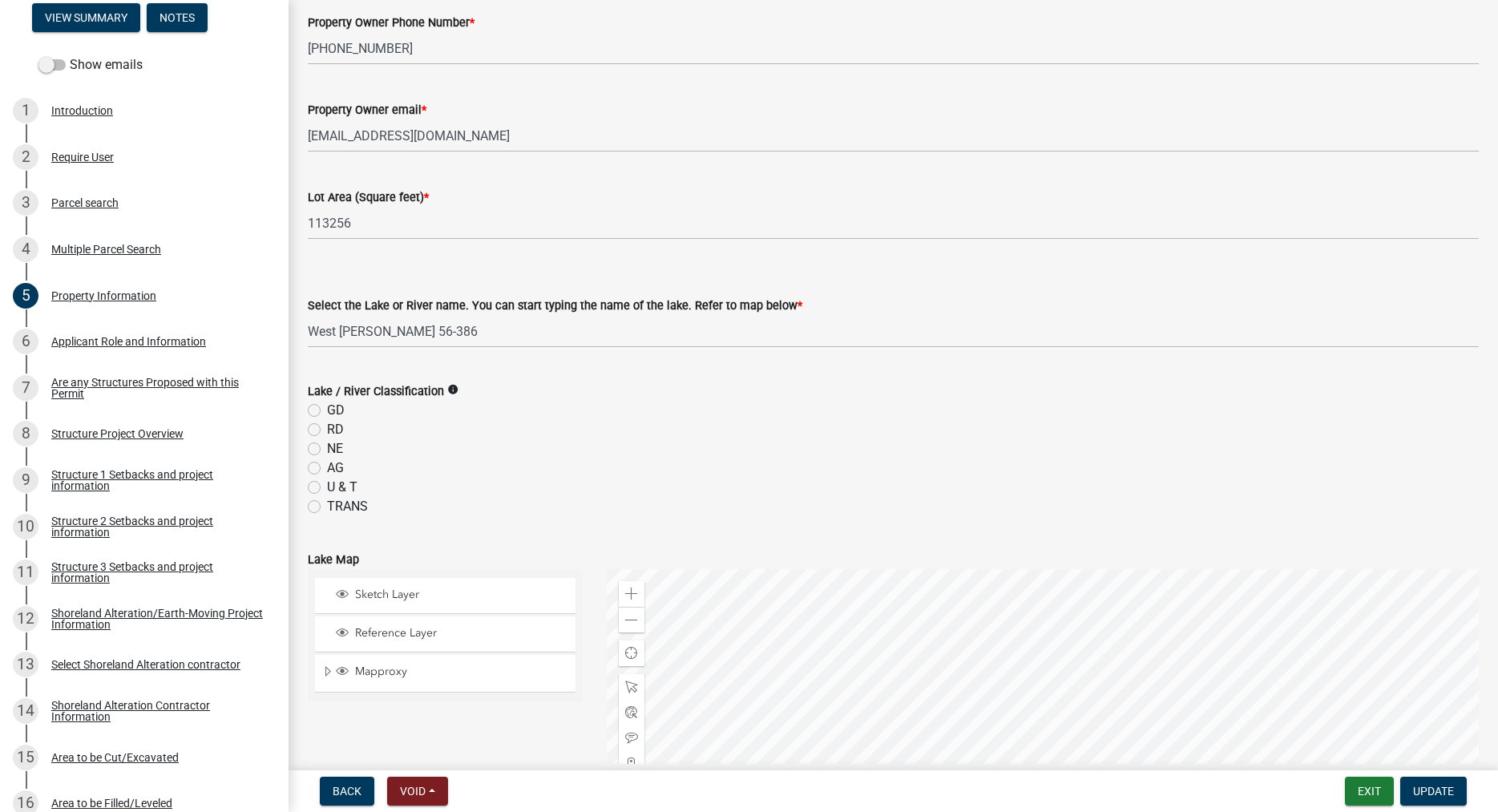
click at [327, 429] on label "RD" at bounding box center [335, 429] width 17 height 19
click at [327, 429] on input "RD" at bounding box center [332, 425] width 11 height 11
radio input "true"
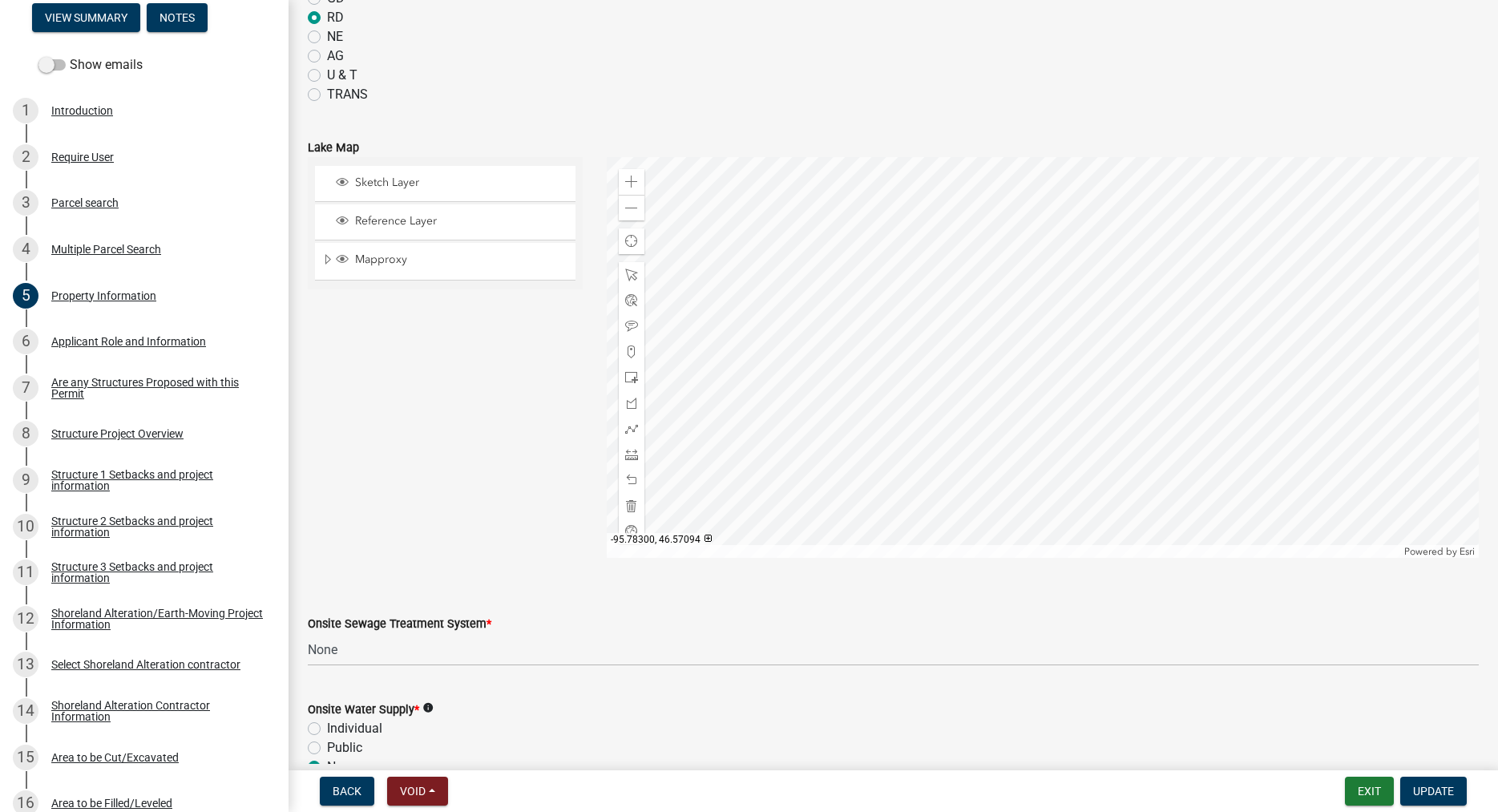
scroll to position [863, 0]
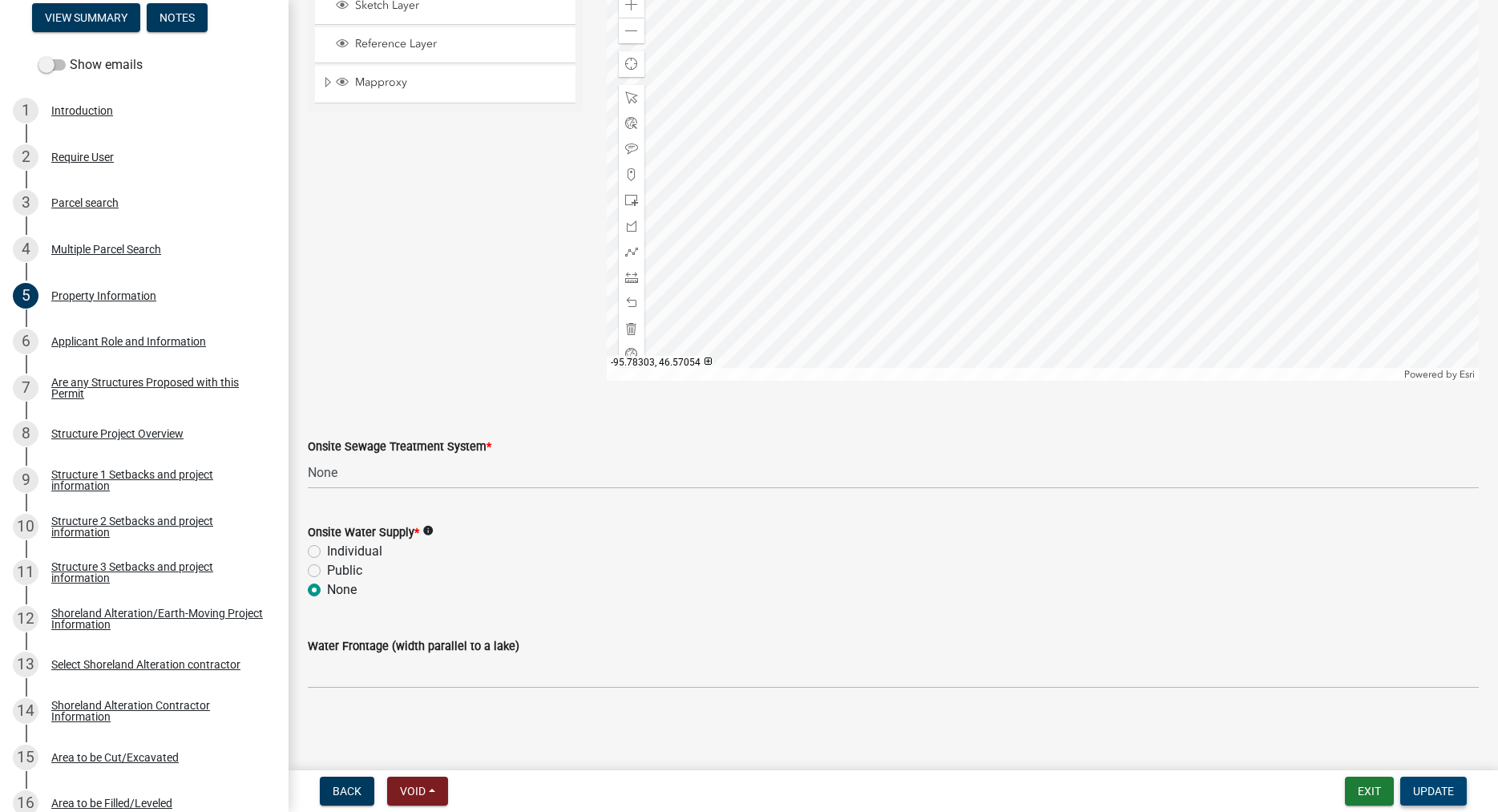
click at [1428, 785] on span "Update" at bounding box center [1433, 791] width 41 height 13
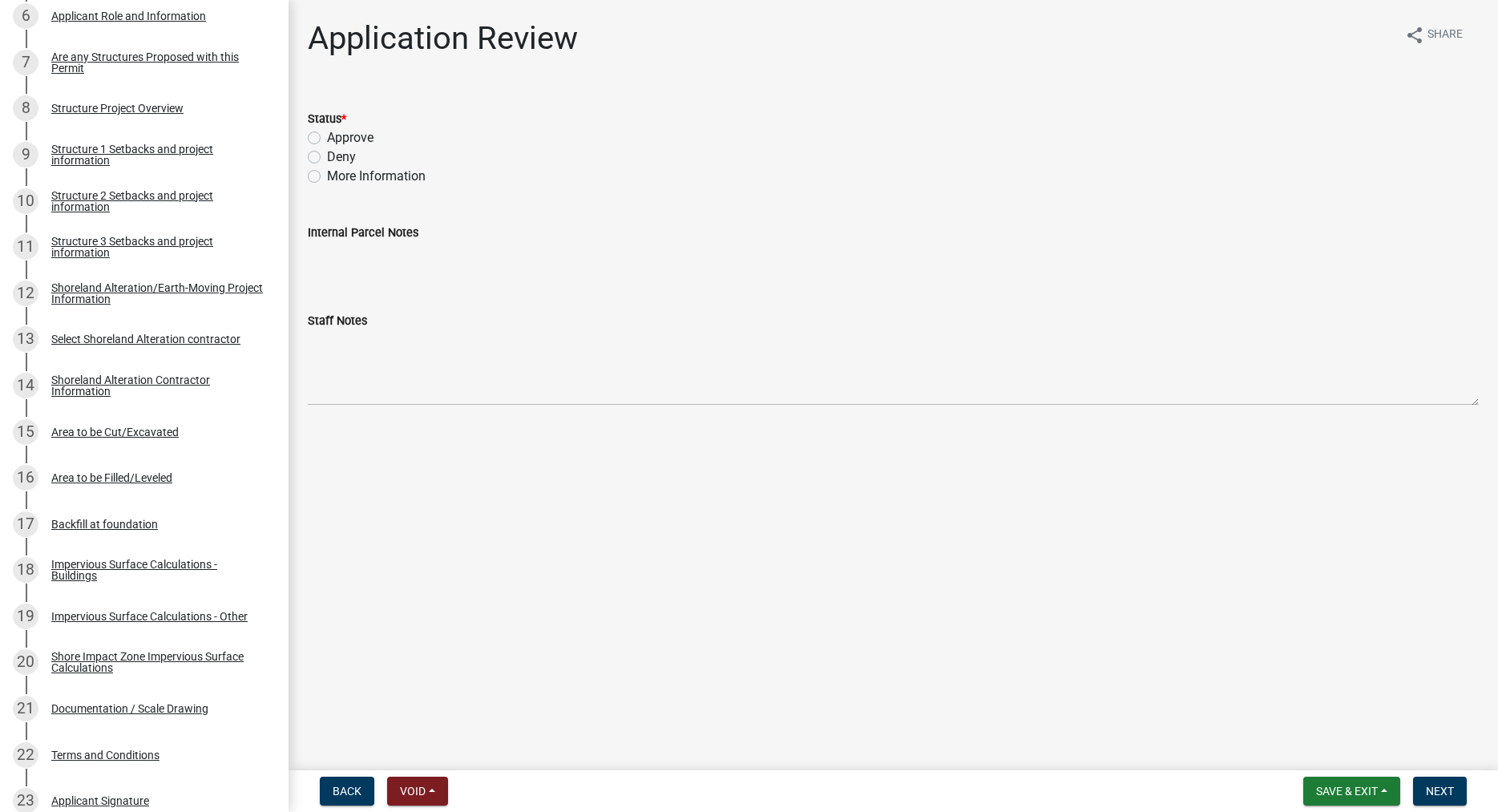
scroll to position [572, 0]
click at [123, 428] on div "Area to be Cut/Excavated" at bounding box center [115, 430] width 128 height 11
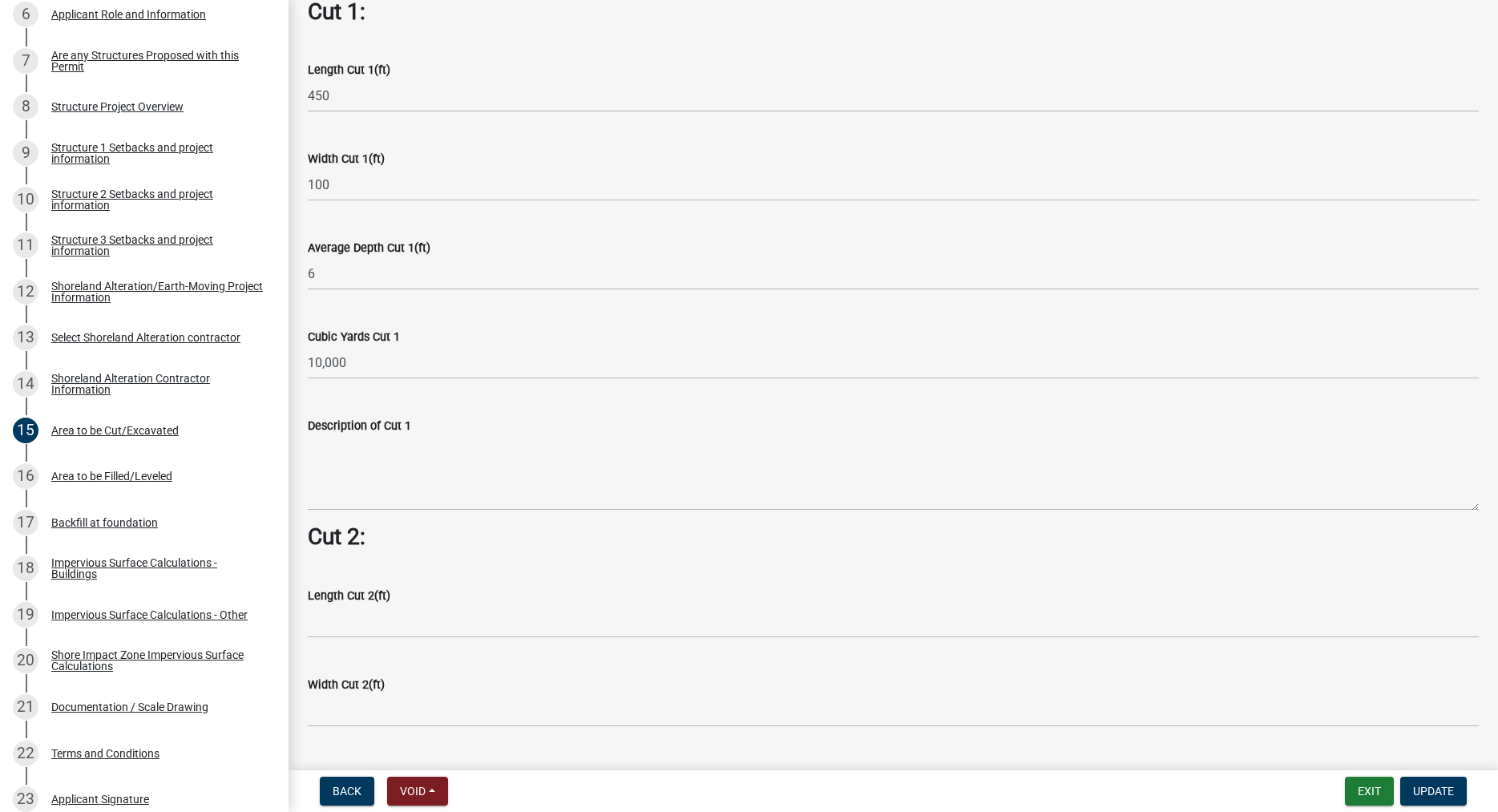
scroll to position [914, 0]
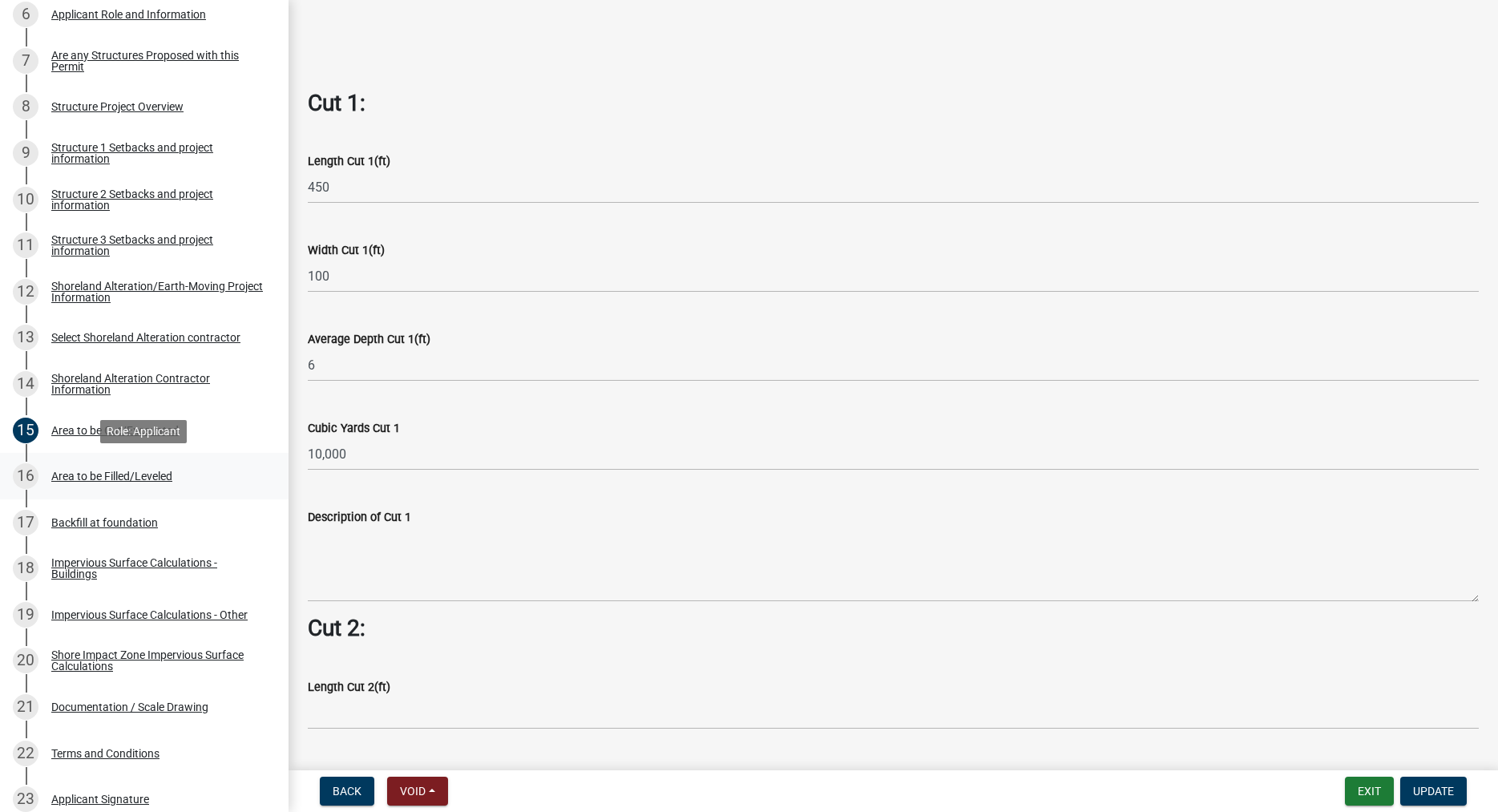
click at [112, 475] on div "Area to be Filled/Leveled" at bounding box center [112, 476] width 121 height 11
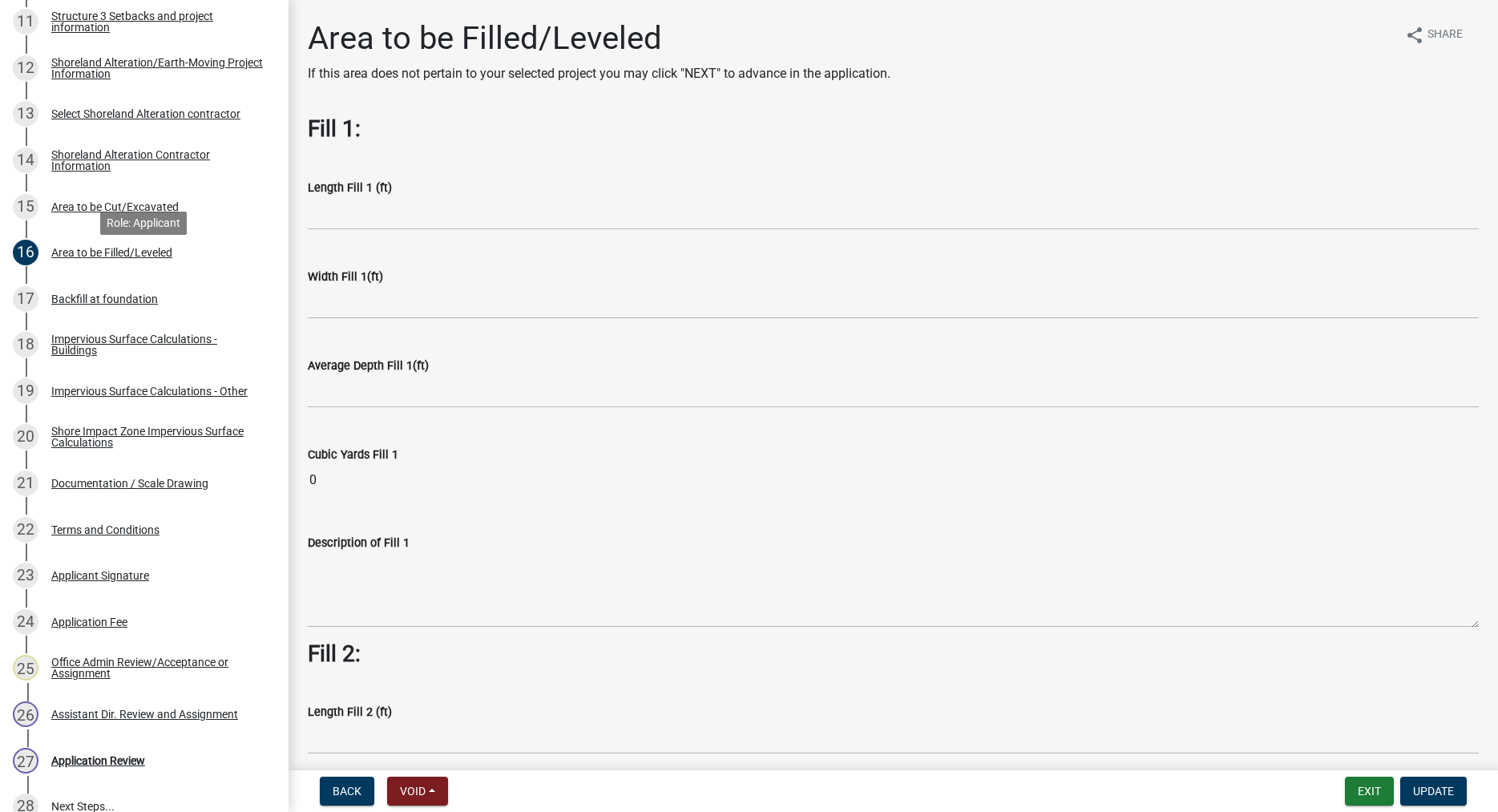
scroll to position [818, 0]
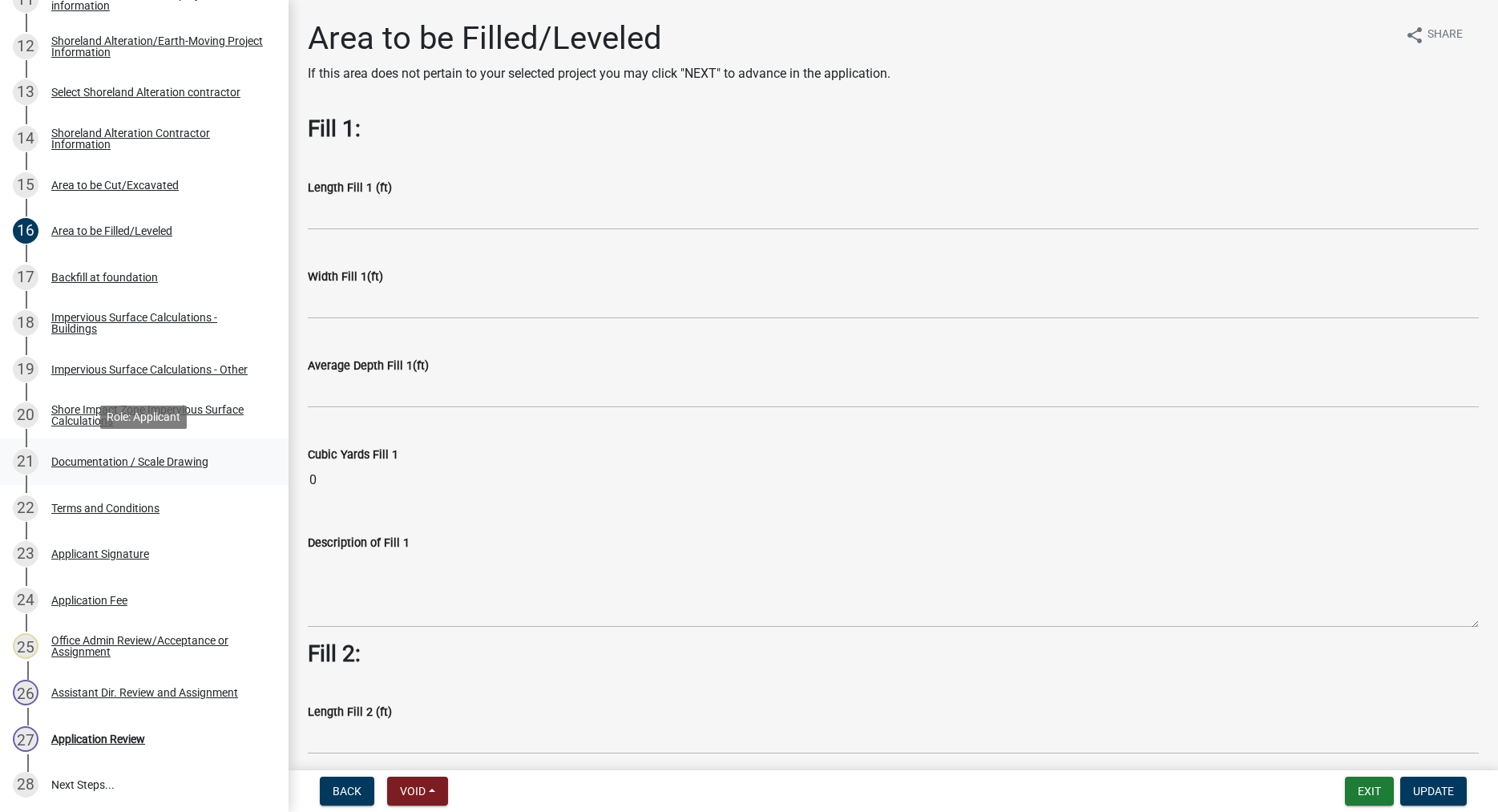
click at [157, 467] on div "Documentation / Scale Drawing" at bounding box center [129, 462] width 157 height 11
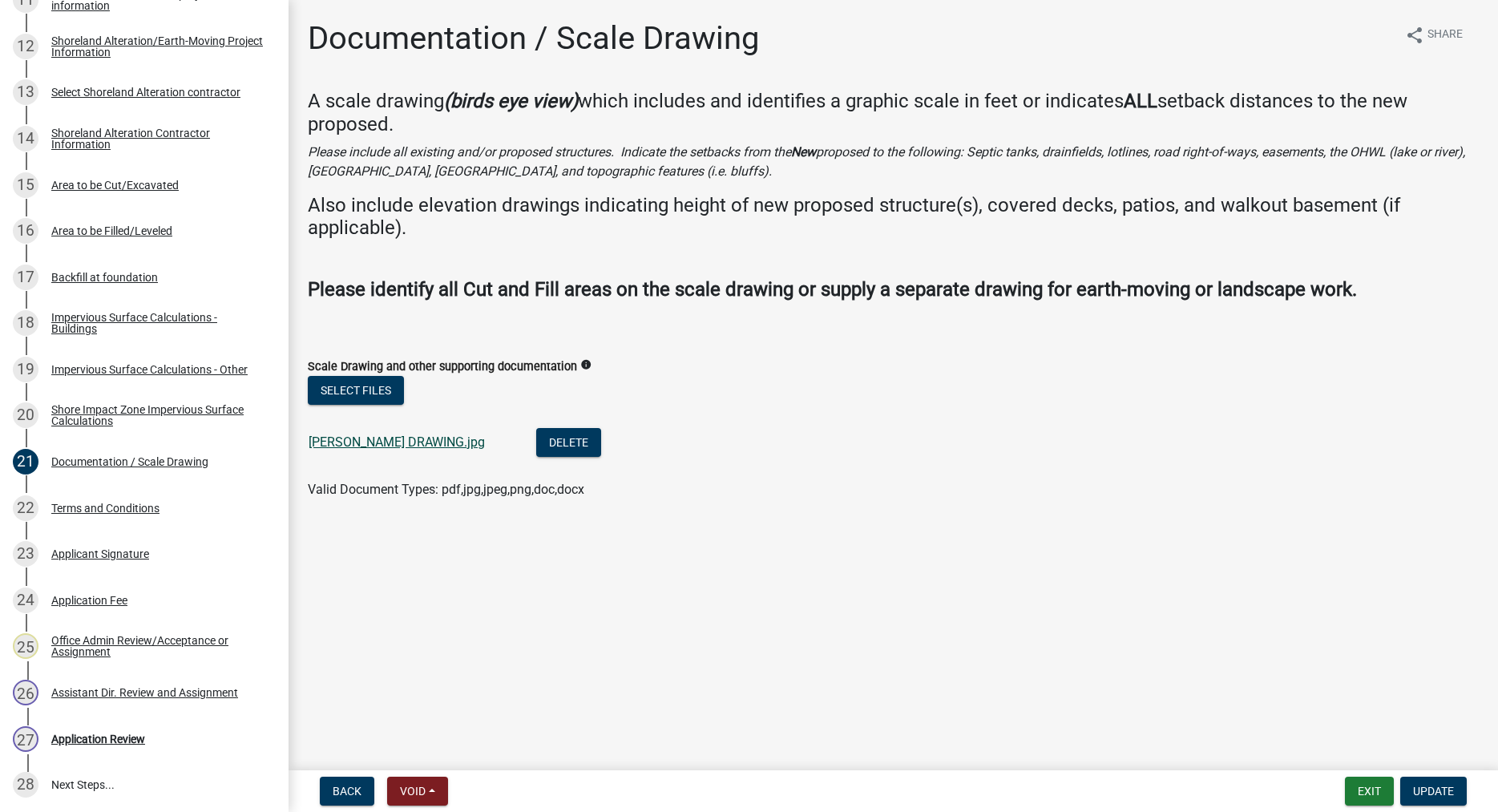
click at [396, 436] on link "ARVIDSON DRAWING.jpg" at bounding box center [396, 442] width 176 height 15
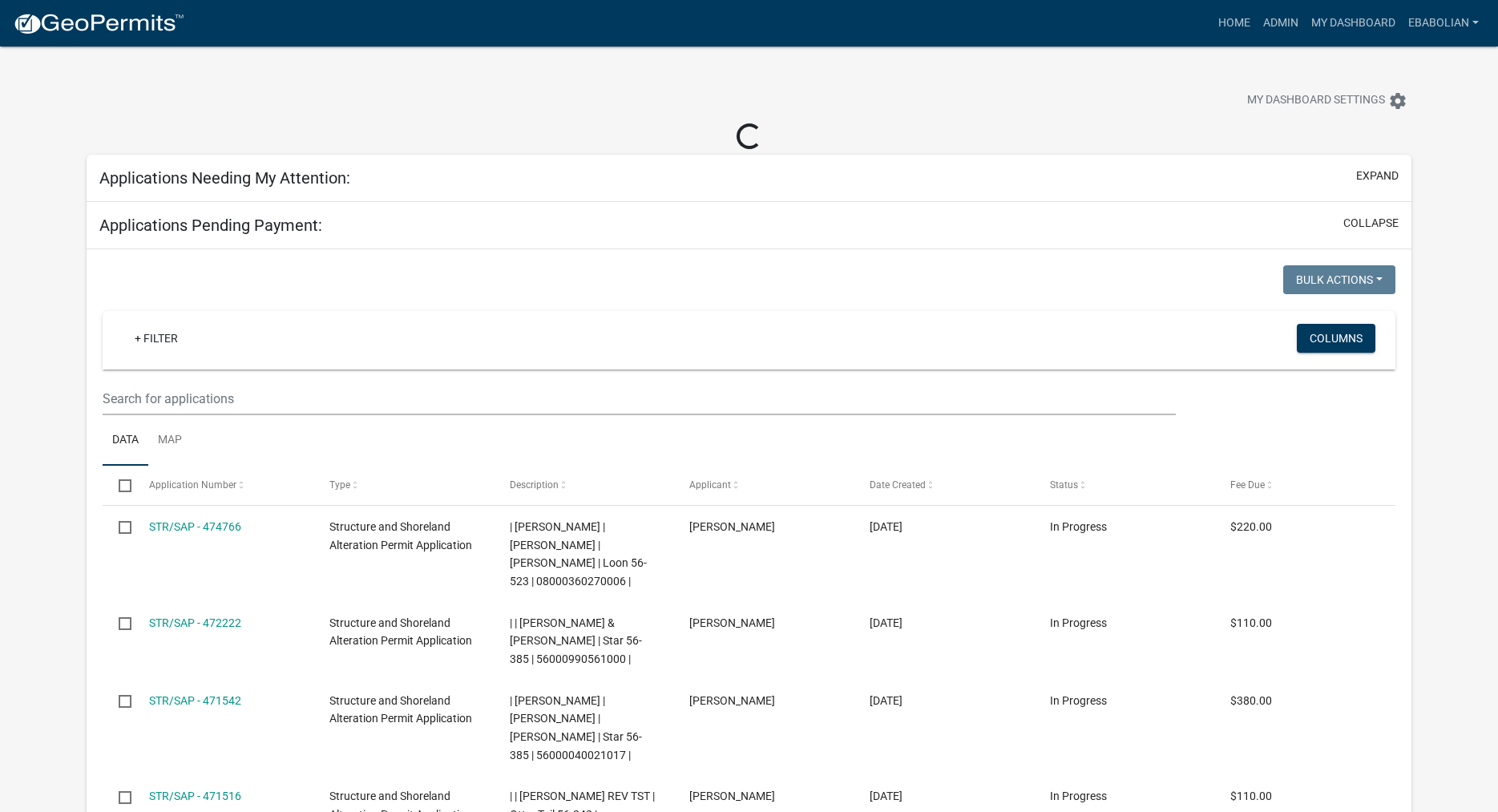
select select "3: 100"
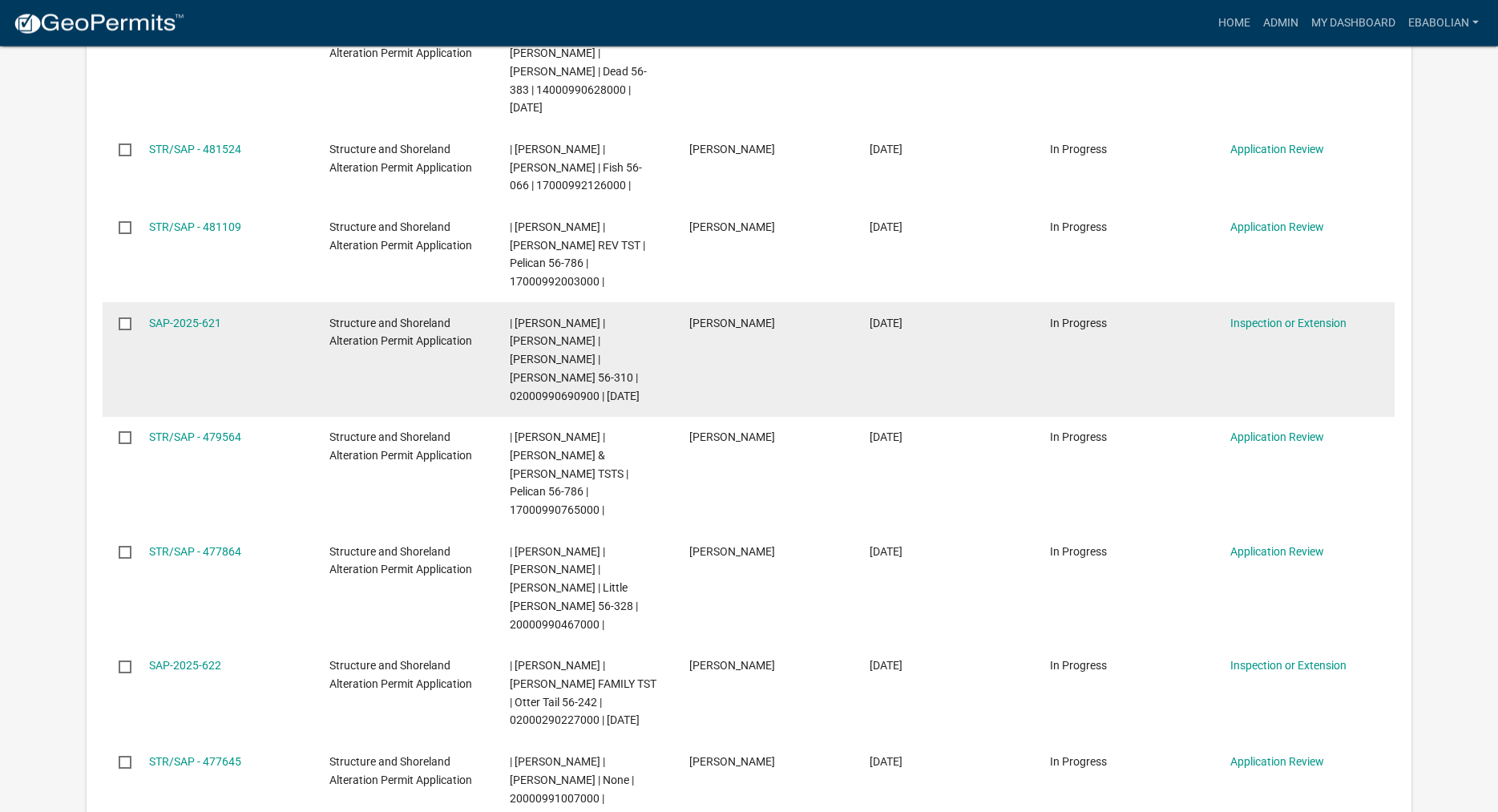
scroll to position [408, 0]
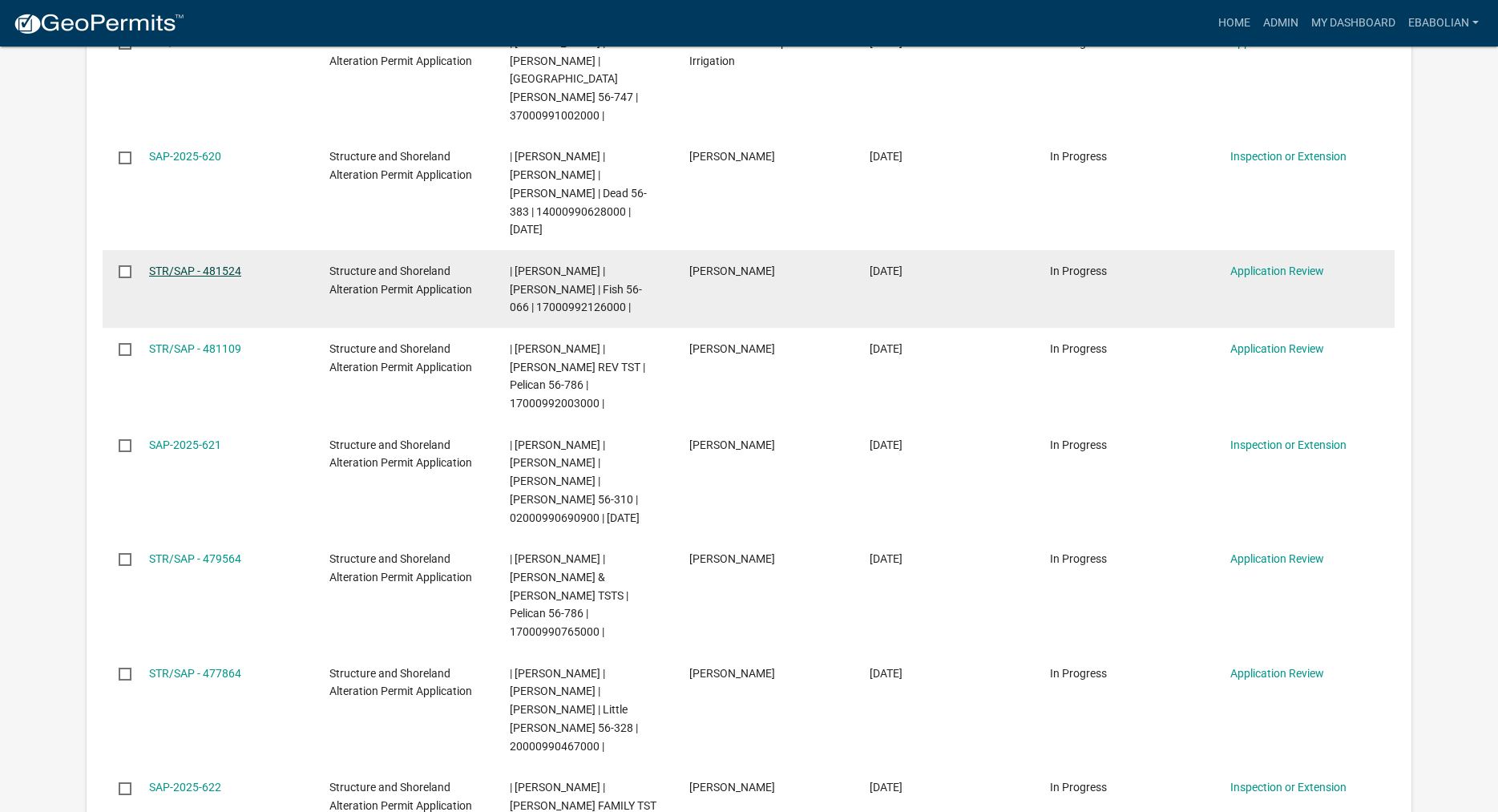
click at [231, 264] on link "STR/SAP - 481524" at bounding box center [195, 271] width 92 height 13
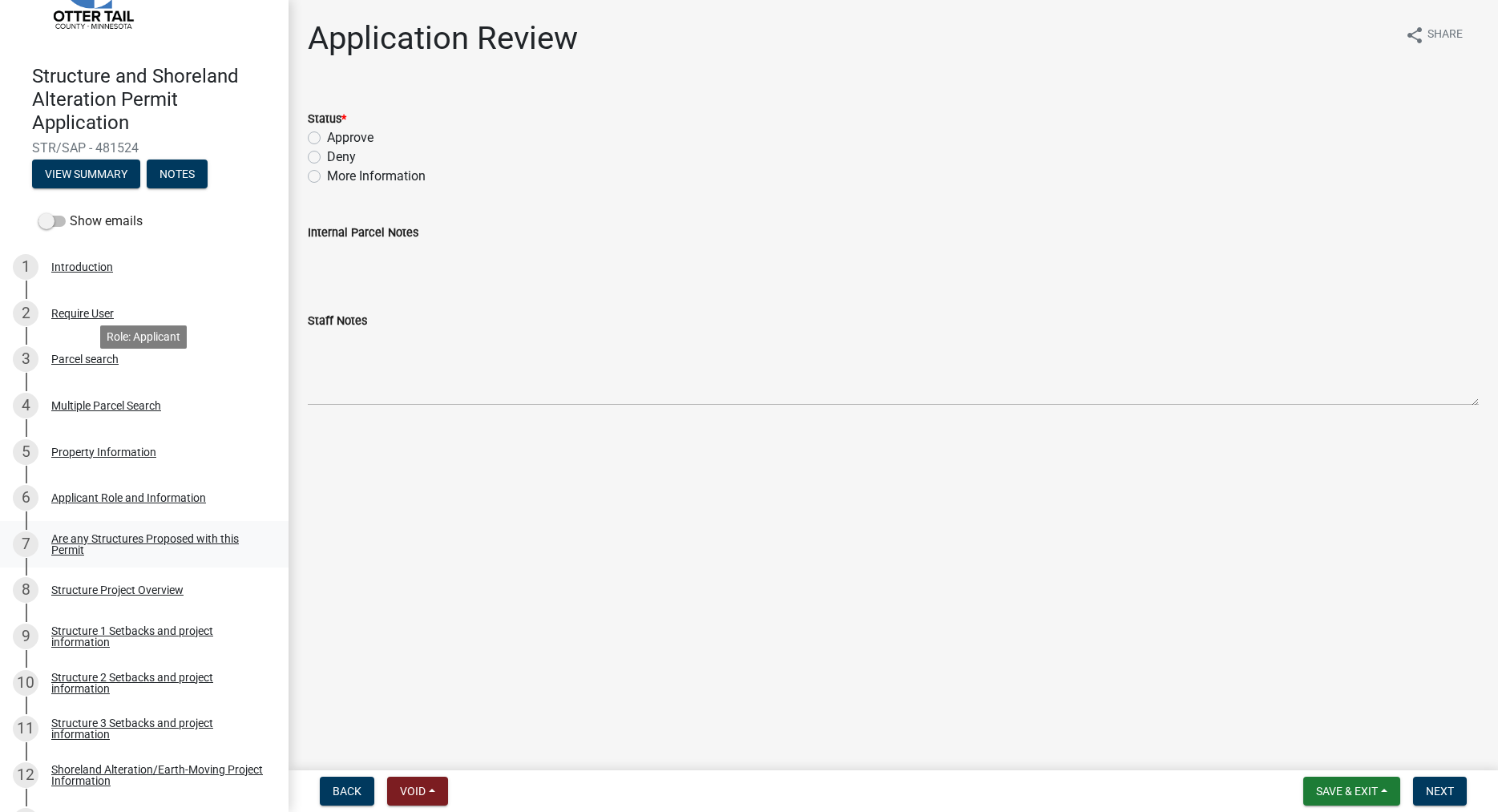
scroll to position [327, 0]
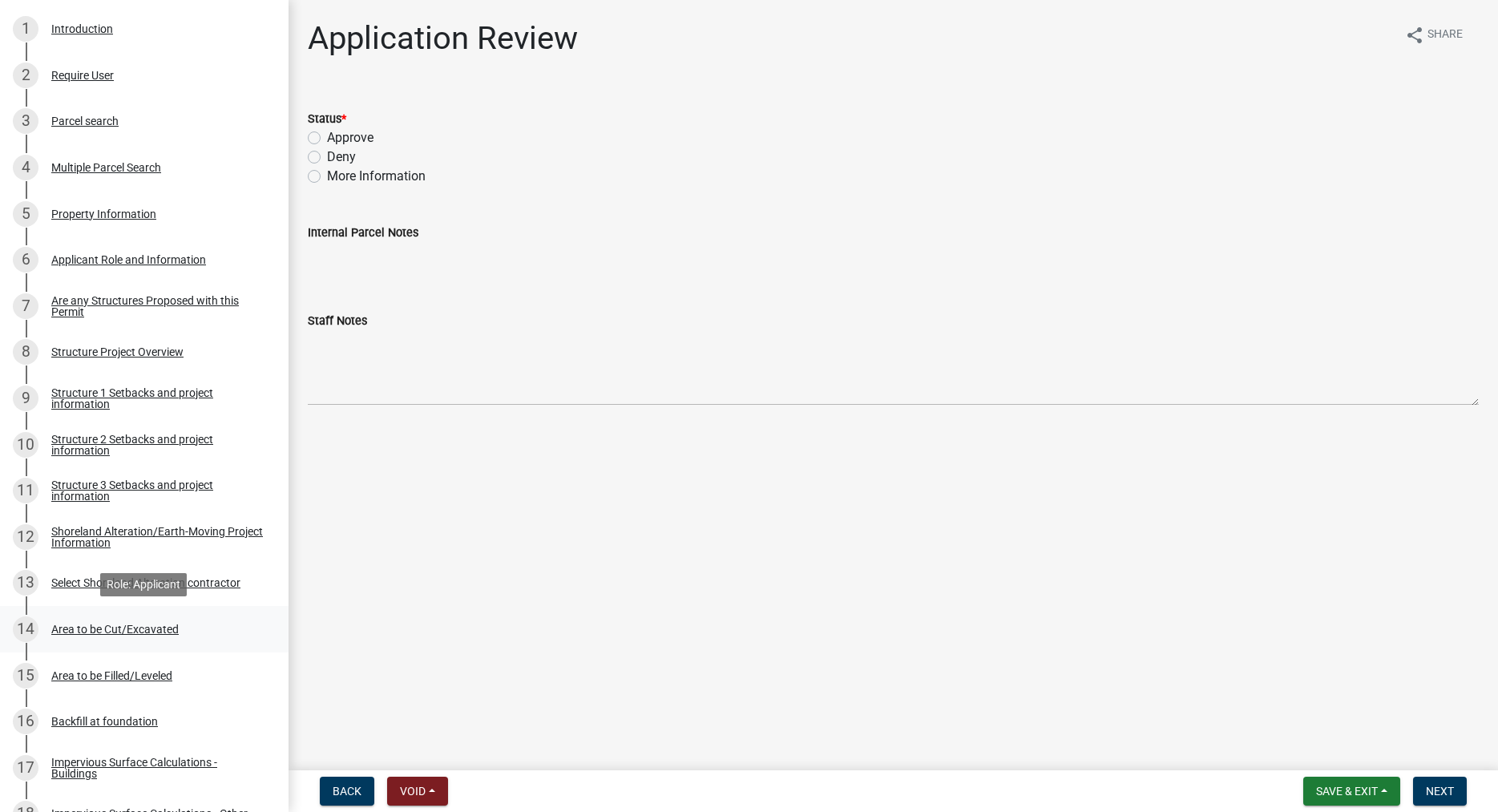
click at [152, 629] on div "Area to be Cut/Excavated" at bounding box center [115, 629] width 128 height 11
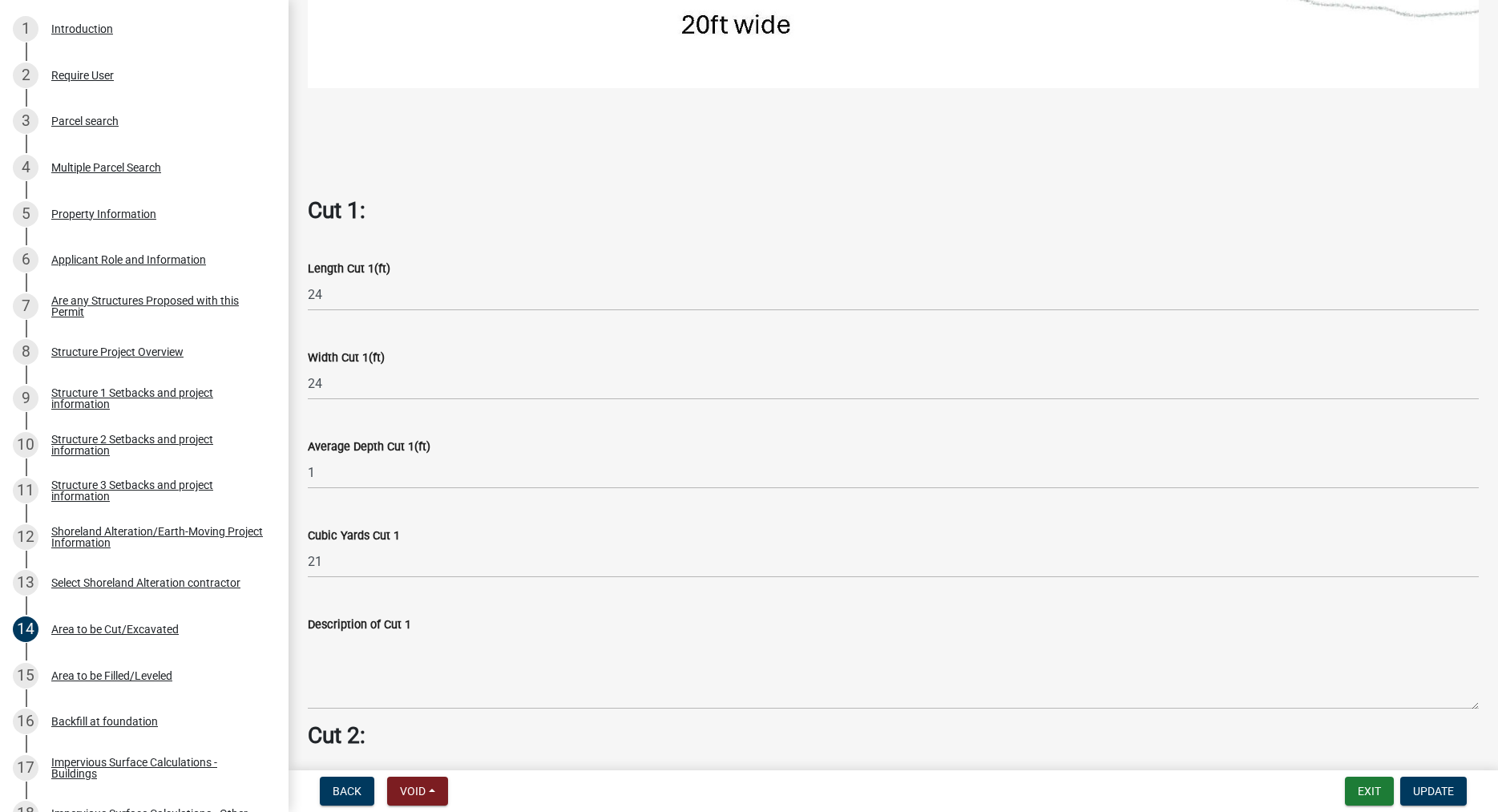
scroll to position [823, 0]
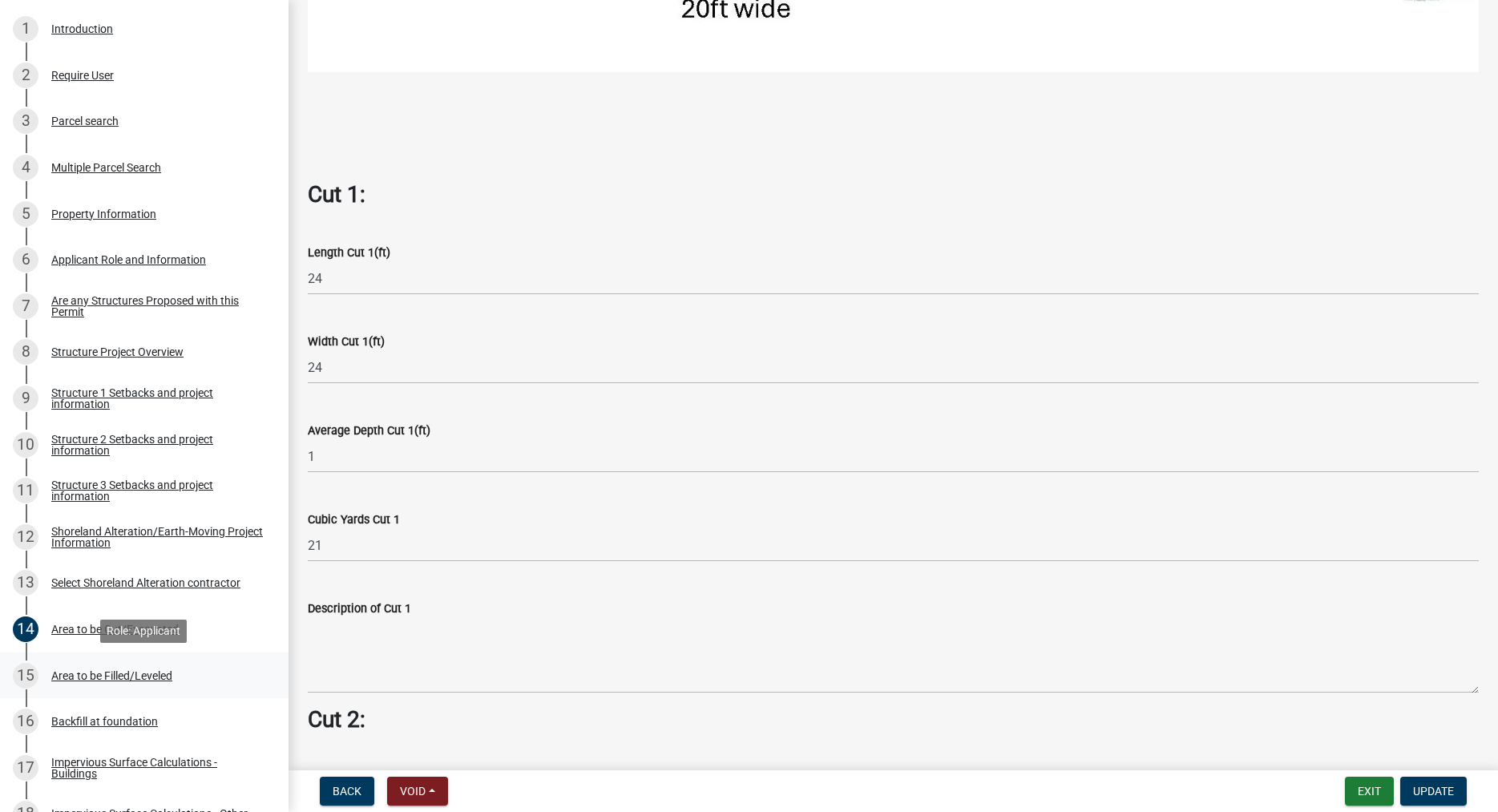
click at [152, 678] on div "Area to be Filled/Leveled" at bounding box center [112, 675] width 121 height 11
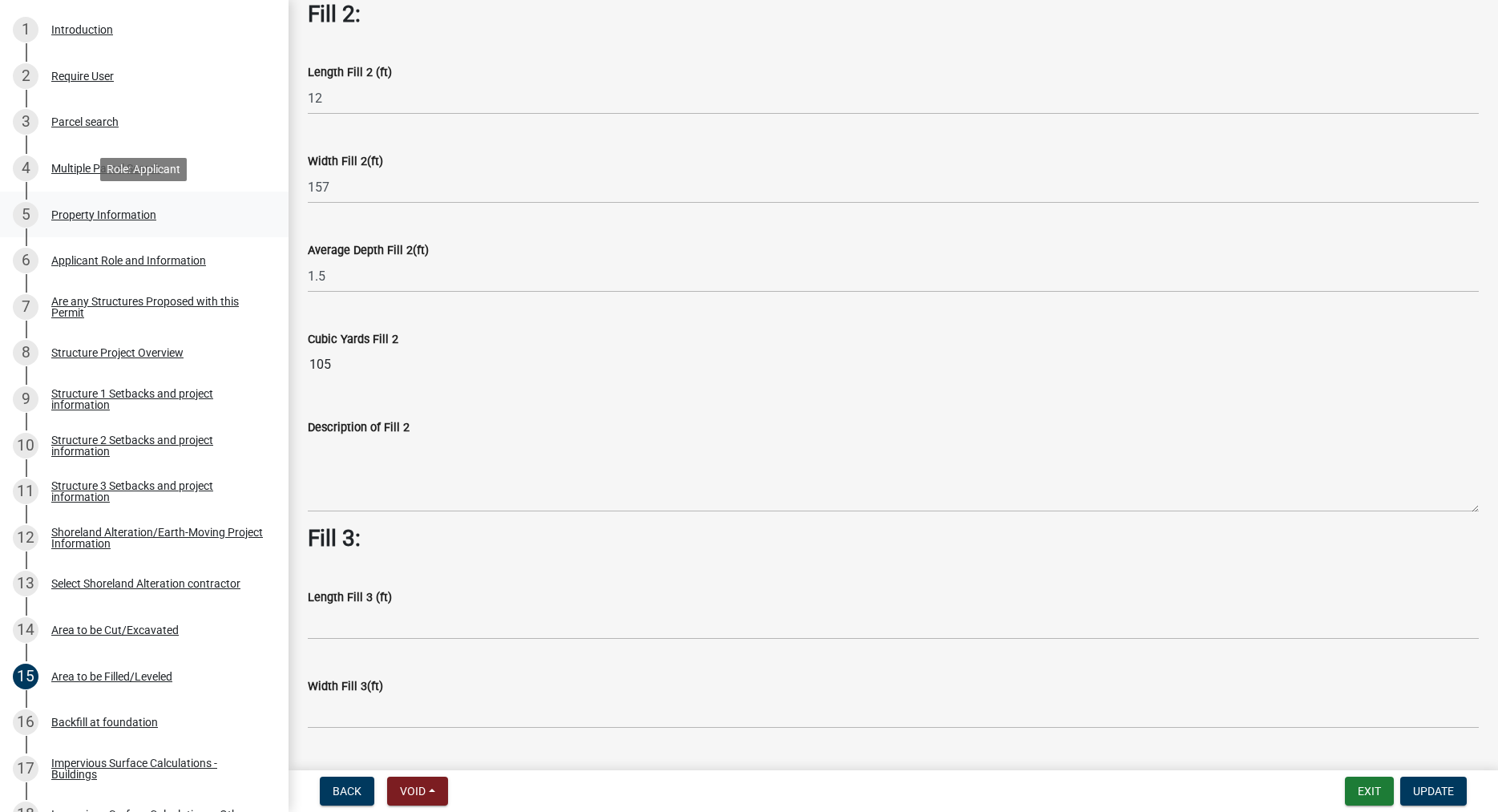
scroll to position [327, 0]
click at [112, 628] on div "Area to be Cut/Excavated" at bounding box center [115, 629] width 128 height 11
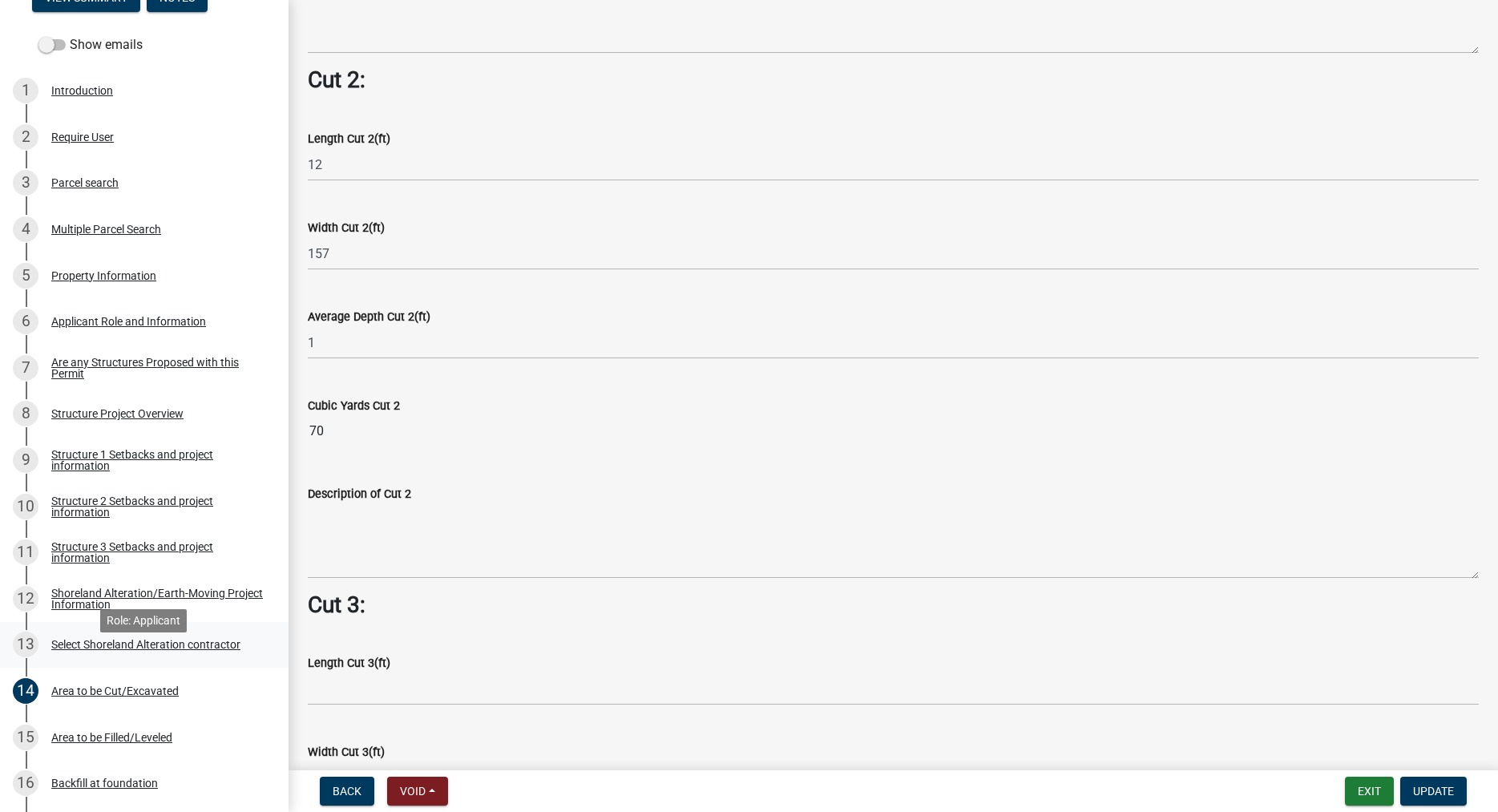
scroll to position [245, 0]
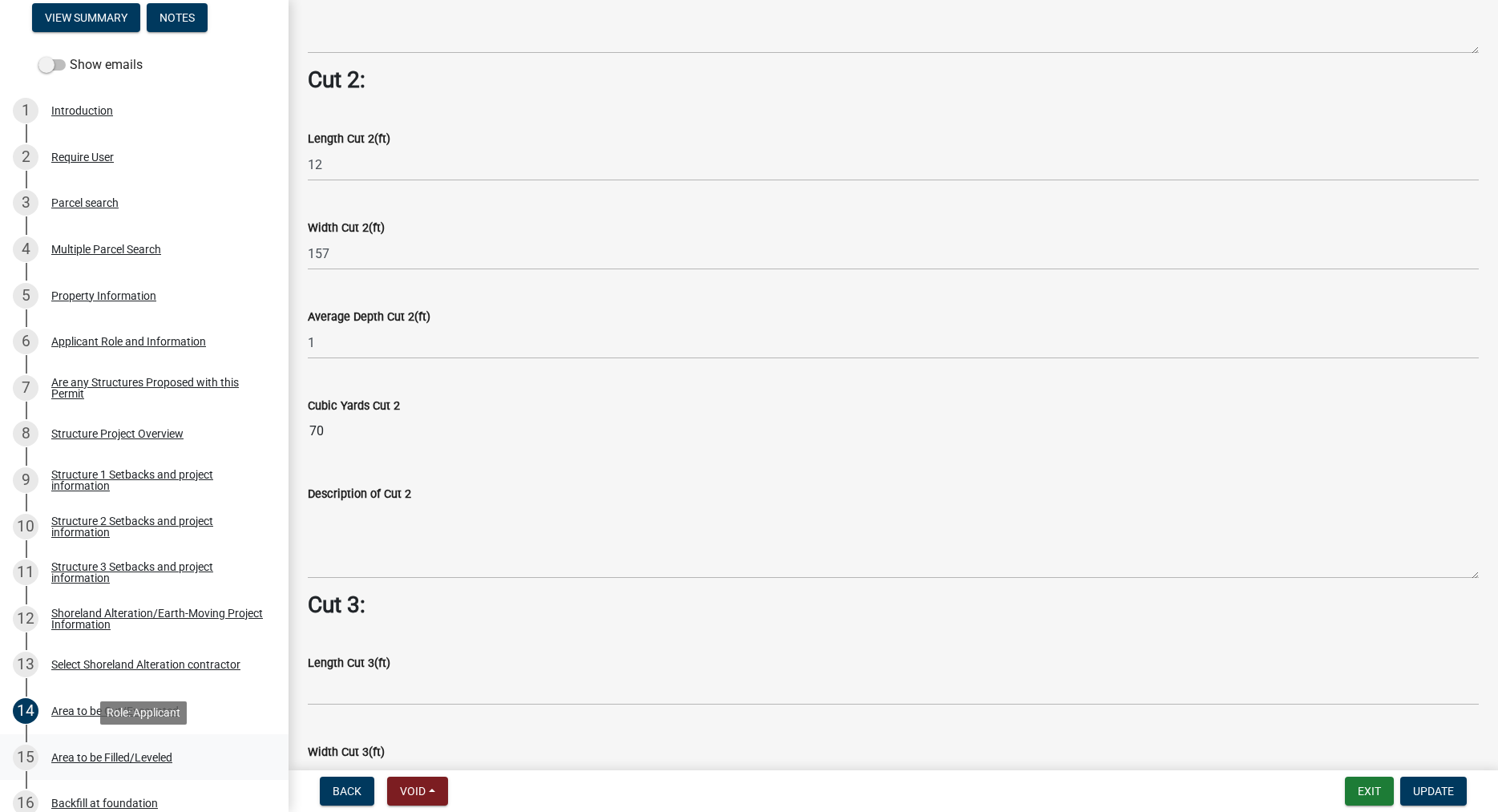
click at [133, 752] on div "Area to be Filled/Leveled" at bounding box center [112, 757] width 121 height 11
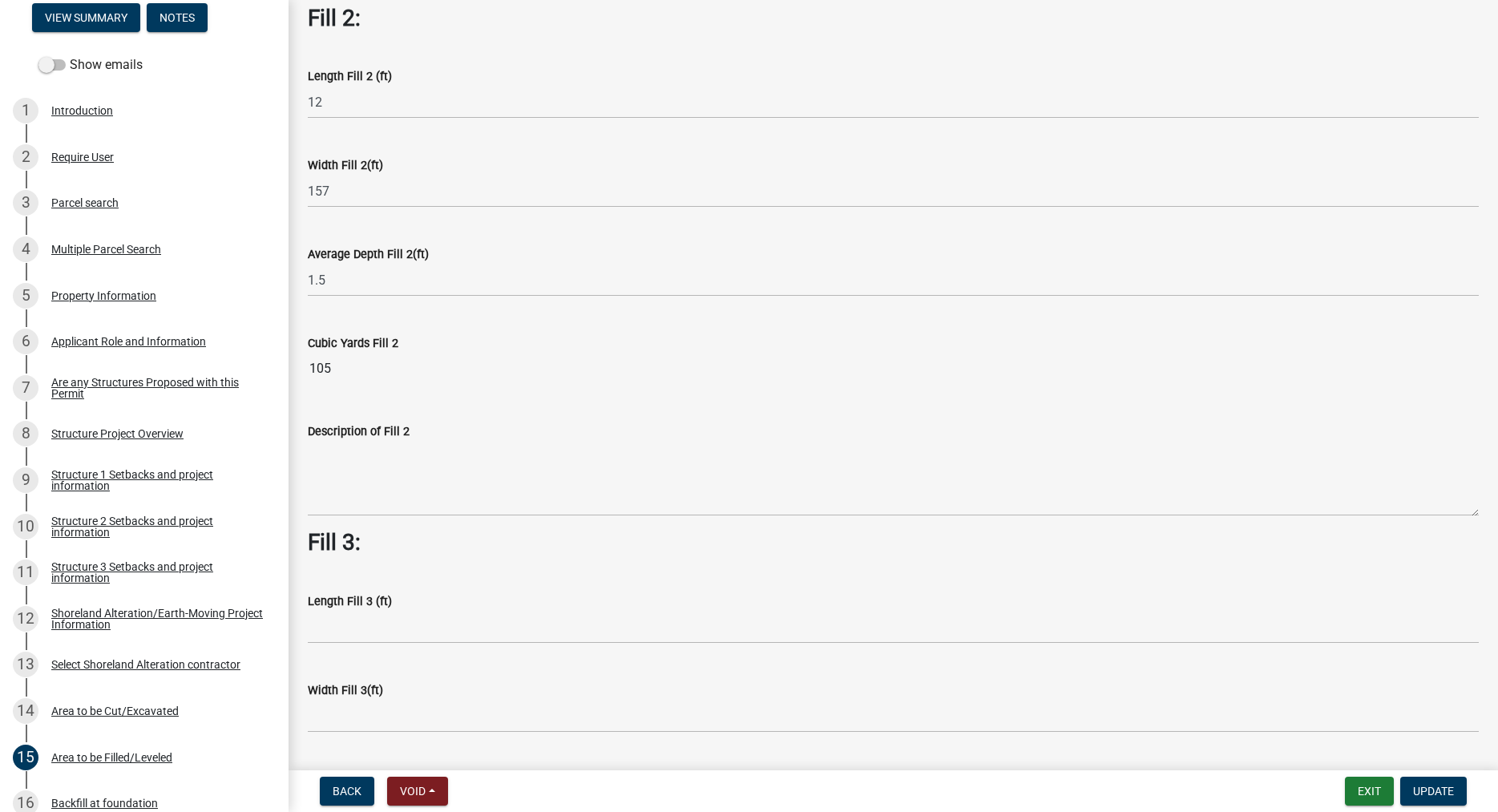
scroll to position [640, 0]
click at [119, 707] on div "Area to be Cut/Excavated" at bounding box center [115, 711] width 128 height 11
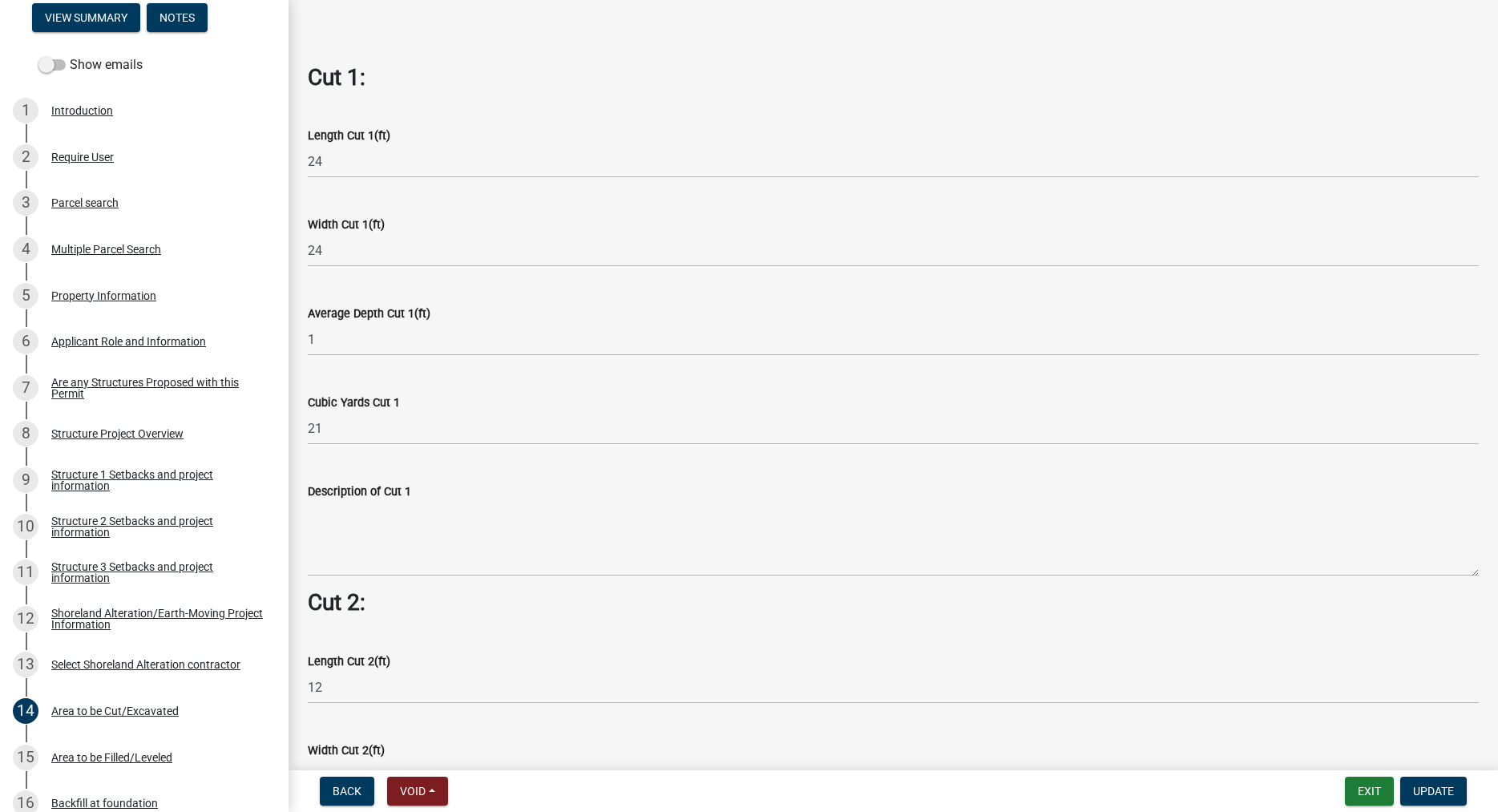
scroll to position [914, 0]
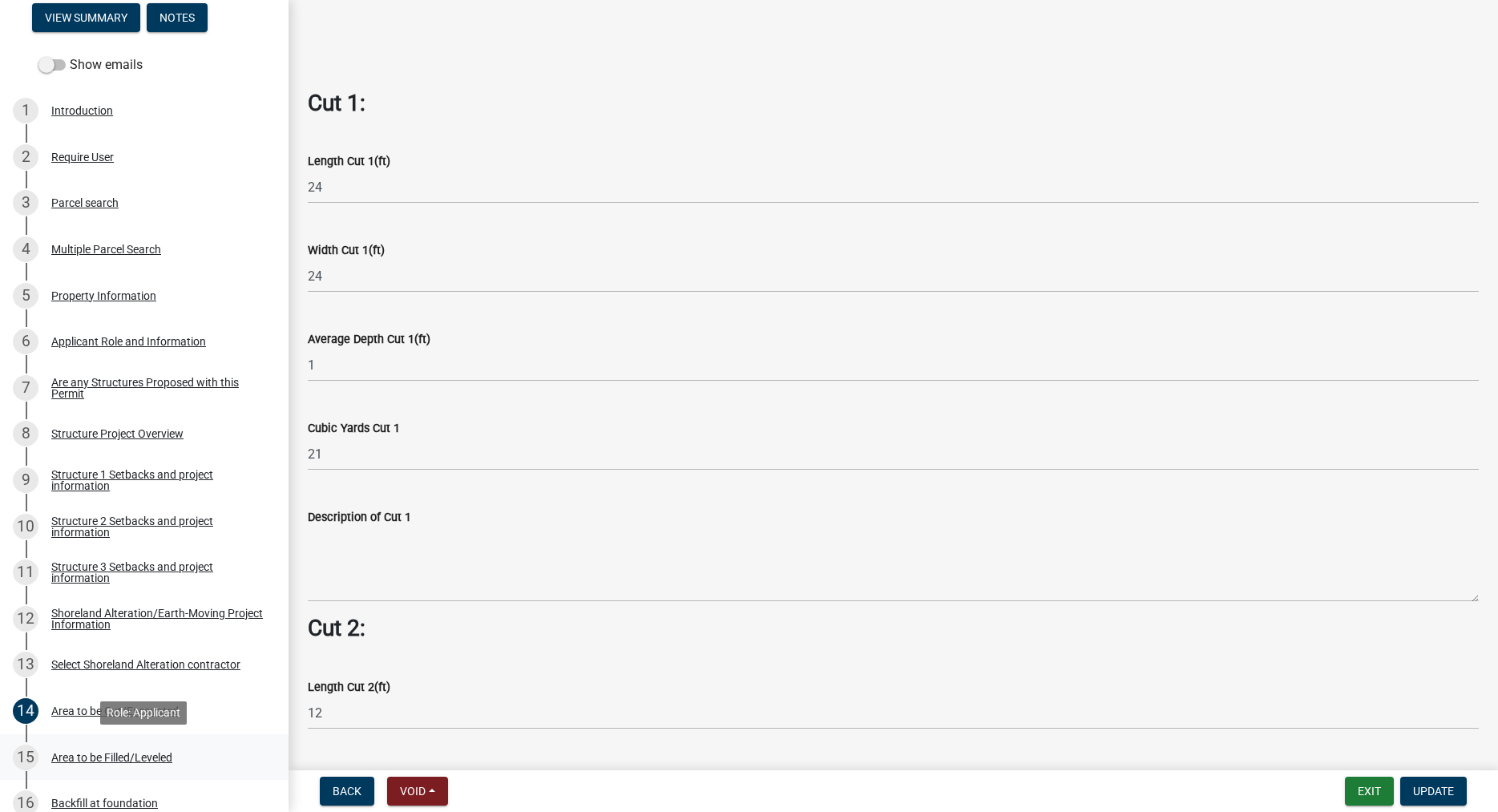
click at [133, 757] on div "Area to be Filled/Leveled" at bounding box center [112, 757] width 121 height 11
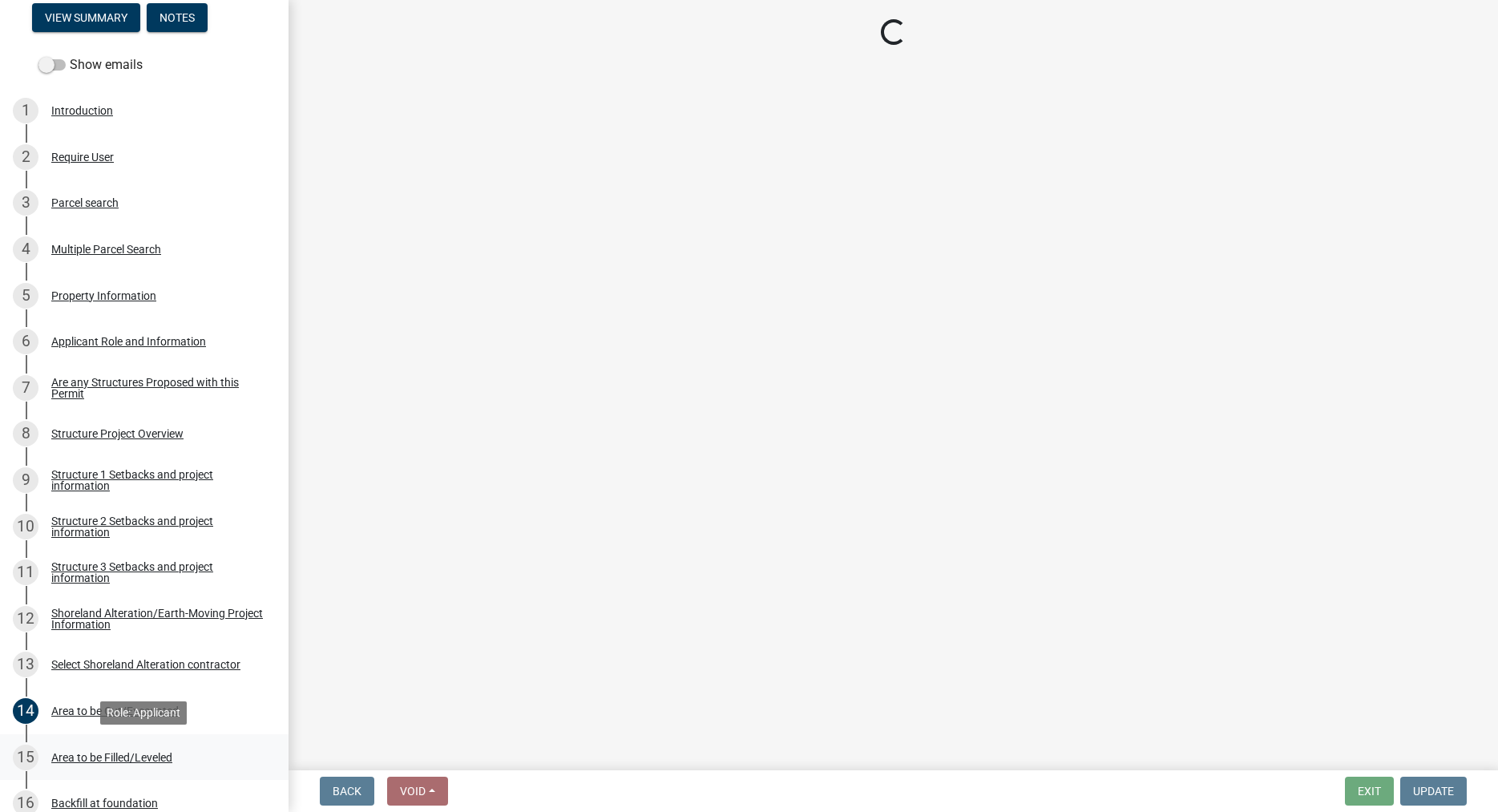
scroll to position [0, 0]
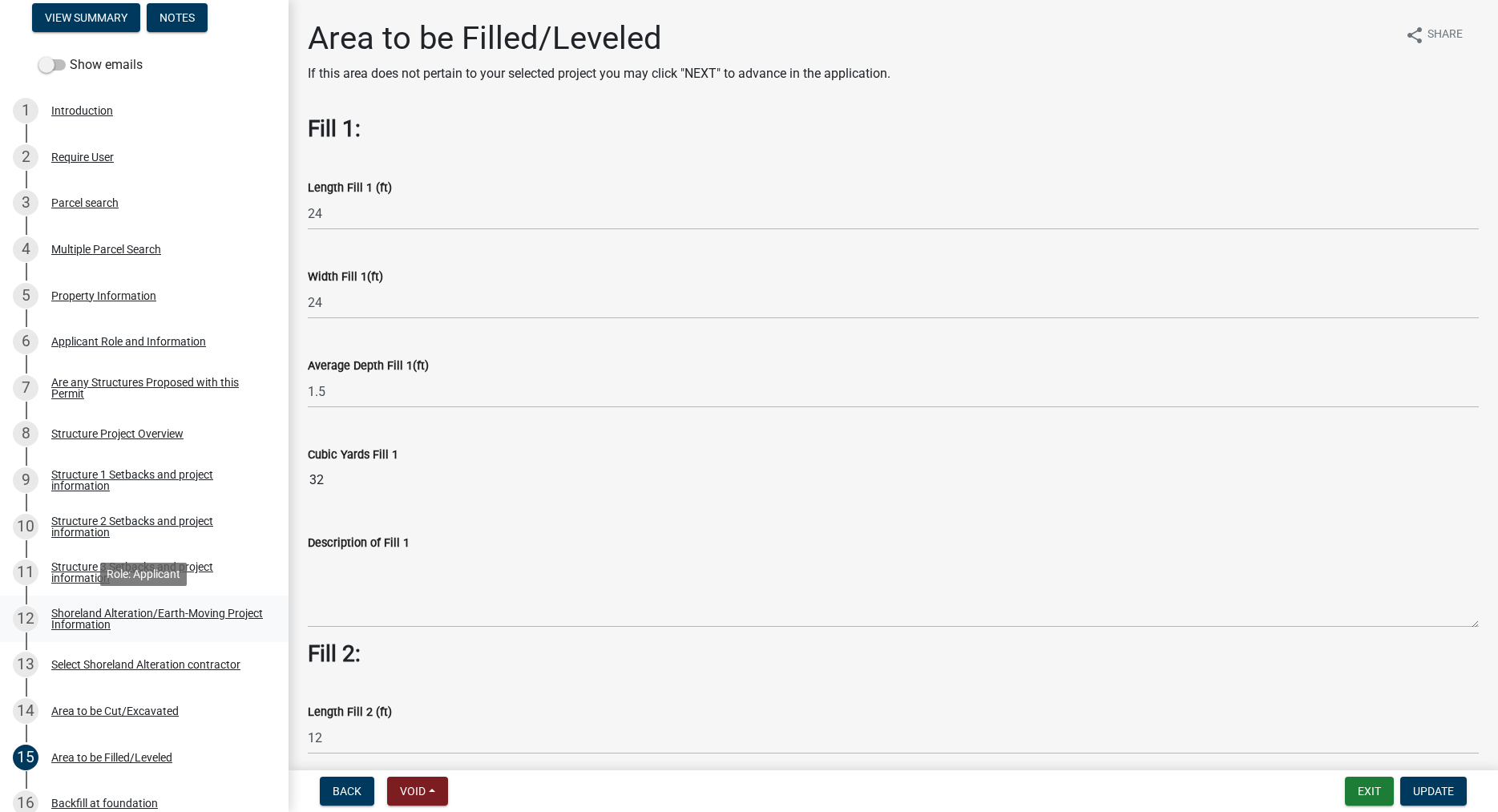
click at [78, 614] on div "Shoreland Alteration/Earth-Moving Project Information" at bounding box center [157, 619] width 212 height 23
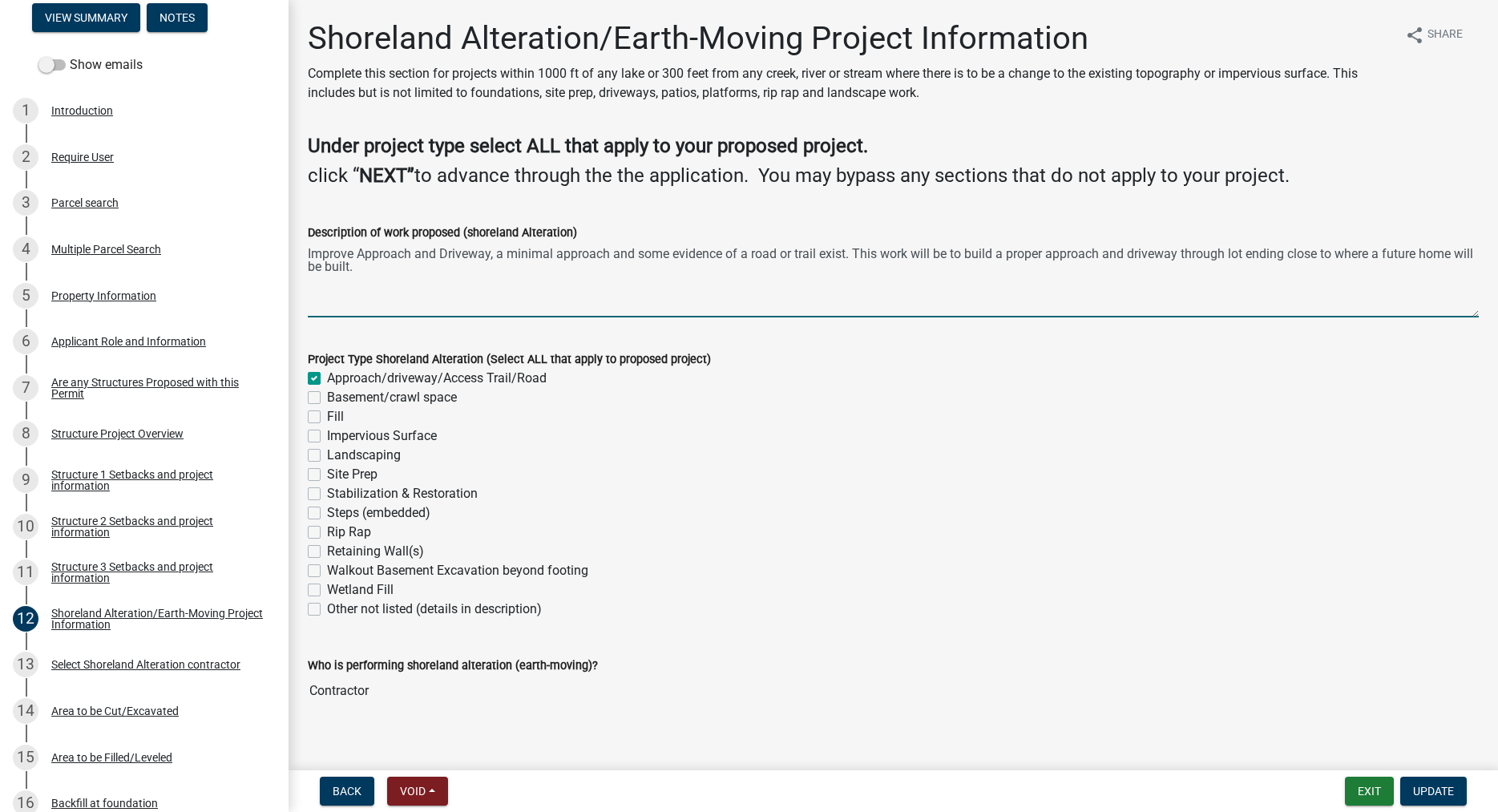
drag, startPoint x: 309, startPoint y: 249, endPoint x: 362, endPoint y: 281, distance: 61.9
click at [362, 281] on textarea "Improve Approach and Driveway, a minimal approach and some evidence of a road o…" at bounding box center [893, 279] width 1171 height 75
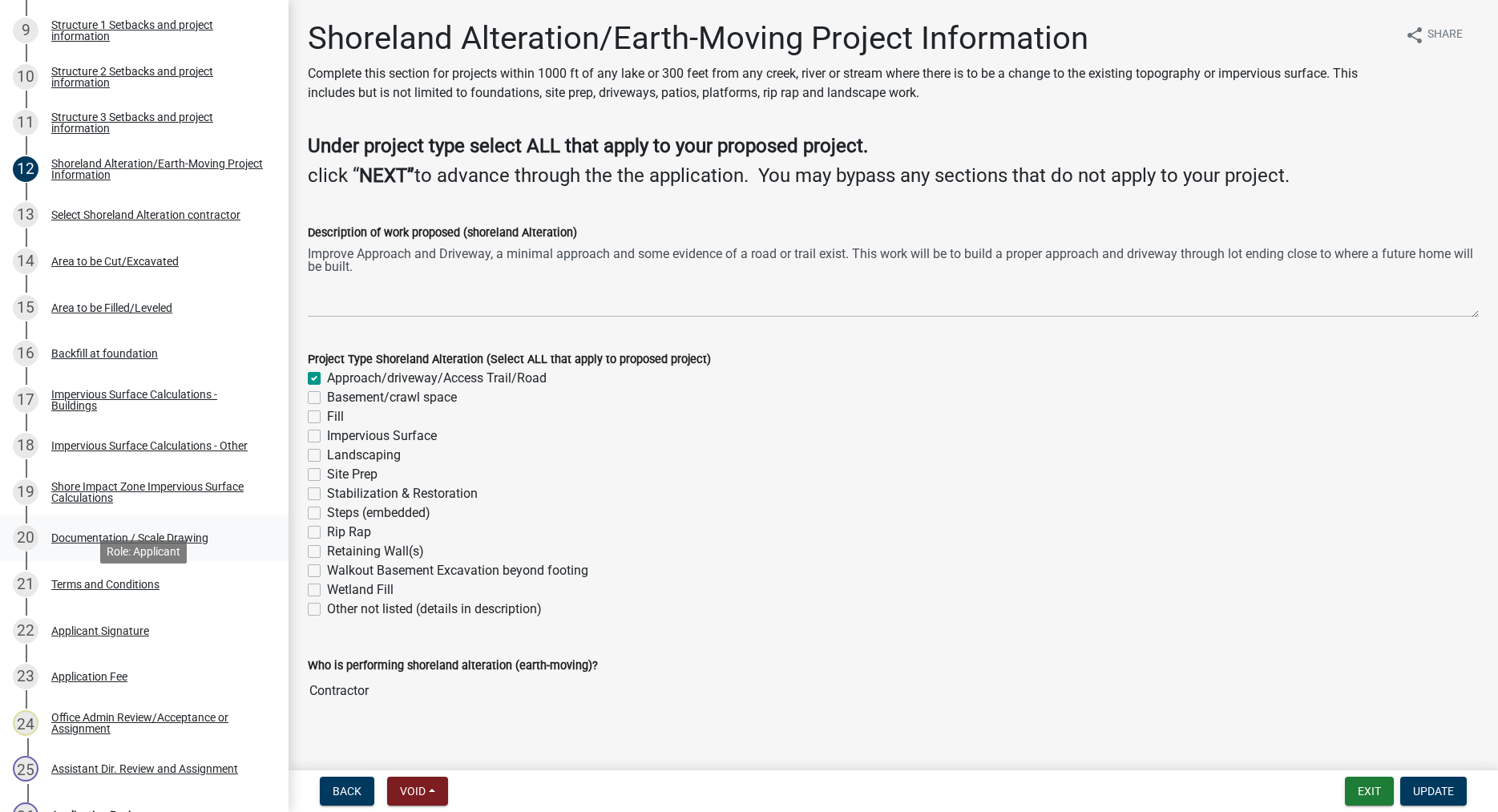
scroll to position [671, 0]
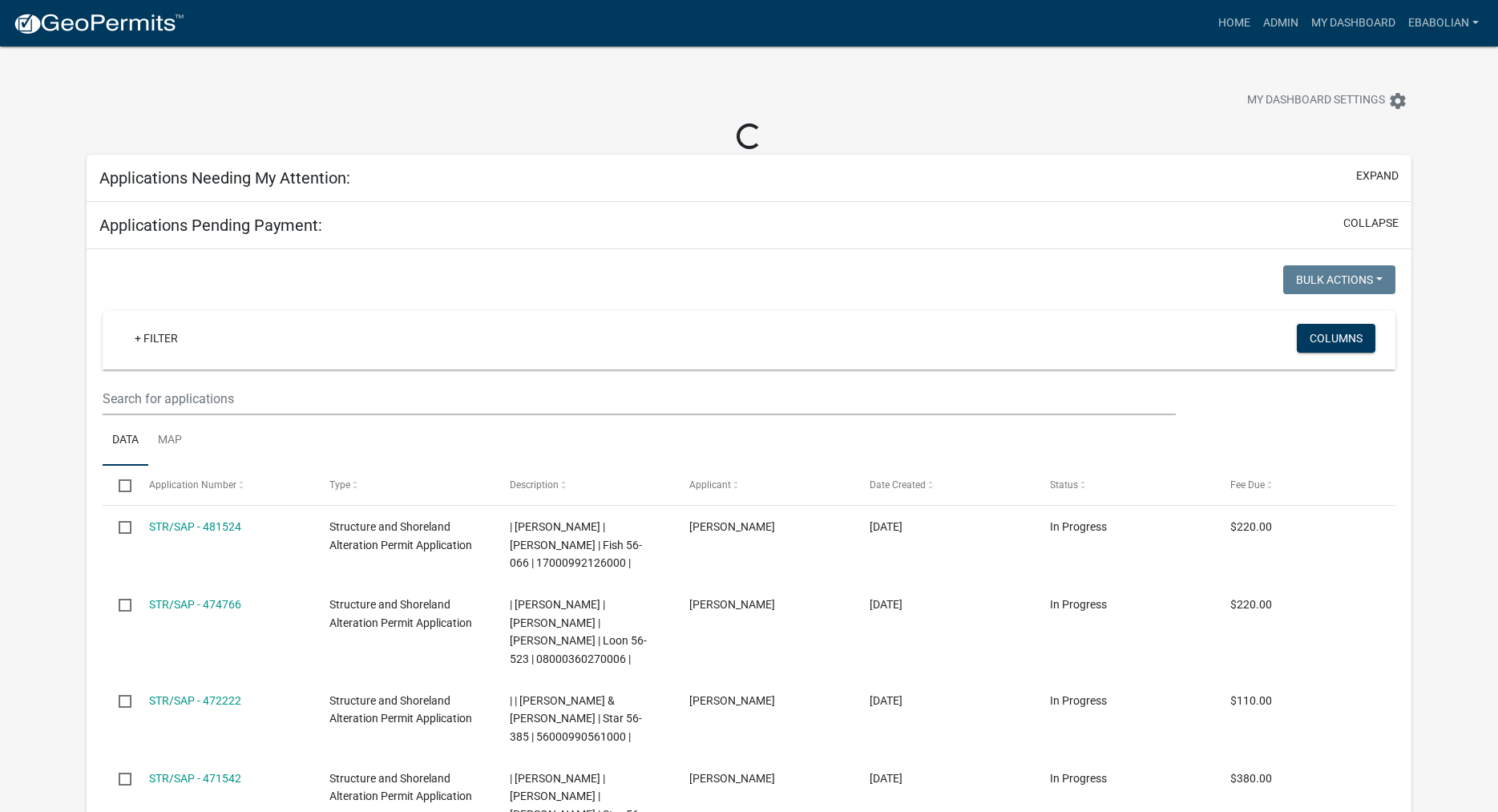
select select "3: 100"
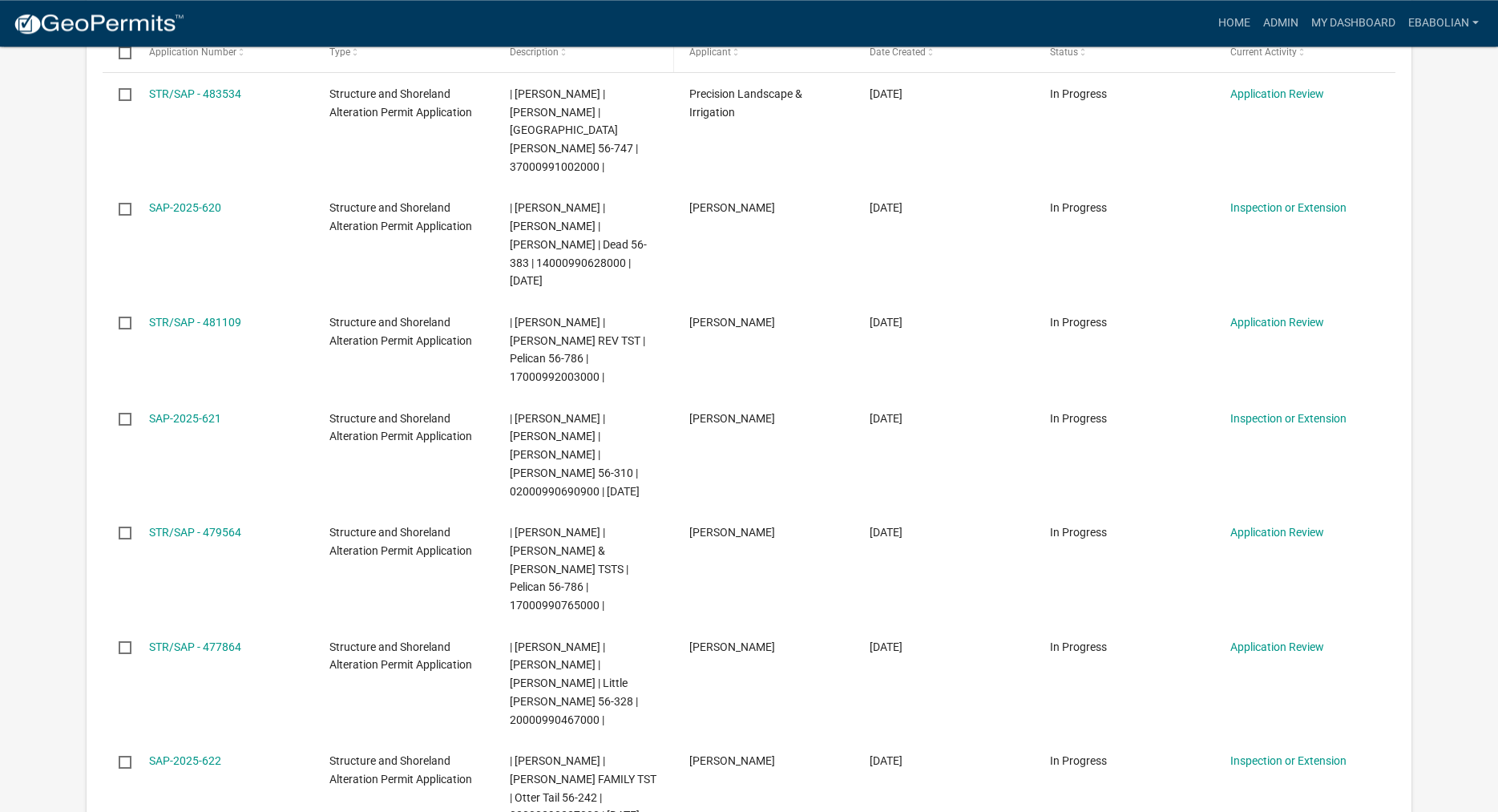
scroll to position [327, 0]
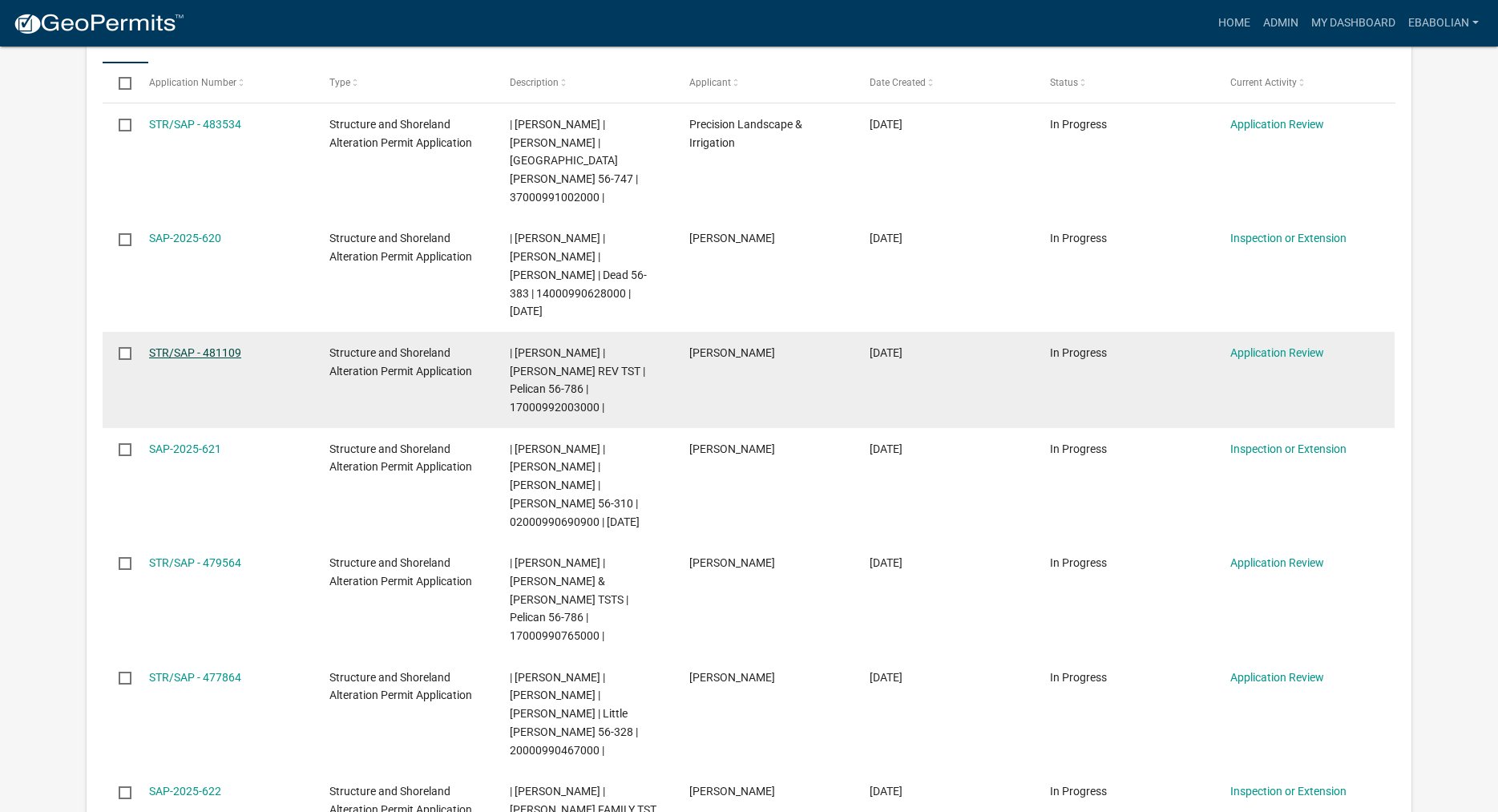
click at [228, 346] on link "STR/SAP - 481109" at bounding box center [195, 353] width 92 height 13
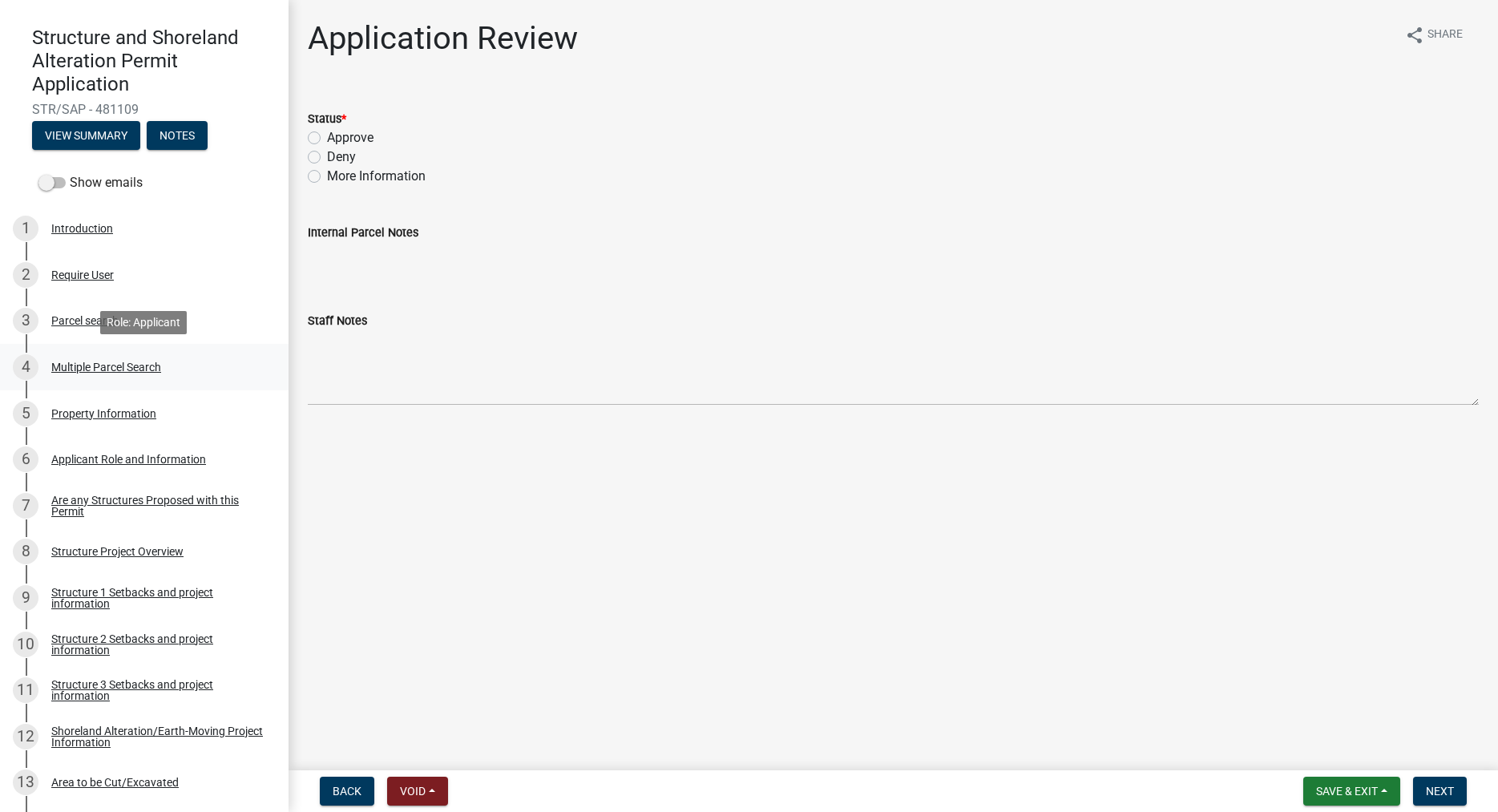
scroll to position [327, 0]
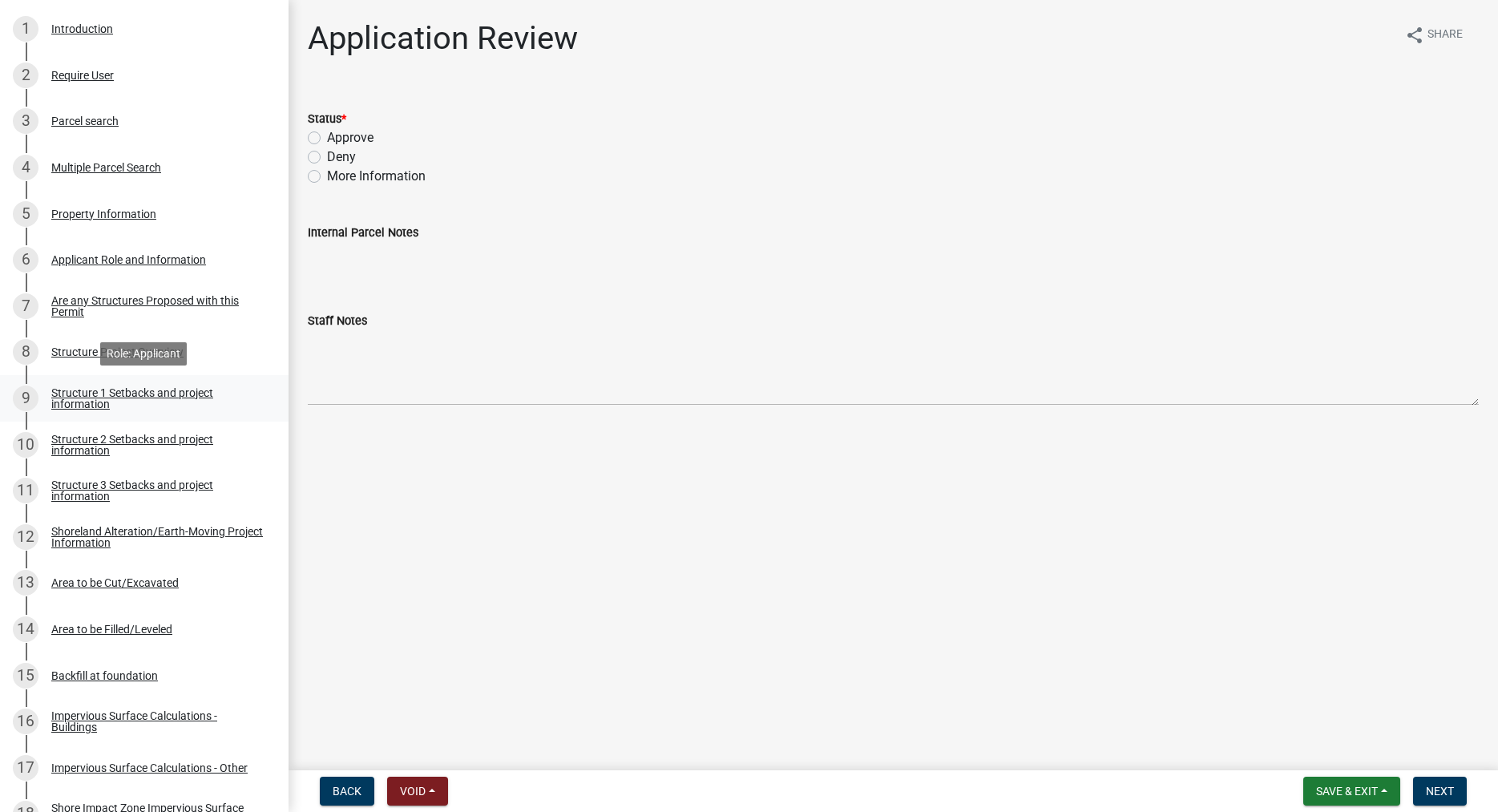
click at [60, 404] on div "Structure 1 Setbacks and project information" at bounding box center [157, 399] width 212 height 23
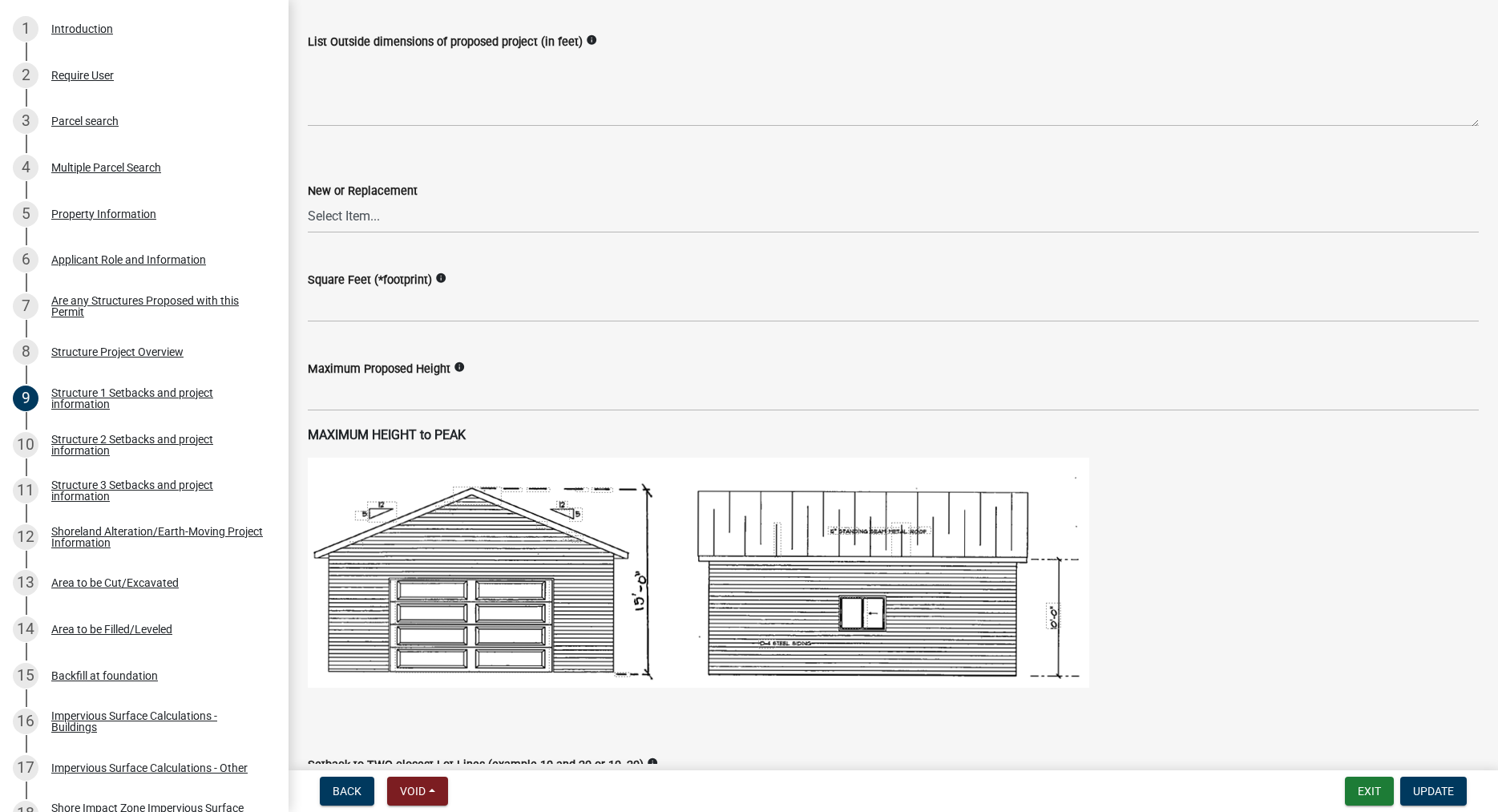
scroll to position [457, 0]
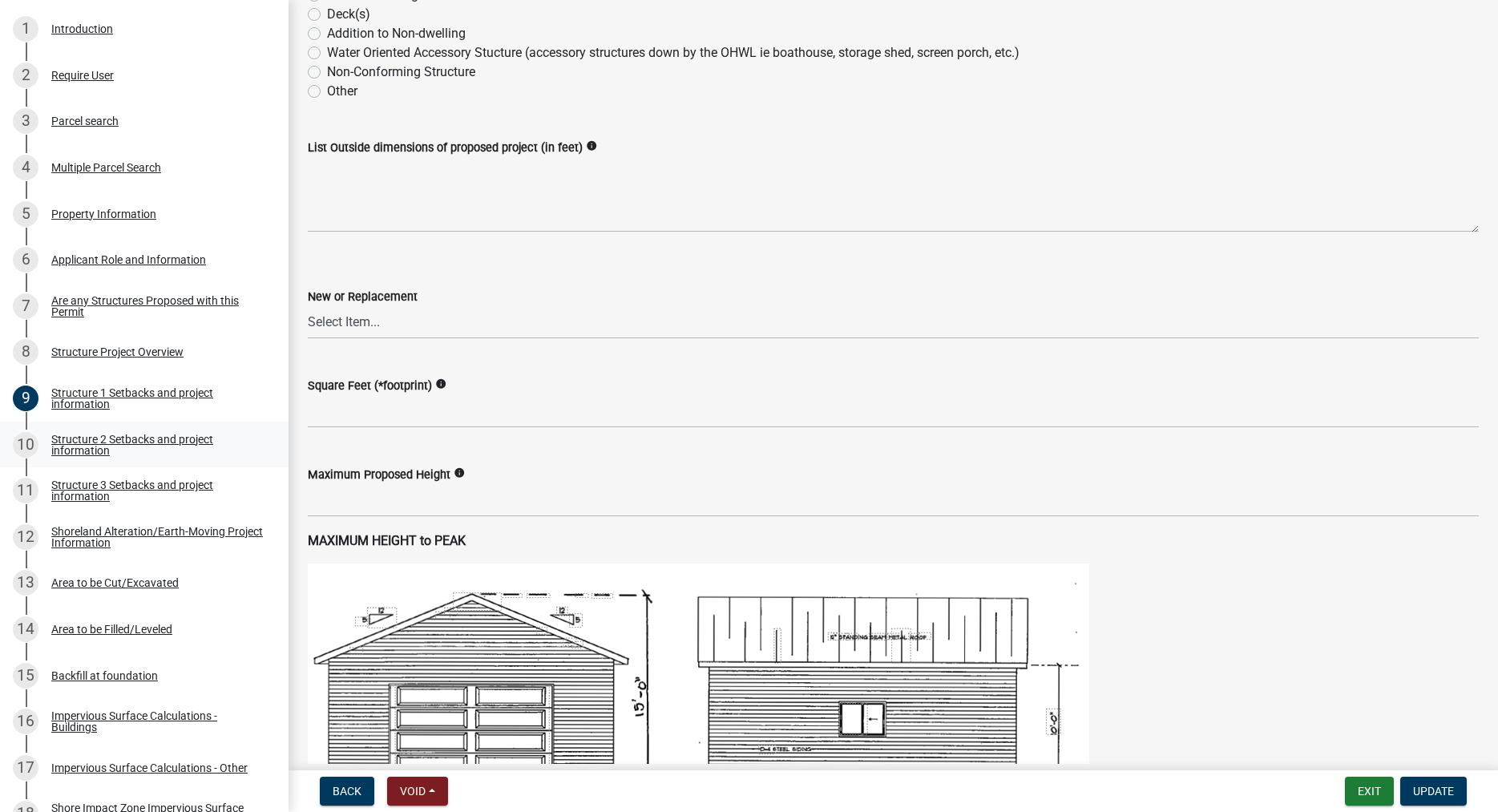
click at [85, 439] on div "Structure 2 Setbacks and project information" at bounding box center [157, 445] width 212 height 23
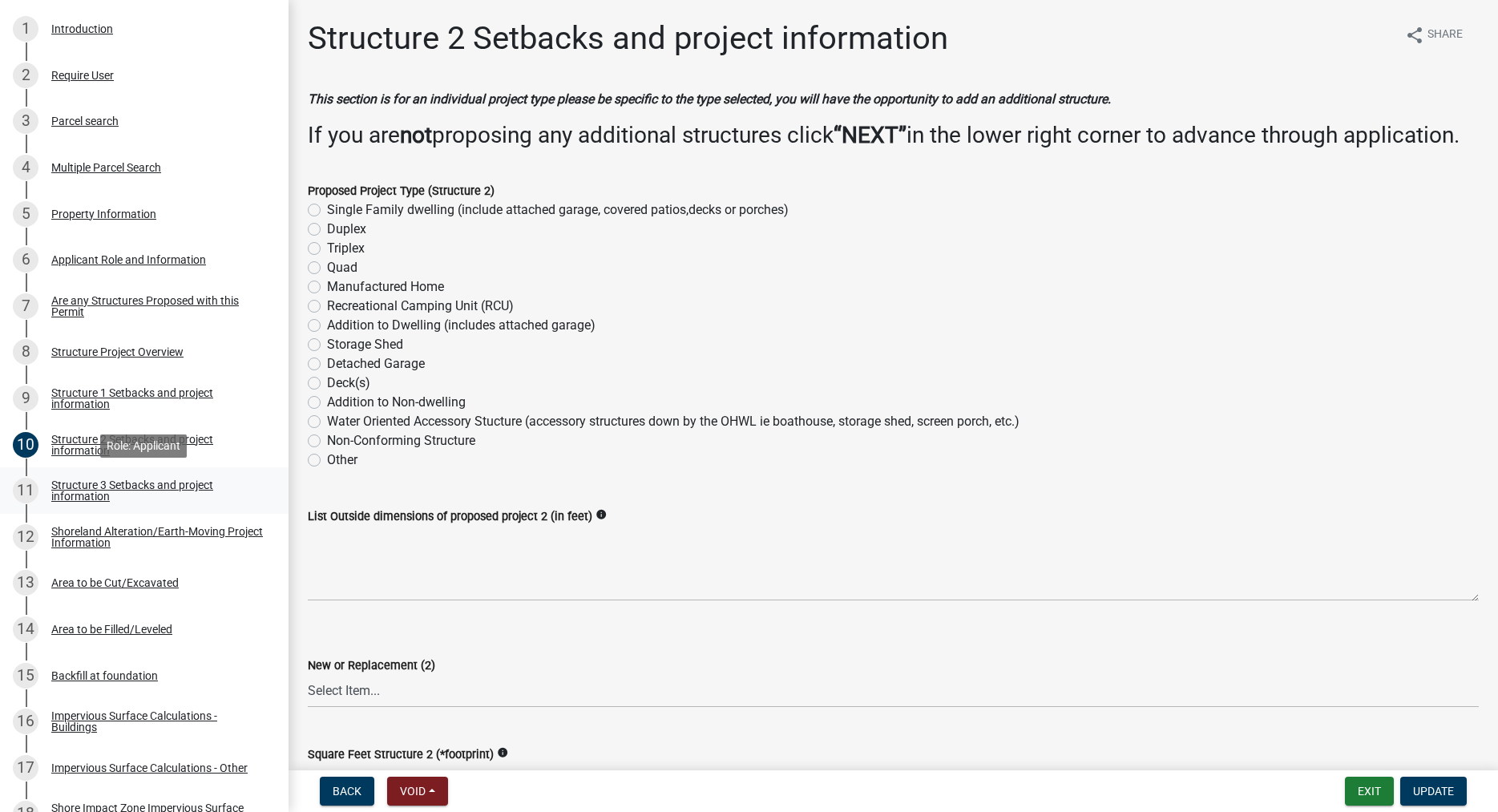
click at [76, 491] on div "Structure 3 Setbacks and project information" at bounding box center [157, 491] width 212 height 23
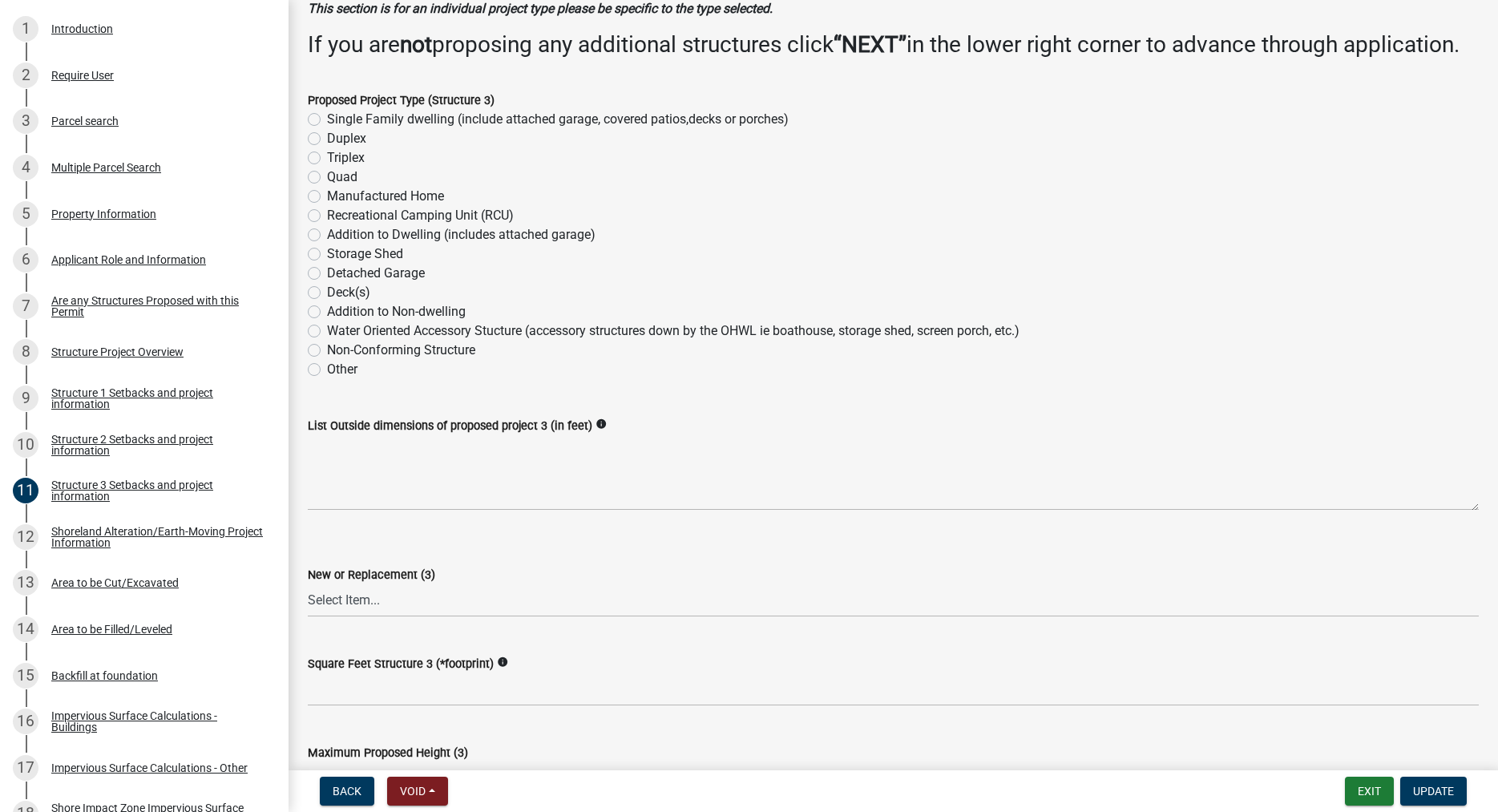
scroll to position [91, 0]
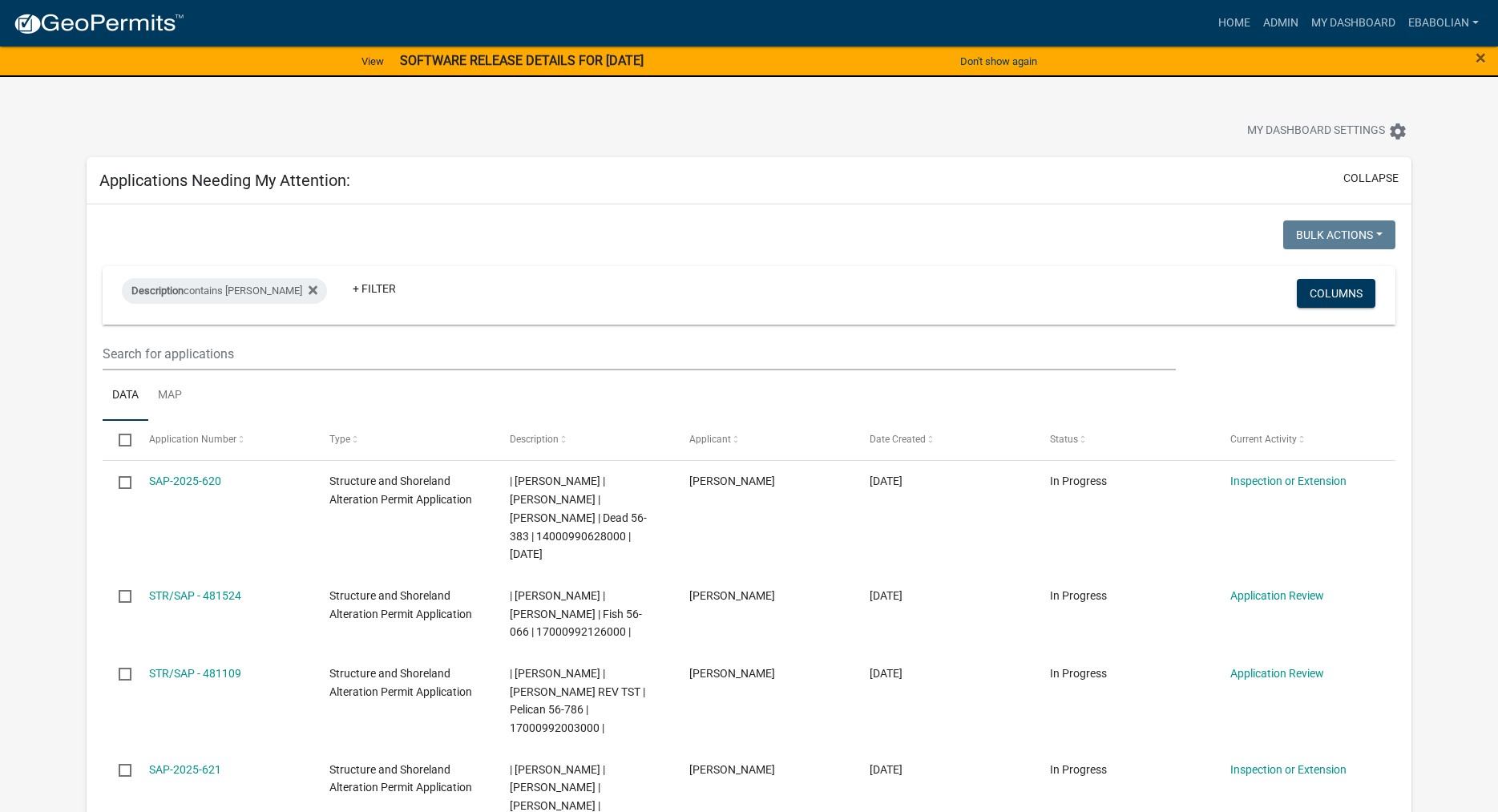
select select "3: 100"
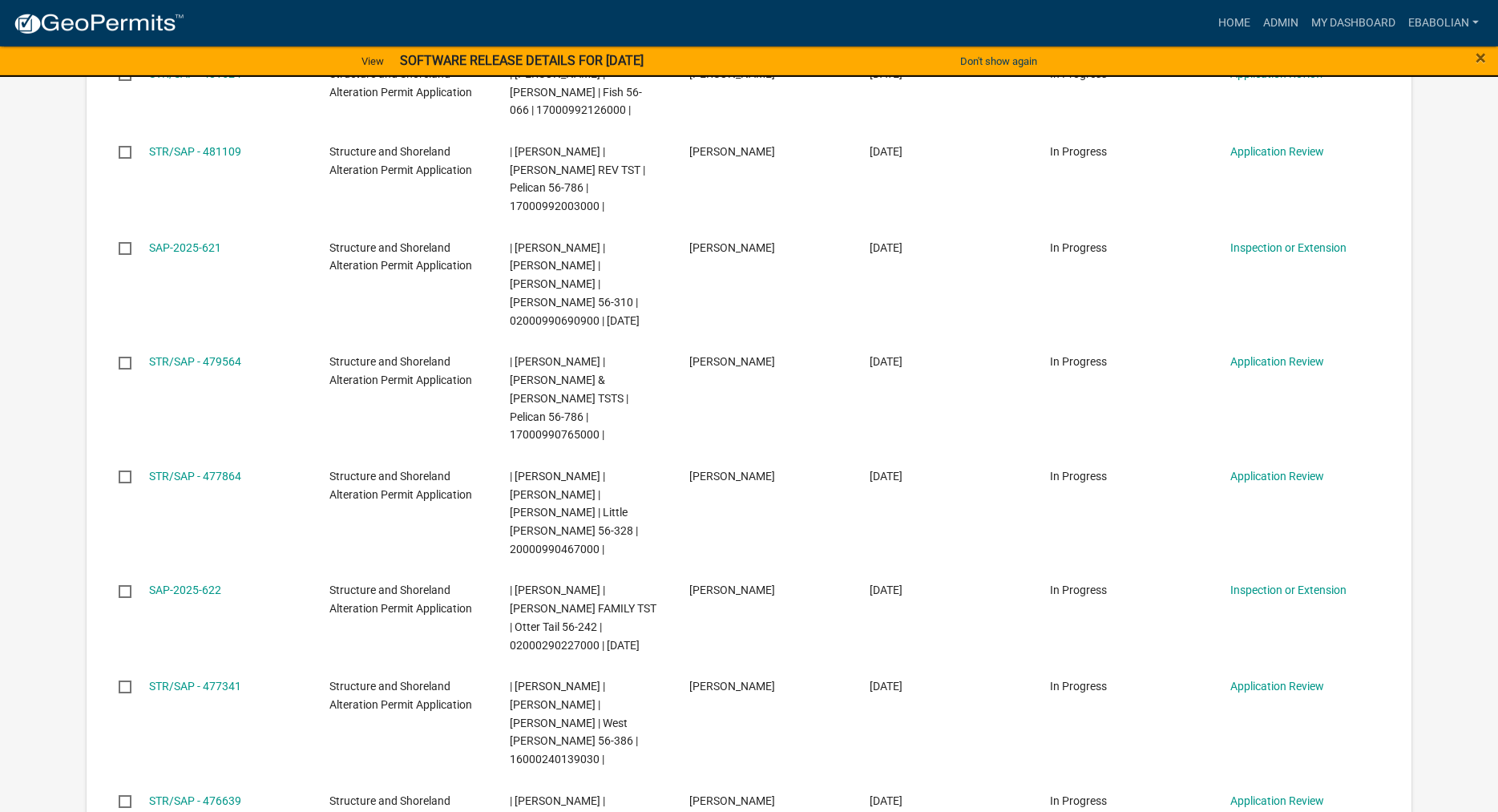
scroll to position [520, 0]
click at [1268, 29] on link "Admin" at bounding box center [1280, 23] width 48 height 31
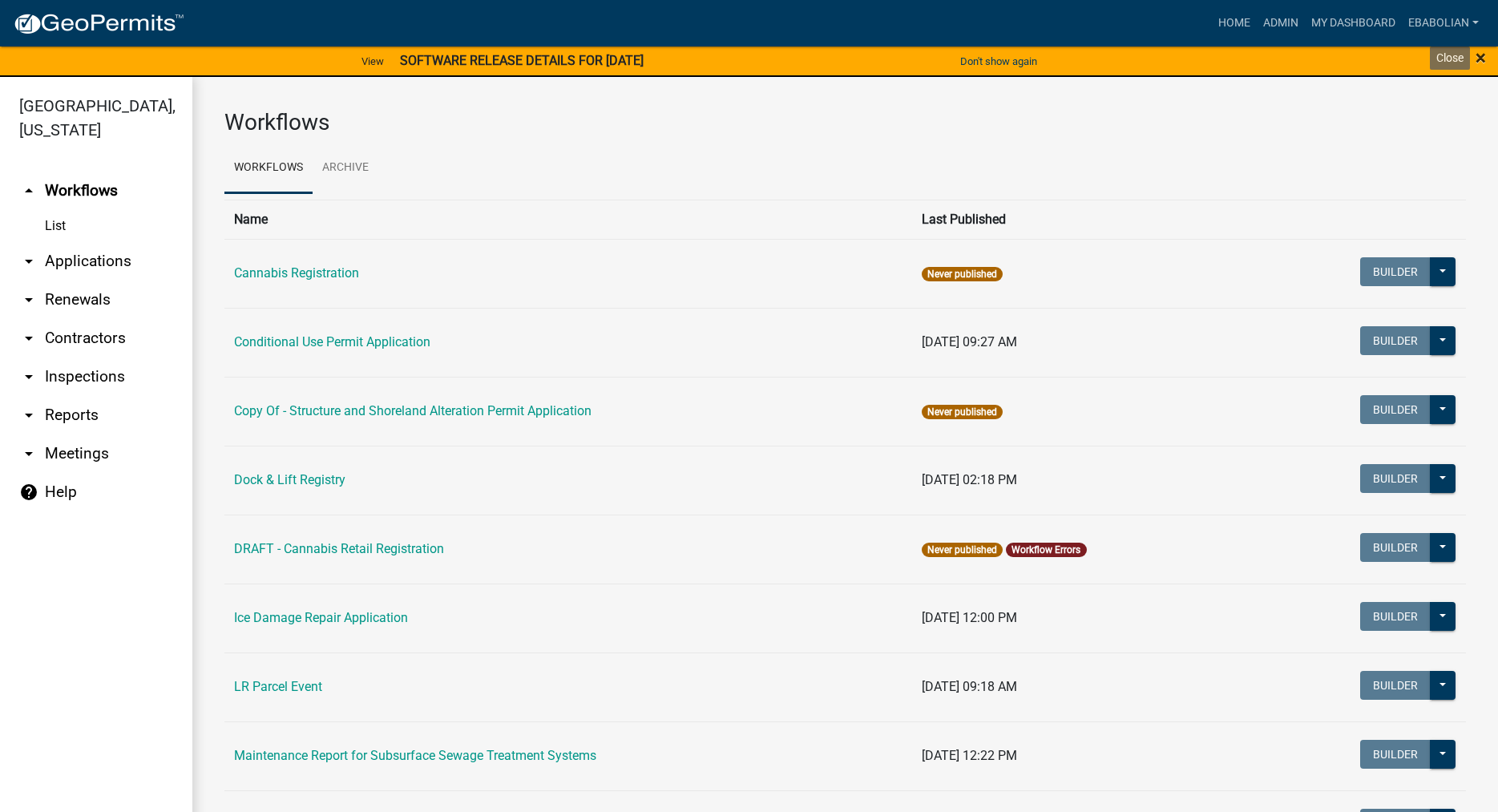
click at [1483, 57] on span "×" at bounding box center [1480, 57] width 11 height 23
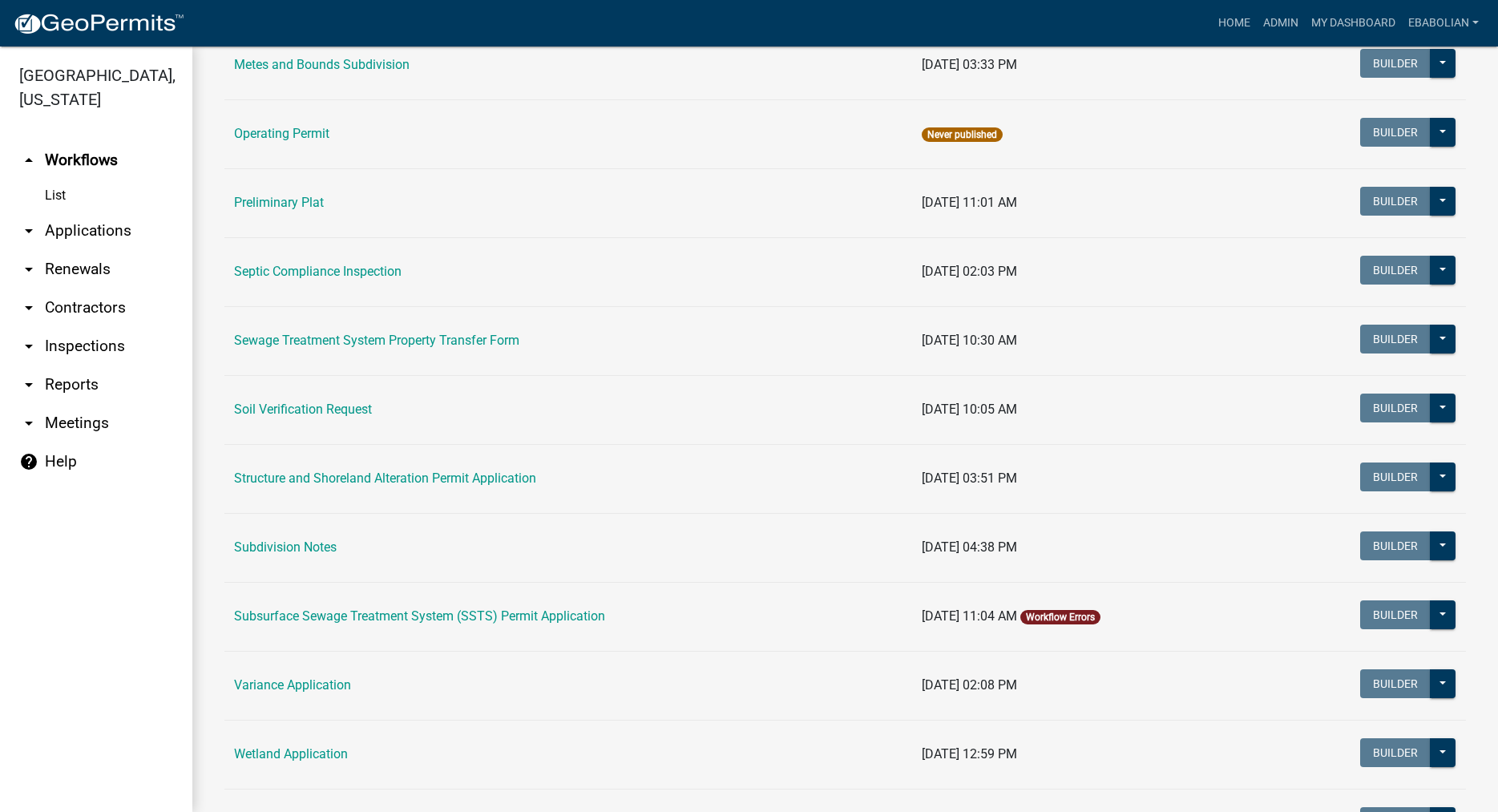
scroll to position [823, 0]
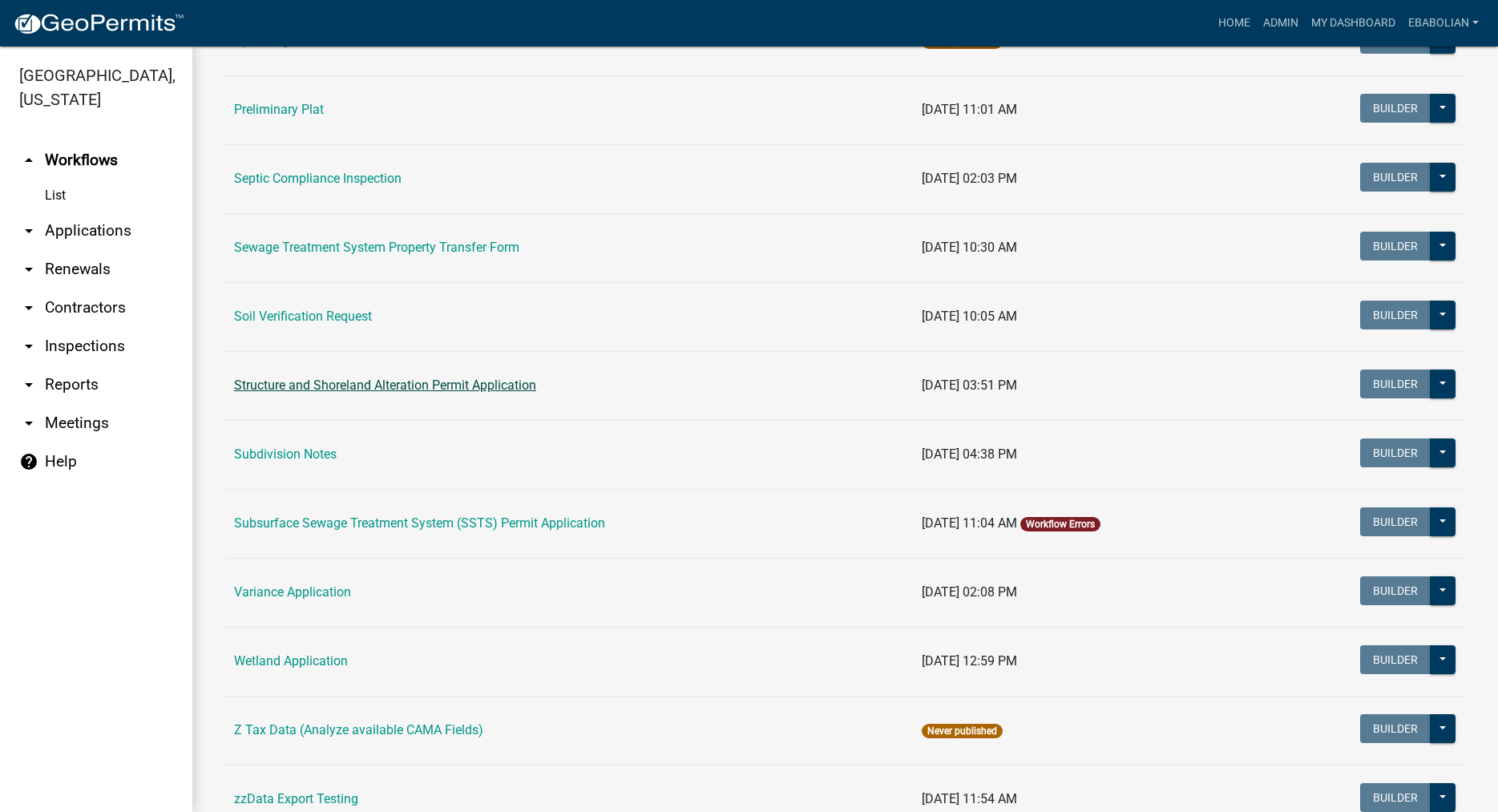
click at [355, 387] on link "Structure and Shoreland Alteration Permit Application" at bounding box center [385, 385] width 303 height 15
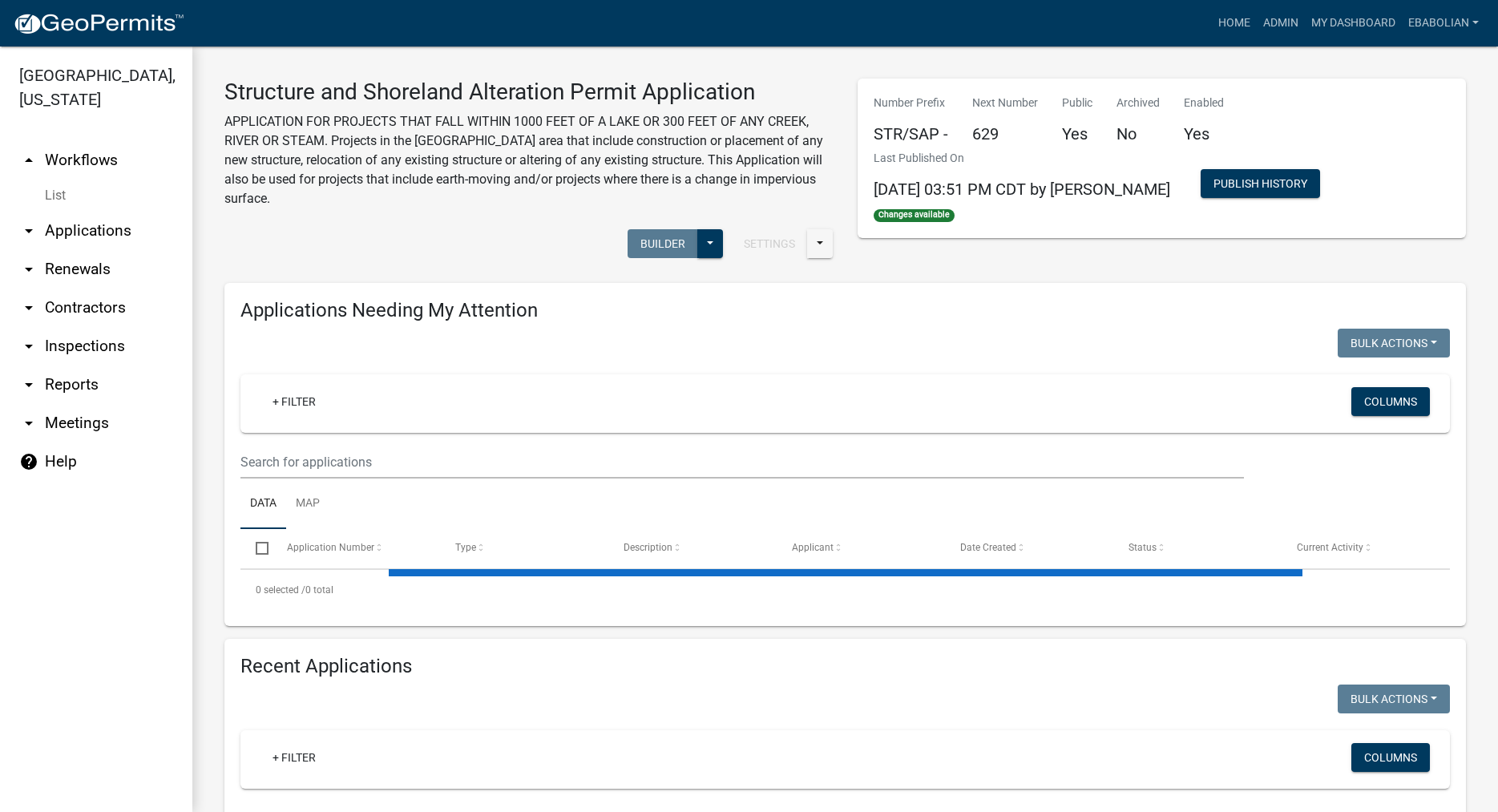
select select "3: 100"
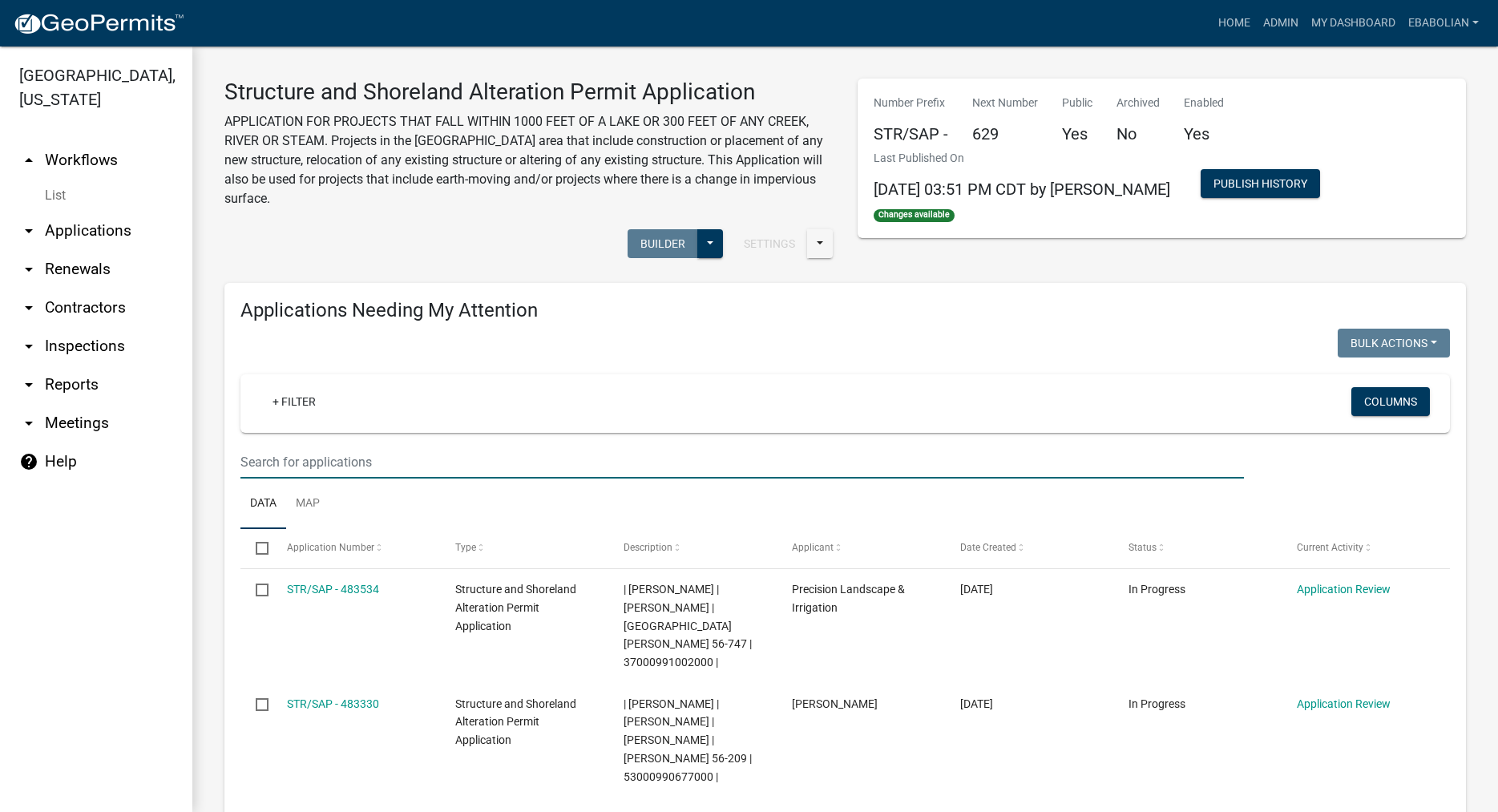
click at [341, 462] on input "text" at bounding box center [742, 462] width 1004 height 33
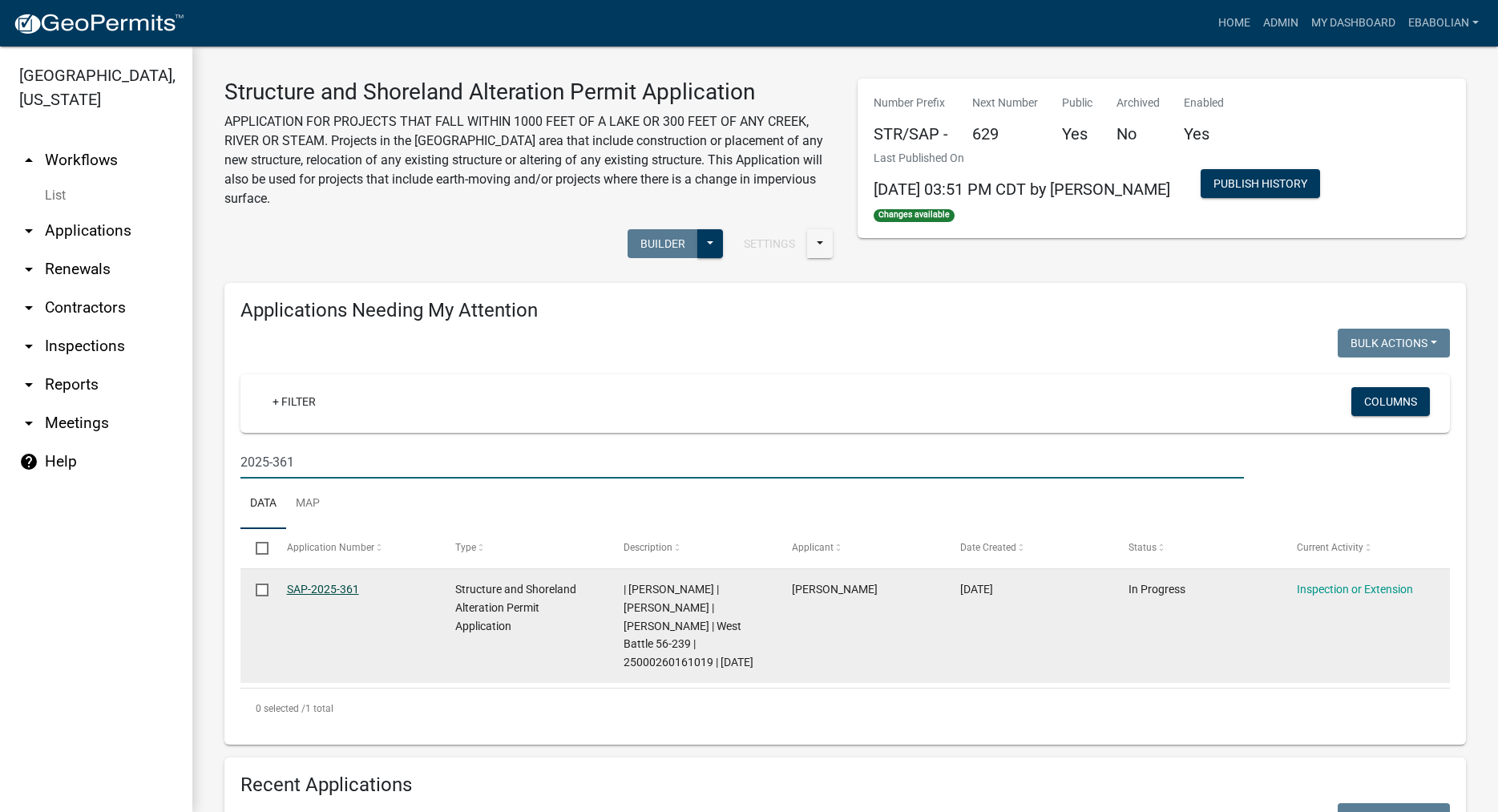
type input "2025-361"
click at [317, 587] on link "SAP-2025-361" at bounding box center [323, 589] width 72 height 13
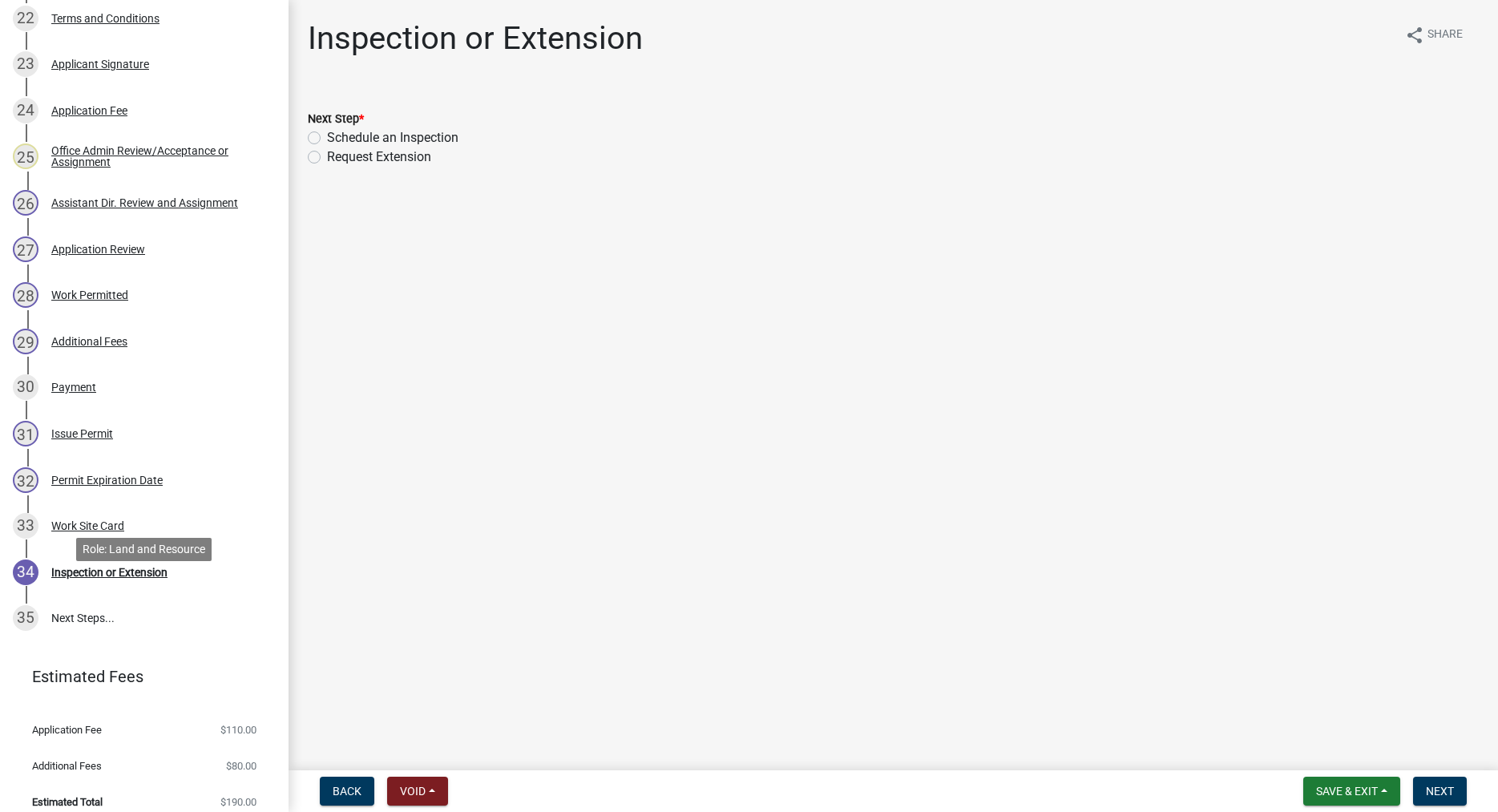
scroll to position [1308, 0]
click at [109, 523] on div "Work Site Card" at bounding box center [87, 525] width 73 height 11
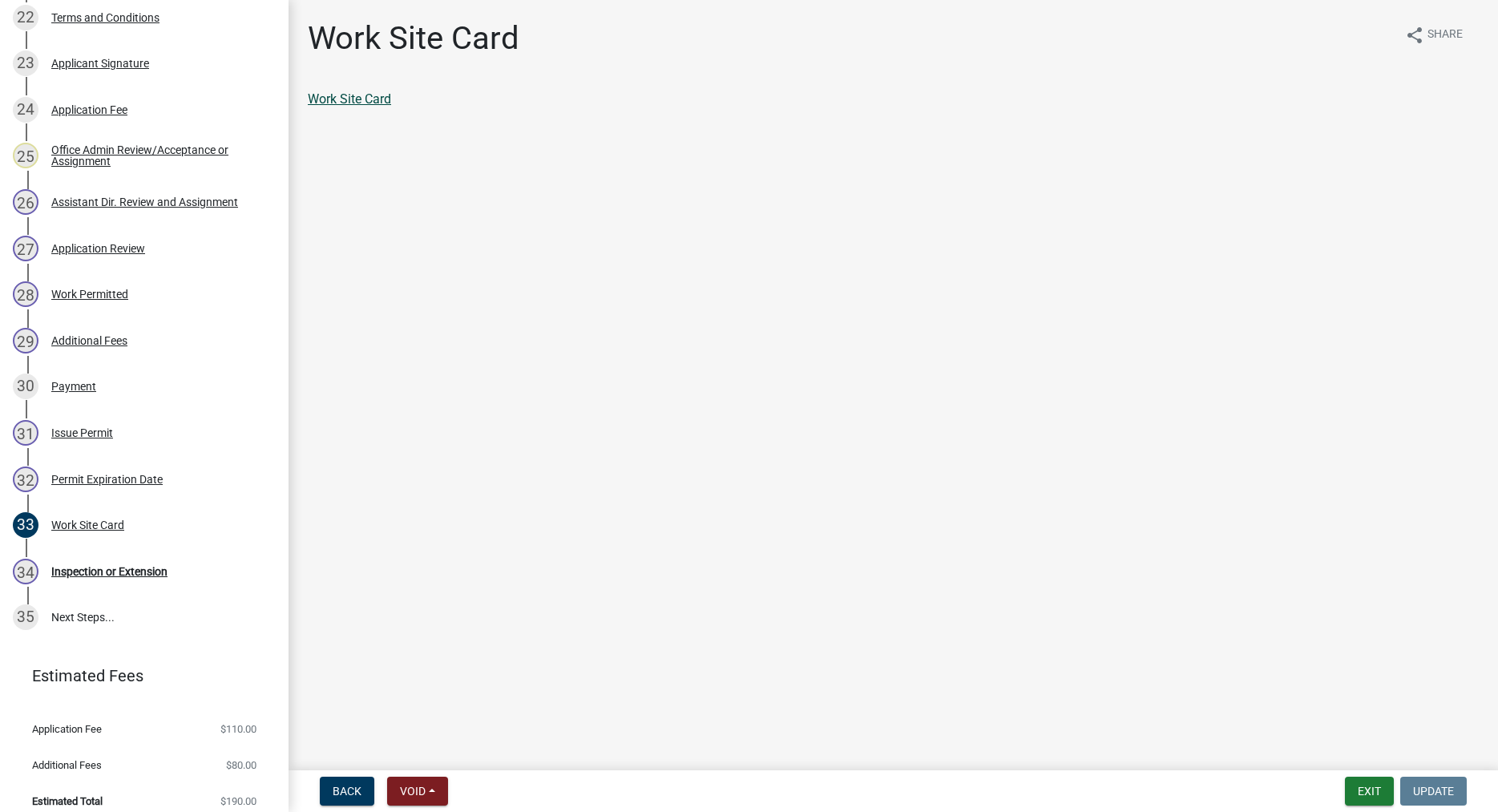
click at [359, 100] on link "Work Site Card" at bounding box center [349, 99] width 83 height 15
